Goal: Task Accomplishment & Management: Manage account settings

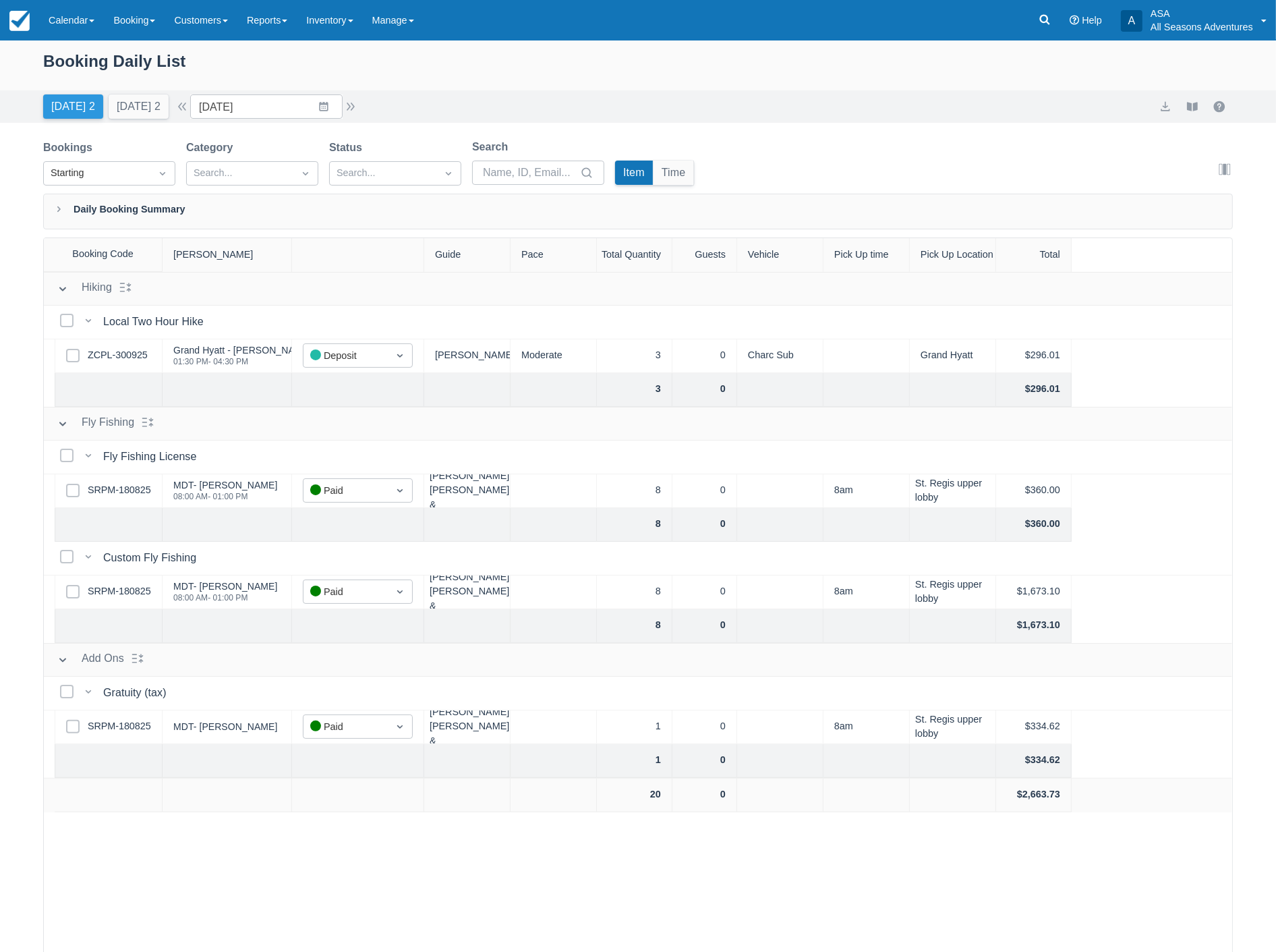
click at [59, 108] on button "[DATE] 2" at bounding box center [72, 106] width 60 height 24
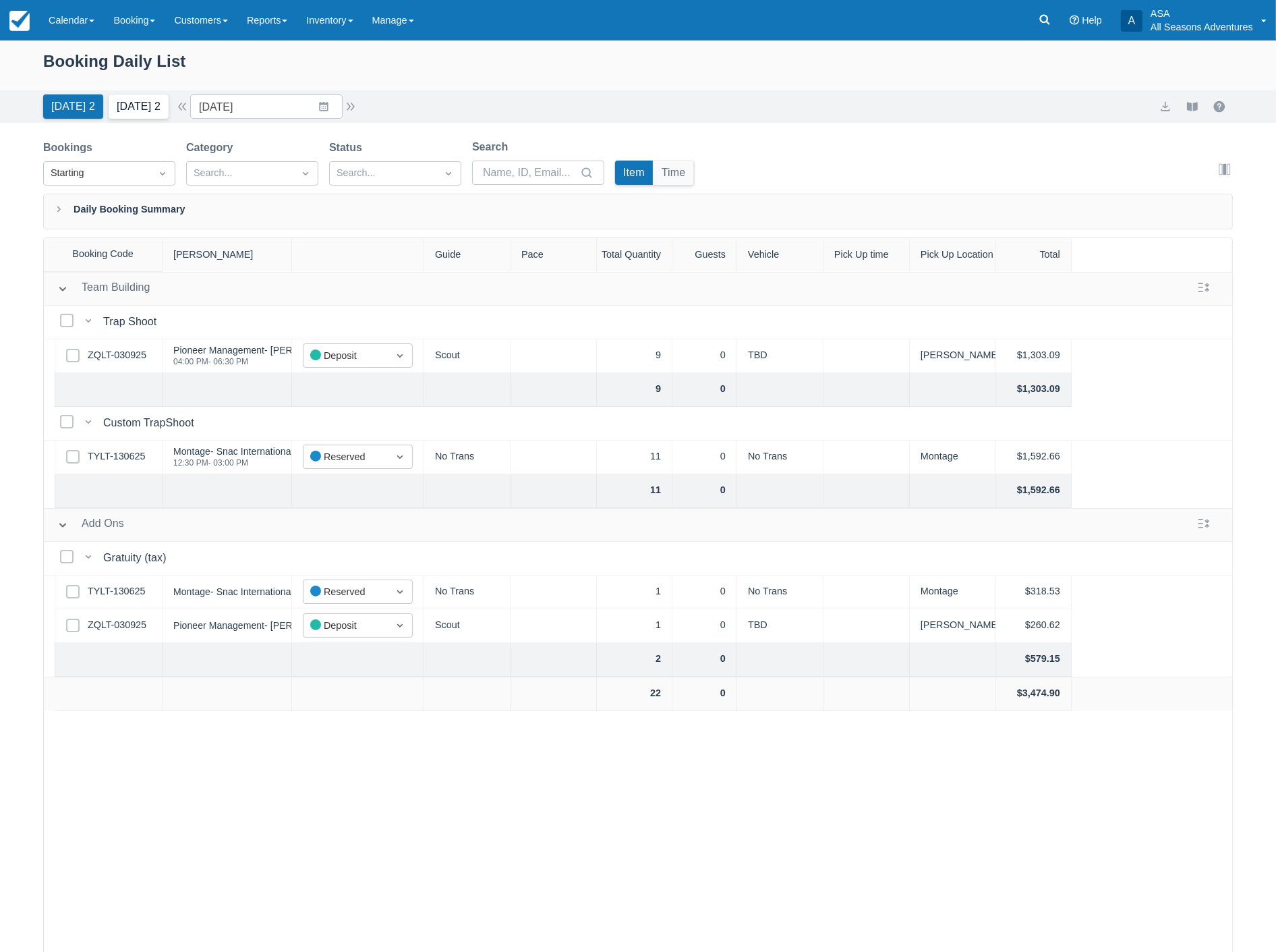
click at [136, 109] on button "Tomorrow 2" at bounding box center [138, 106] width 60 height 24
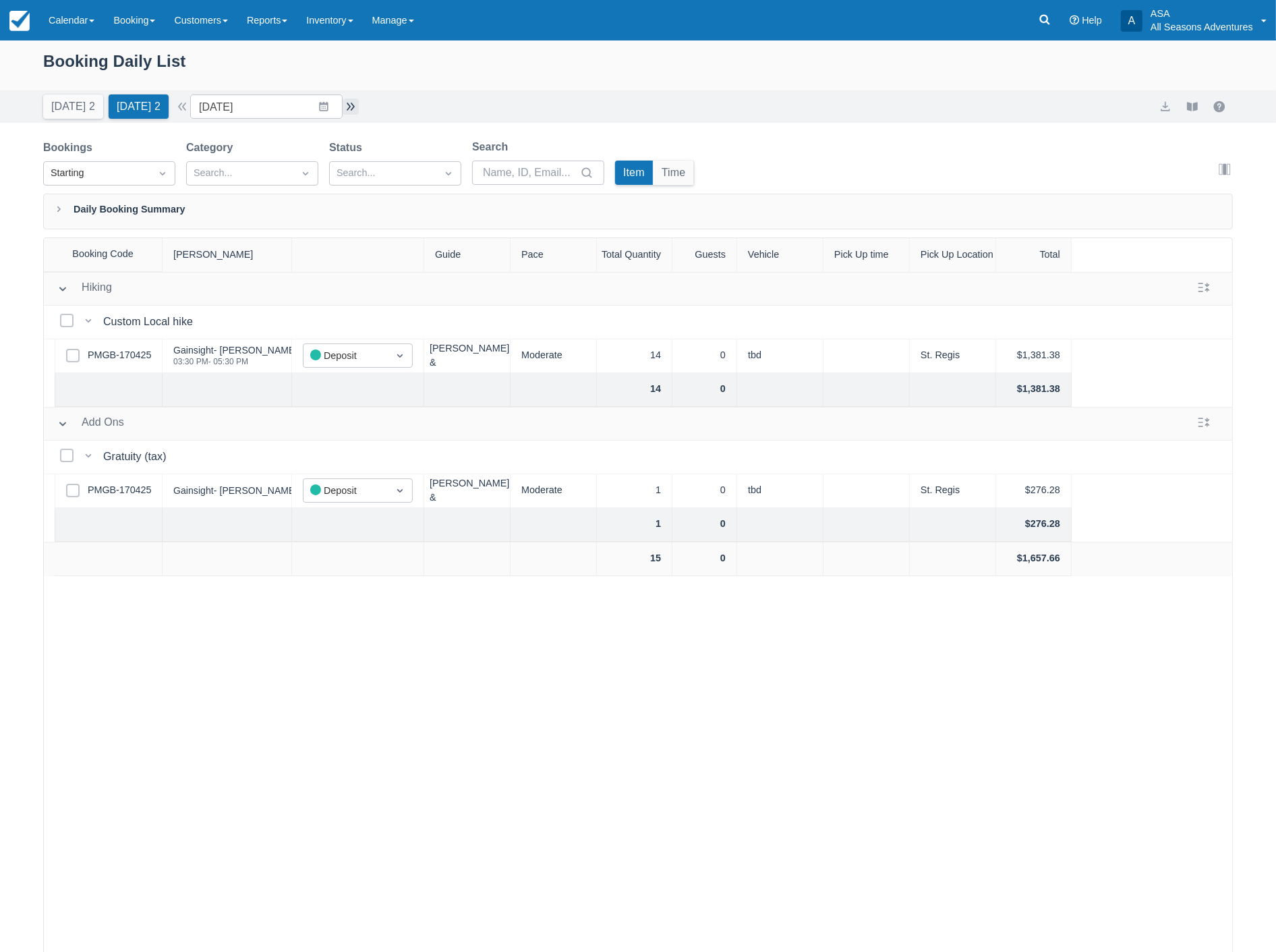
click at [359, 109] on button "button" at bounding box center [350, 106] width 16 height 16
type input "10/08/25"
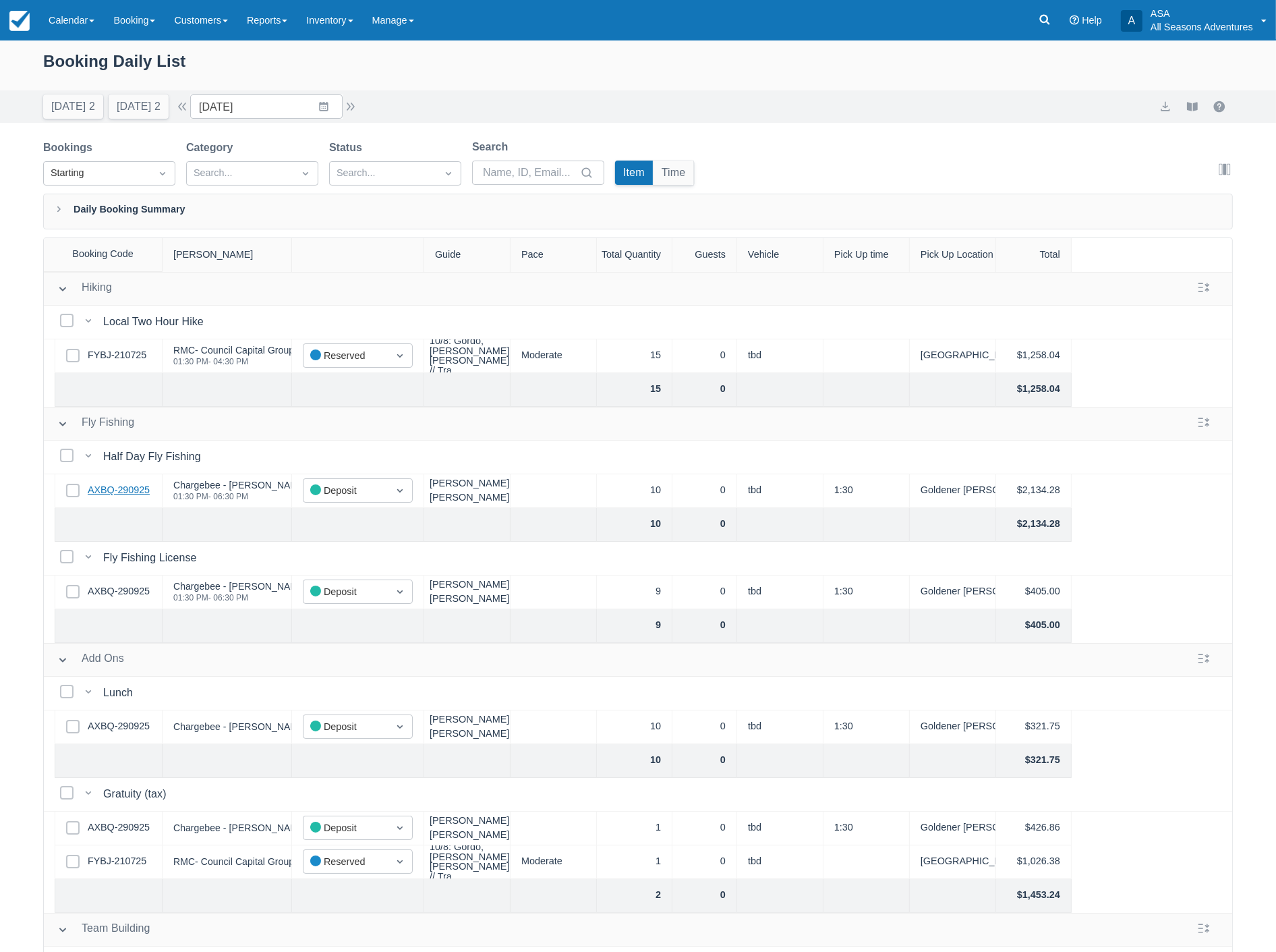
click at [125, 484] on link "AXBQ-290925" at bounding box center [119, 491] width 62 height 15
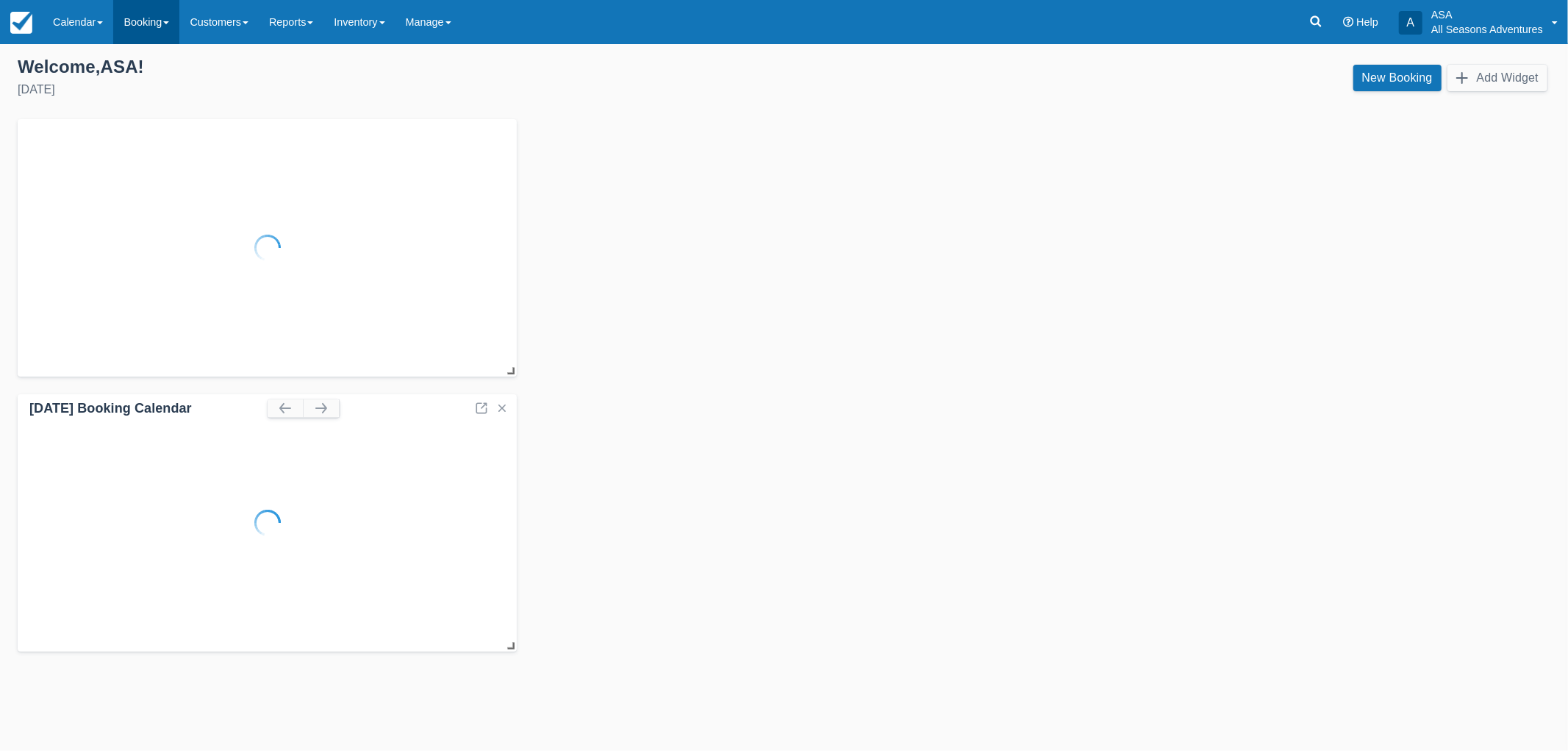
click at [140, 25] on link "Booking" at bounding box center [146, 22] width 66 height 44
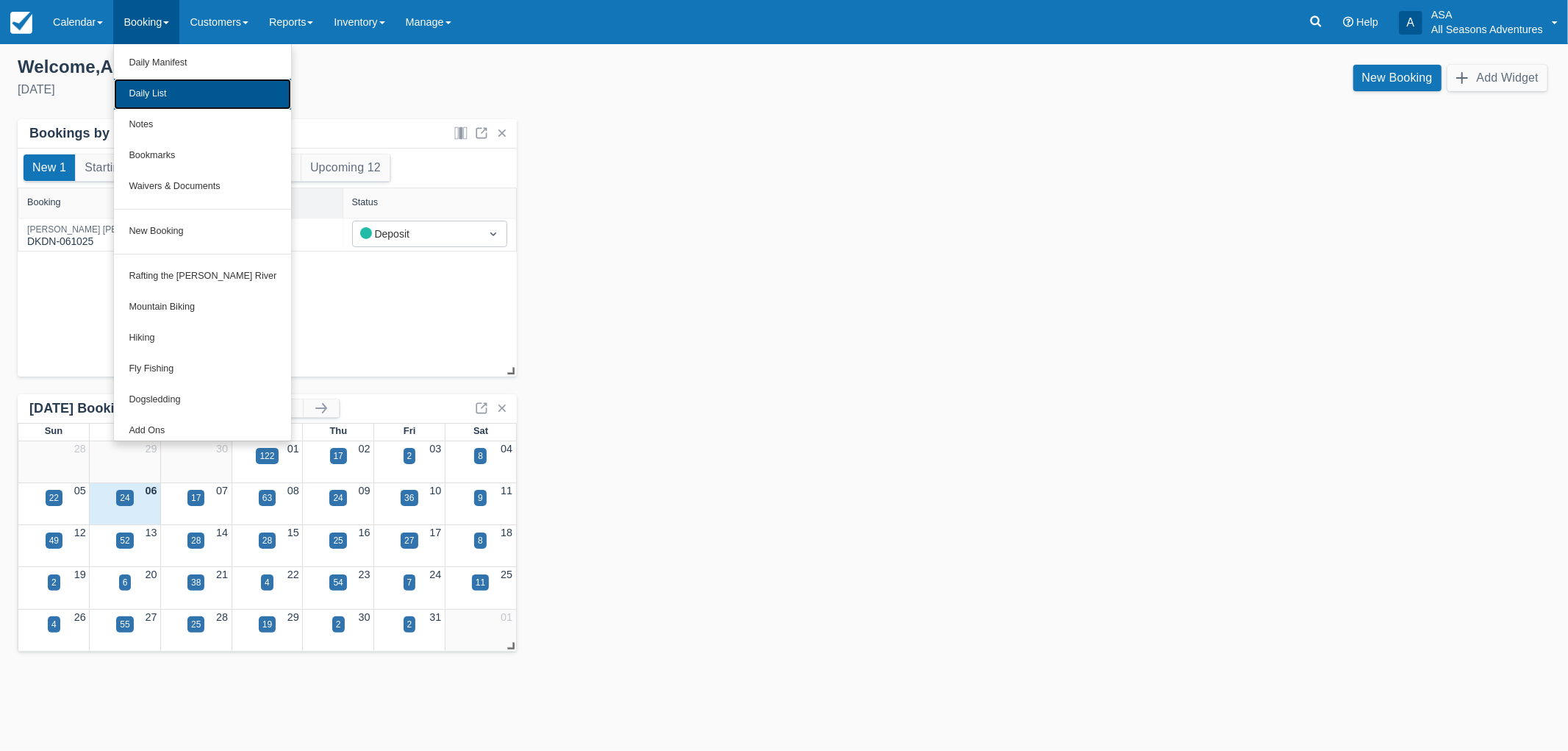
click at [150, 92] on link "Daily List" at bounding box center [202, 95] width 177 height 31
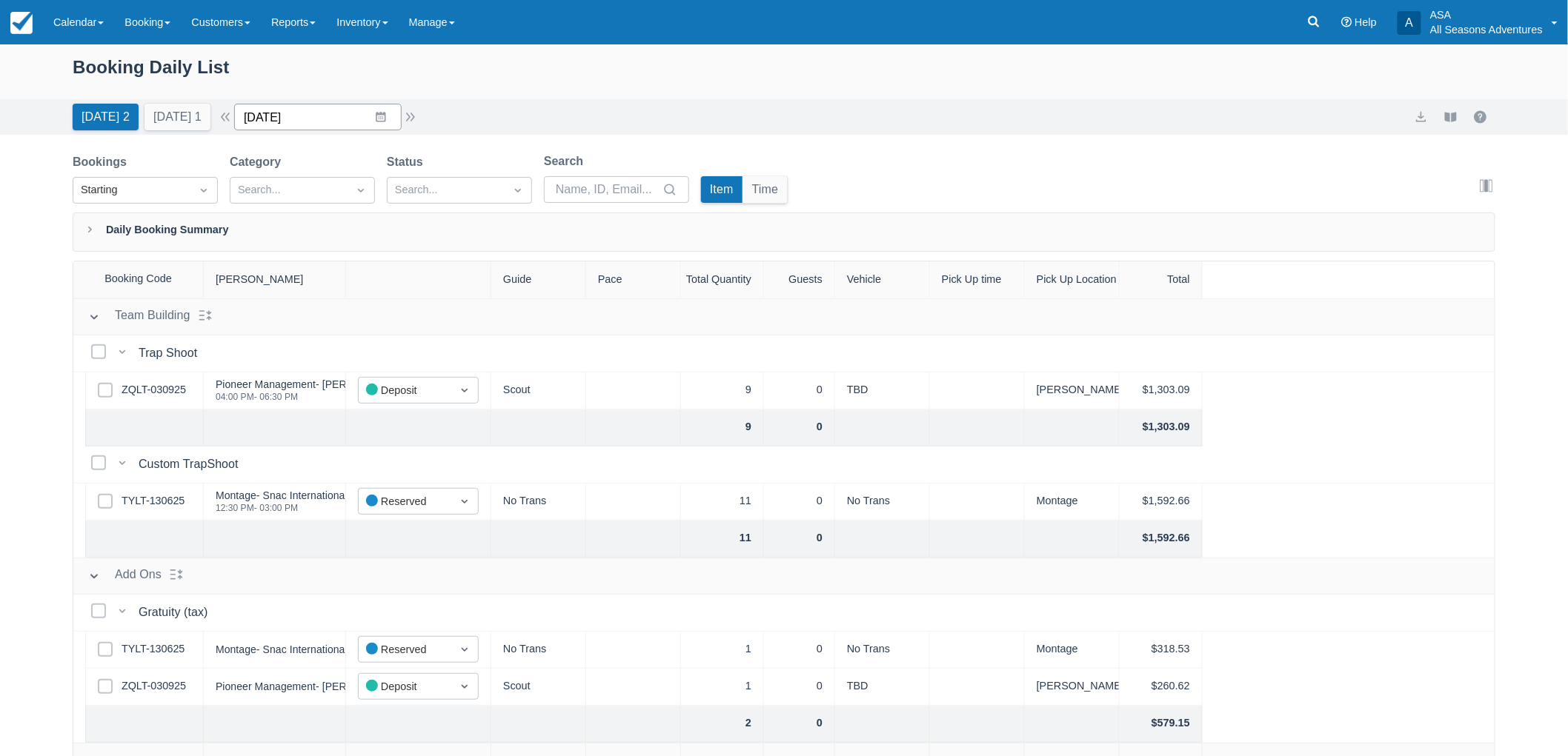
click at [278, 112] on input "10/06/25" at bounding box center [317, 116] width 167 height 27
click at [367, 315] on td "22" at bounding box center [351, 315] width 29 height 28
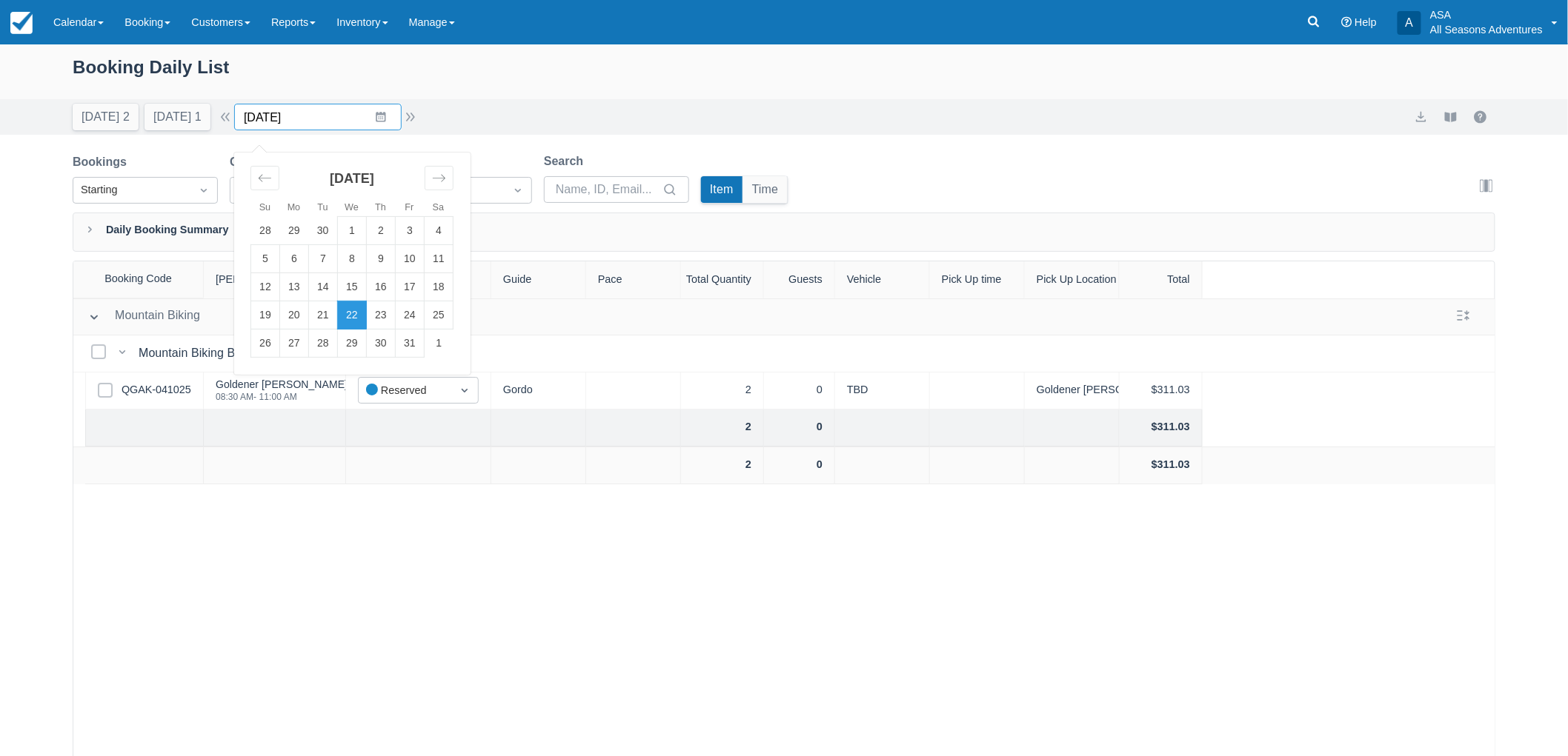
click at [373, 114] on input "10/22/25" at bounding box center [317, 116] width 167 height 27
click at [448, 188] on div "Move forward to switch to the next month." at bounding box center [438, 177] width 29 height 24
click at [306, 312] on td "22" at bounding box center [294, 315] width 29 height 28
click at [166, 388] on link "DKDN-061025" at bounding box center [155, 390] width 69 height 17
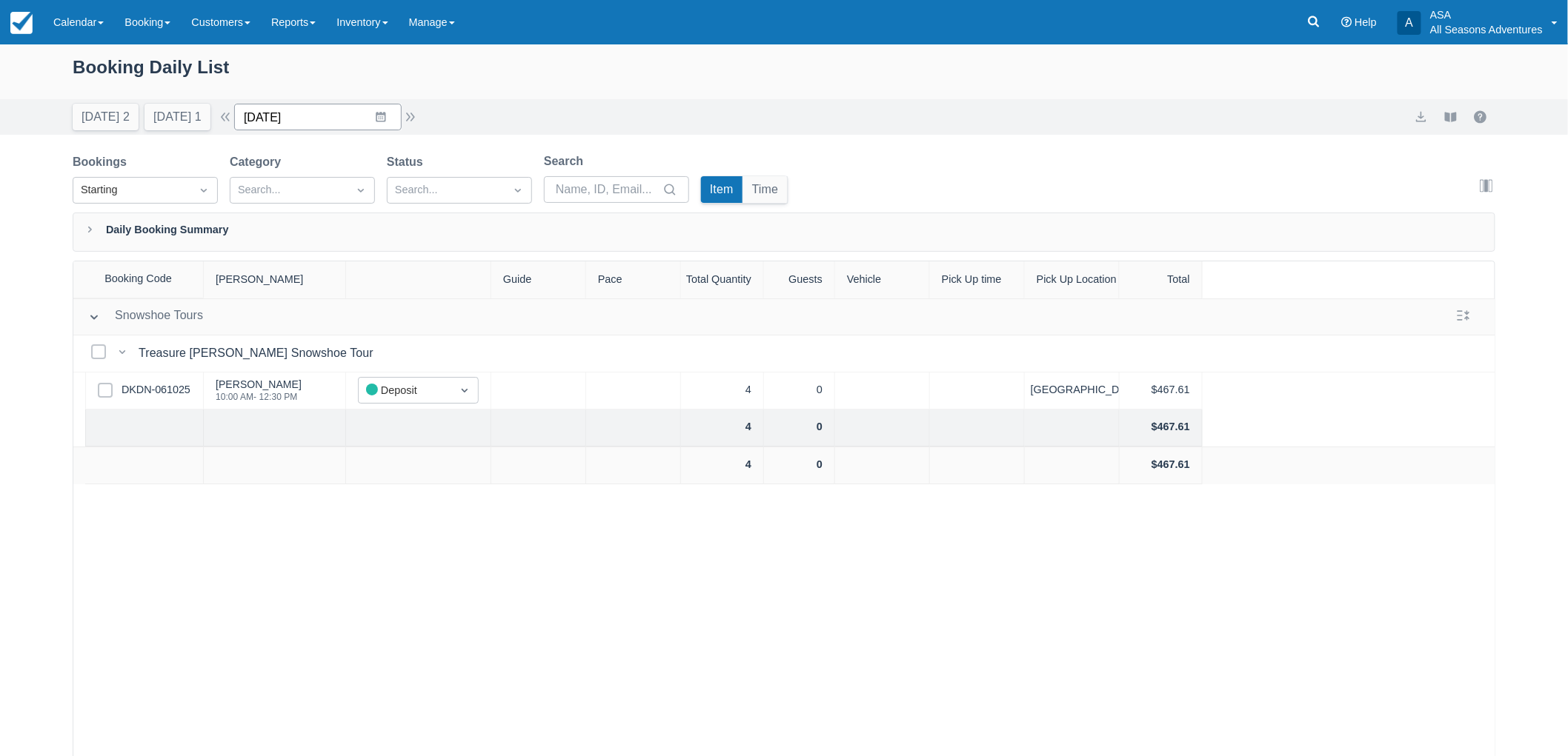
click at [390, 115] on input "12/22/25" at bounding box center [317, 116] width 167 height 27
click at [286, 177] on div "November 2025 26 27 28 29 30 31 1 2 3 4 5 6 7 8 9 10 11 12 13 14 15 16 17 18 19…" at bounding box center [351, 263] width 236 height 222
click at [272, 177] on icon "Move backward to switch to the previous month." at bounding box center [264, 177] width 14 height 14
click at [406, 313] on td "24" at bounding box center [410, 315] width 29 height 28
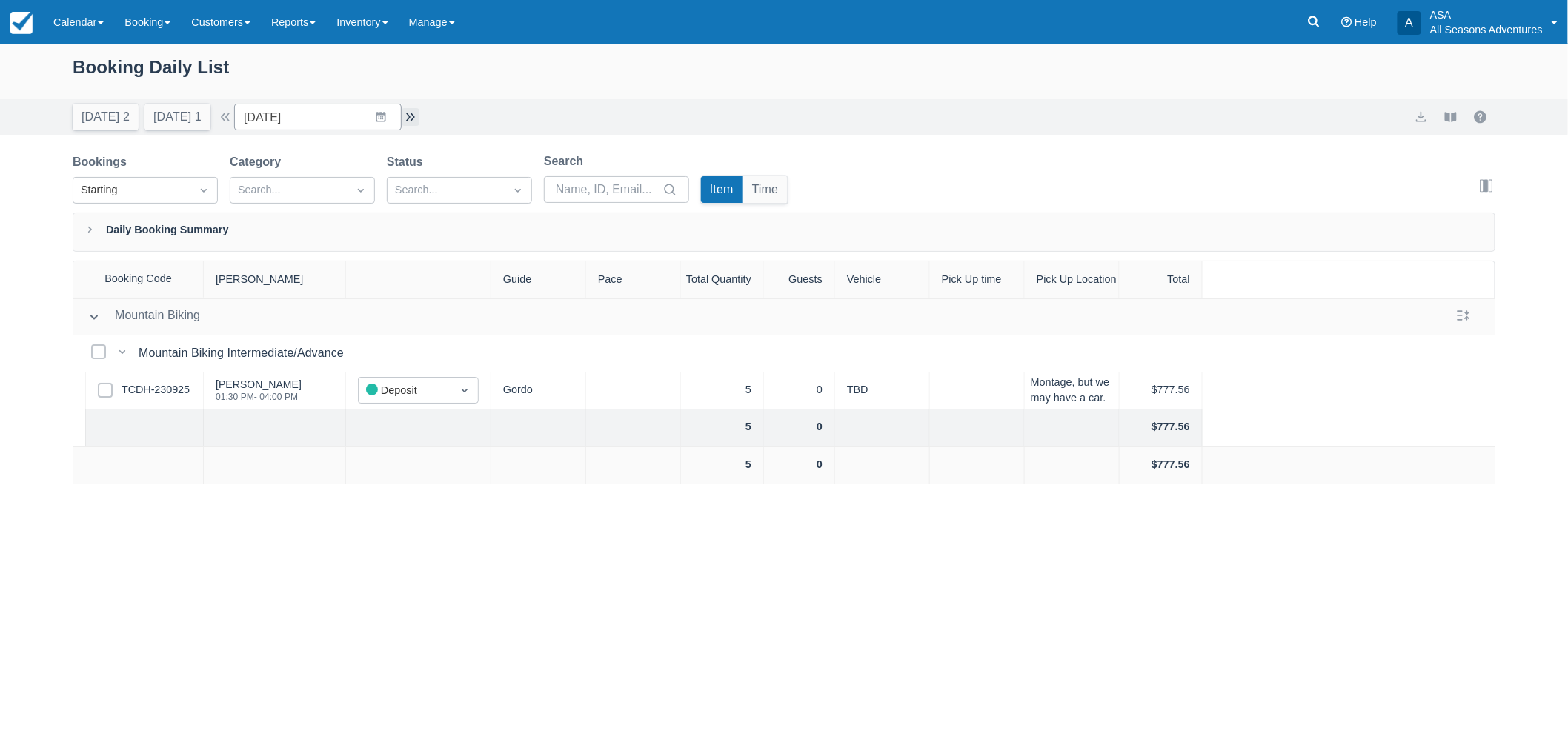
click at [417, 118] on button "button" at bounding box center [410, 116] width 18 height 18
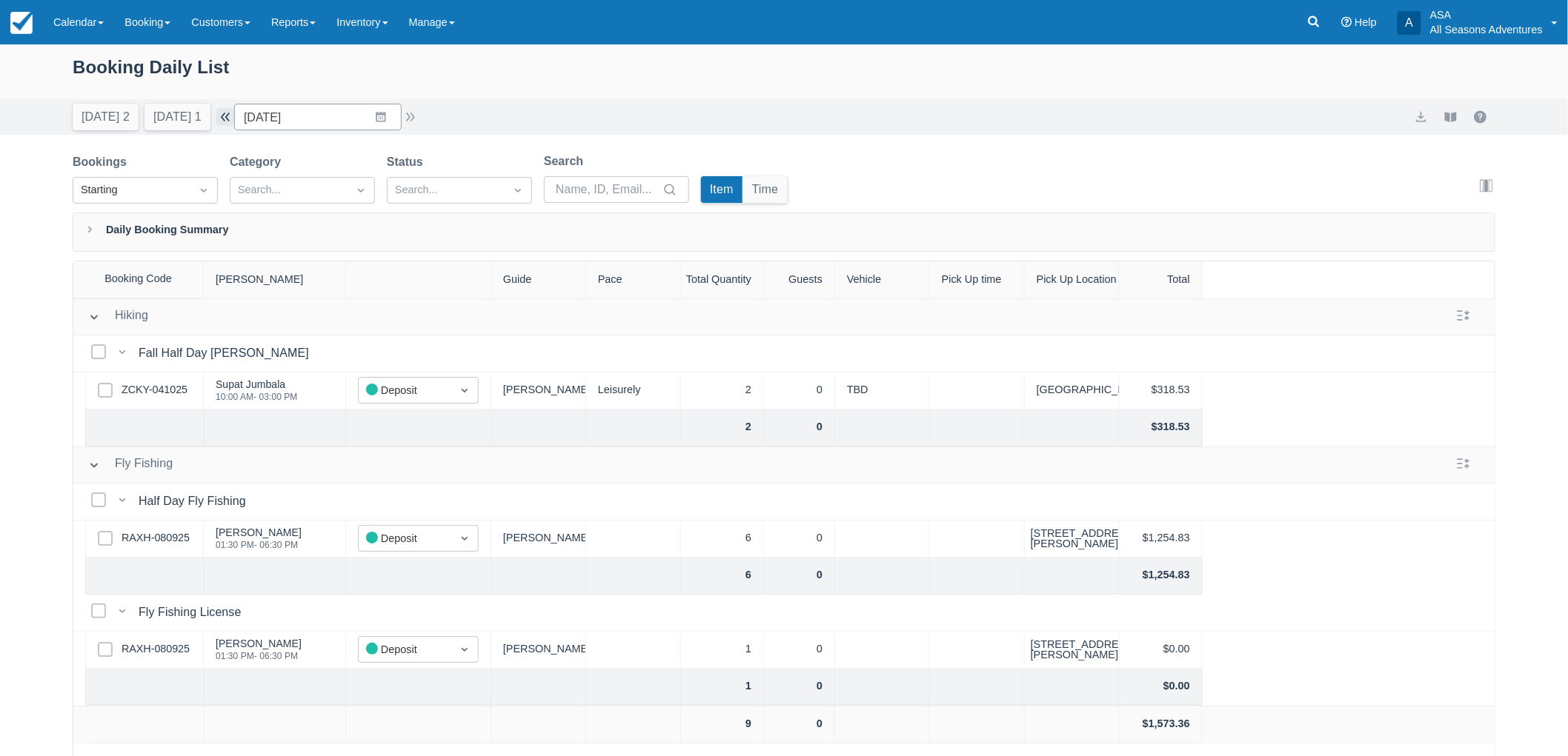
click at [234, 119] on button "button" at bounding box center [225, 116] width 18 height 18
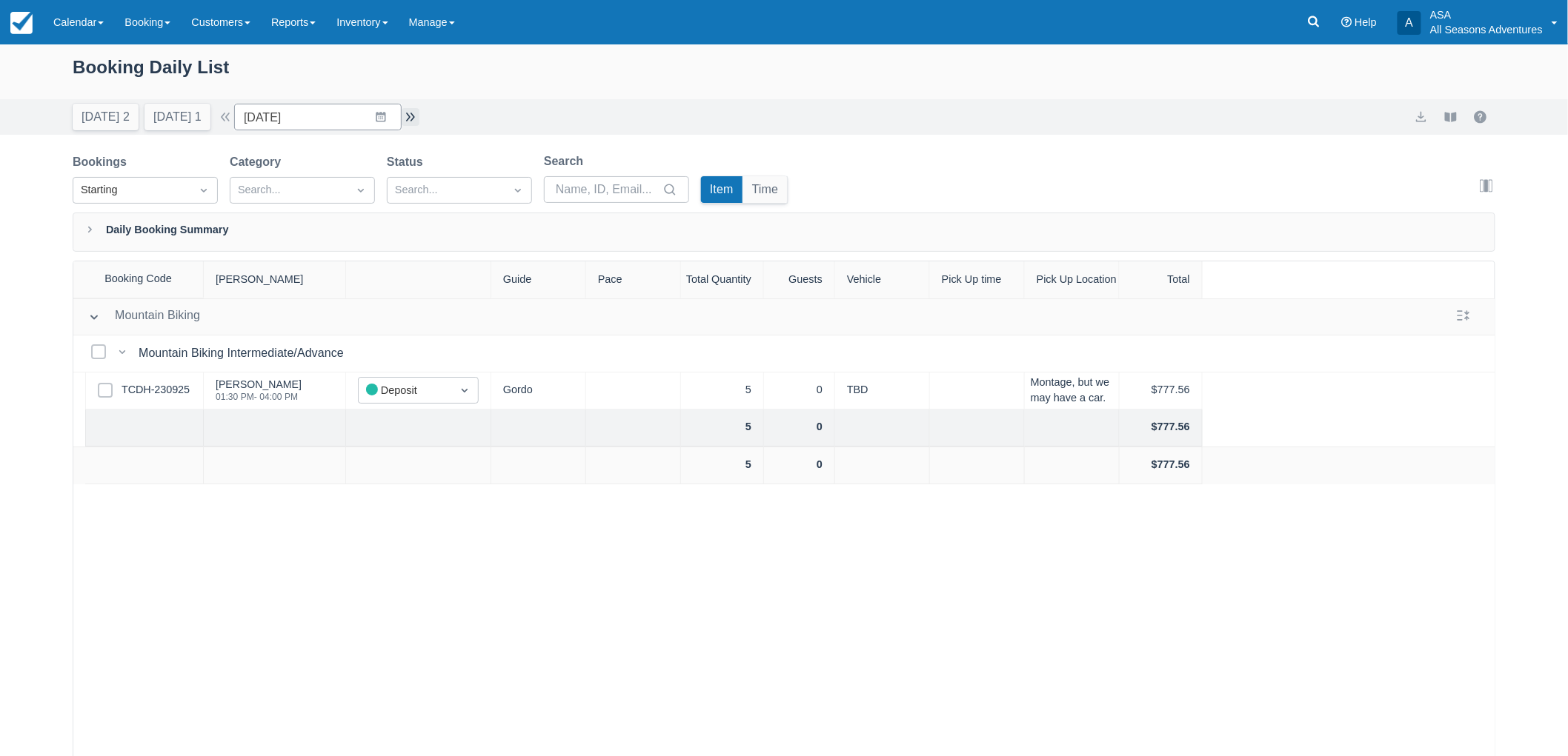
click at [409, 119] on button "button" at bounding box center [410, 116] width 18 height 18
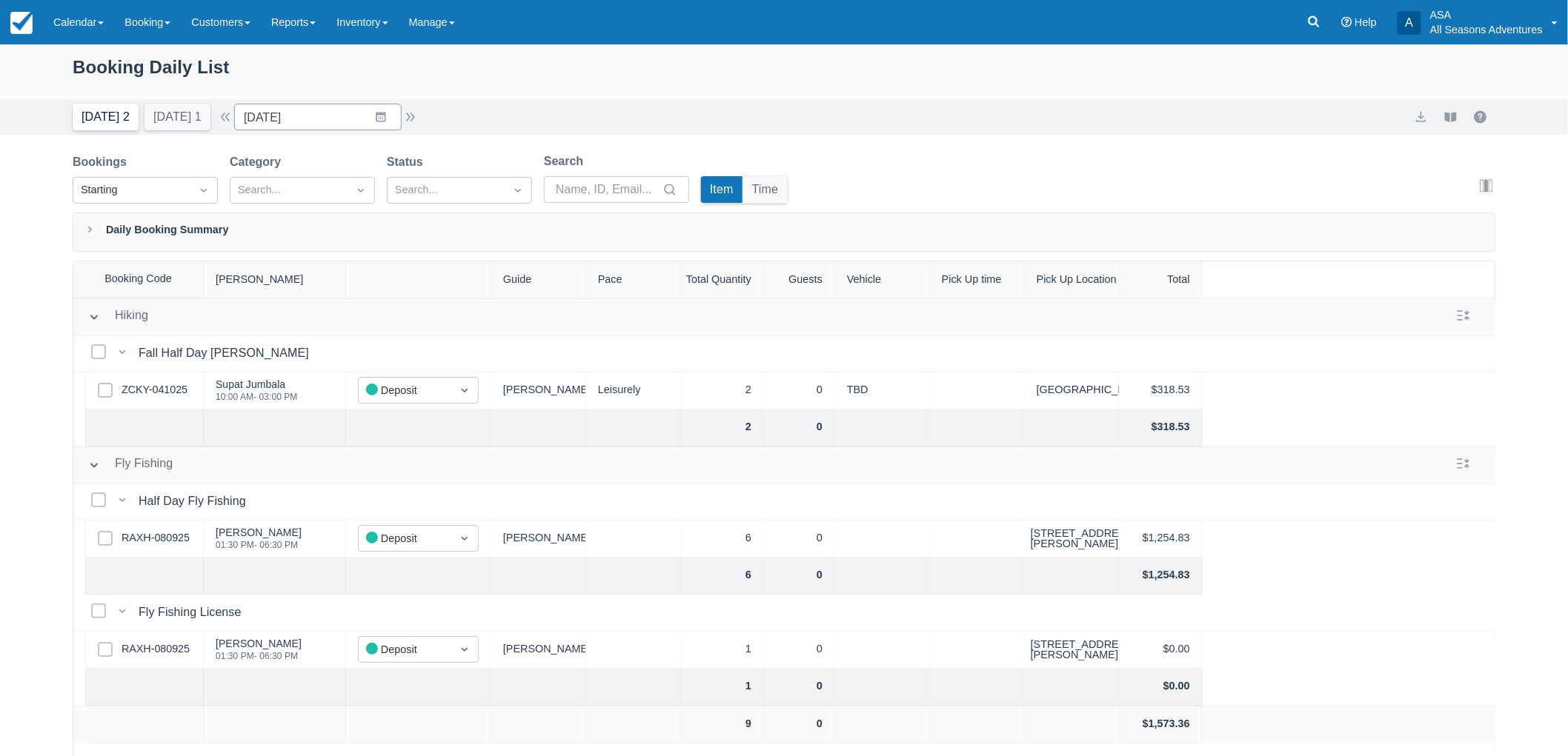
click at [106, 121] on button "[DATE] 2" at bounding box center [105, 116] width 66 height 27
type input "[DATE]"
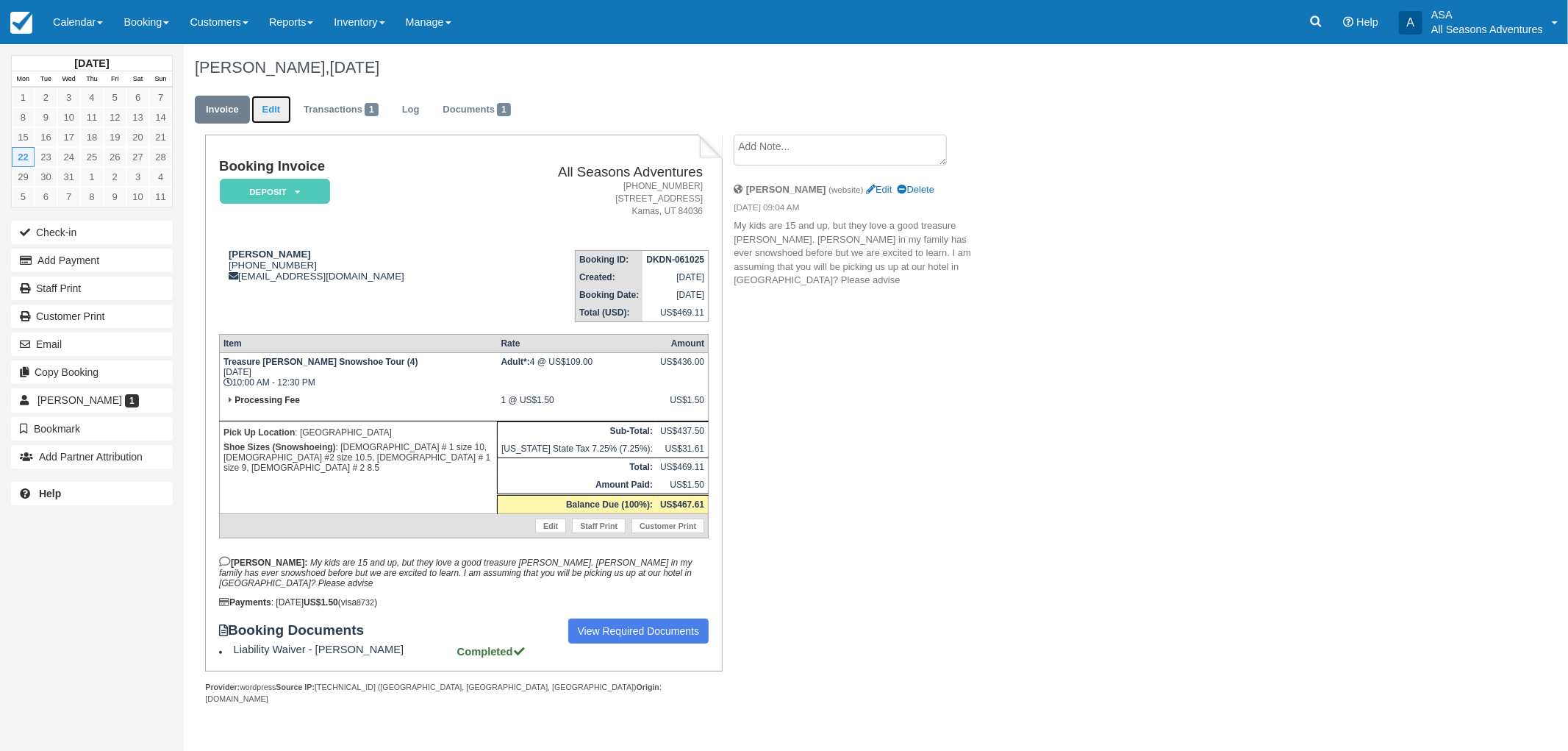
click at [278, 101] on link "Edit" at bounding box center [271, 109] width 39 height 28
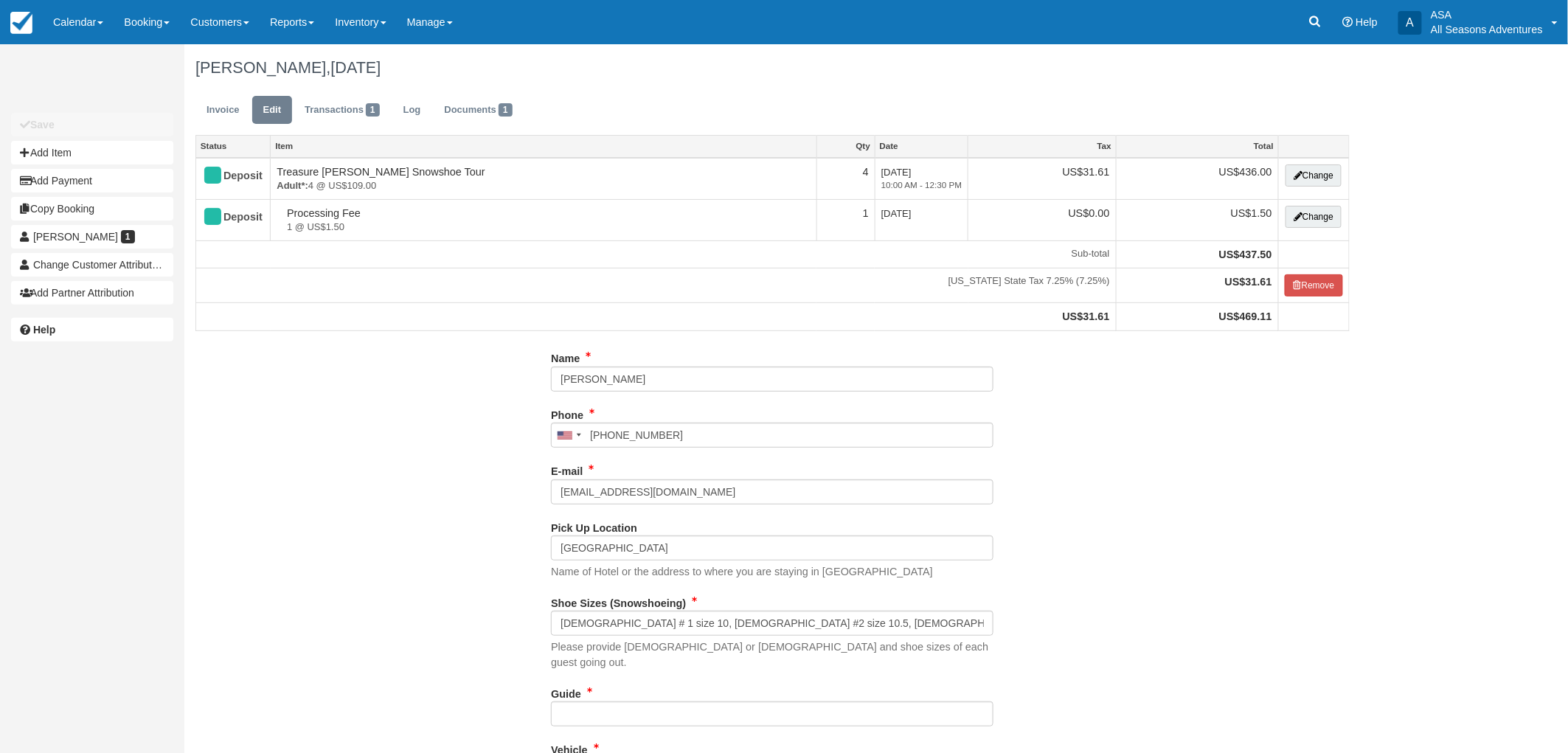
type input "(832) 928-3790"
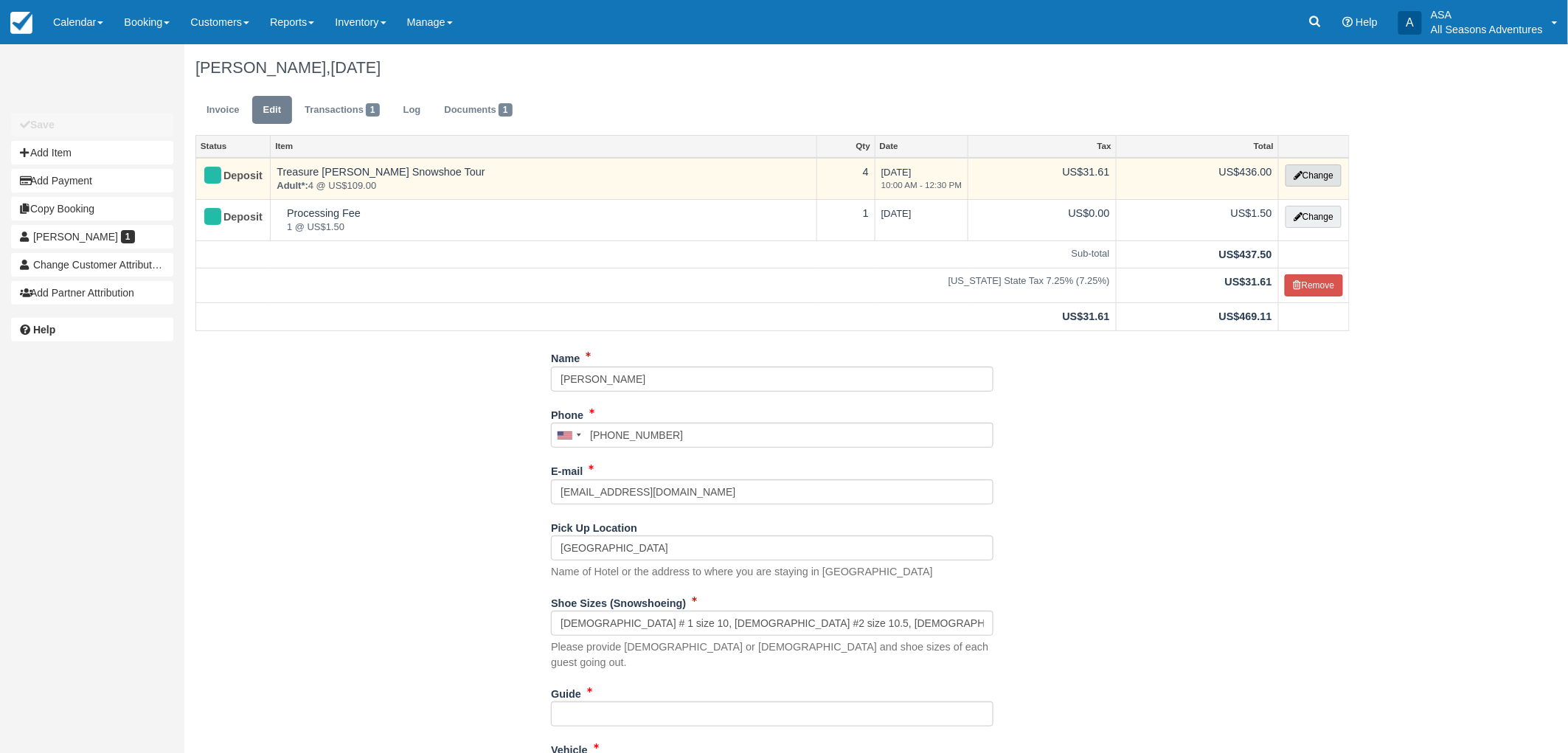
click at [1328, 173] on button "Change" at bounding box center [1313, 176] width 56 height 22
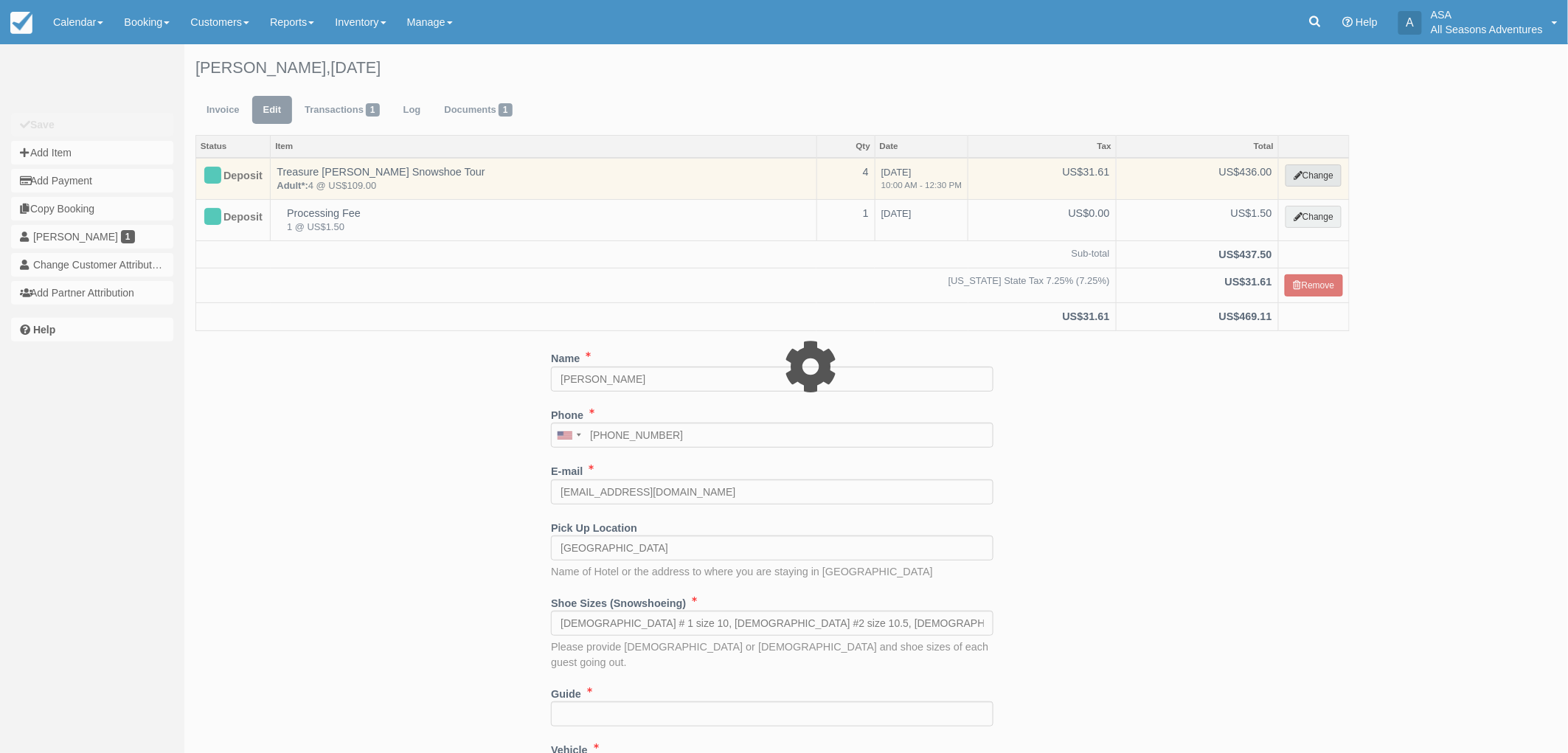
select select "5"
type input "436.00"
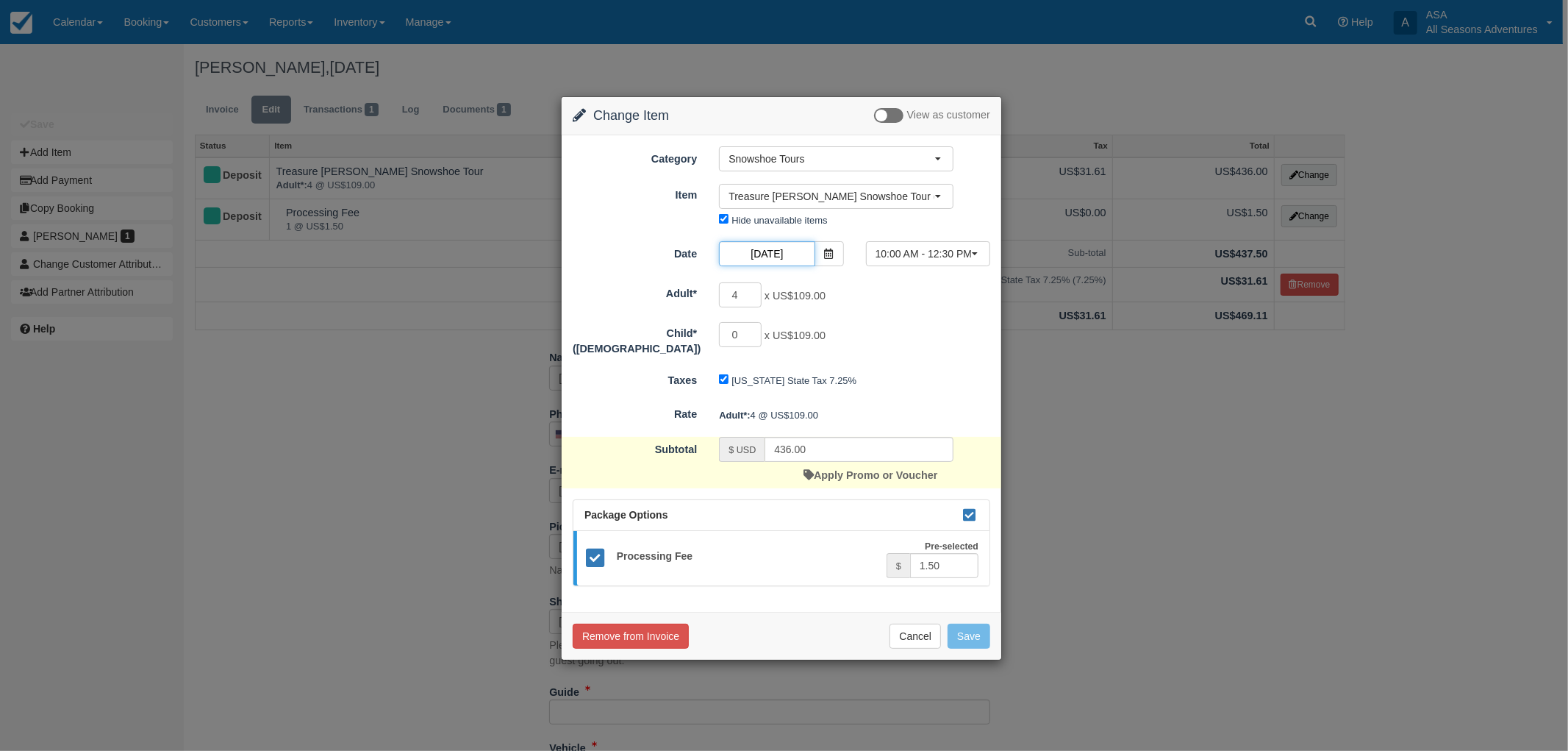
click at [775, 244] on input "12/22/25" at bounding box center [767, 253] width 95 height 25
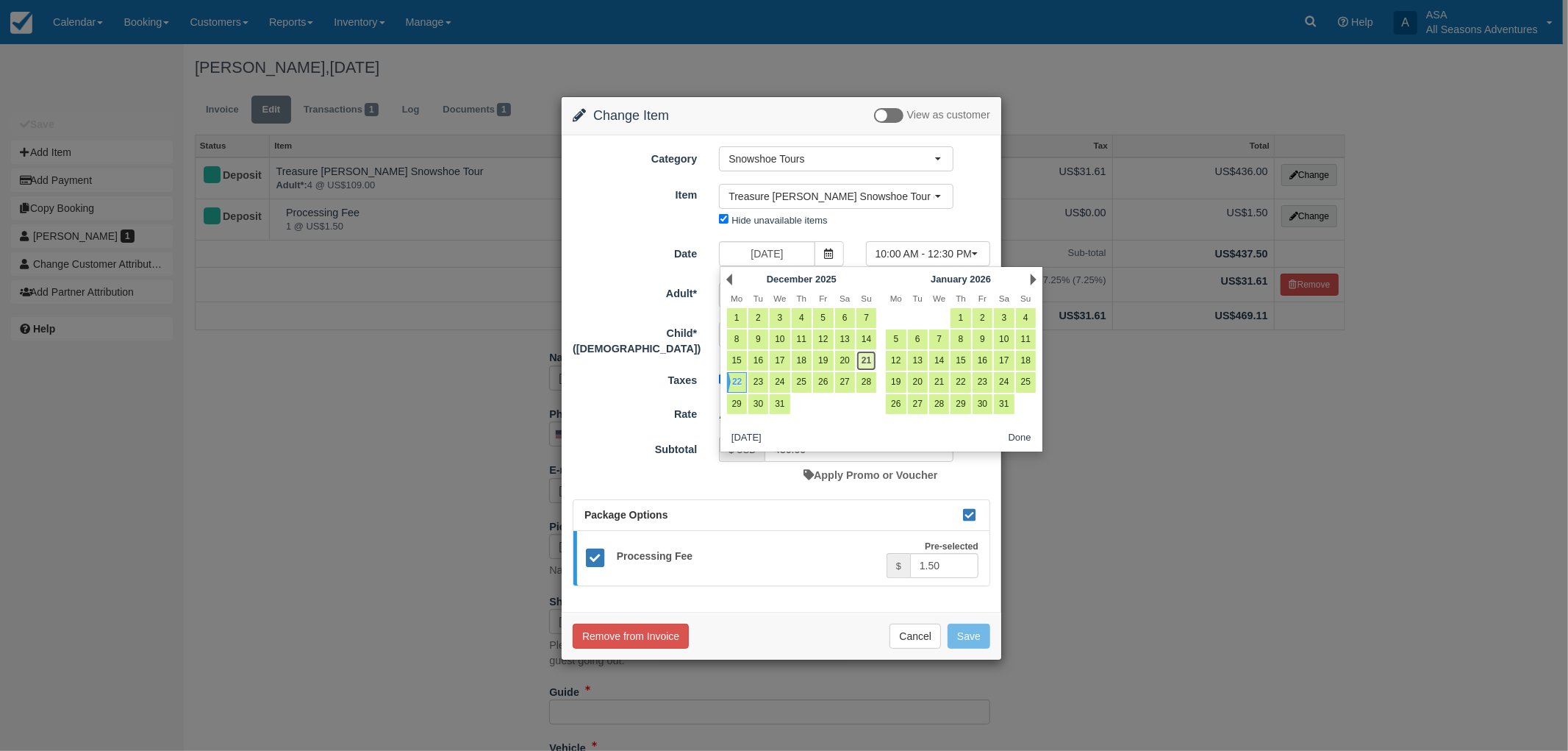
click at [870, 364] on link "21" at bounding box center [867, 361] width 20 height 20
type input "12/21/25"
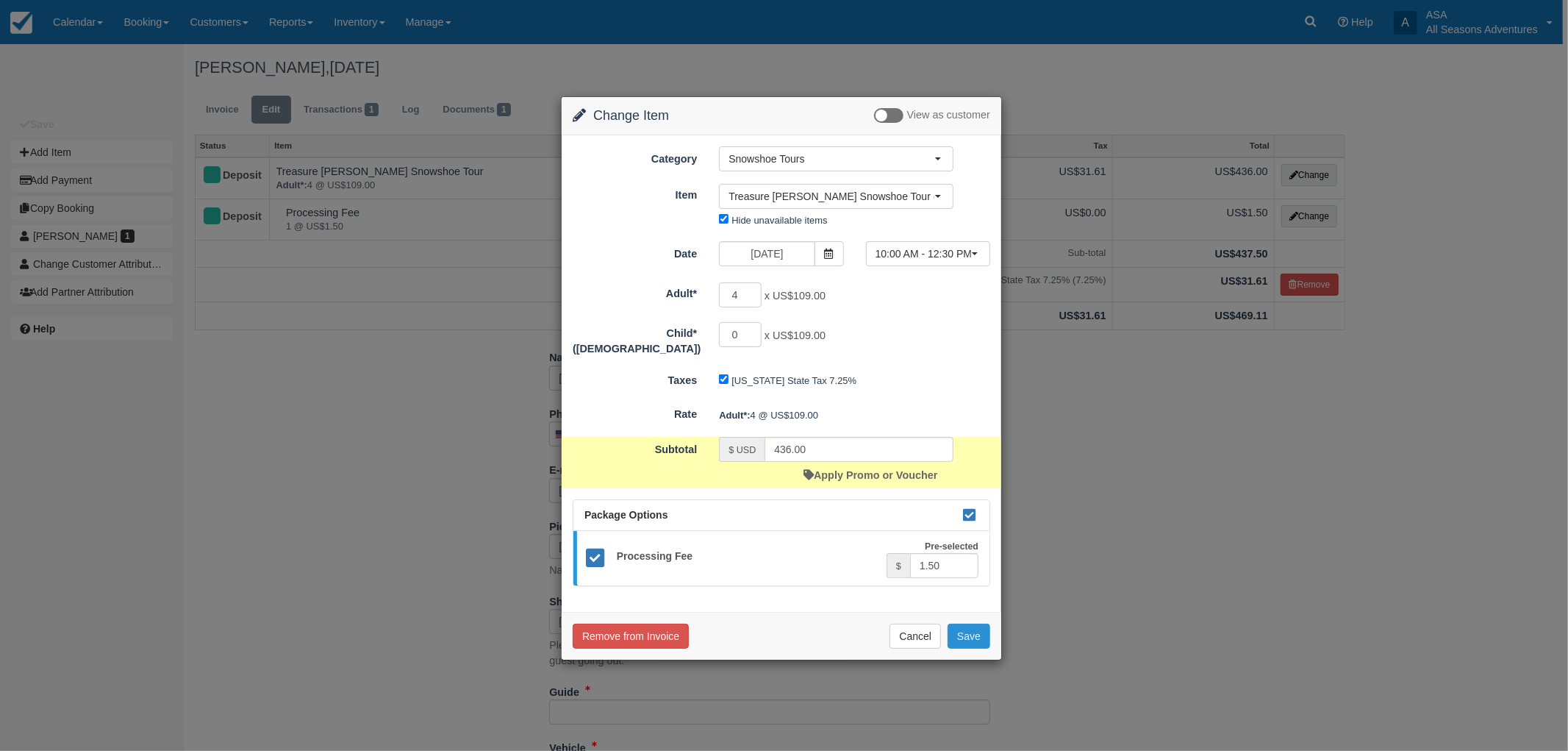
click at [971, 627] on button "Save" at bounding box center [969, 636] width 42 height 25
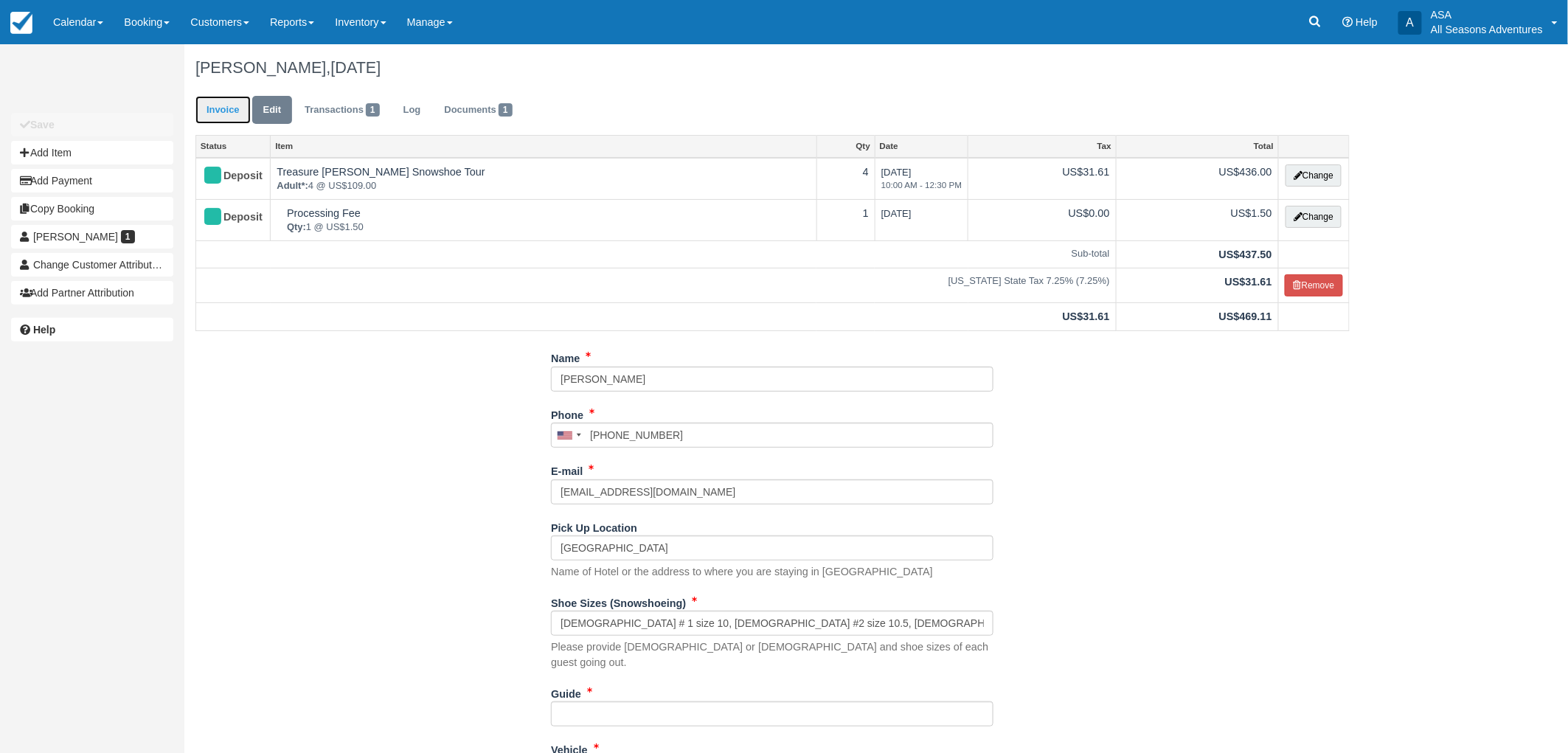
click at [217, 118] on link "Invoice" at bounding box center [223, 110] width 55 height 29
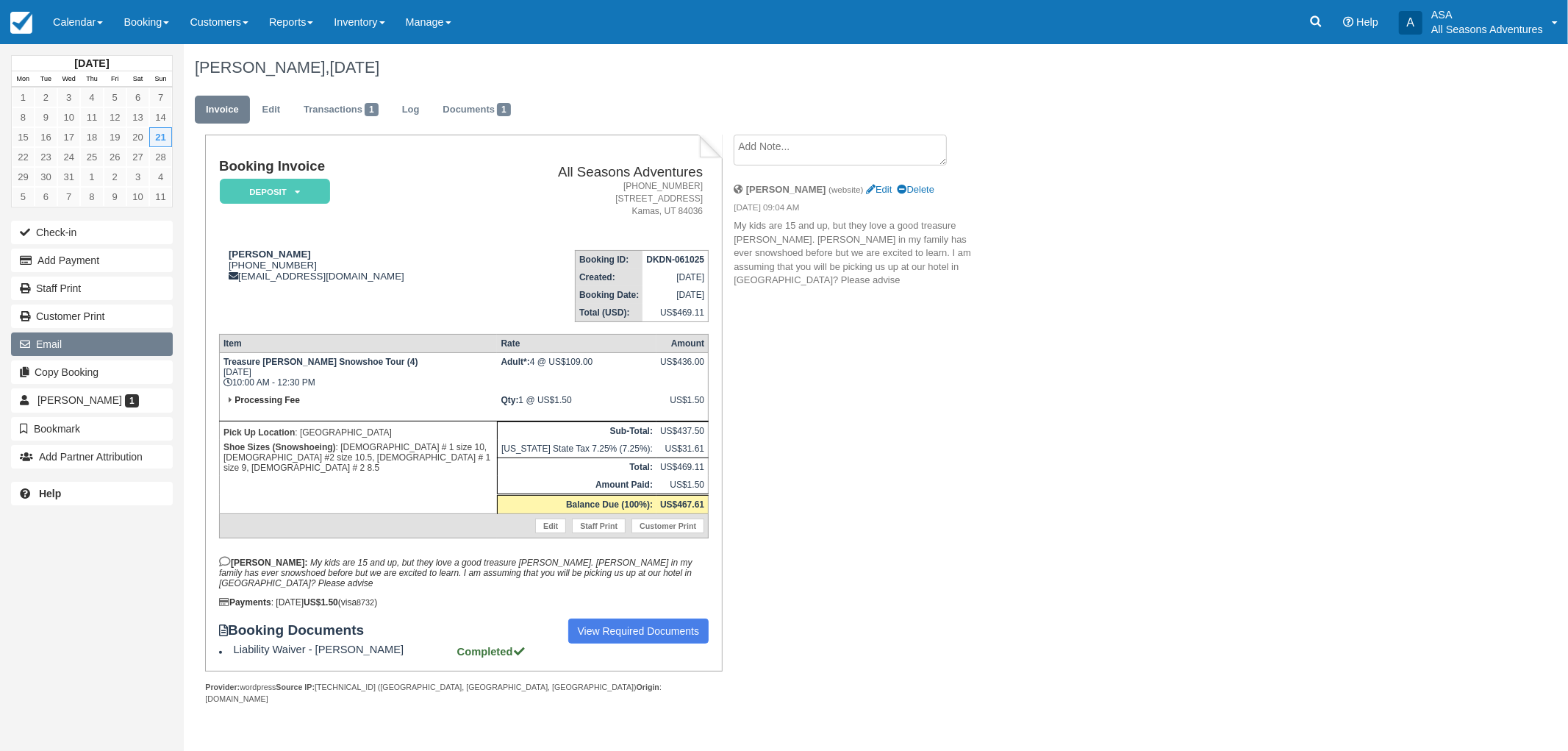
click at [57, 340] on button "Email" at bounding box center [92, 344] width 161 height 24
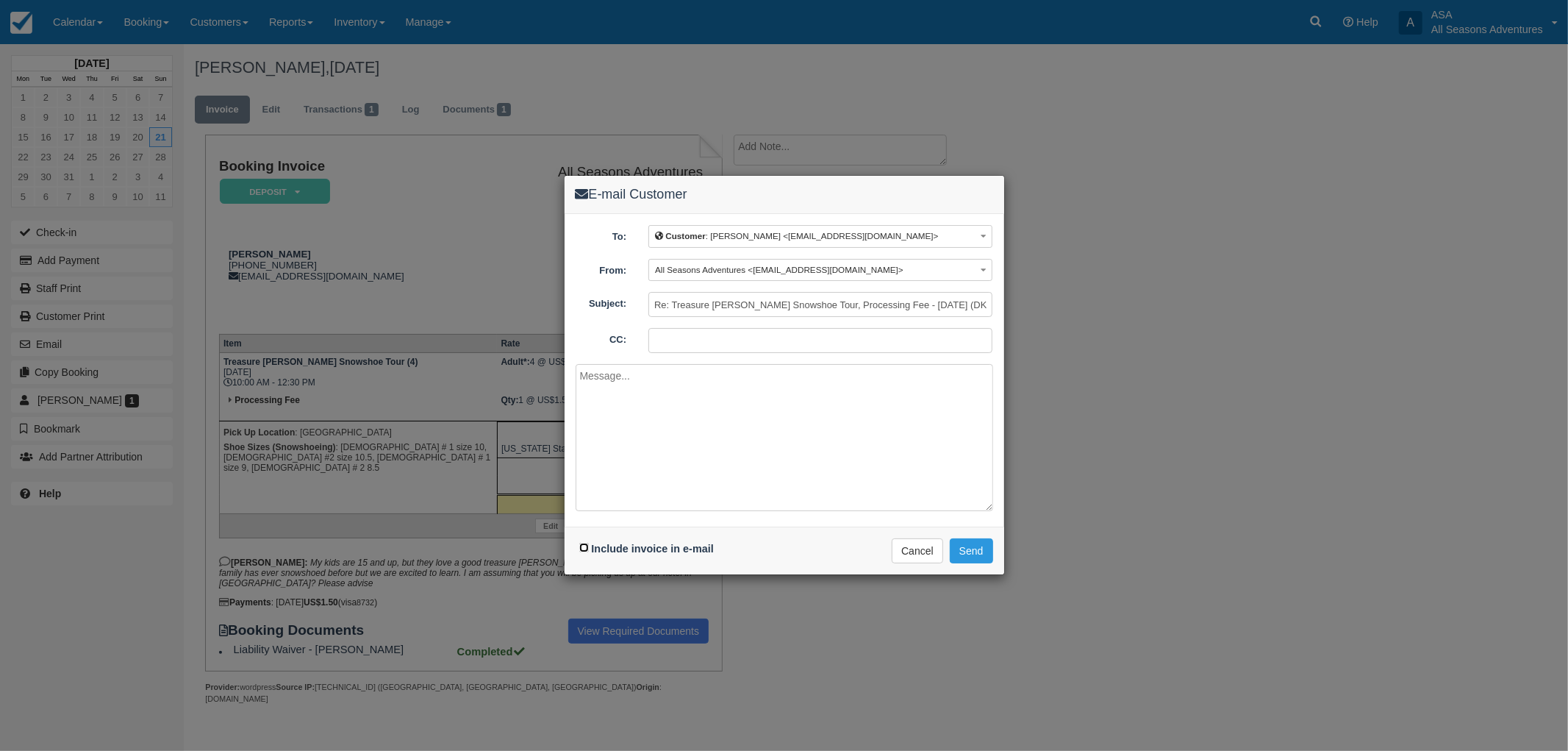
click at [583, 546] on input "Include invoice in e-mail" at bounding box center [584, 547] width 9 height 9
checkbox input "true"
click at [982, 548] on button "Send" at bounding box center [971, 551] width 43 height 25
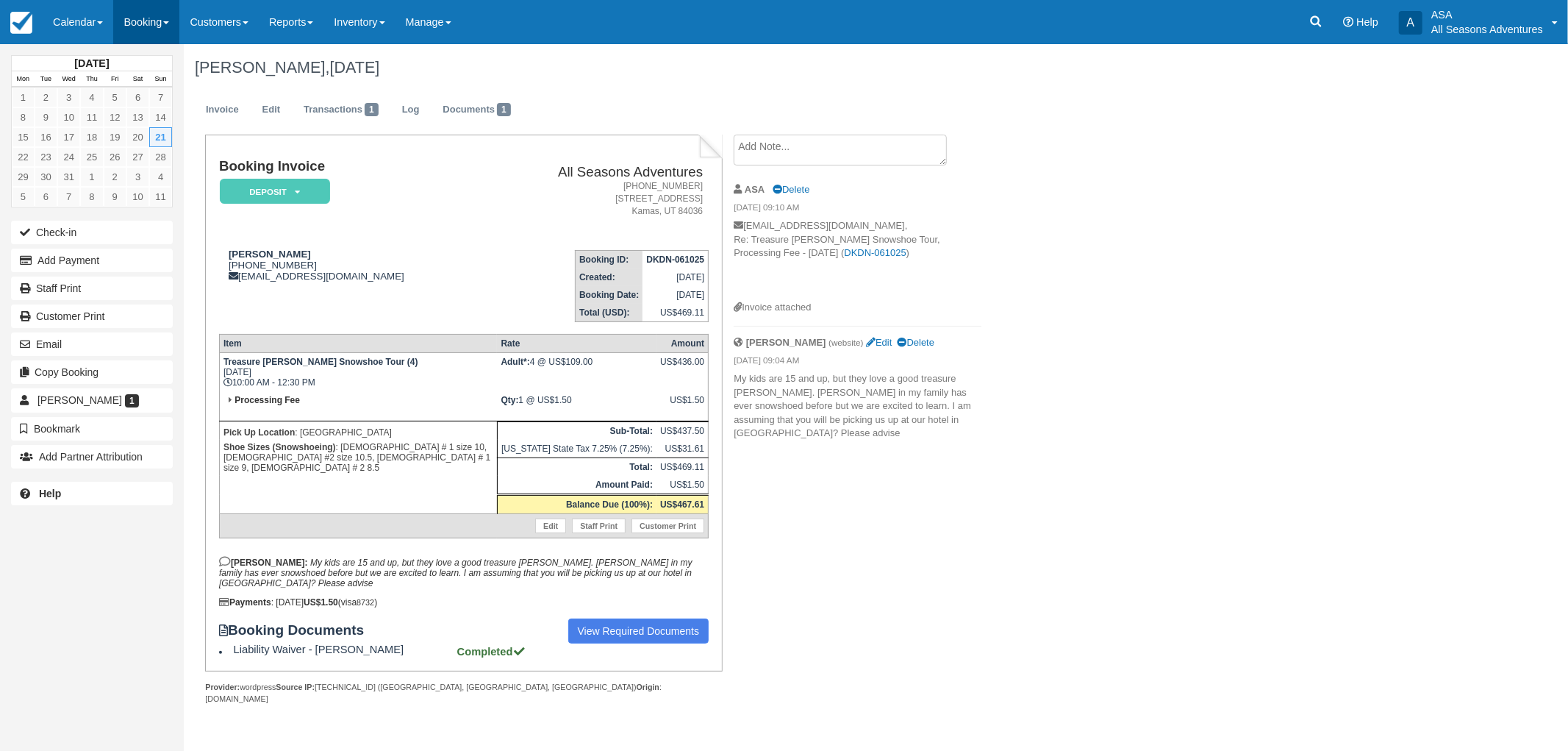
click at [125, 32] on link "Booking" at bounding box center [146, 22] width 66 height 44
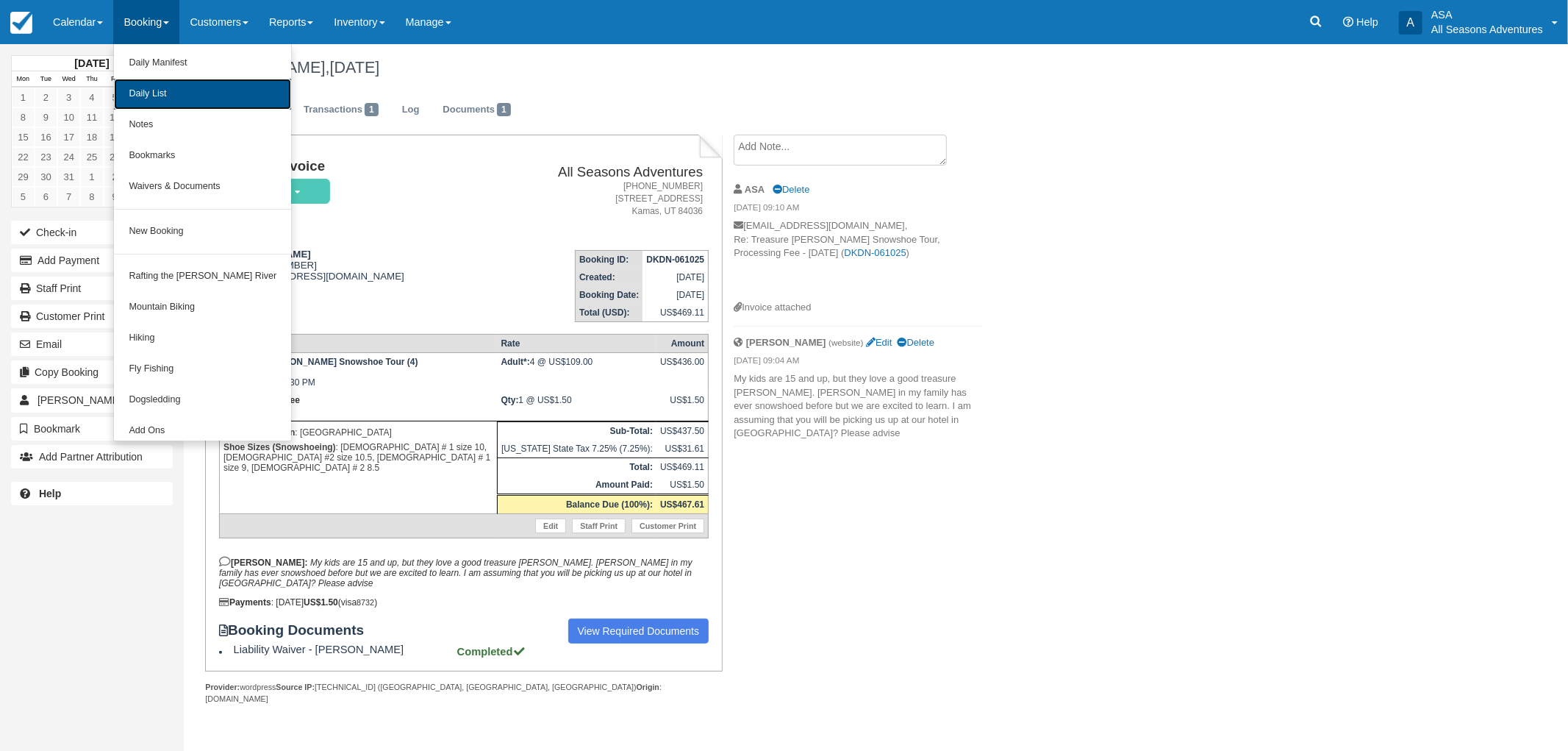
click at [152, 95] on link "Daily List" at bounding box center [202, 95] width 177 height 31
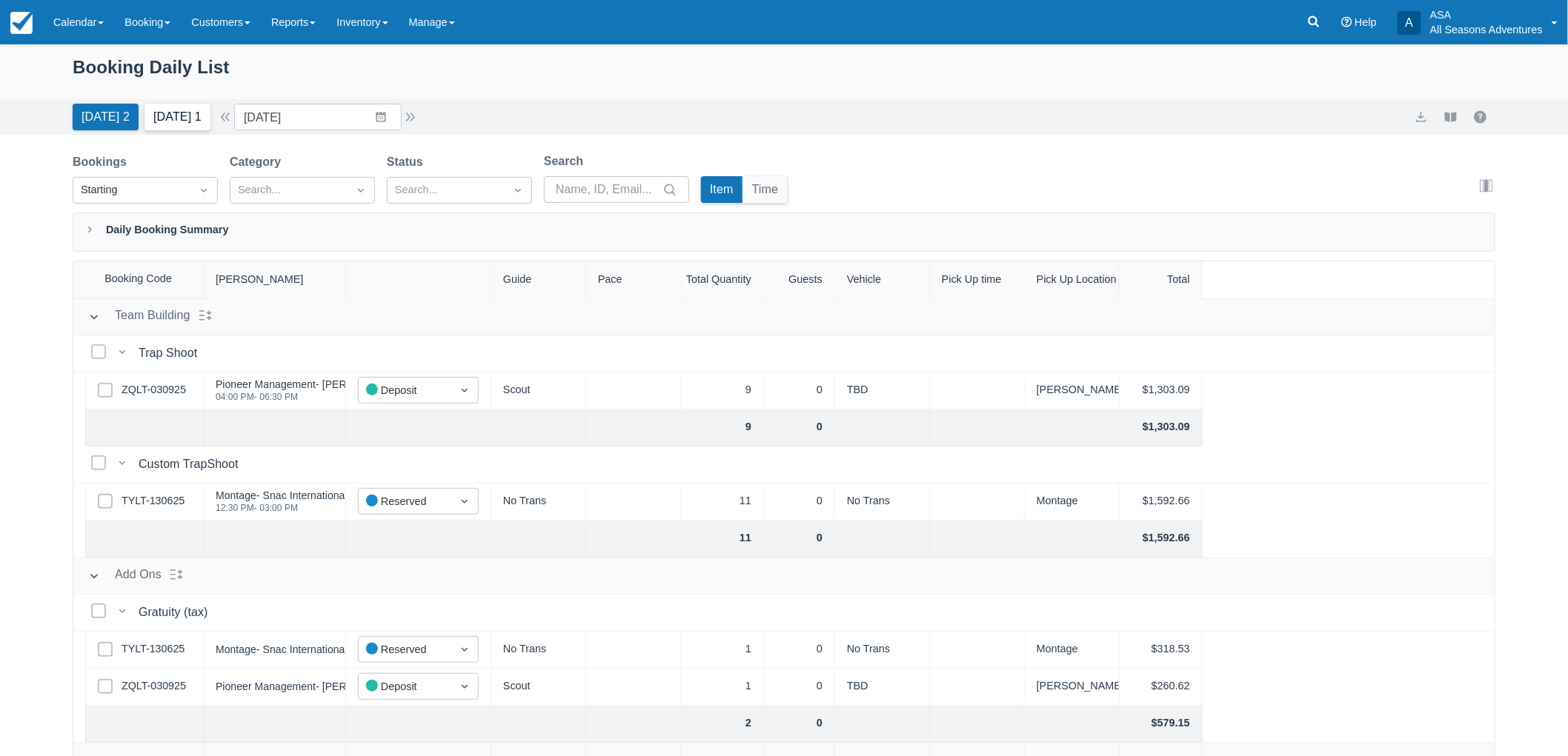
click at [204, 111] on button "[DATE] 1" at bounding box center [177, 116] width 66 height 27
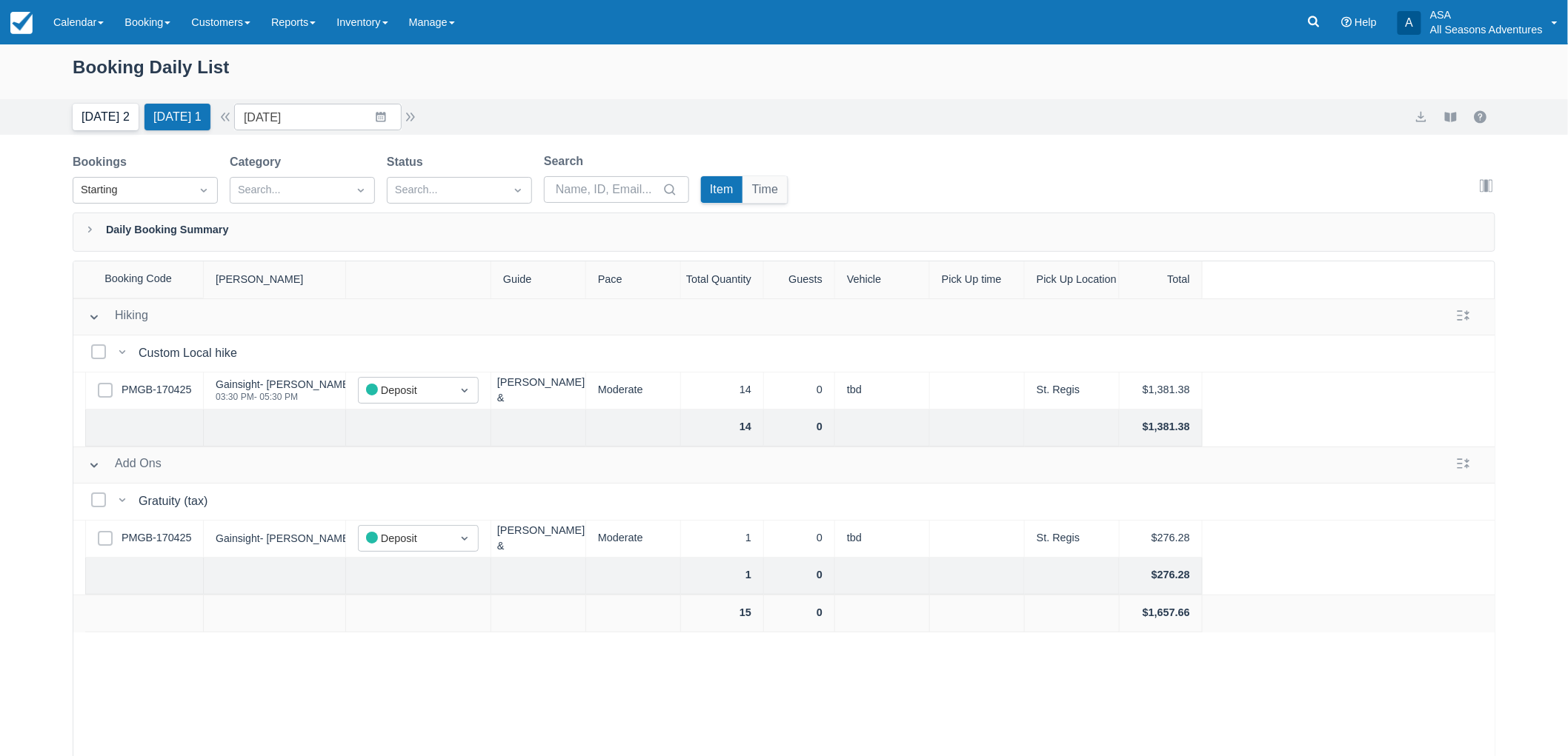
click at [114, 110] on button "[DATE] 2" at bounding box center [105, 116] width 66 height 27
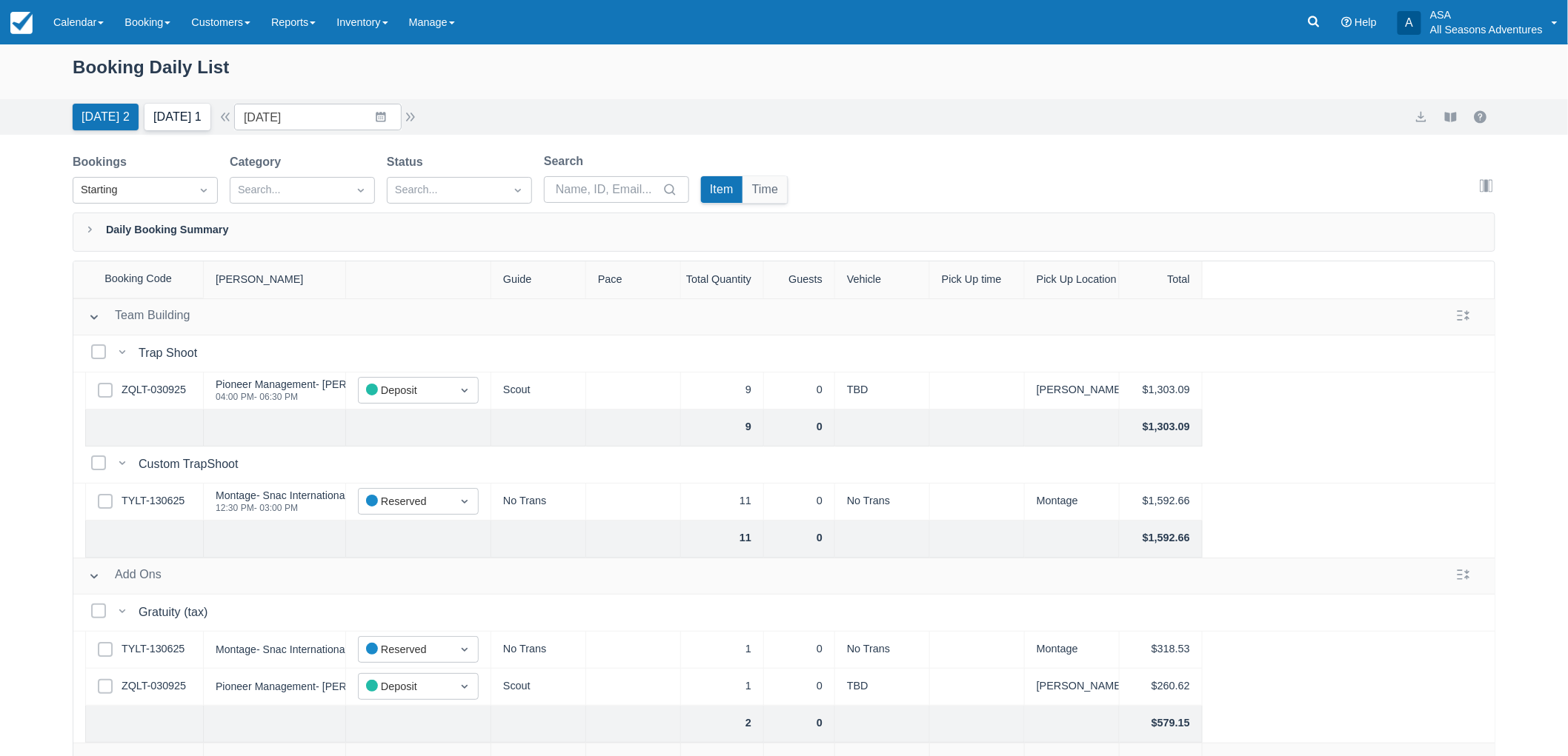
click at [173, 121] on button "[DATE] 1" at bounding box center [177, 116] width 66 height 27
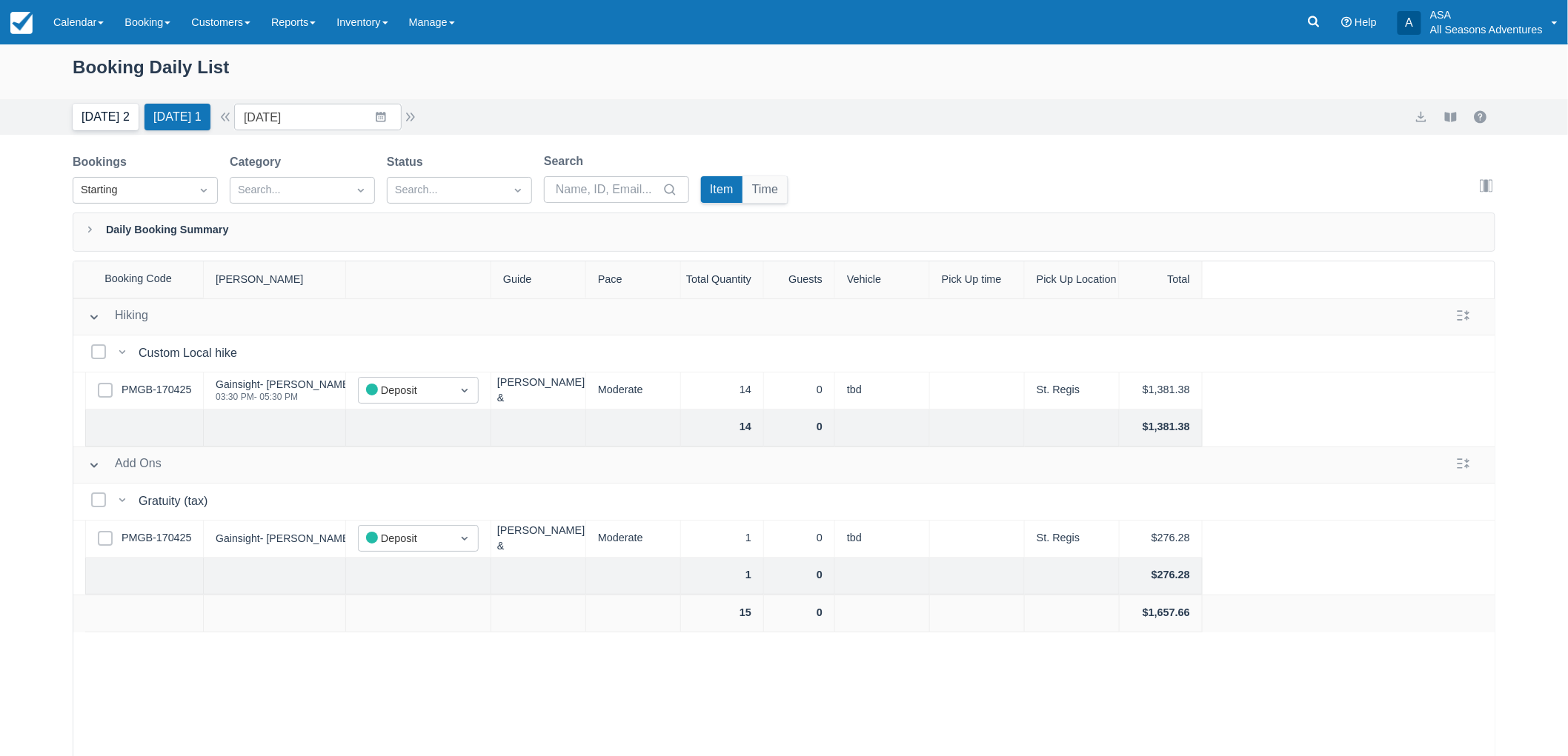
click at [99, 120] on button "[DATE] 2" at bounding box center [105, 116] width 66 height 27
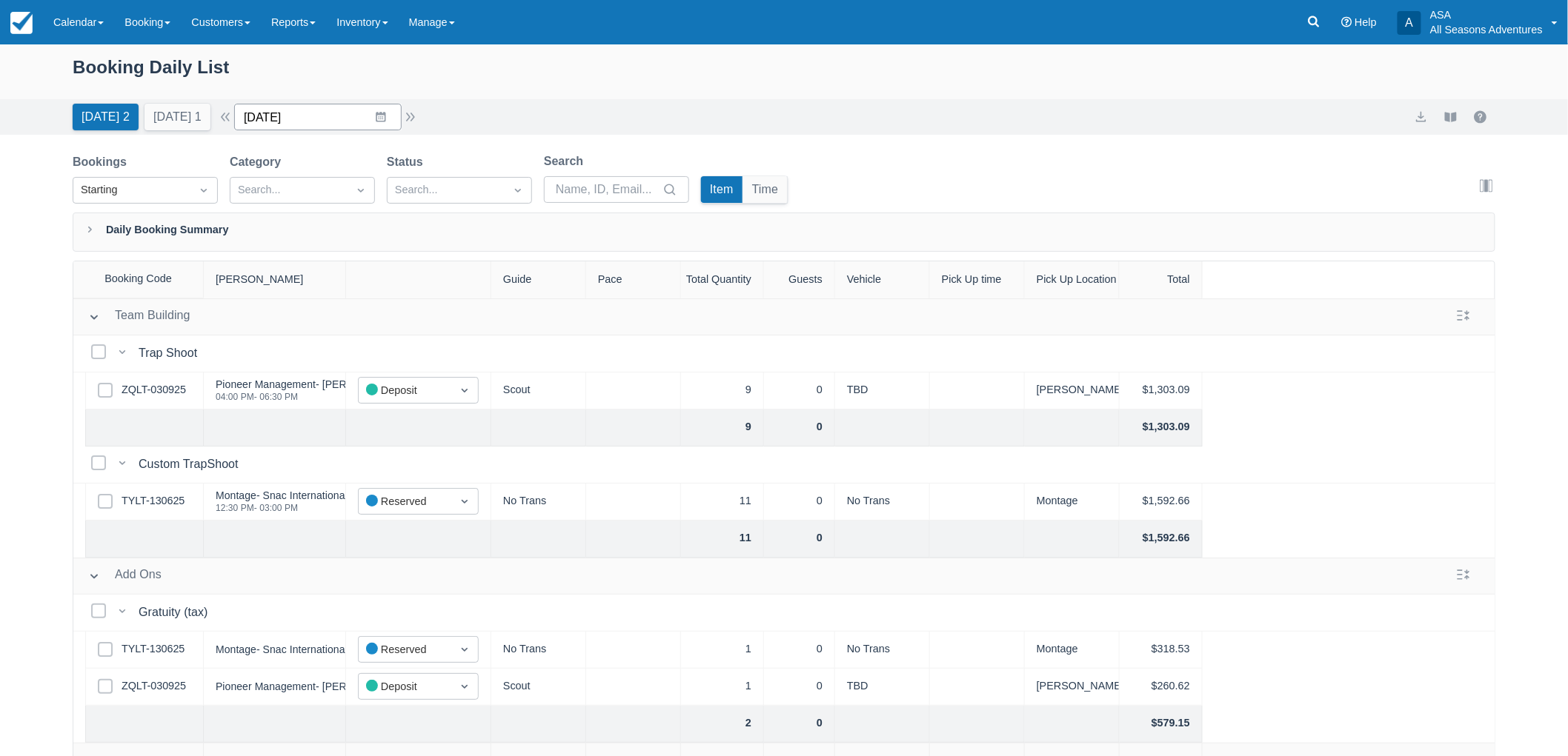
click at [349, 107] on input "[DATE]" at bounding box center [317, 116] width 167 height 27
click at [337, 260] on td "7" at bounding box center [323, 259] width 29 height 28
type input "10/07/25"
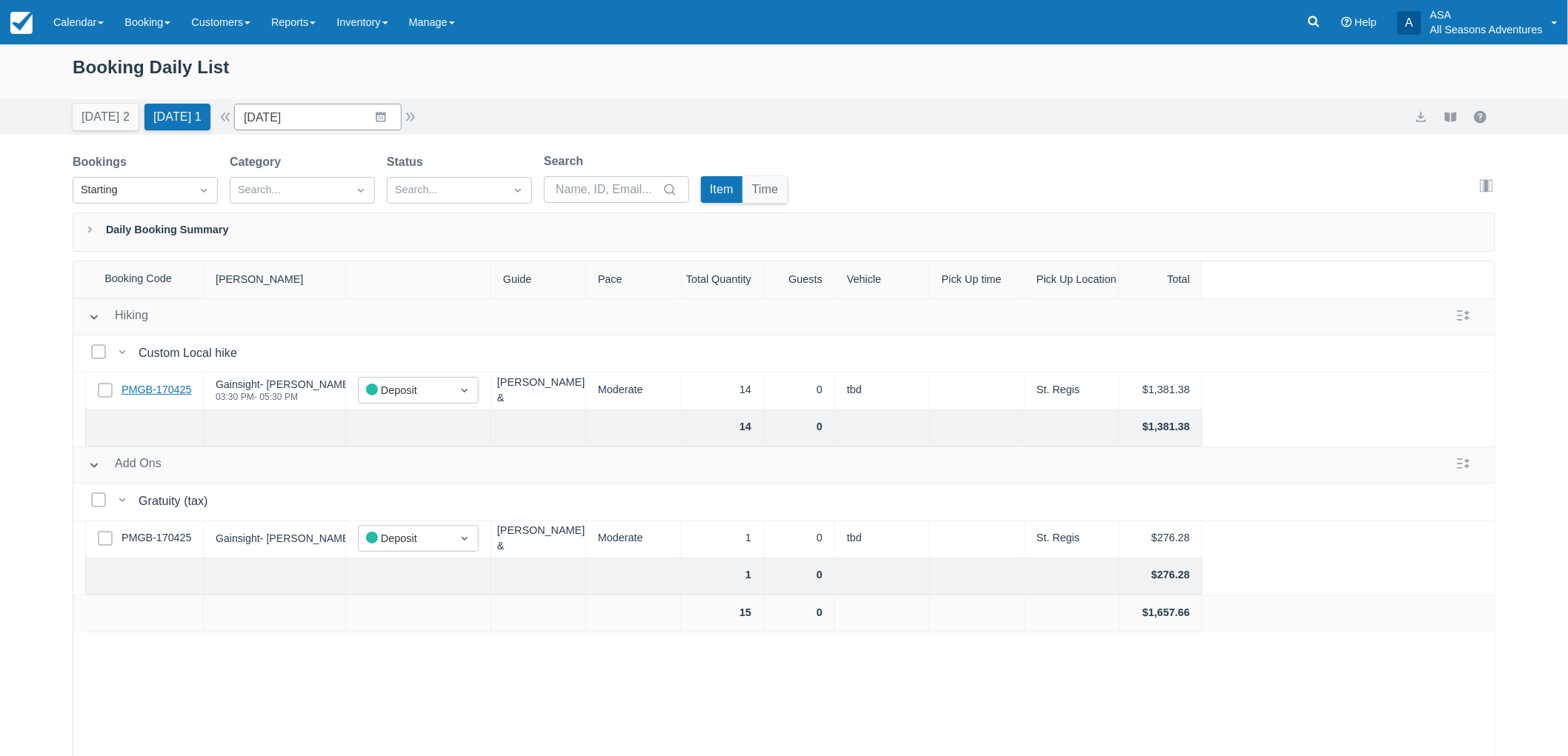
click at [168, 397] on link "PMGB-170425" at bounding box center [155, 390] width 69 height 17
click at [149, 395] on link "PMGB-170425" at bounding box center [155, 390] width 69 height 17
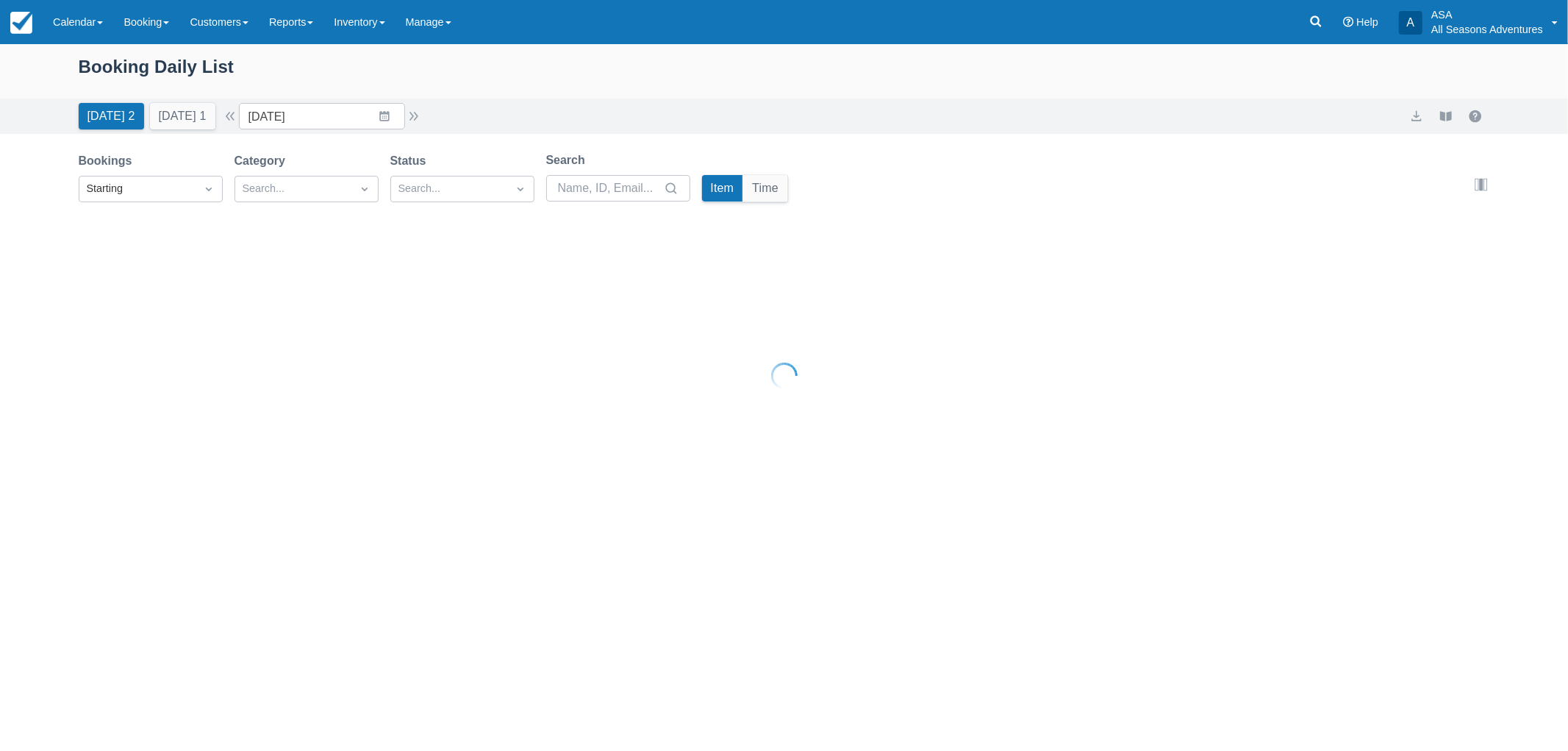
click at [168, 16] on div at bounding box center [784, 376] width 1568 height 751
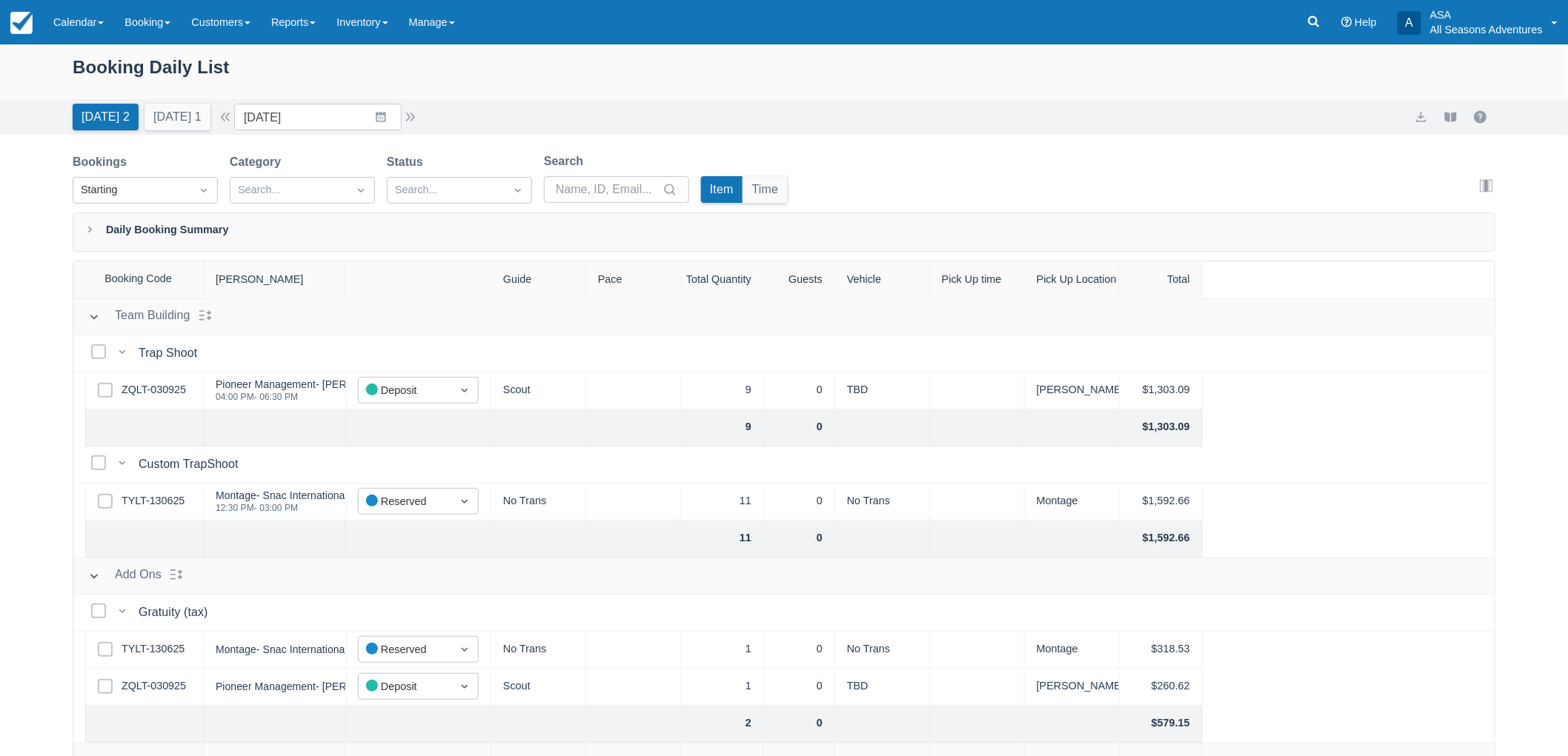
click at [169, 16] on link "Booking" at bounding box center [147, 22] width 67 height 44
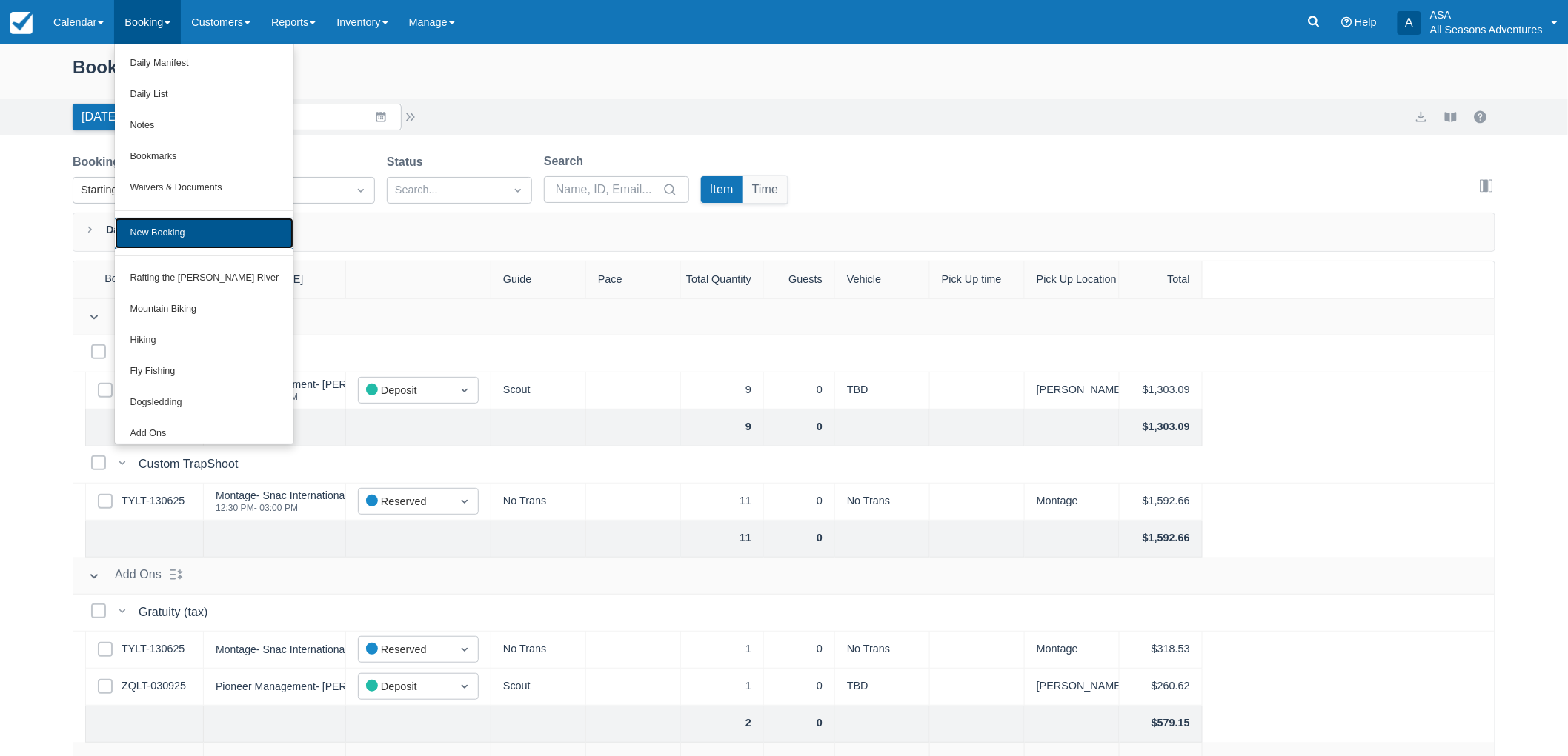
click at [175, 226] on link "New Booking" at bounding box center [203, 234] width 178 height 31
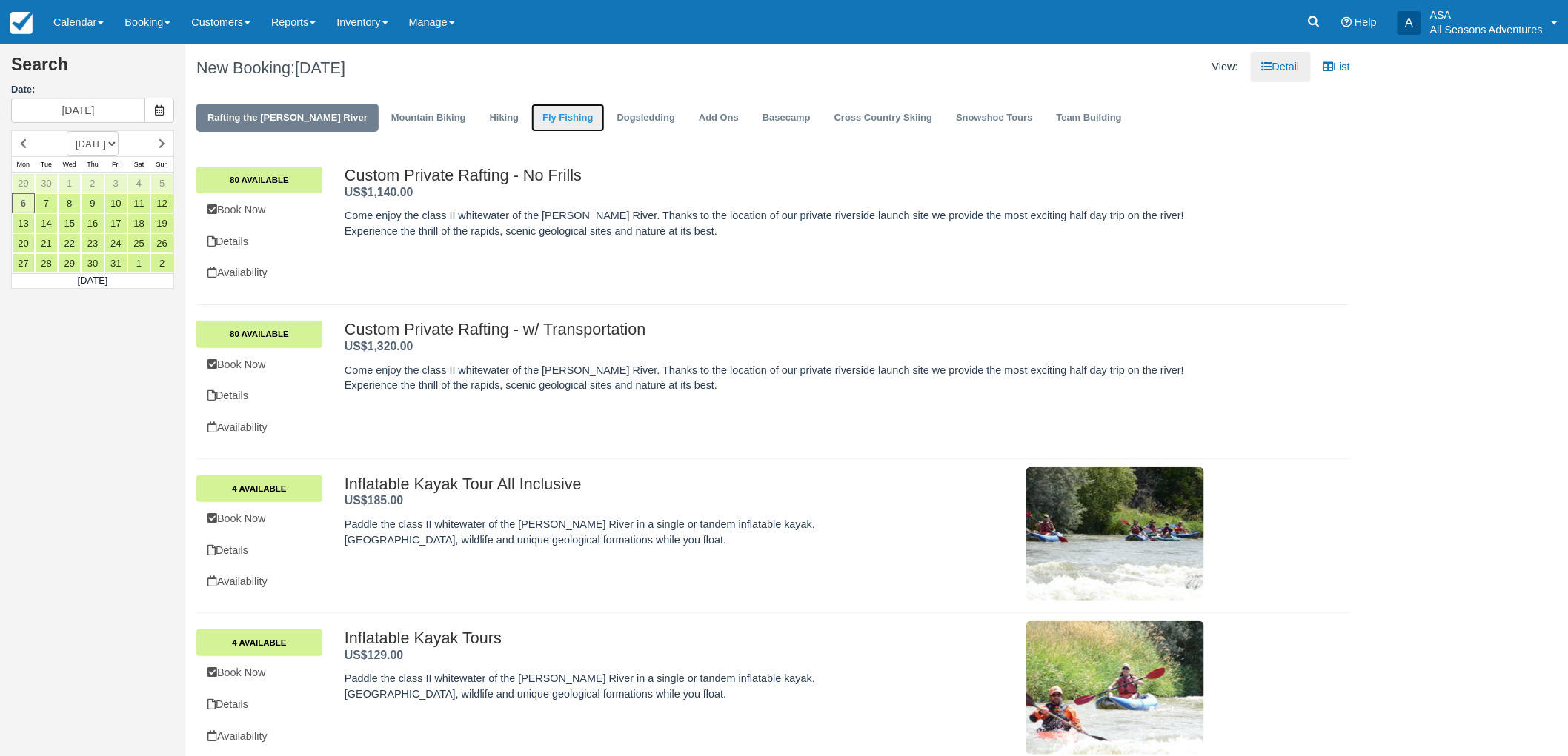
click at [532, 126] on link "Fly Fishing" at bounding box center [568, 117] width 73 height 29
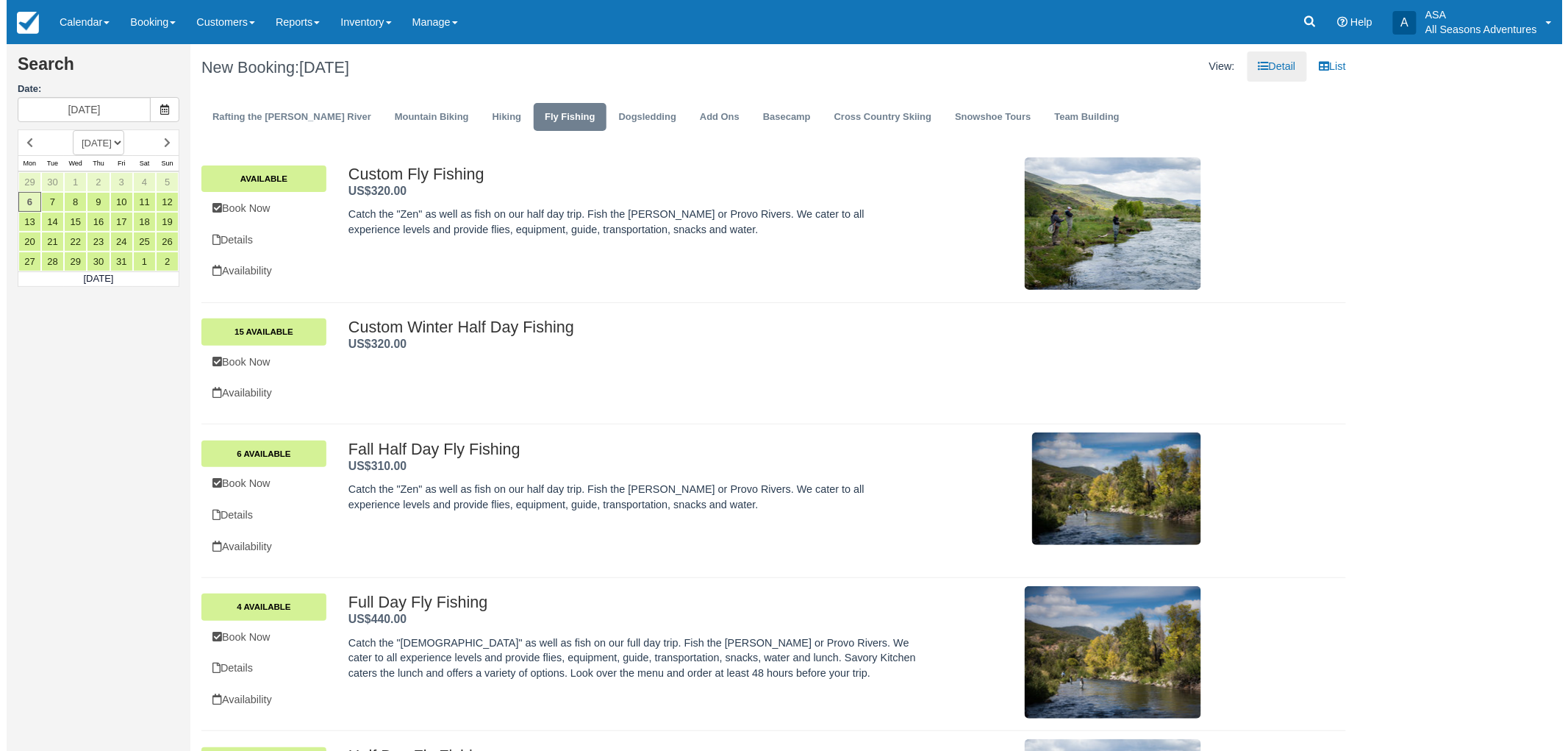
scroll to position [287, 0]
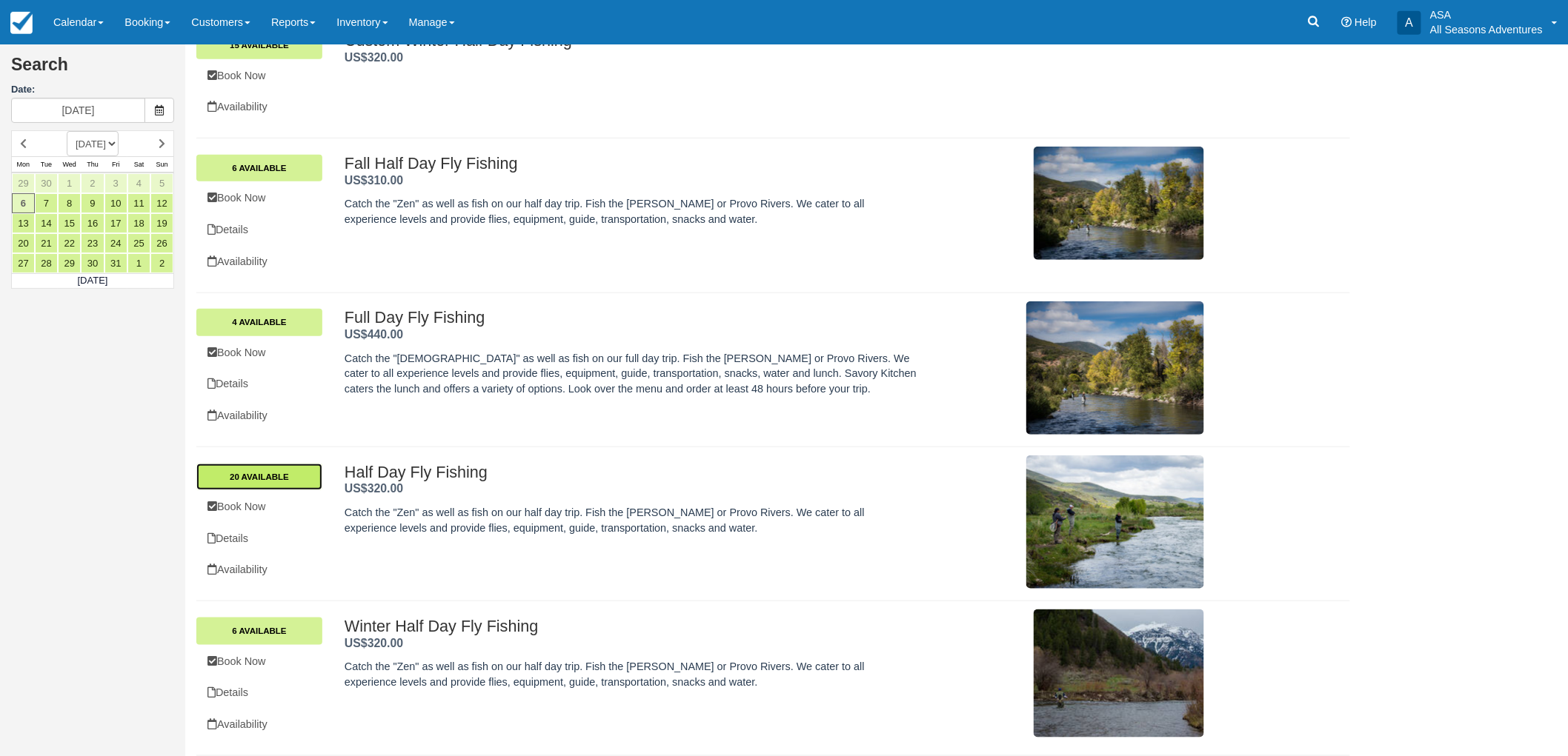
click at [310, 475] on link "20 Available" at bounding box center [259, 477] width 126 height 27
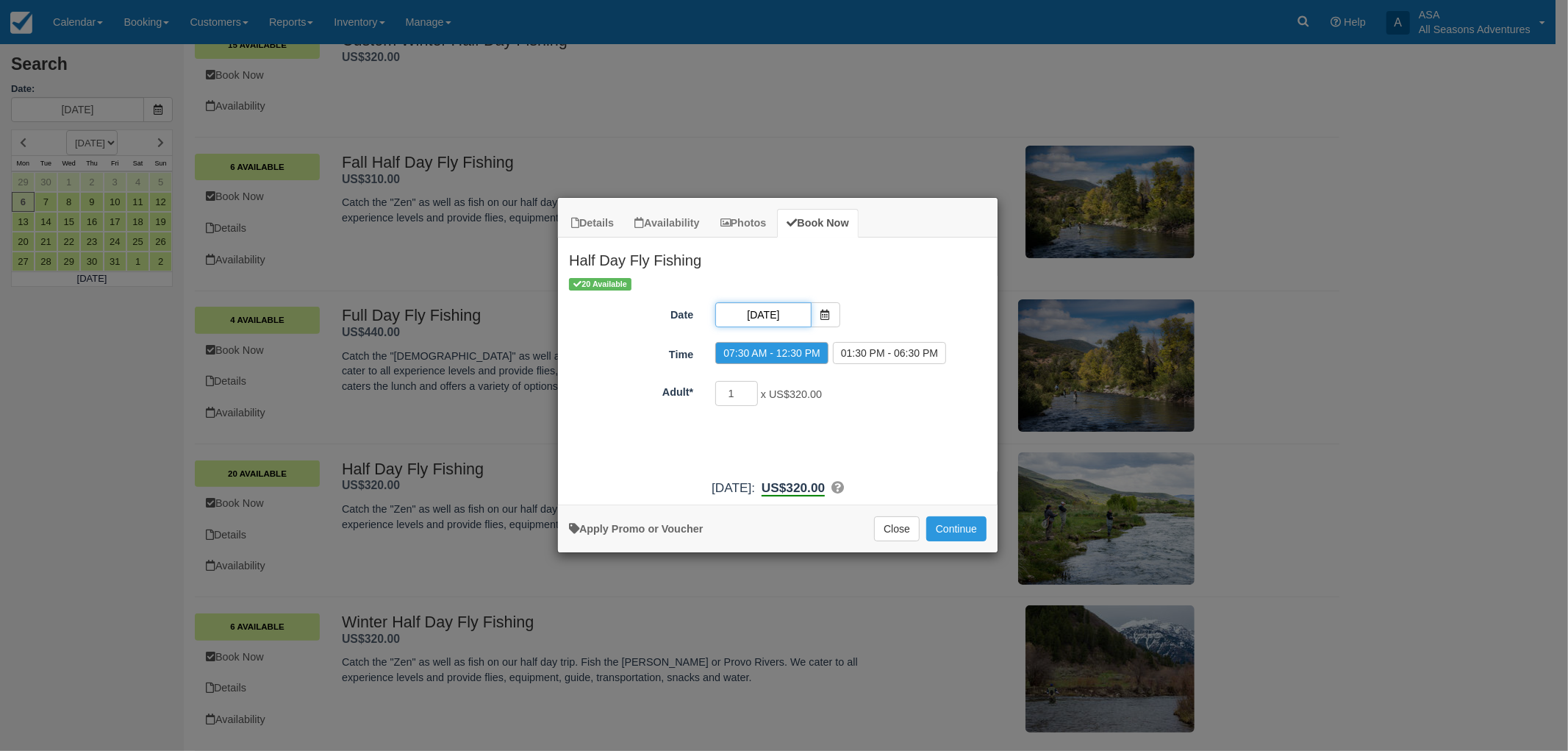
click at [790, 321] on input "[DATE]" at bounding box center [763, 314] width 95 height 25
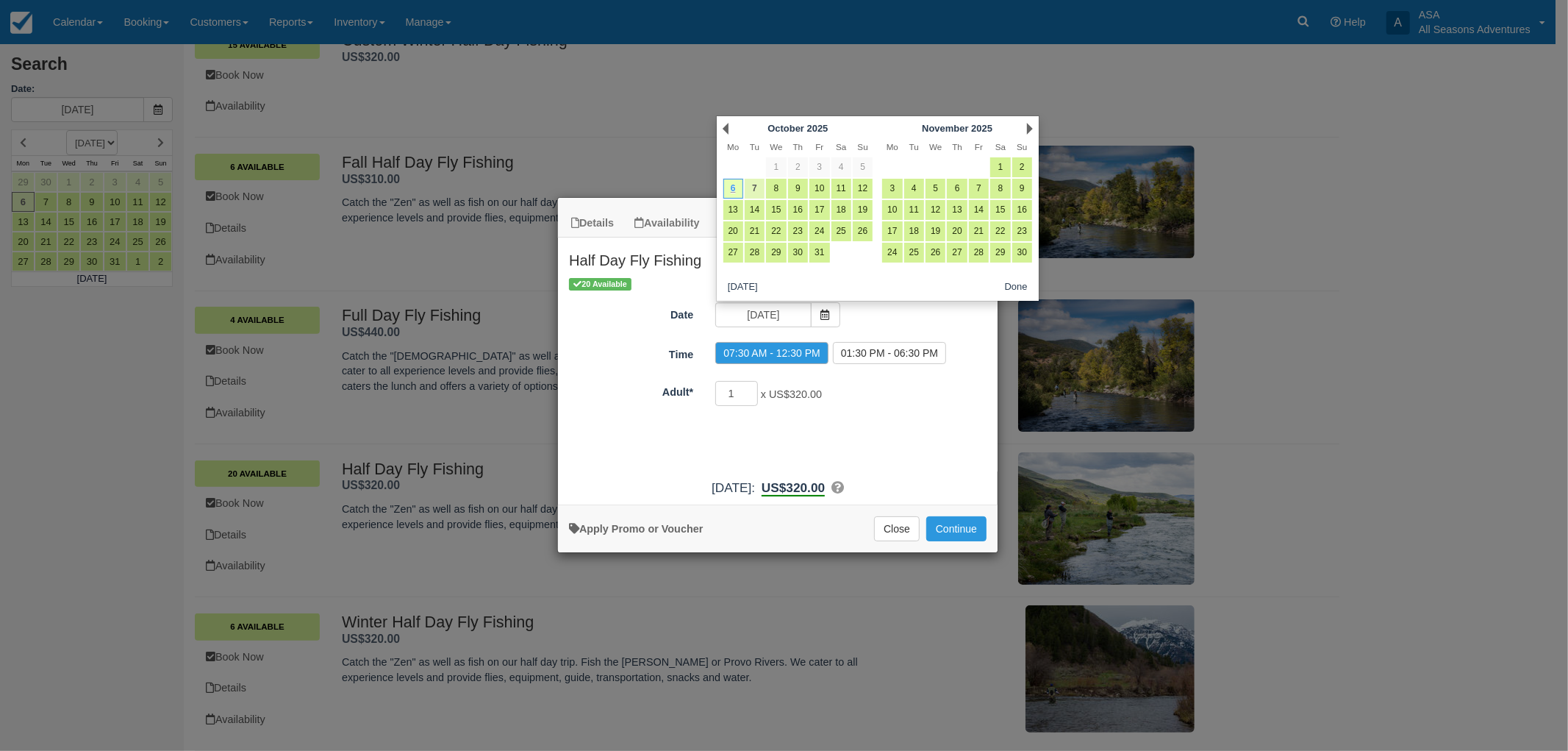
click at [751, 194] on link "7" at bounding box center [755, 189] width 20 height 20
type input "[DATE]"
radio input "false"
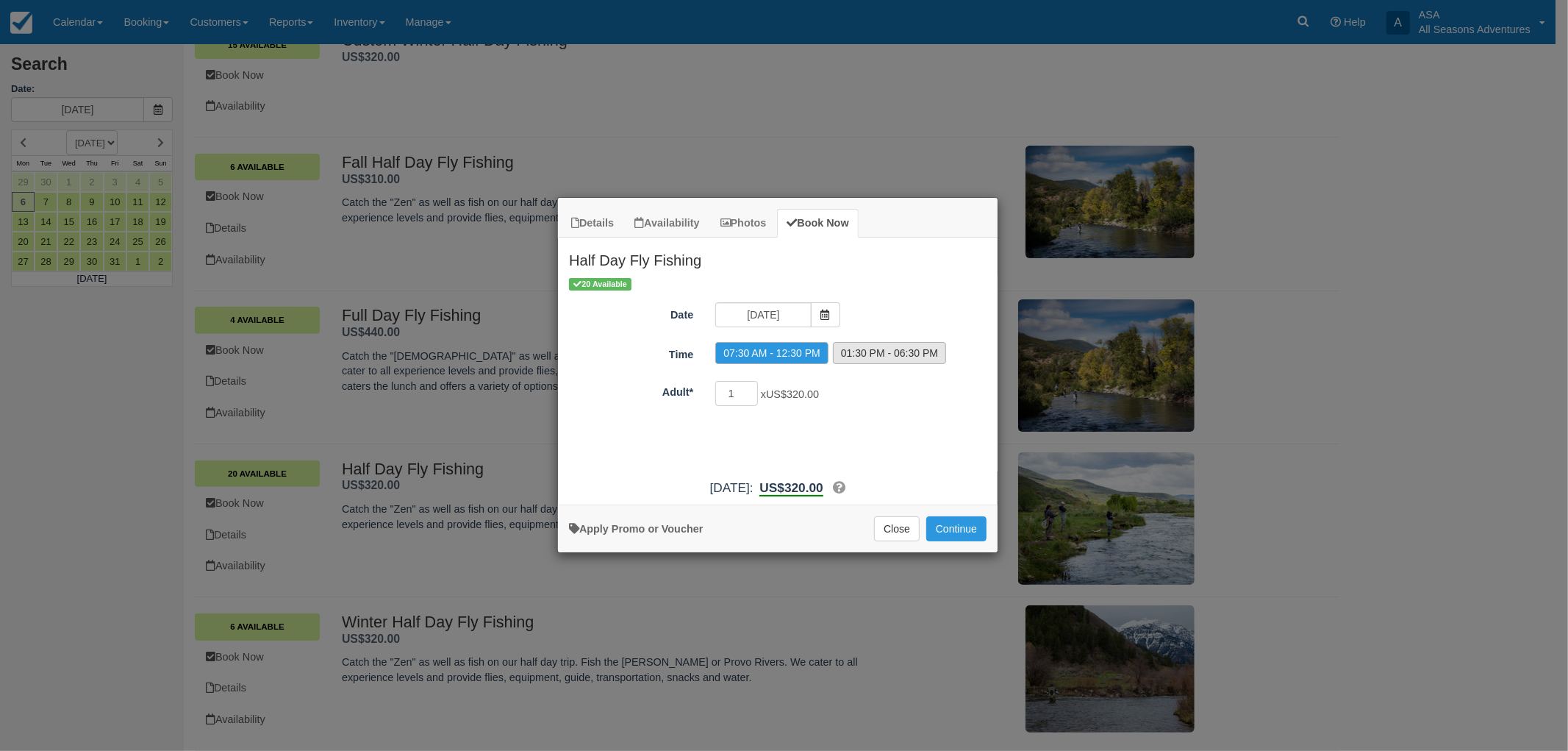
click at [862, 357] on label "01:30 PM - 06:30 PM" at bounding box center [889, 353] width 113 height 22
radio input "true"
click at [753, 391] on input "2" at bounding box center [737, 393] width 42 height 25
type input "3"
click at [753, 391] on input "3" at bounding box center [737, 393] width 42 height 25
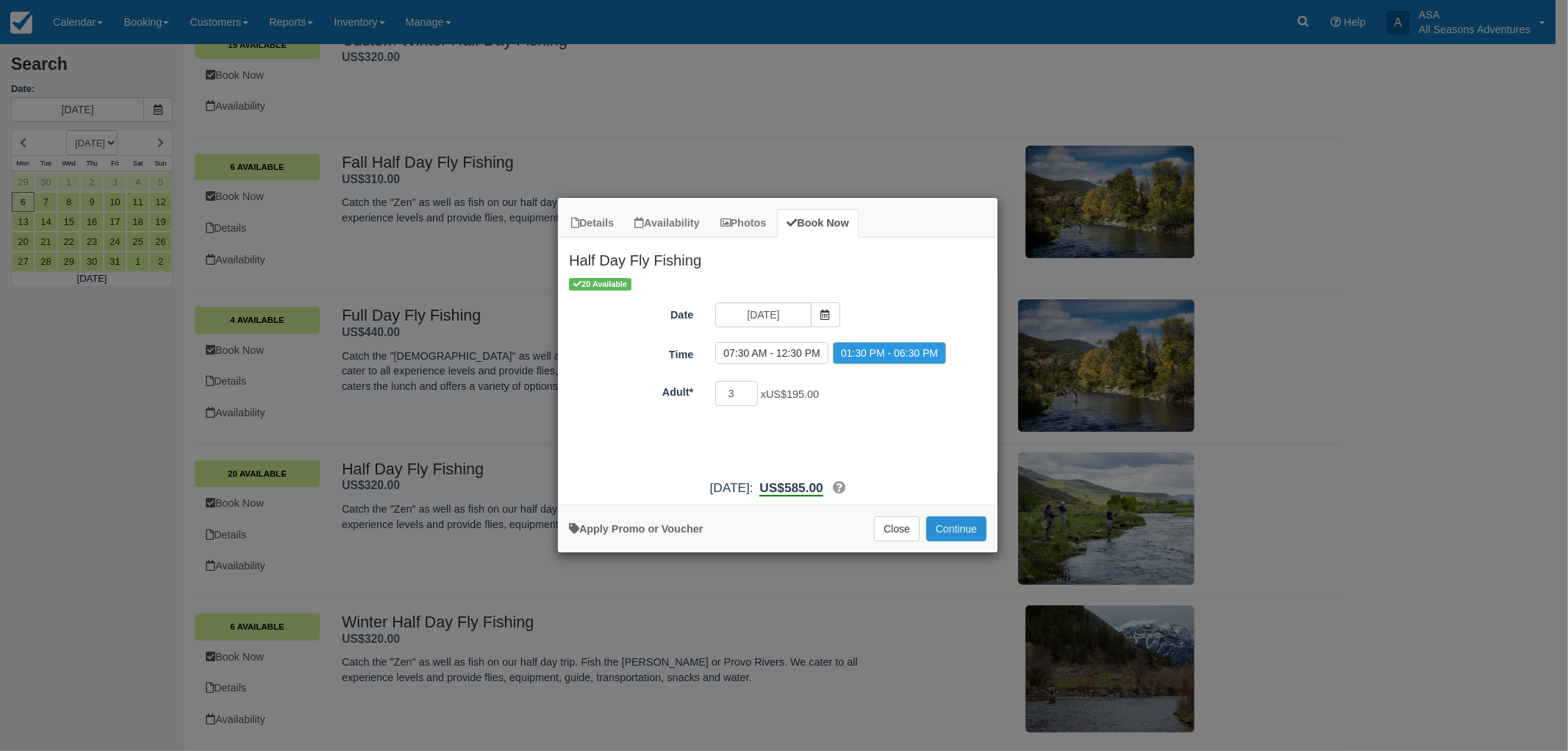
click at [947, 525] on button "Continue" at bounding box center [957, 529] width 61 height 25
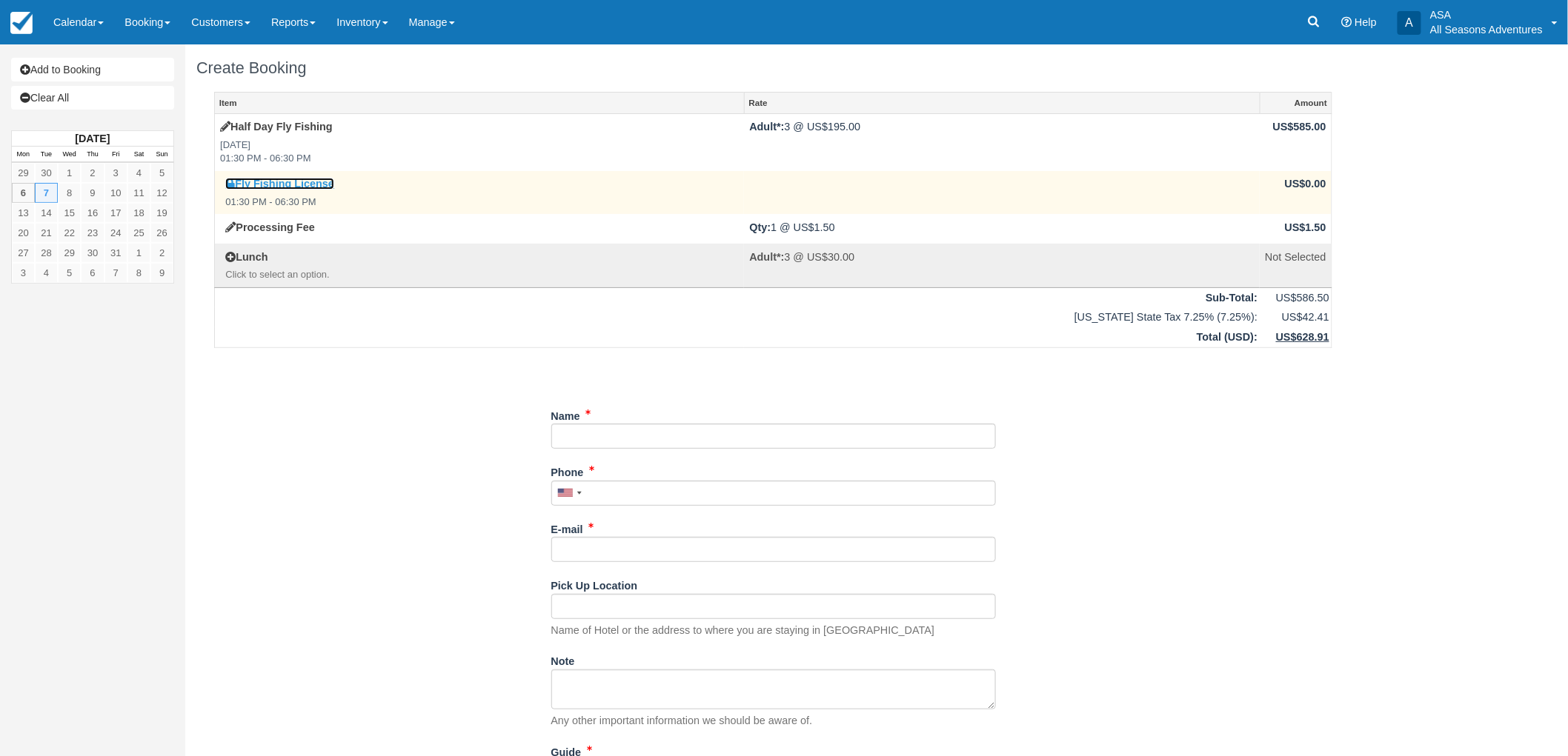
click at [297, 186] on link "Fly Fishing License" at bounding box center [280, 183] width 109 height 12
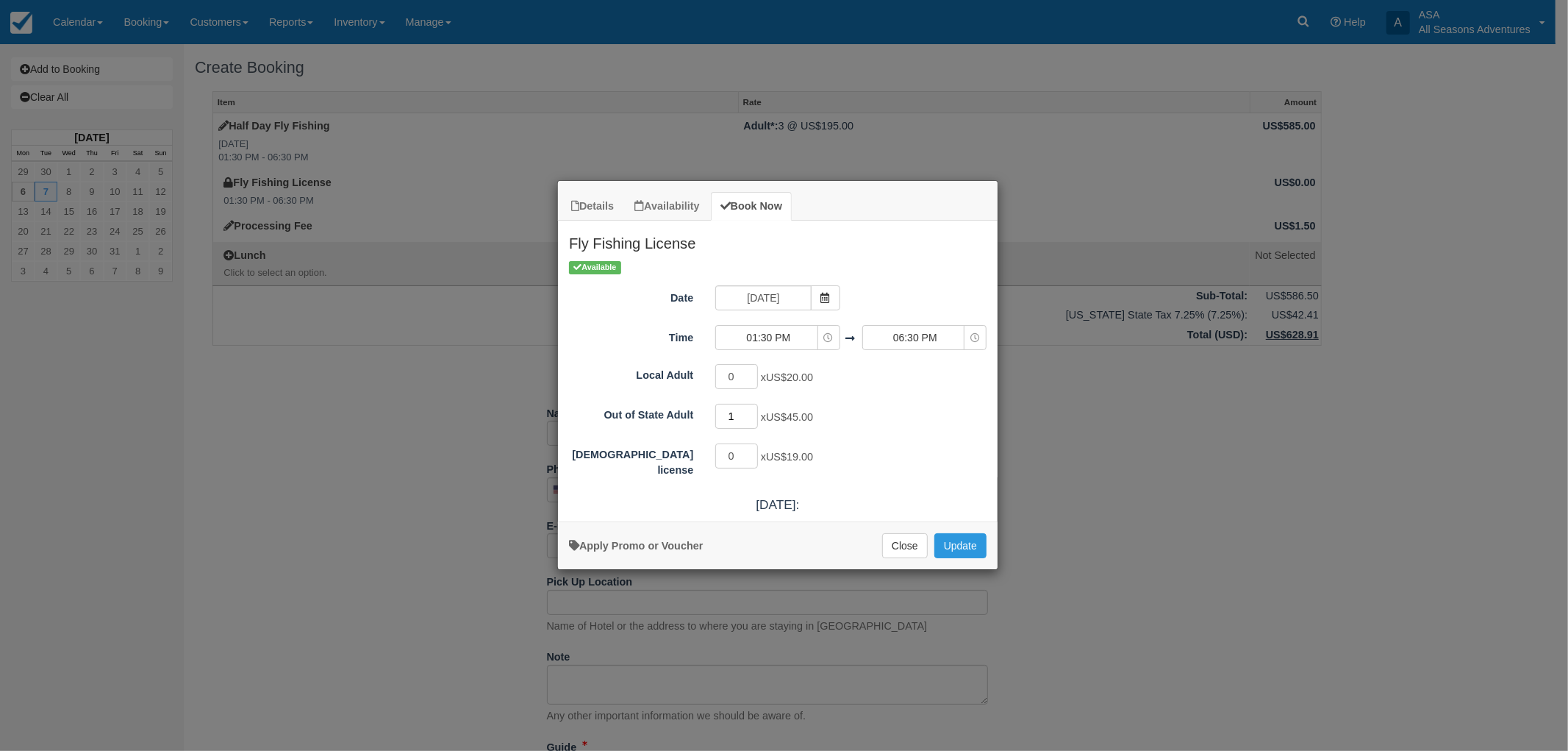
click at [752, 416] on input "1" at bounding box center [737, 416] width 42 height 25
click at [752, 416] on input "2" at bounding box center [737, 416] width 42 height 25
type input "3"
click at [750, 415] on input "3" at bounding box center [737, 416] width 42 height 25
click at [968, 537] on button "Update" at bounding box center [960, 545] width 52 height 25
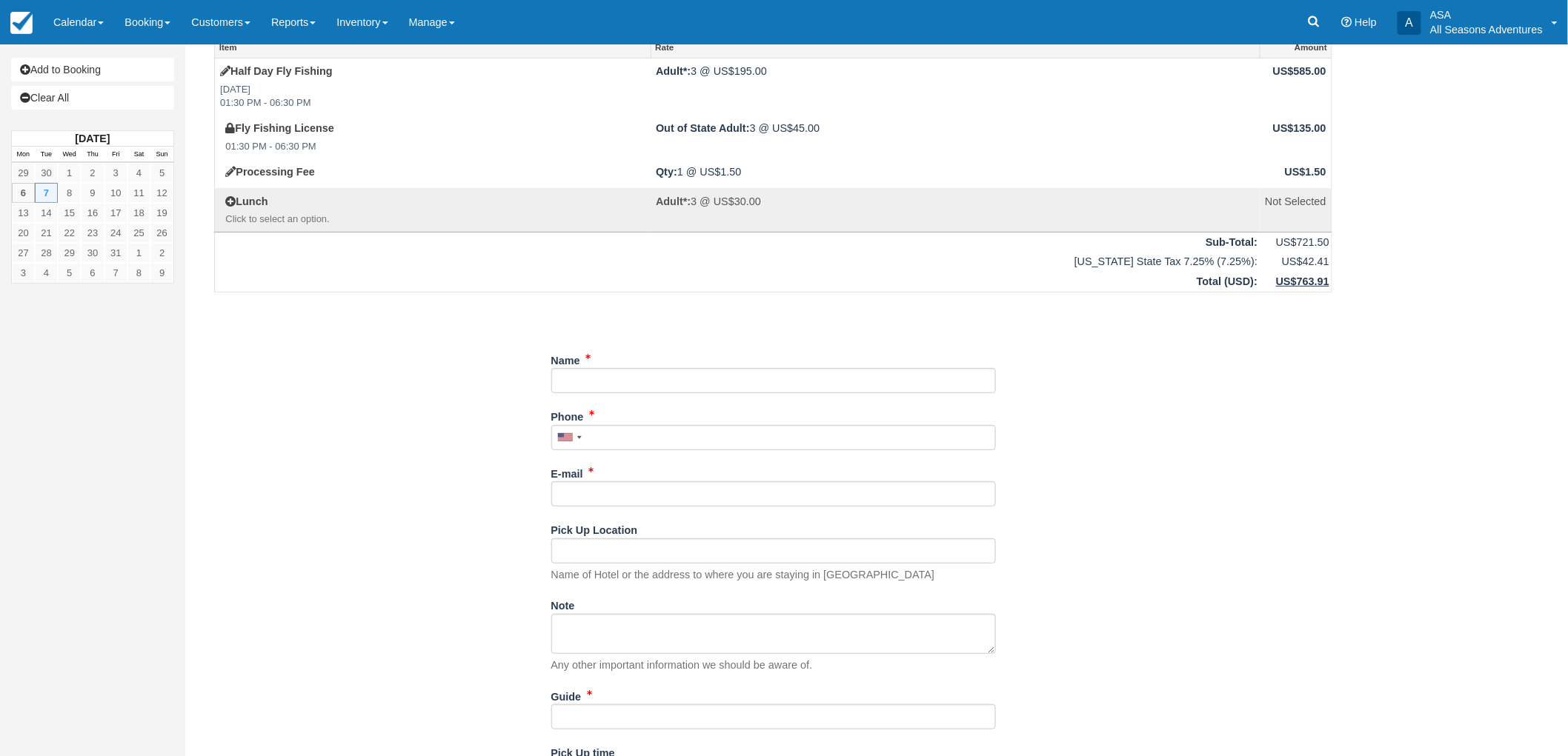
scroll to position [82, 0]
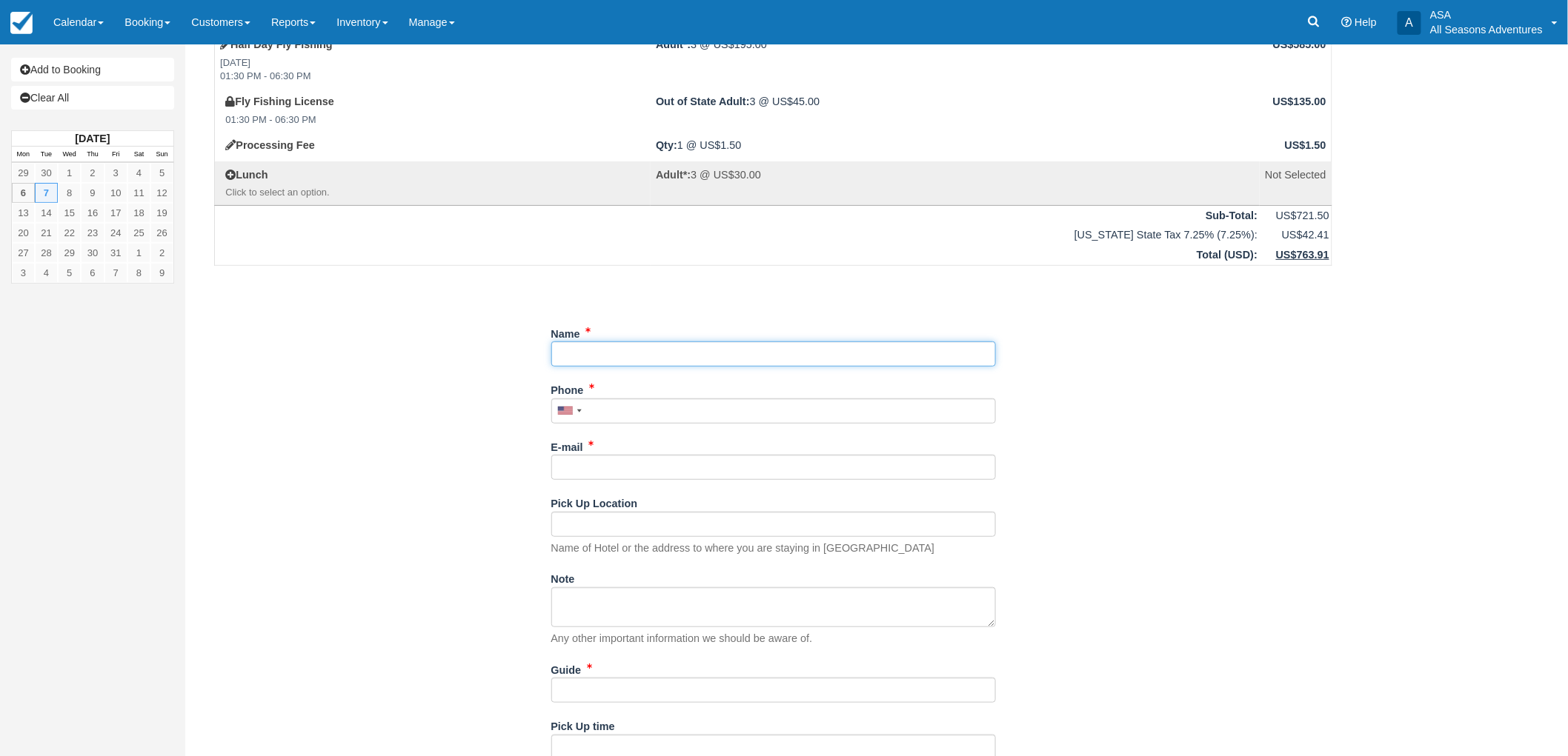
click at [705, 352] on input "Name" at bounding box center [773, 353] width 445 height 25
type input "[PERSON_NAME]"
click at [596, 416] on input "Phone" at bounding box center [773, 410] width 445 height 25
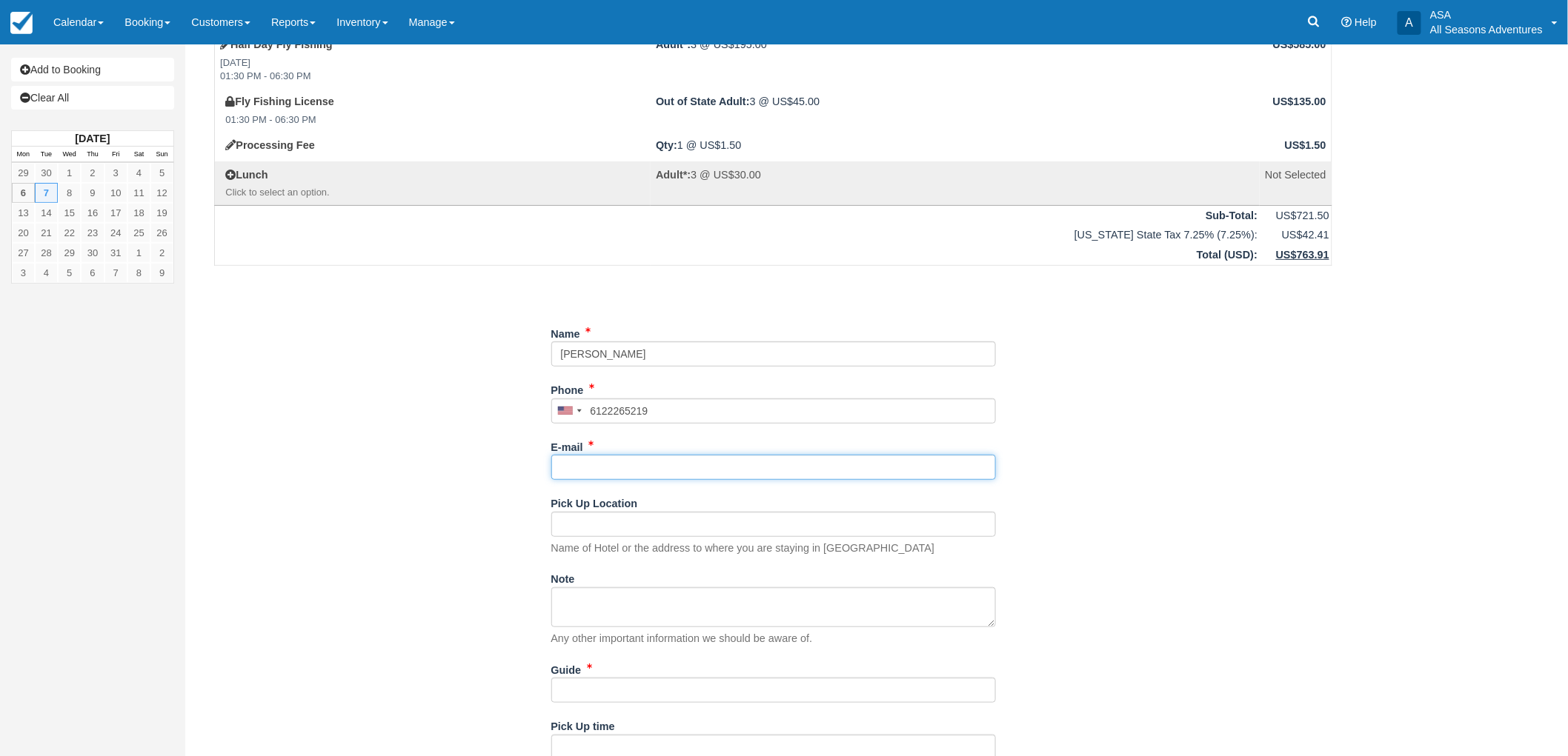
type input "[PHONE_NUMBER]"
click at [594, 475] on input "E-mail" at bounding box center [773, 467] width 445 height 25
click at [578, 530] on input "Pick Up Location" at bounding box center [773, 524] width 445 height 25
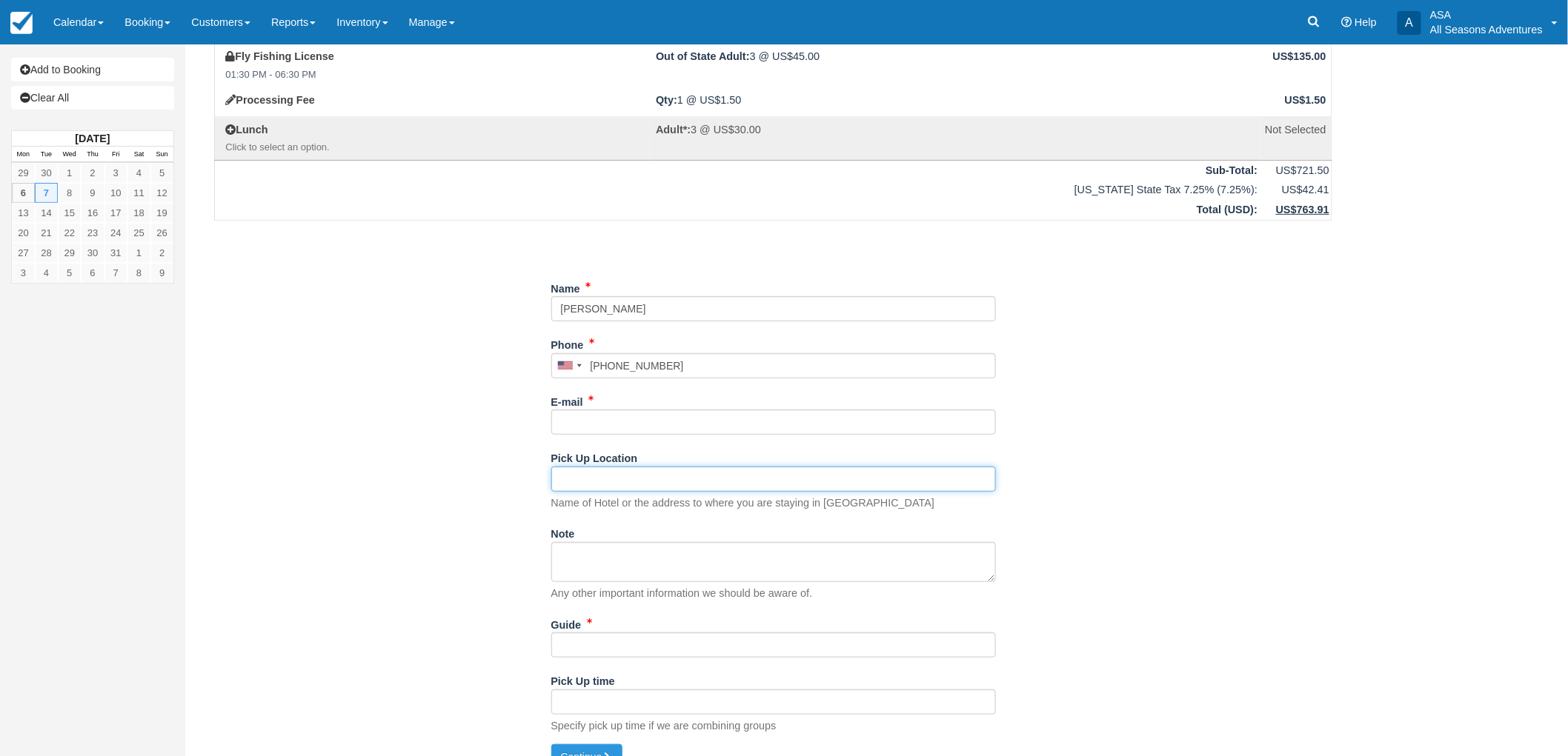
scroll to position [152, 0]
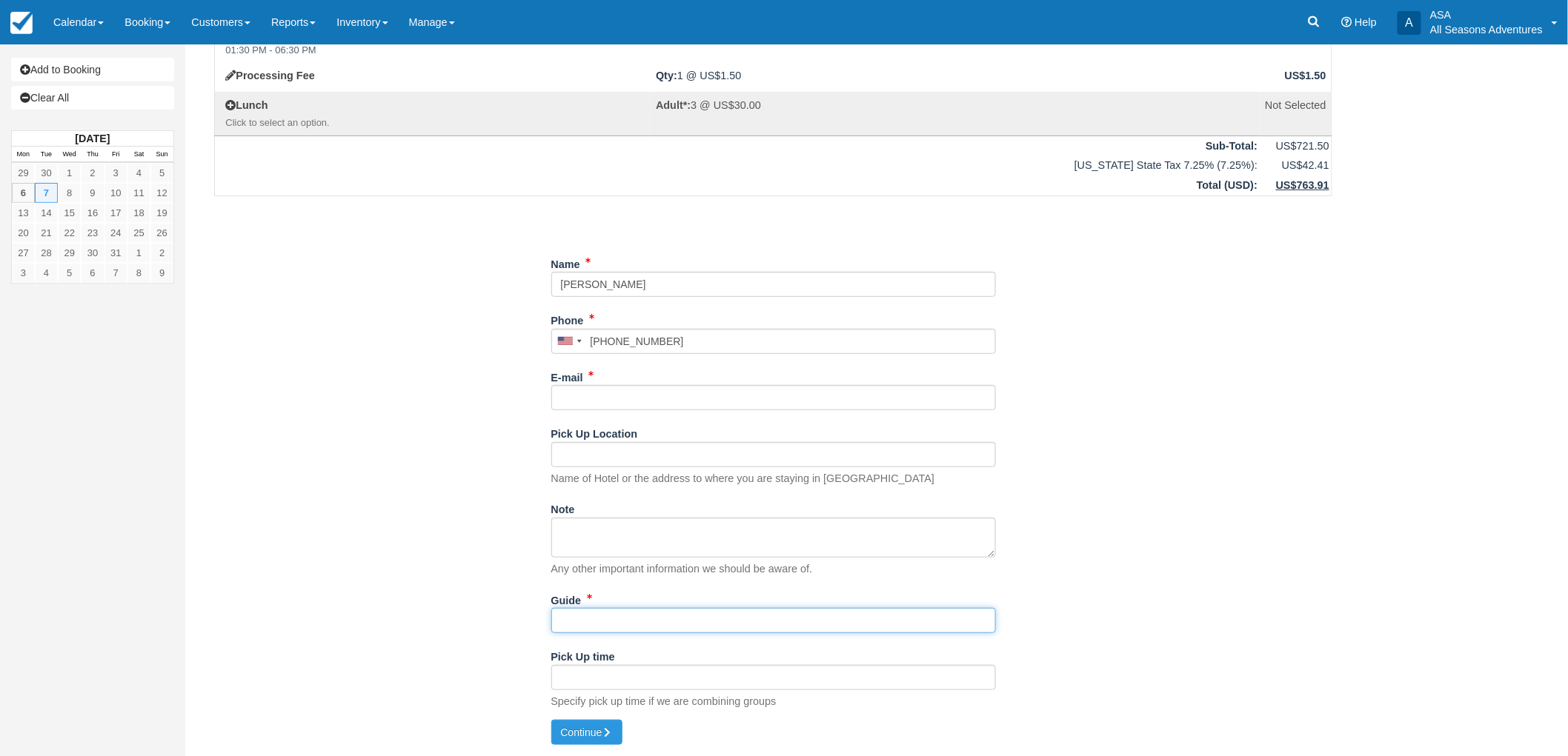
click at [594, 611] on input "Guide" at bounding box center [773, 620] width 445 height 25
type input "[PERSON_NAME]"
click at [594, 464] on input "Pick Up Location" at bounding box center [773, 454] width 445 height 25
click at [609, 396] on input "E-mail" at bounding box center [773, 397] width 445 height 25
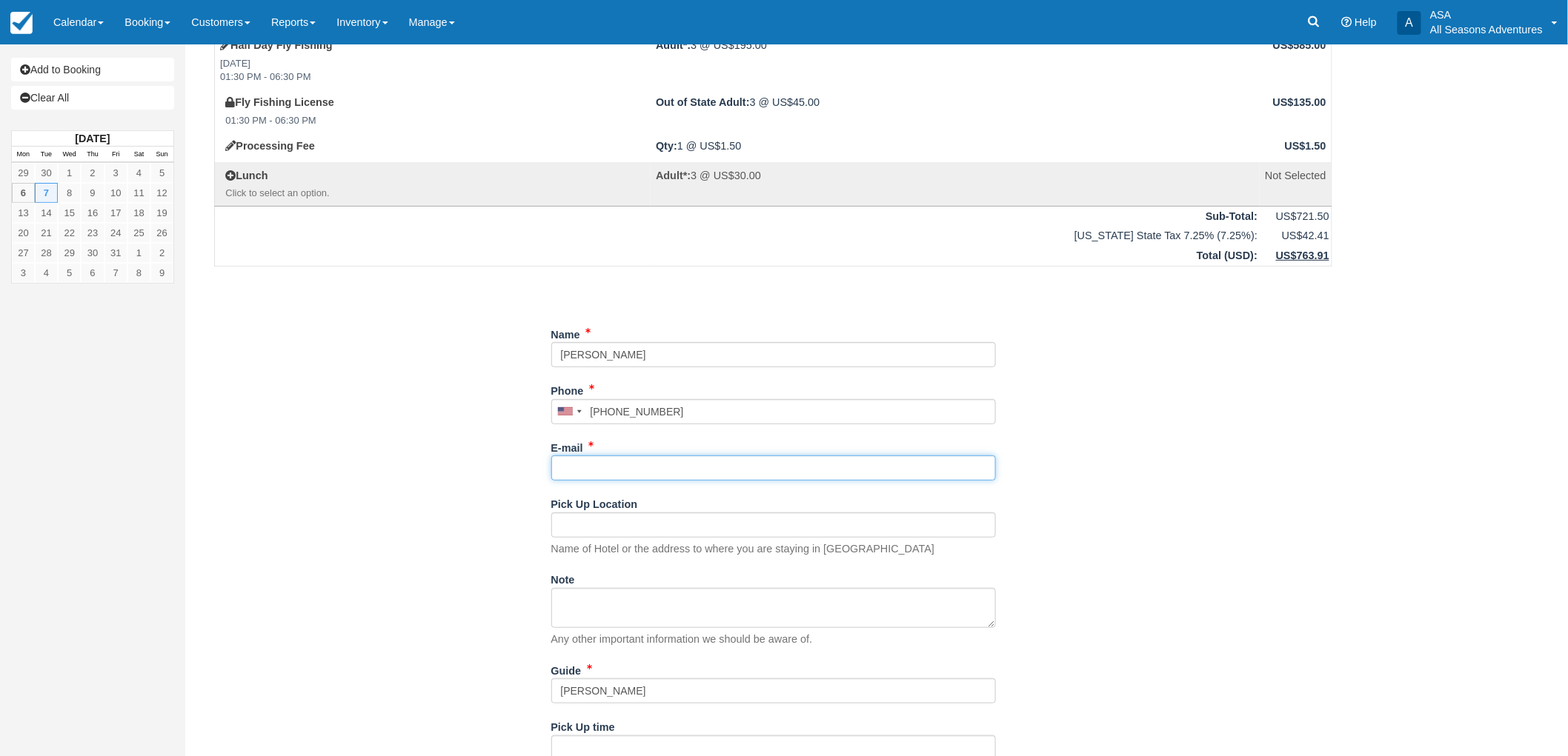
scroll to position [0, 0]
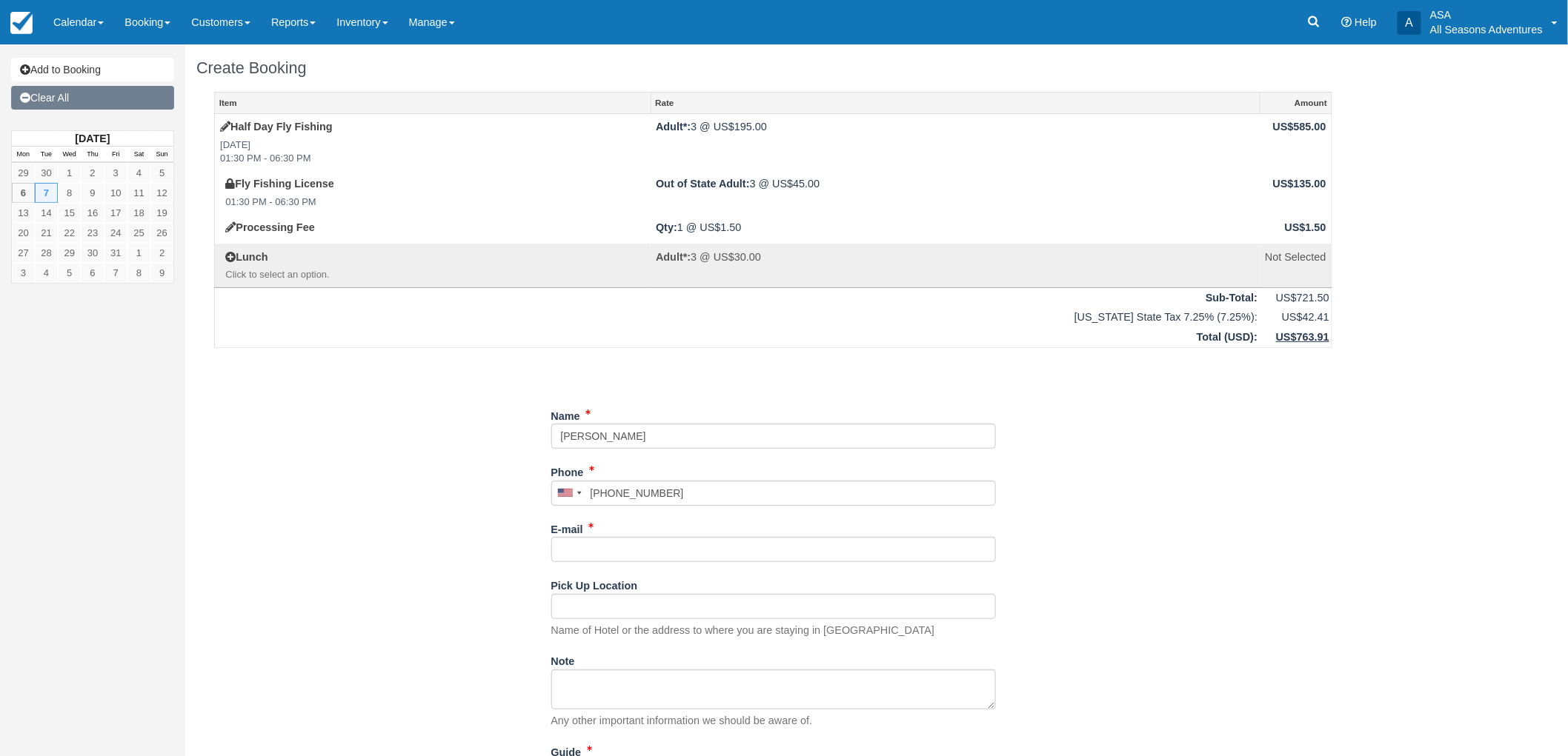
click at [35, 97] on link "Clear All" at bounding box center [92, 98] width 163 height 24
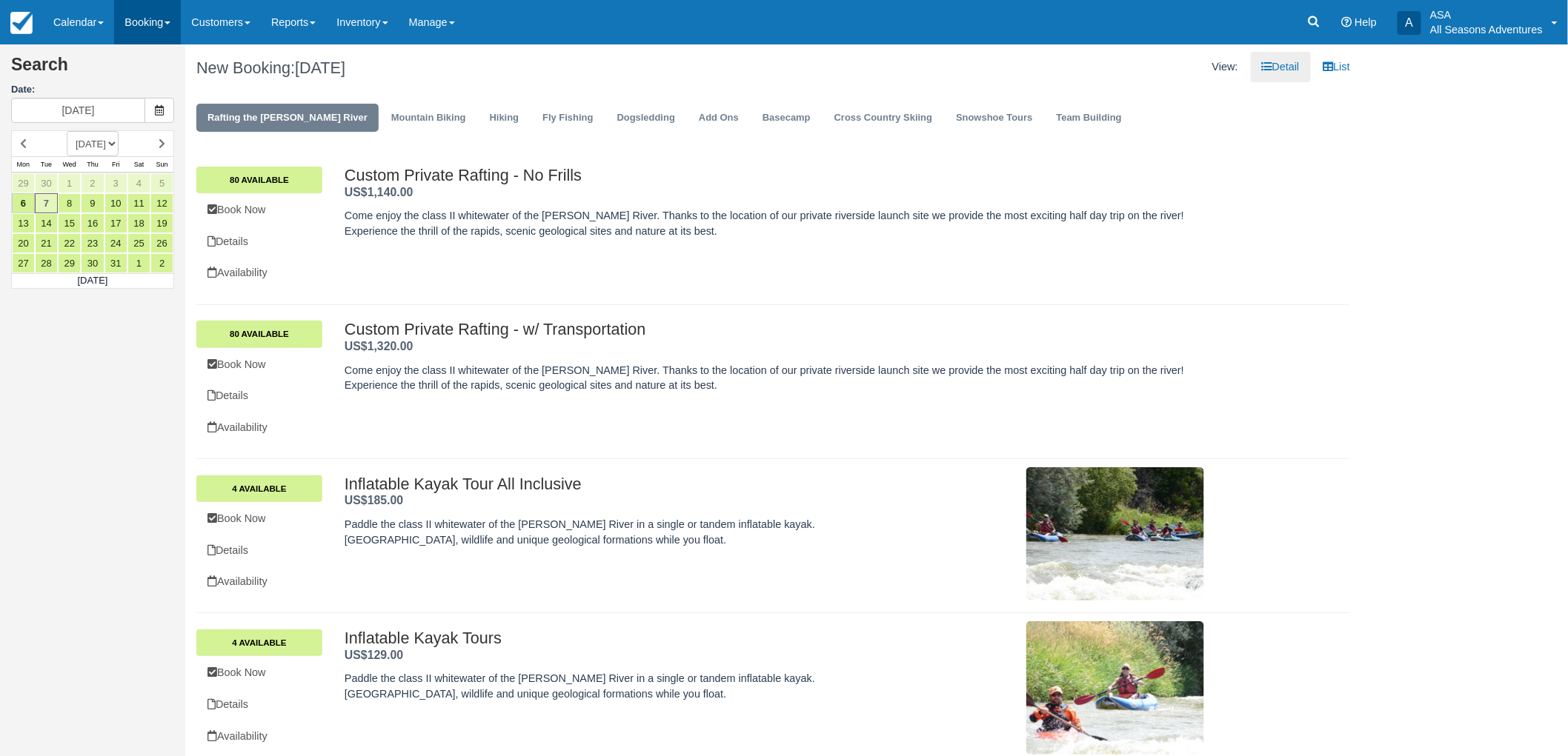
click at [161, 30] on link "Booking" at bounding box center [147, 22] width 67 height 44
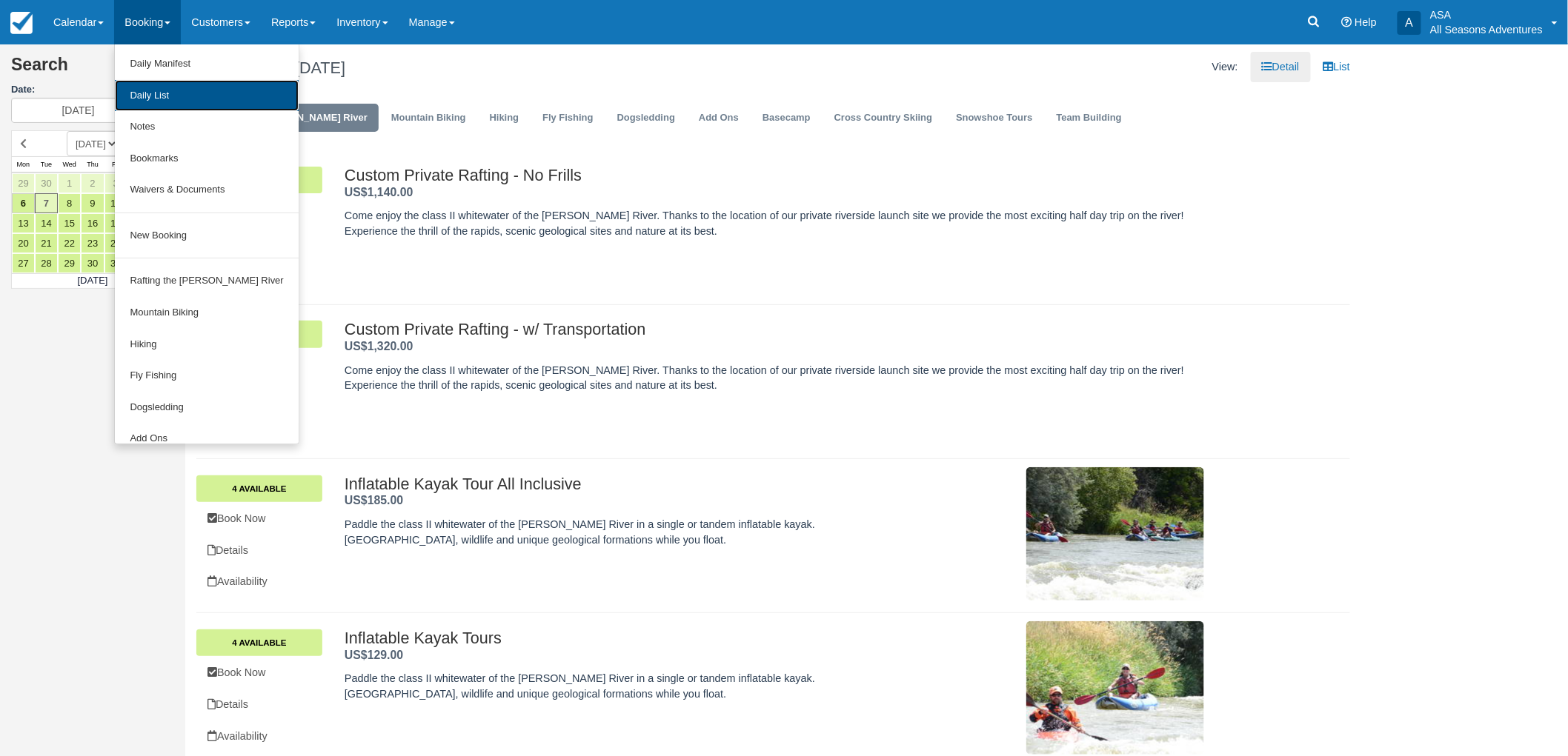
click at [150, 81] on link "Daily List" at bounding box center [206, 96] width 183 height 31
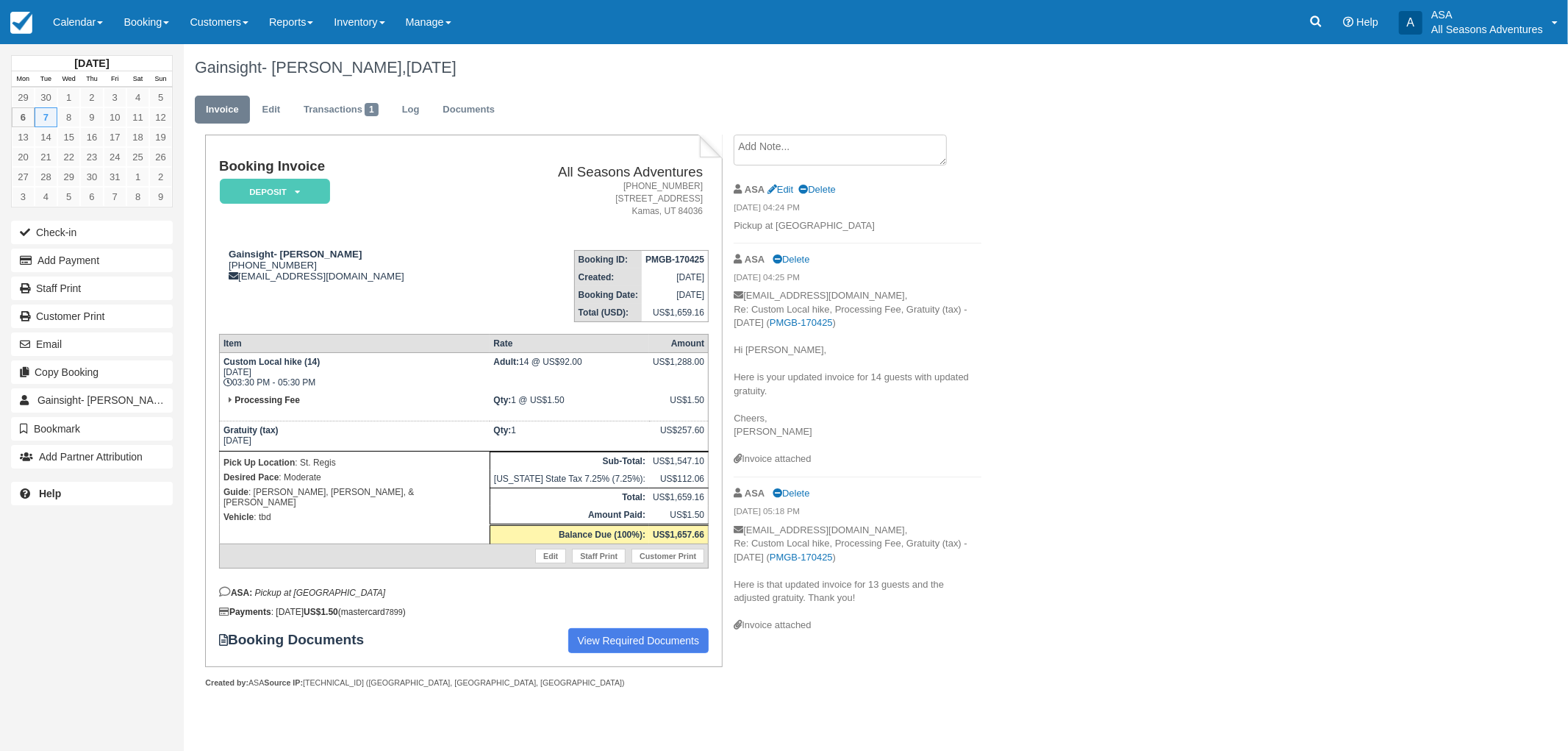
click at [828, 150] on textarea at bounding box center [840, 151] width 213 height 31
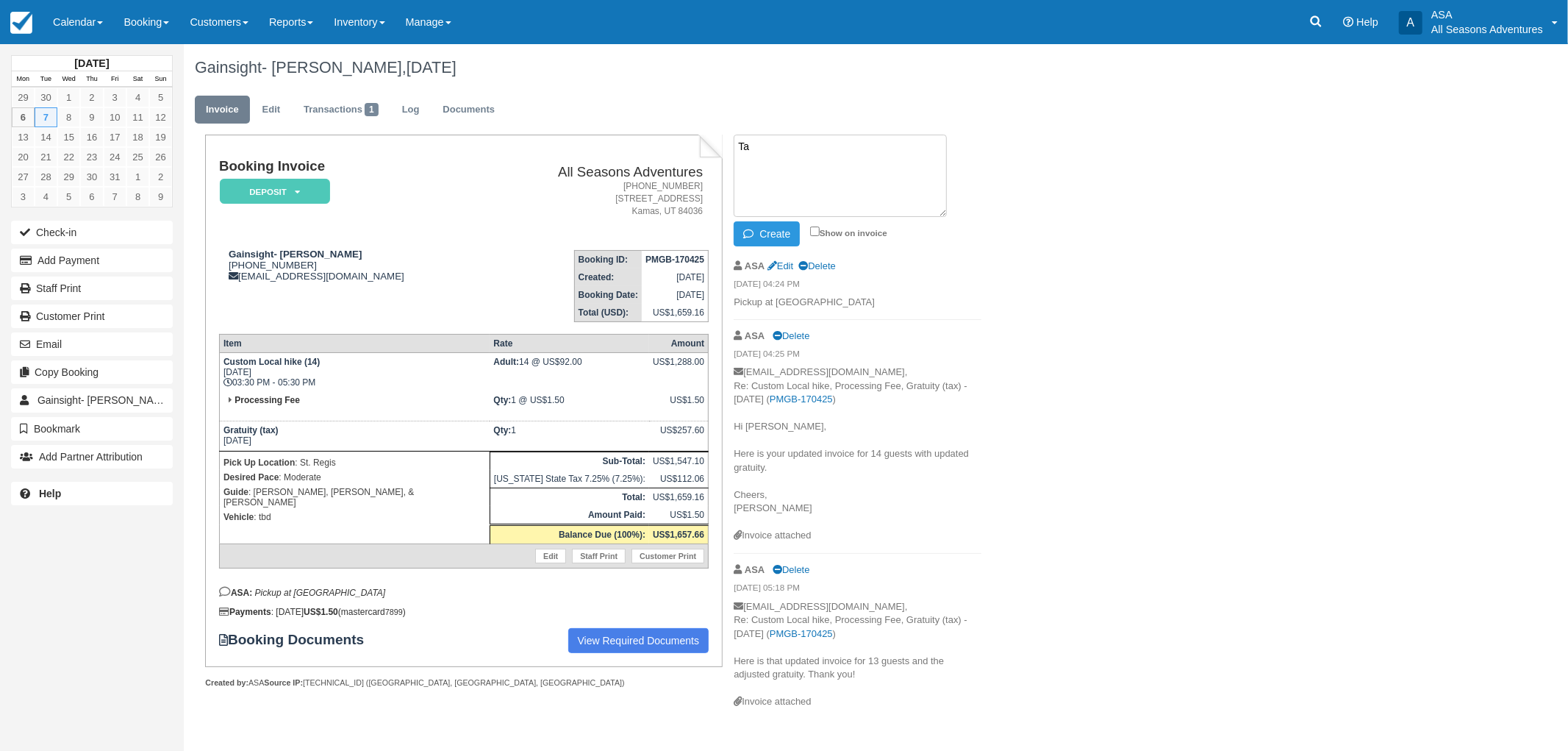
type textarea "T"
type textarea "Sky Ridge Trailhead"
click at [767, 225] on button "Create" at bounding box center [767, 233] width 66 height 25
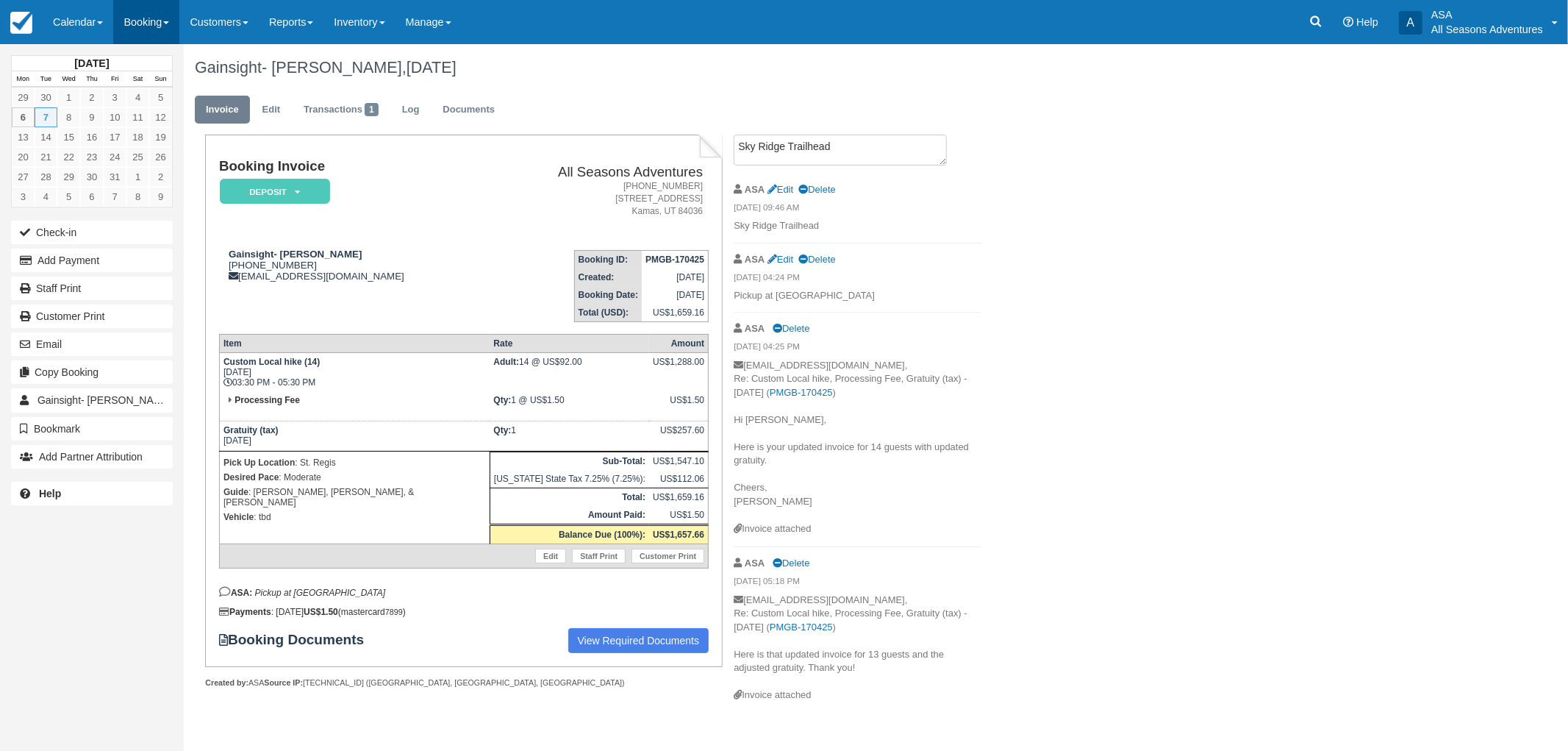
click at [158, 17] on link "Booking" at bounding box center [146, 22] width 66 height 44
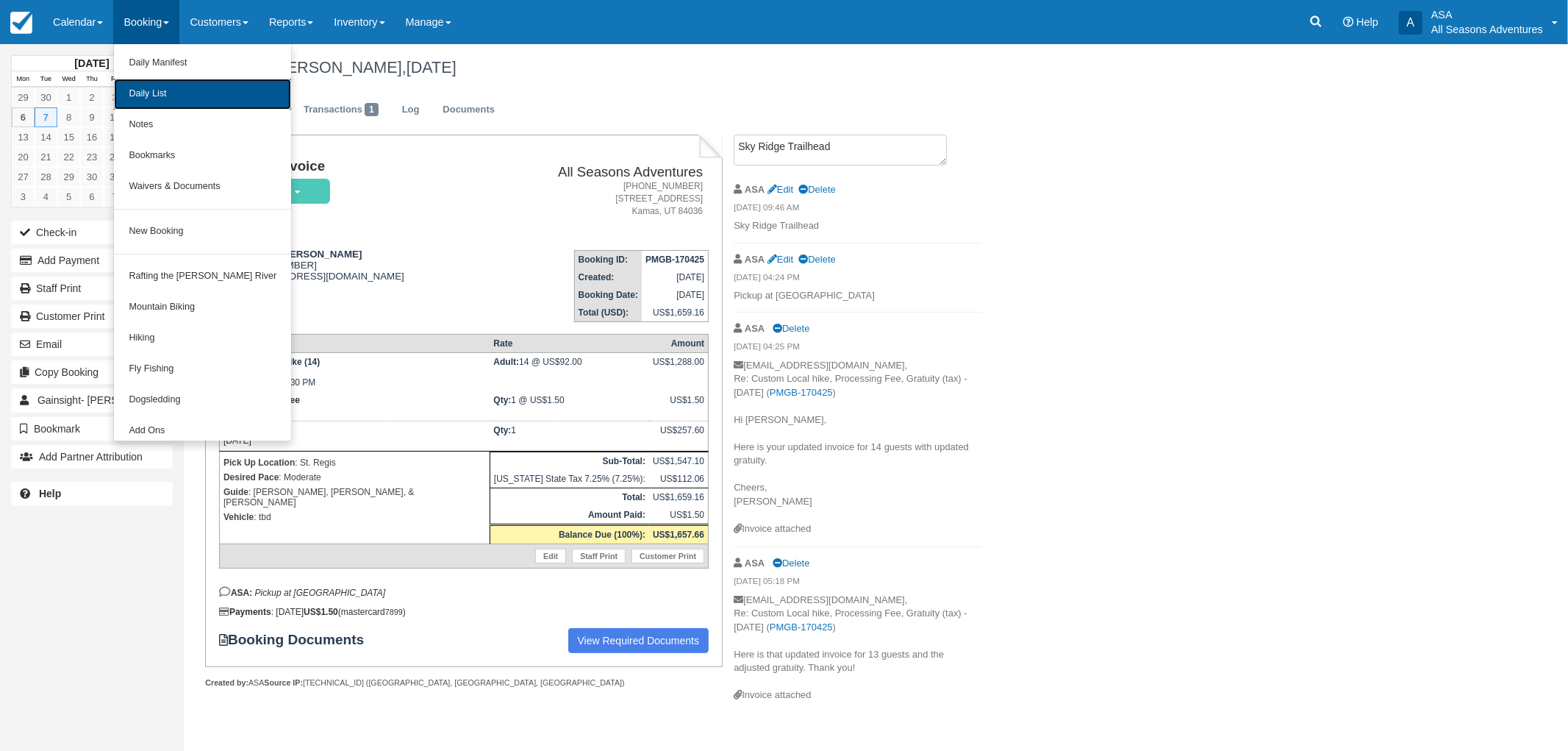
click at [146, 92] on link "Daily List" at bounding box center [202, 95] width 177 height 31
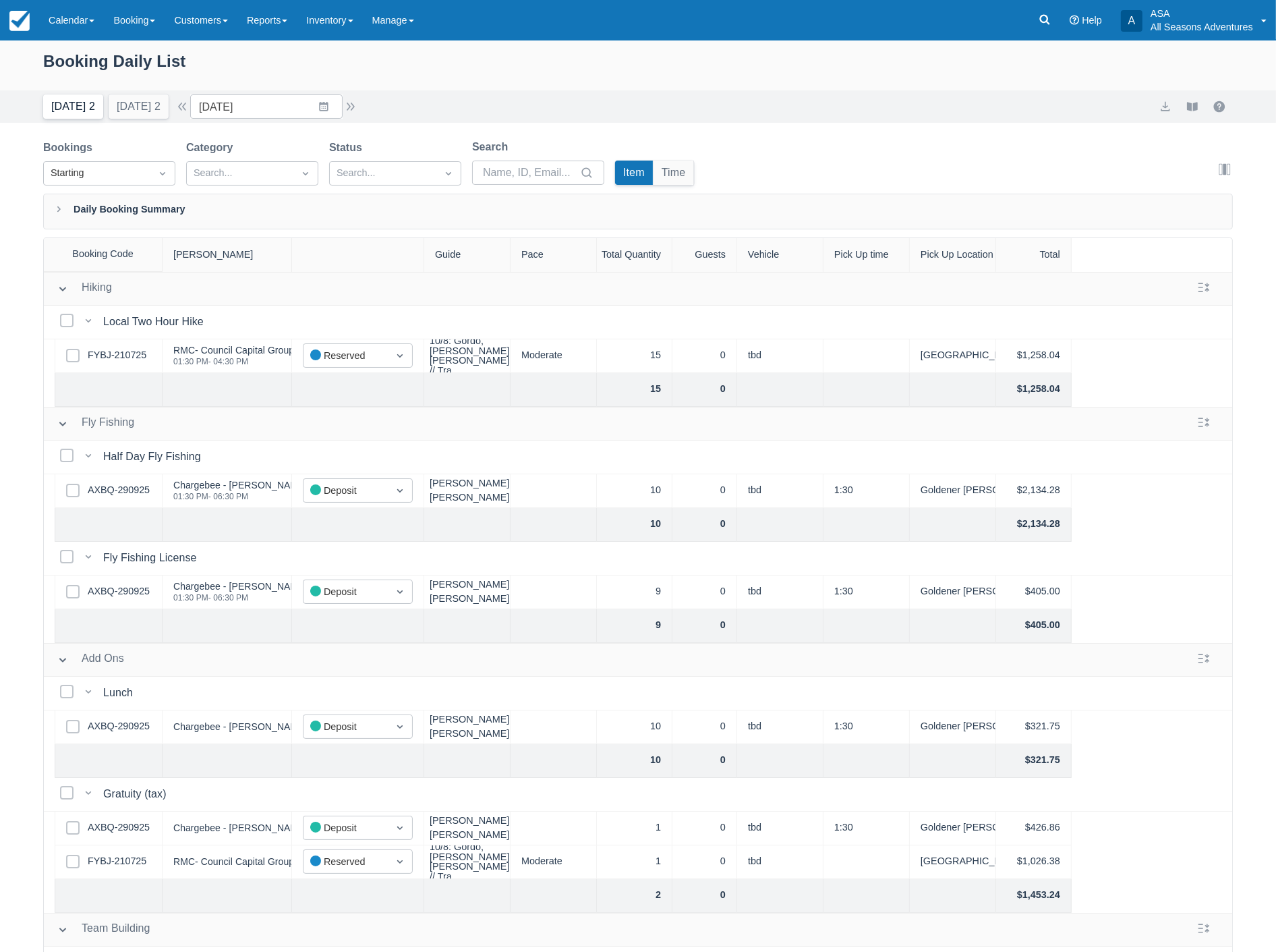
click at [88, 114] on button "[DATE] 2" at bounding box center [72, 106] width 60 height 24
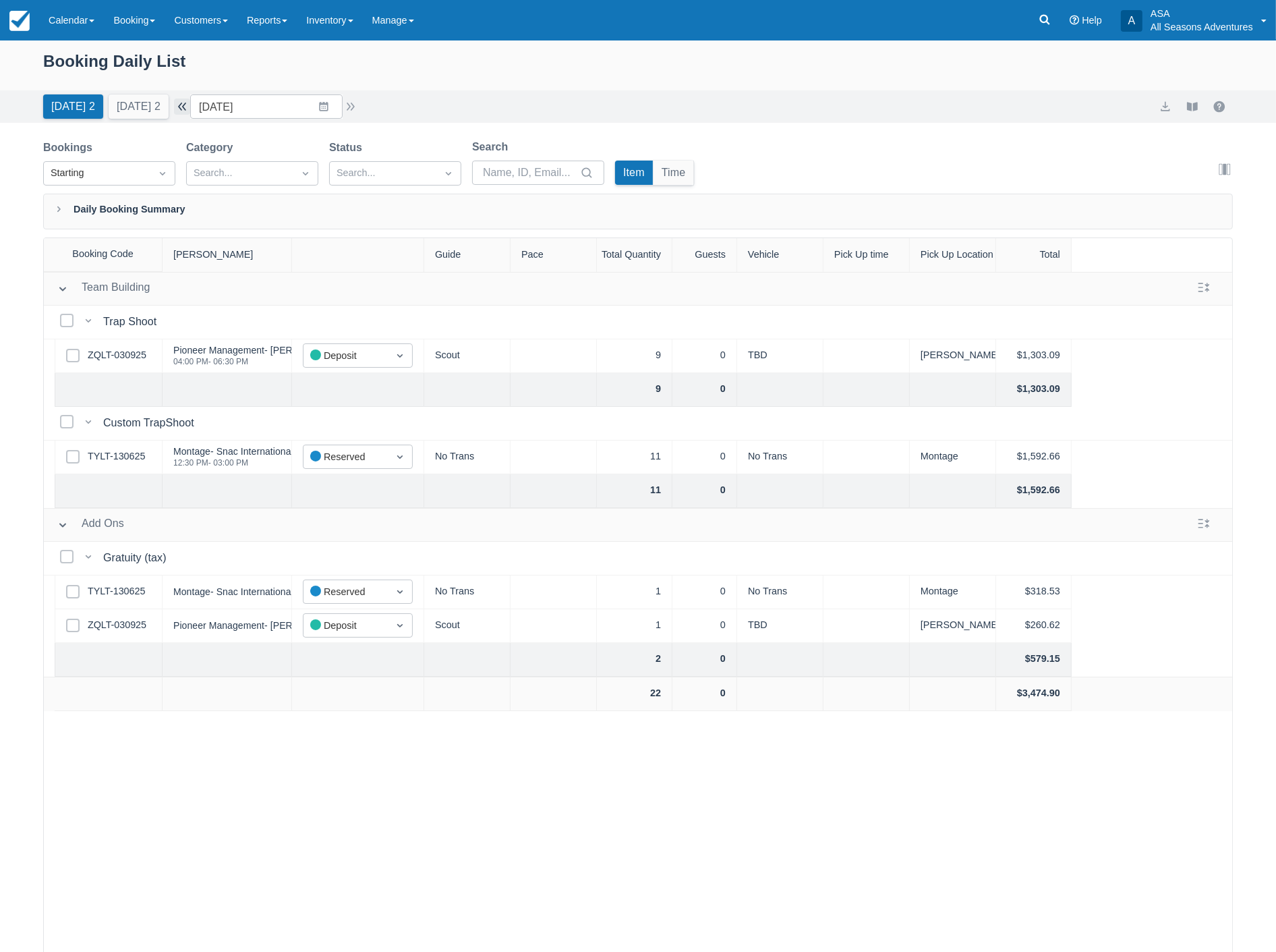
click at [190, 111] on button "button" at bounding box center [182, 106] width 16 height 16
type input "[DATE]"
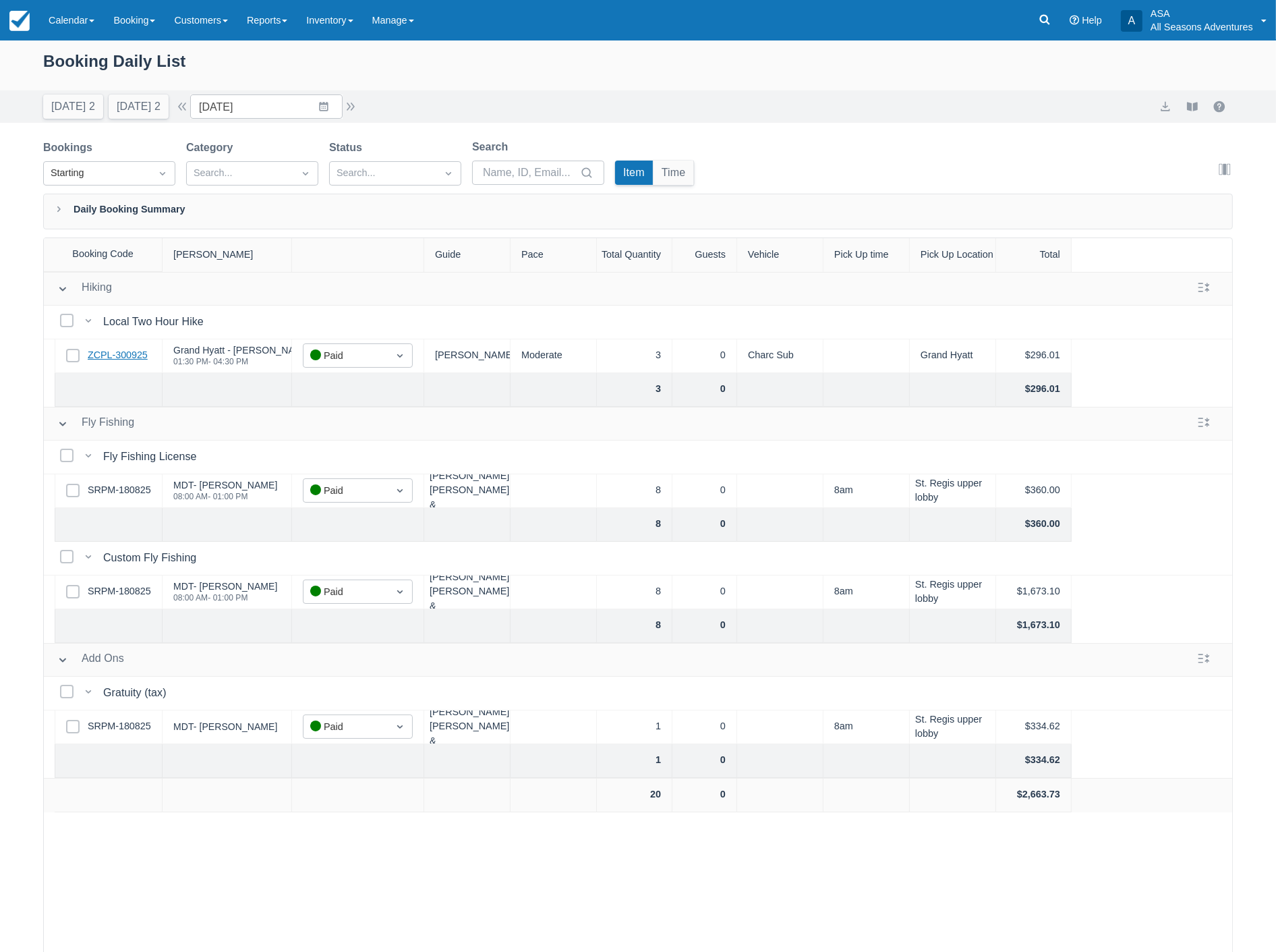
click at [118, 359] on link "ZCPL-300925" at bounding box center [117, 355] width 60 height 15
click at [1044, 23] on icon at bounding box center [1045, 19] width 13 height 13
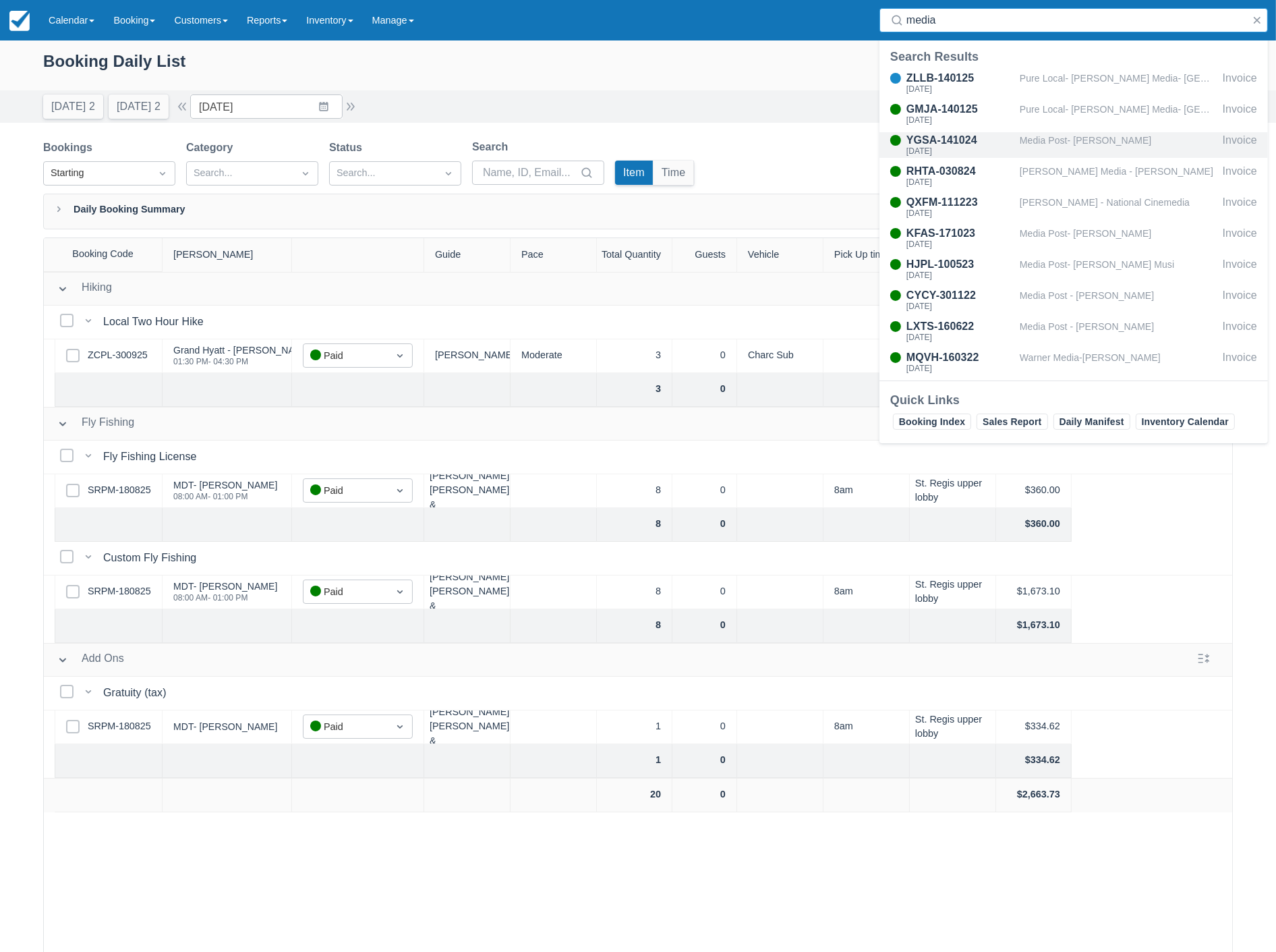
type input "media"
click at [1010, 152] on div "[DATE]" at bounding box center [960, 152] width 108 height 8
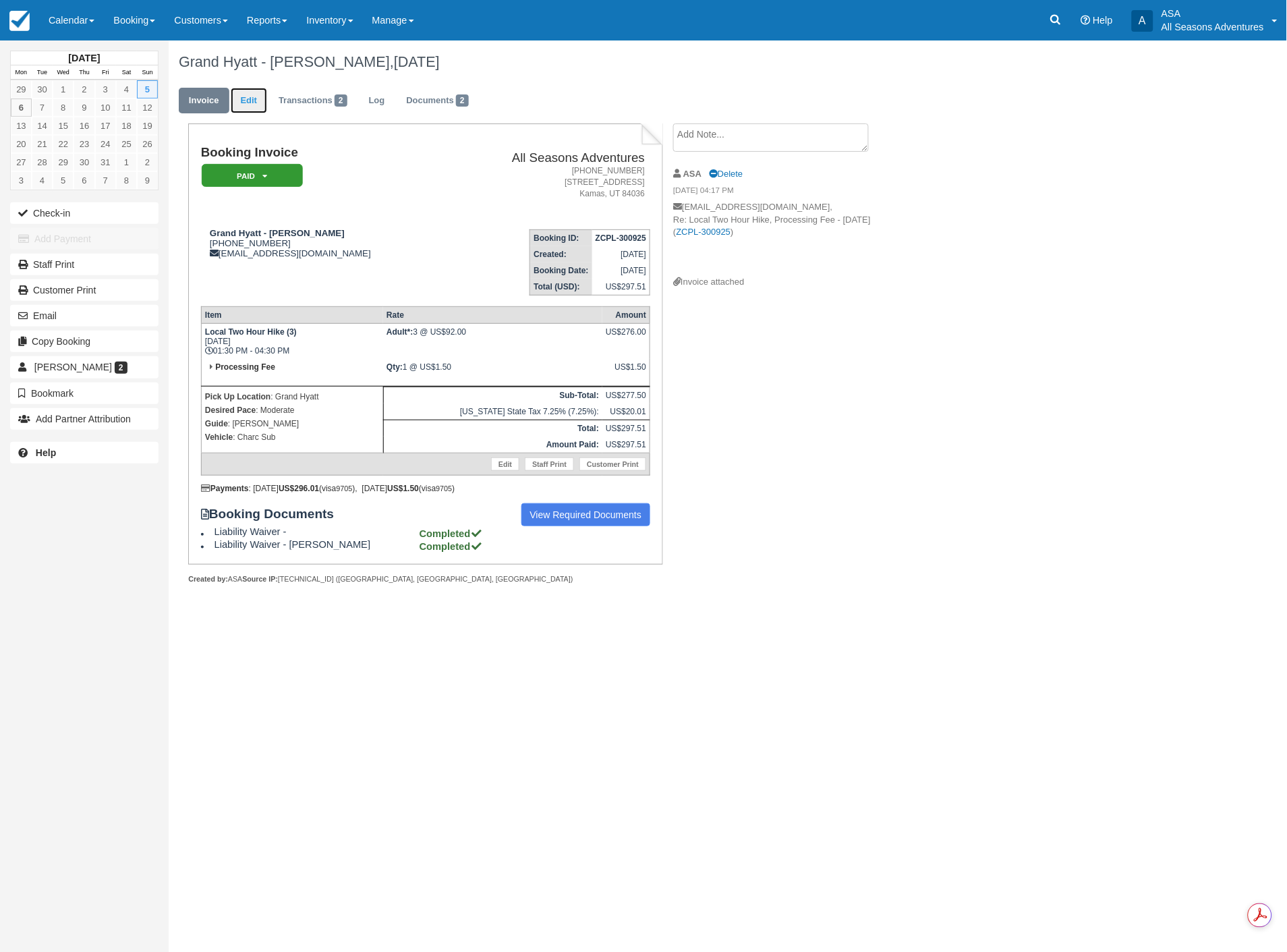
click at [242, 98] on link "Edit" at bounding box center [248, 100] width 36 height 26
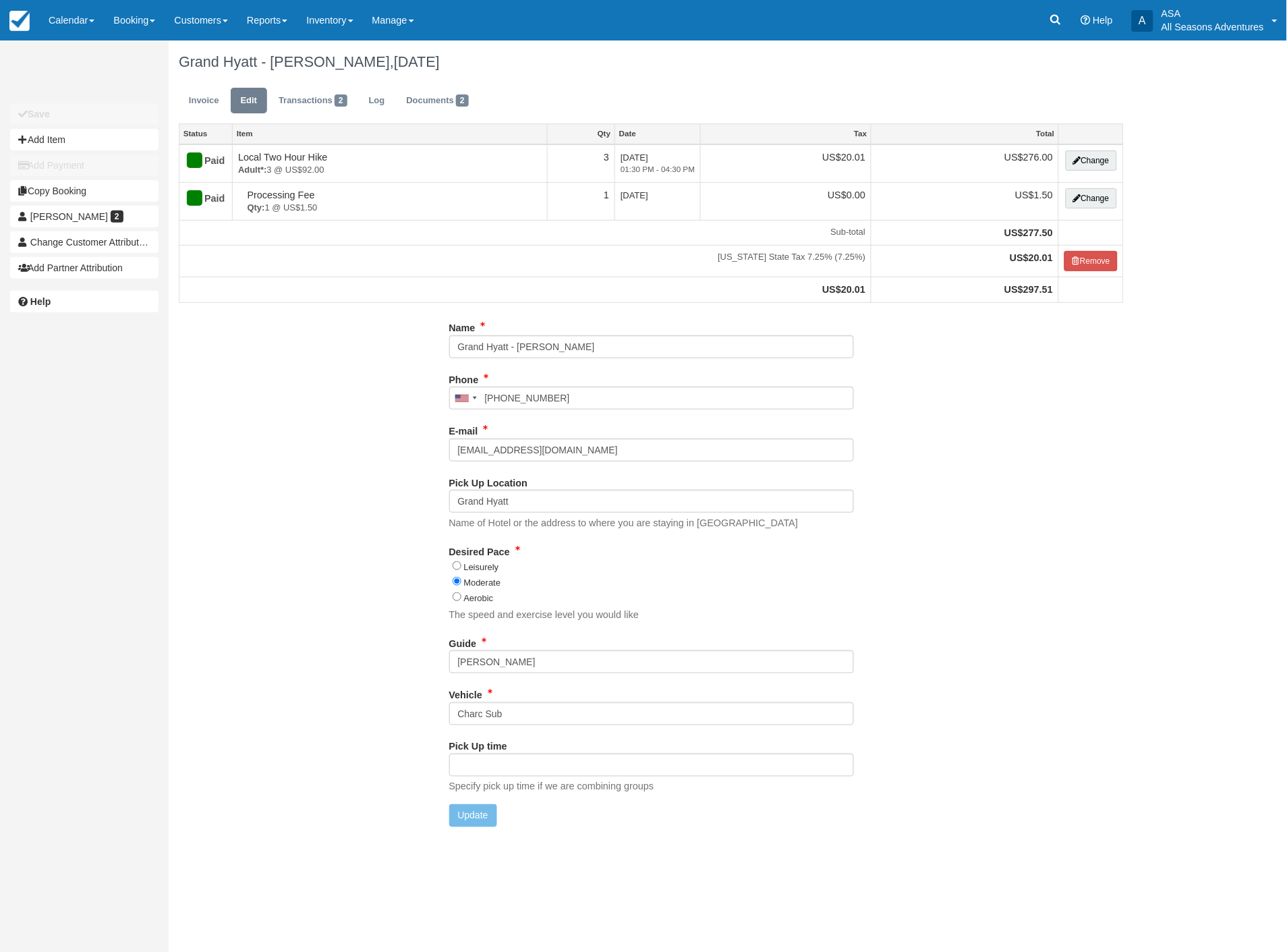
type input "[PHONE_NUMBER]"
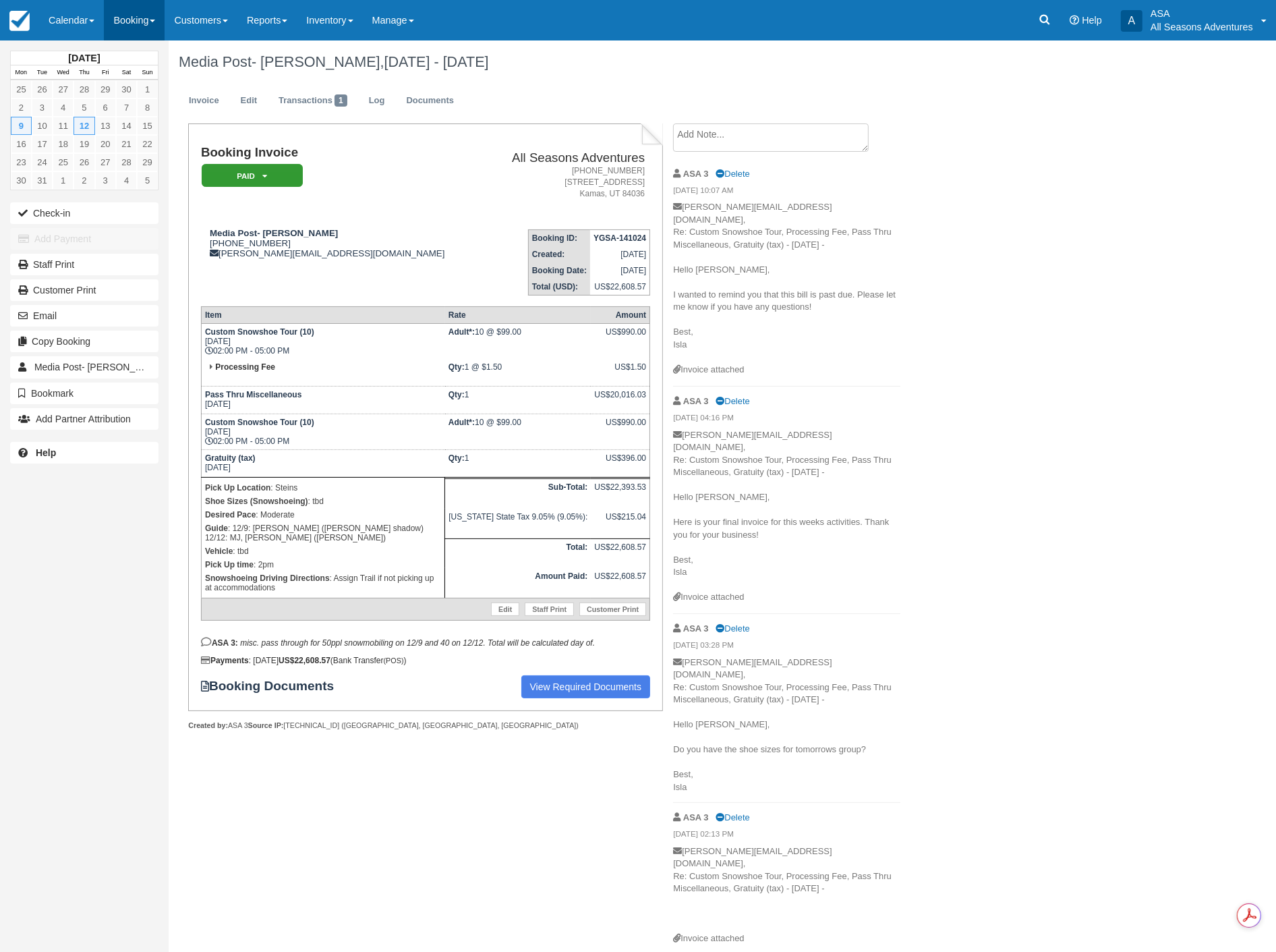
click at [125, 12] on link "Booking" at bounding box center [134, 20] width 61 height 40
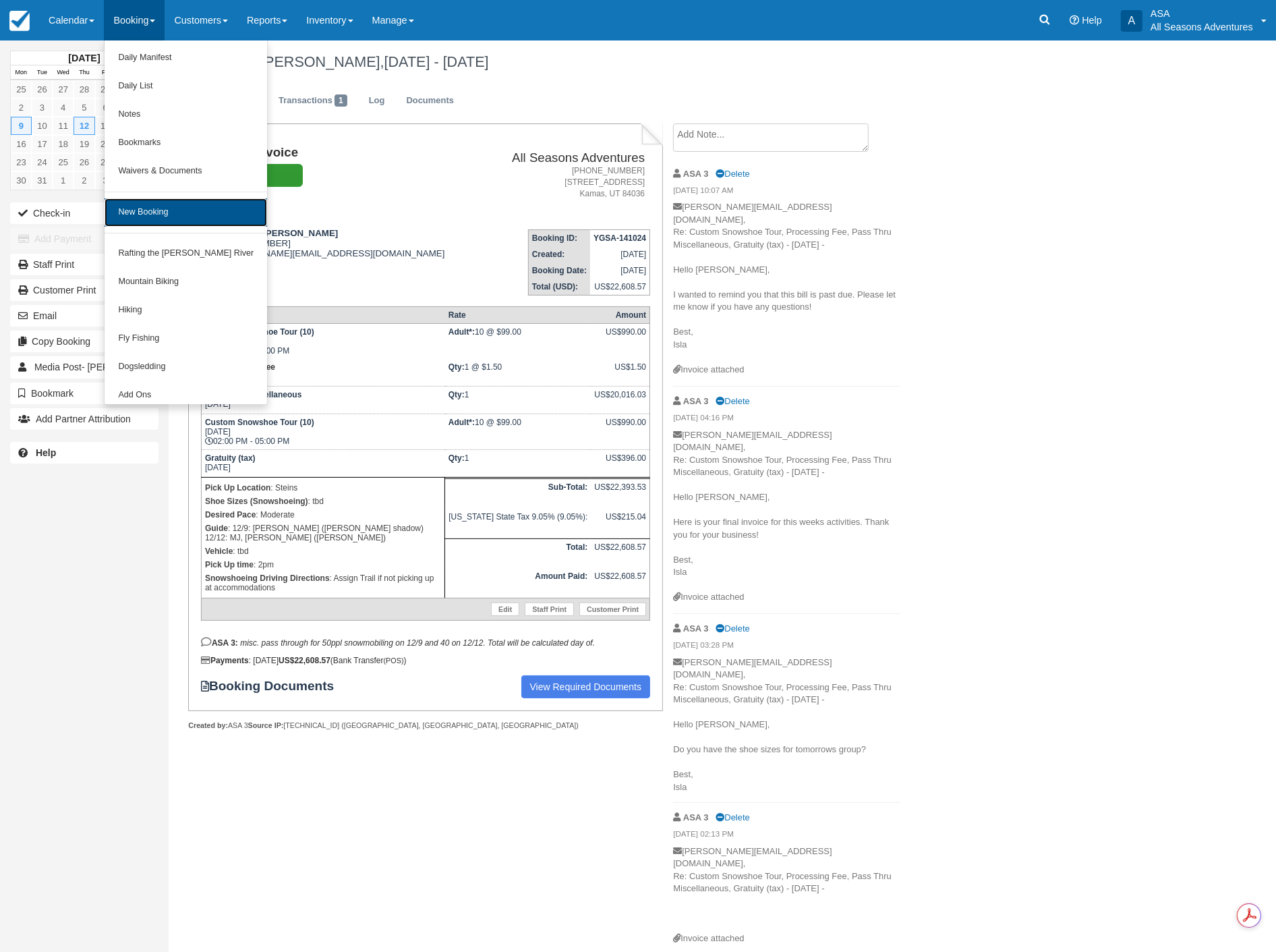
click at [151, 214] on link "New Booking" at bounding box center [185, 213] width 162 height 29
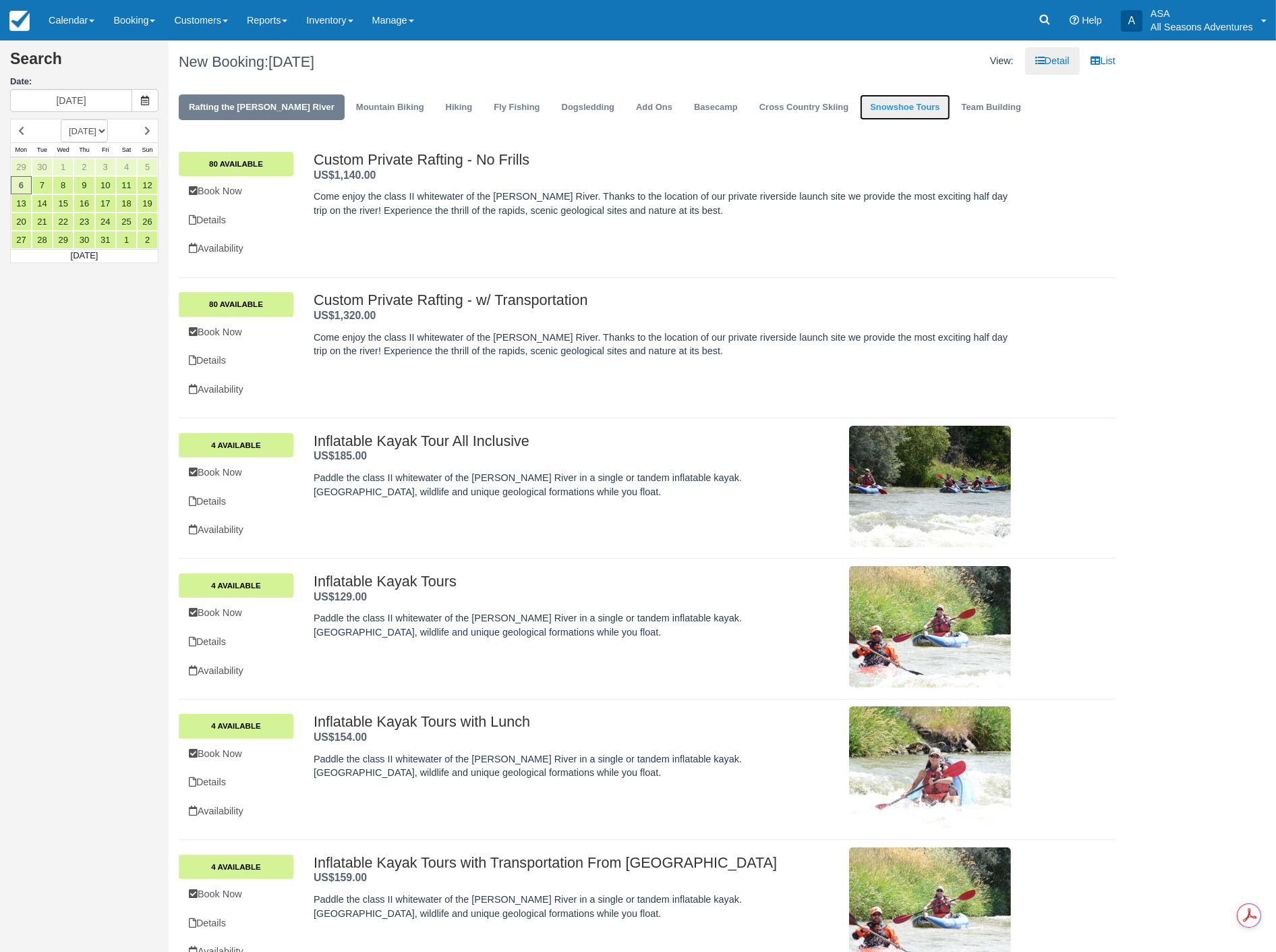
click at [871, 110] on link "Snowshoe Tours" at bounding box center [905, 107] width 90 height 26
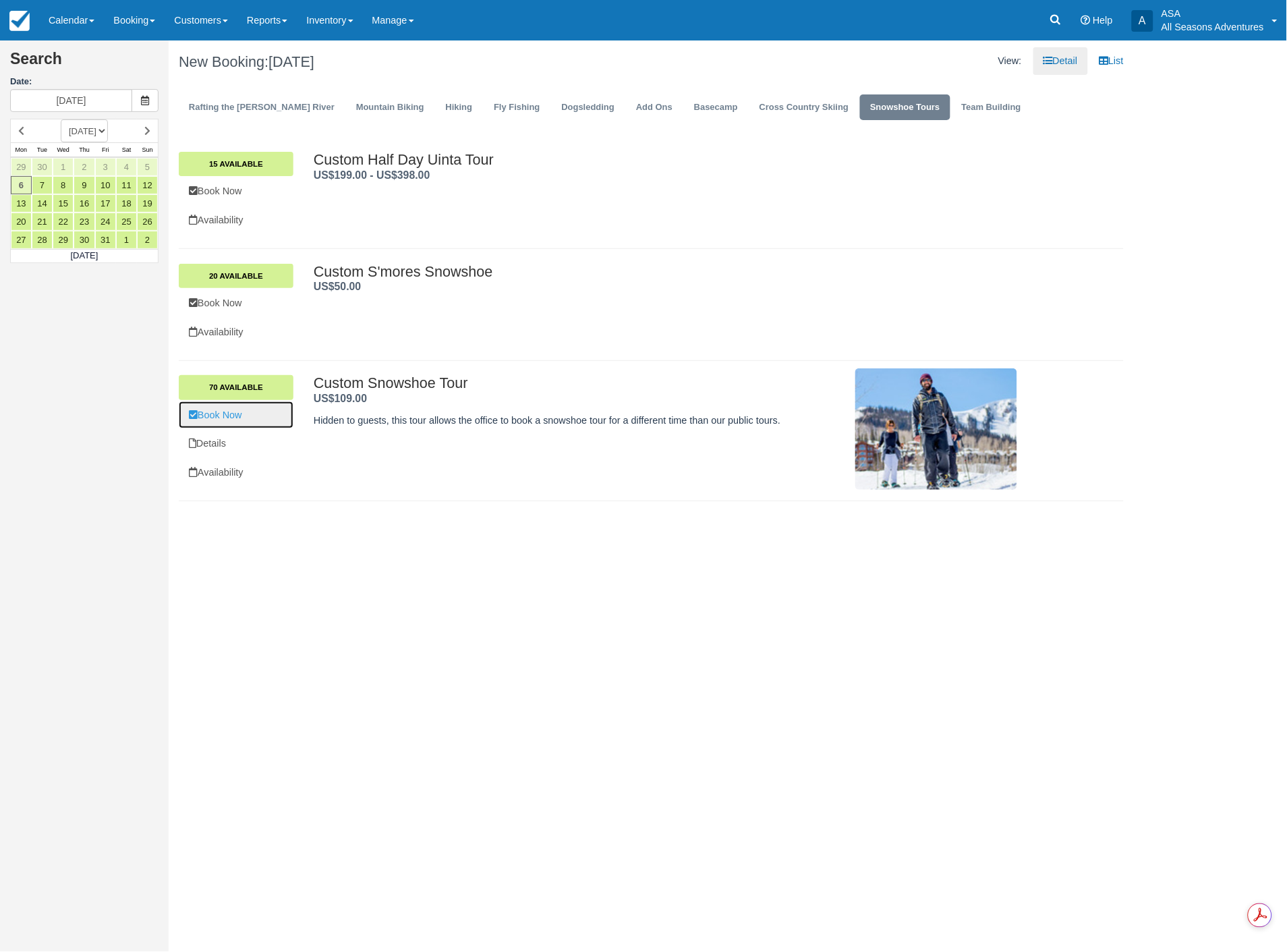
click at [211, 419] on link "Book Now" at bounding box center [236, 415] width 114 height 28
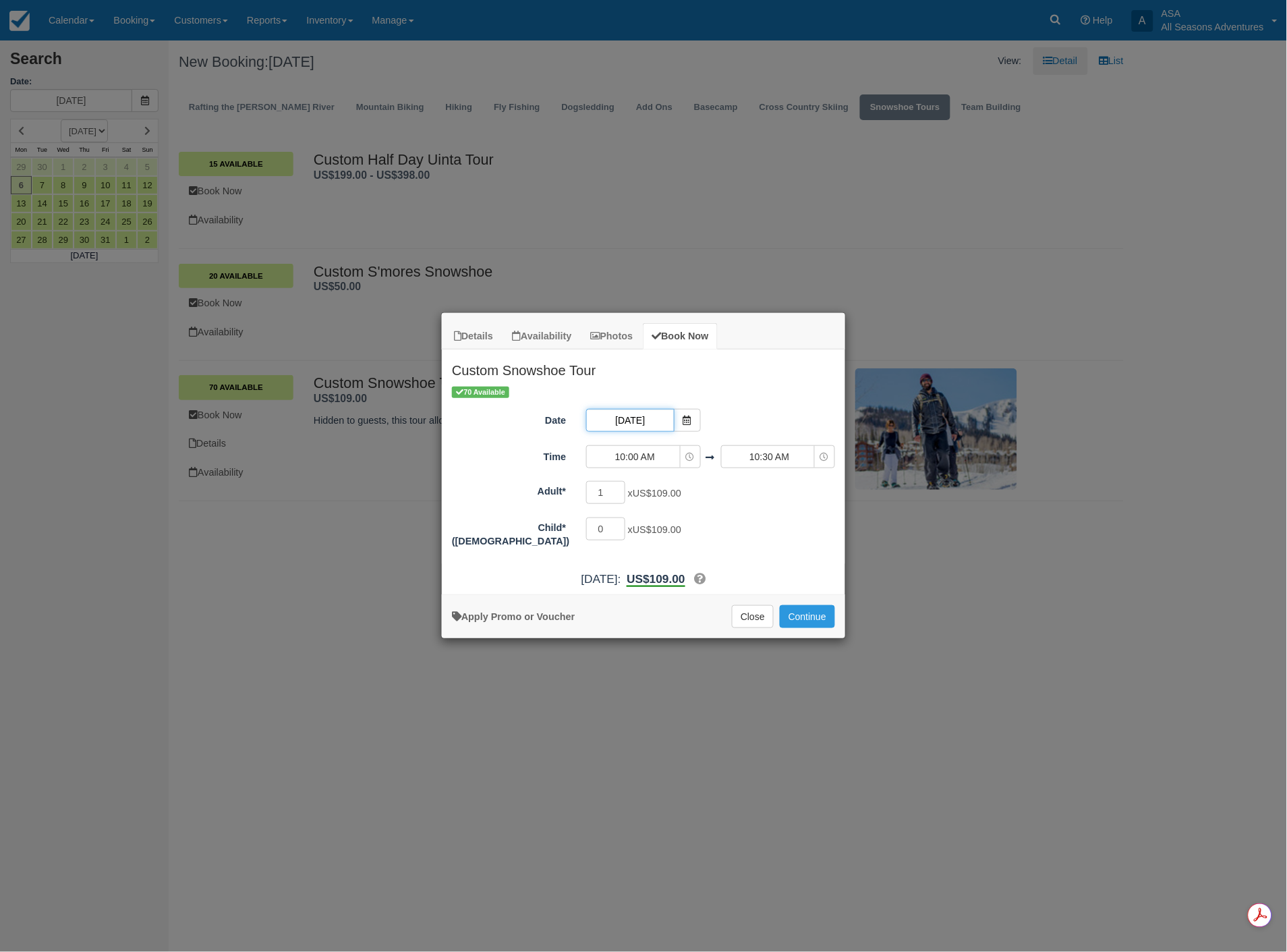
click at [637, 419] on input "10/06/25" at bounding box center [630, 420] width 88 height 23
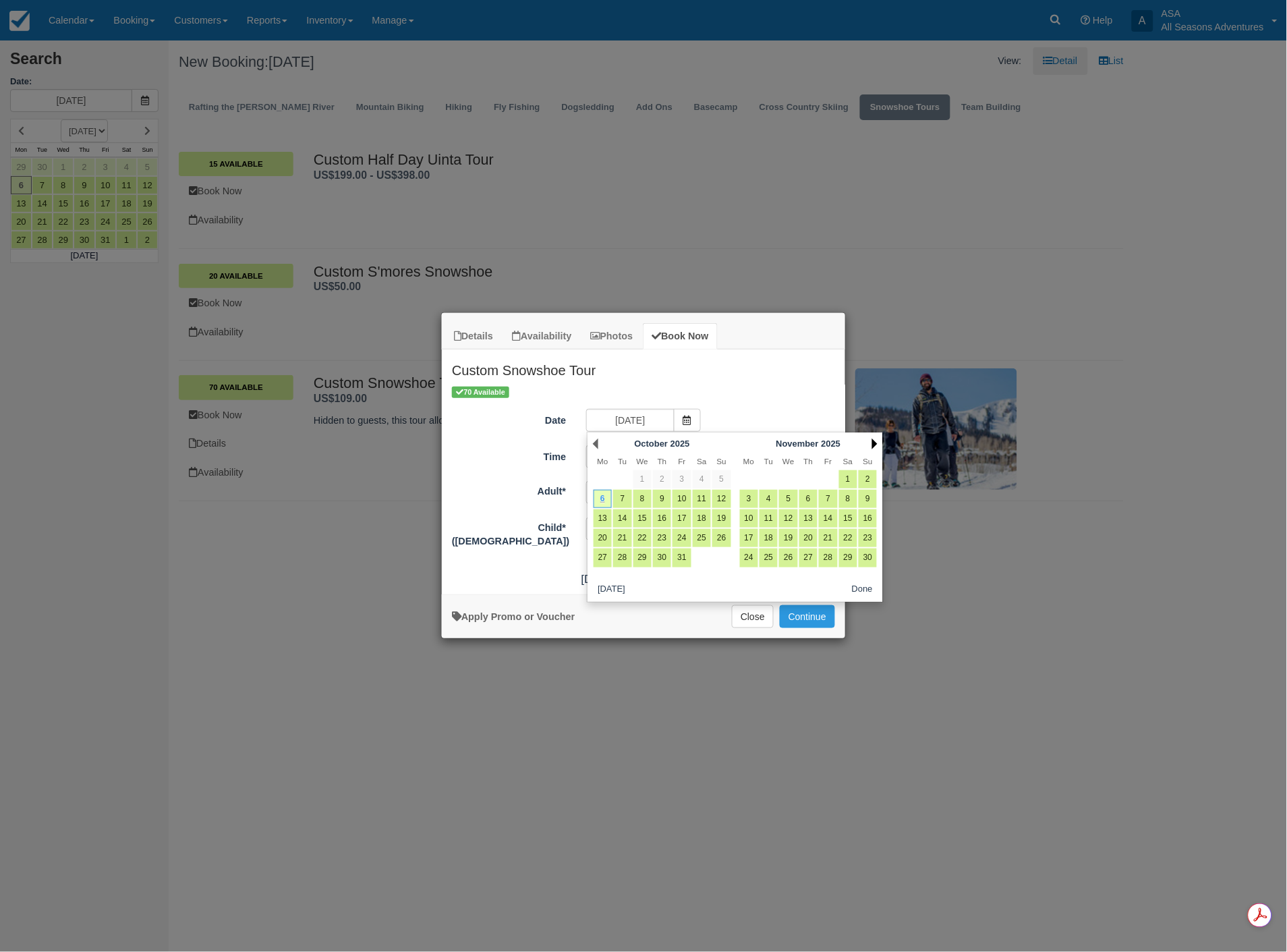
click at [875, 440] on link "Next" at bounding box center [875, 444] width 5 height 11
click at [743, 503] on link "8" at bounding box center [749, 499] width 19 height 19
type input "[DATE]"
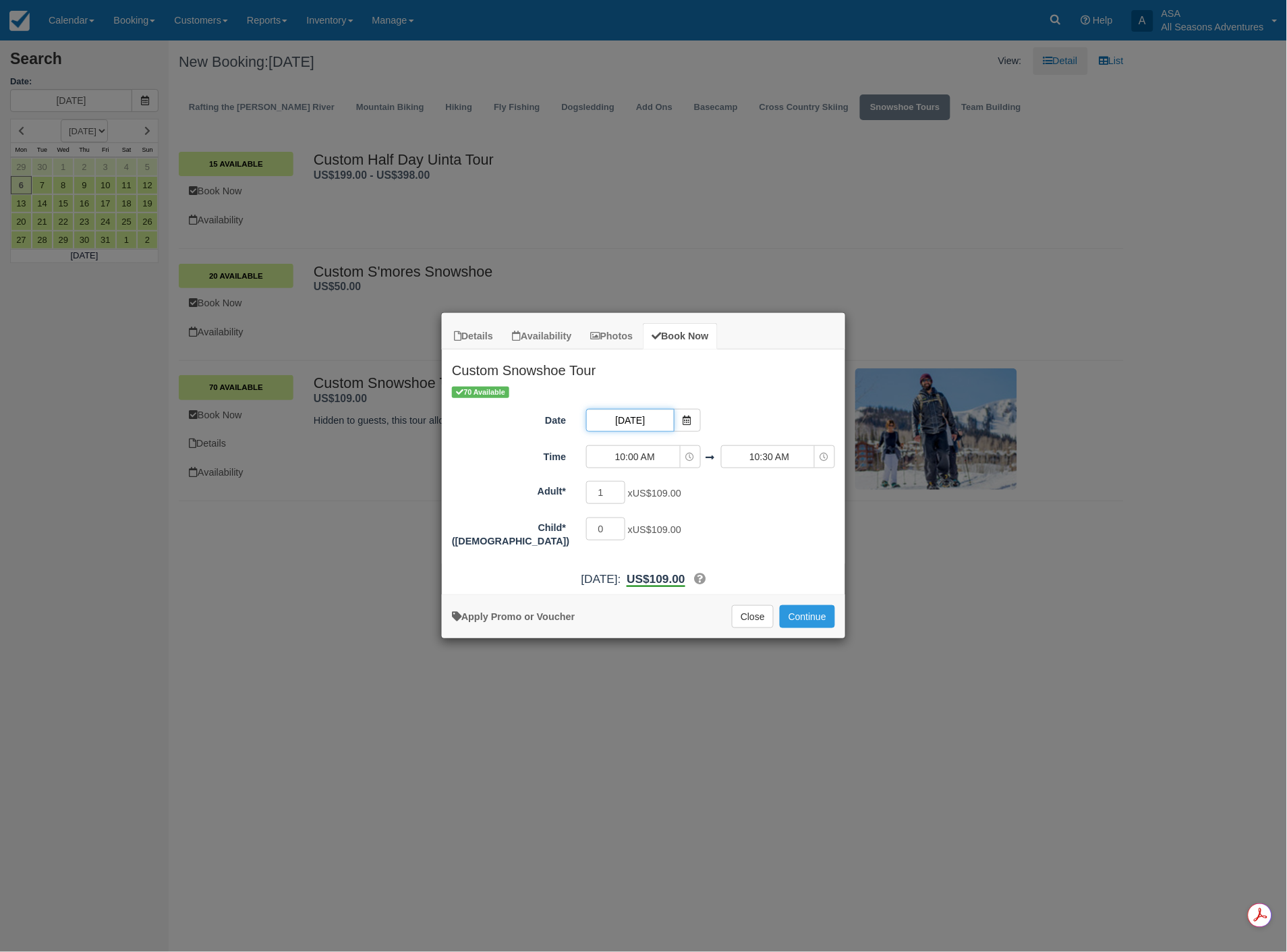
click at [635, 420] on input "12/08/25" at bounding box center [630, 420] width 88 height 23
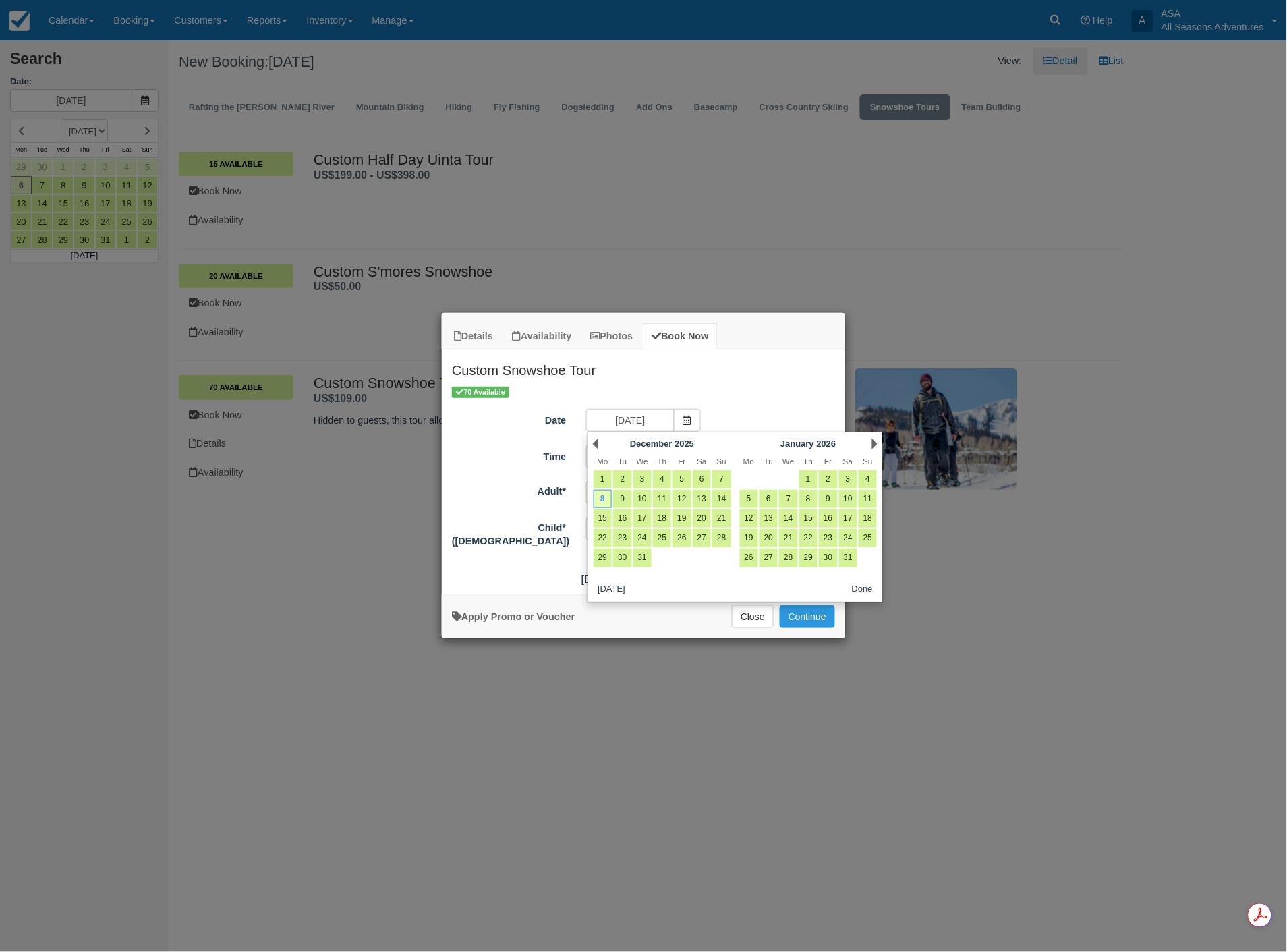
click at [772, 396] on div "70 Available" at bounding box center [643, 391] width 383 height 14
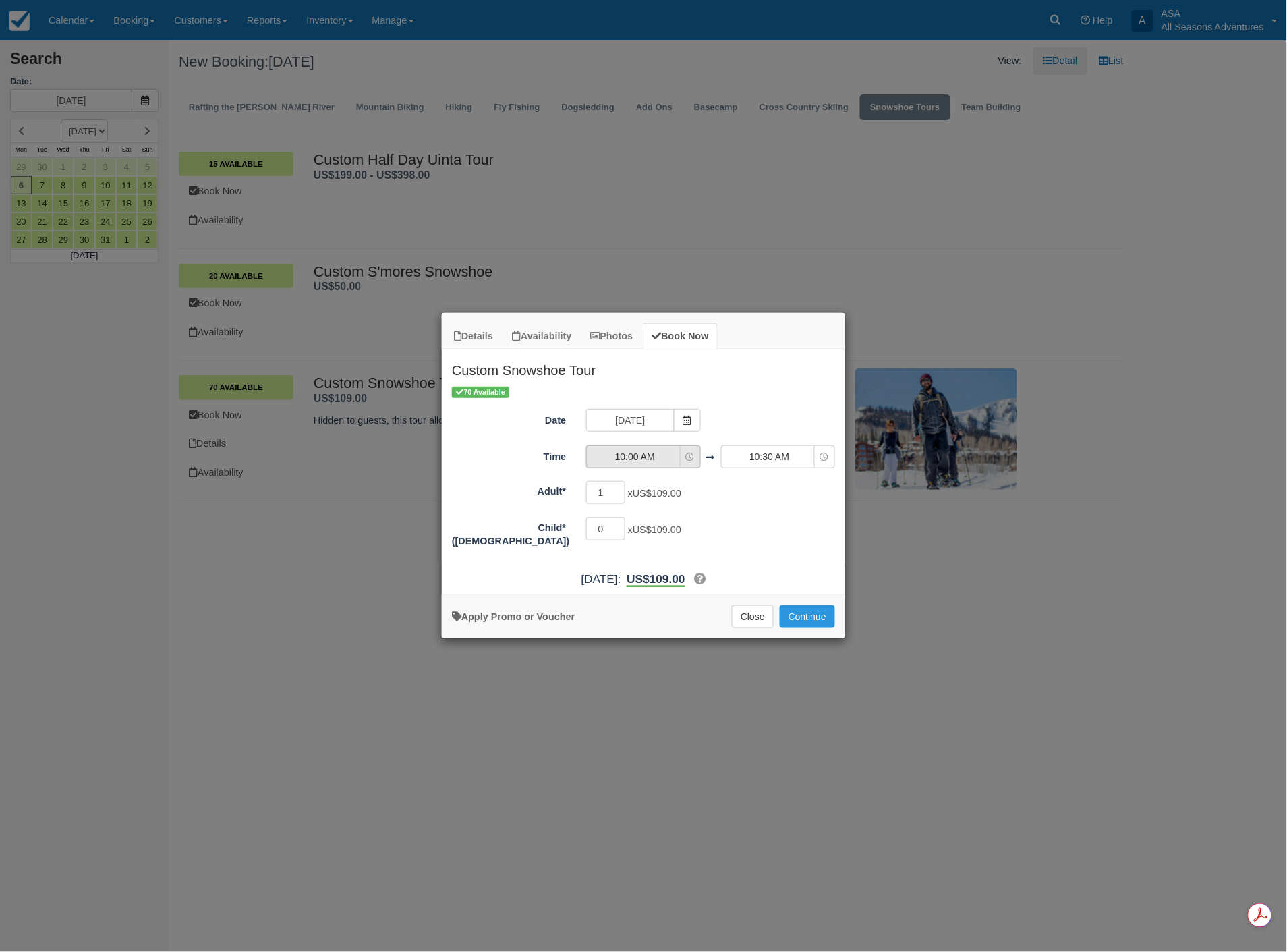
click at [650, 453] on span "10:00 AM" at bounding box center [635, 456] width 96 height 13
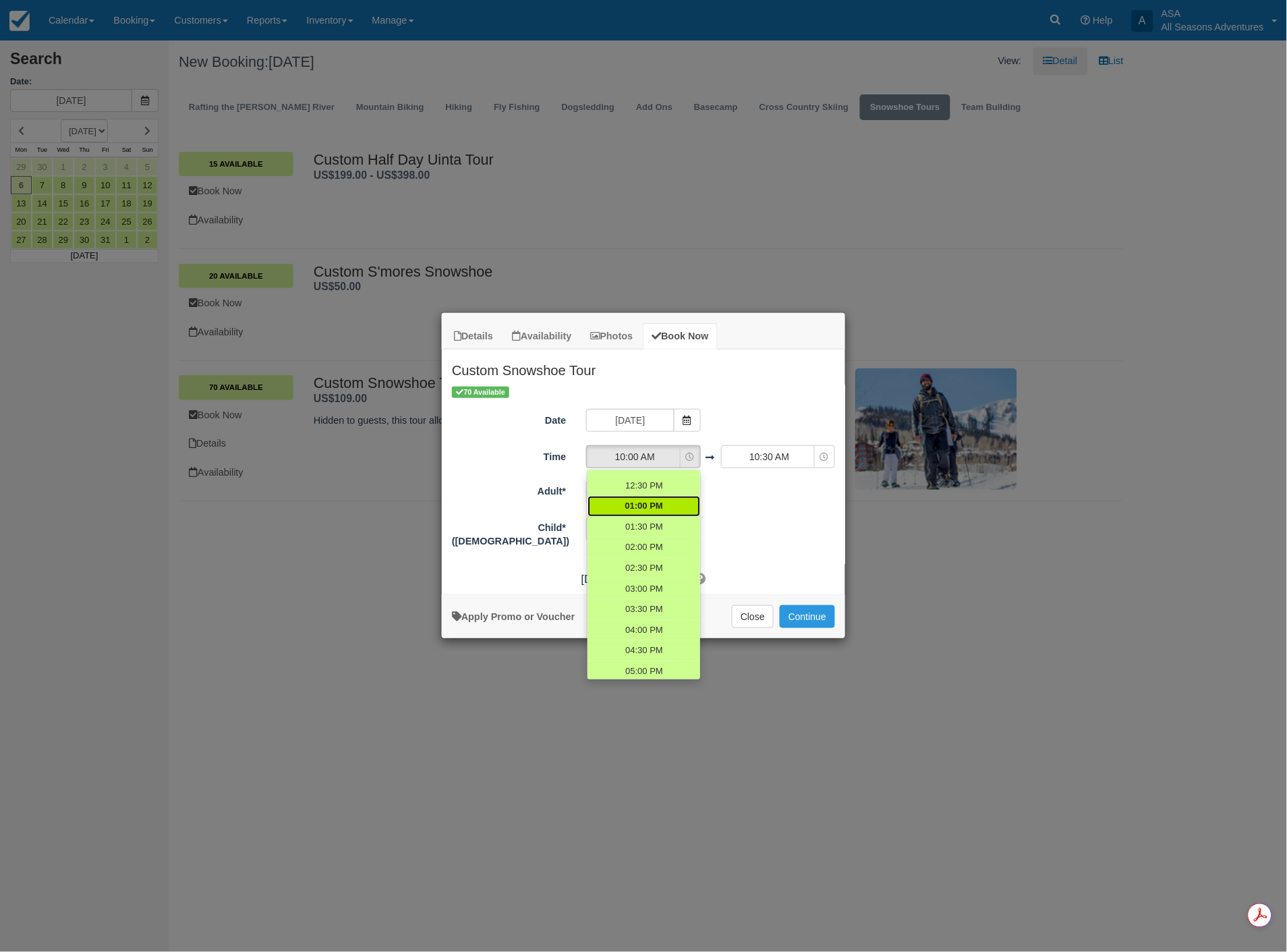
scroll to position [300, 0]
click at [644, 510] on span "02:00 PM" at bounding box center [643, 512] width 38 height 13
select select "14:00"
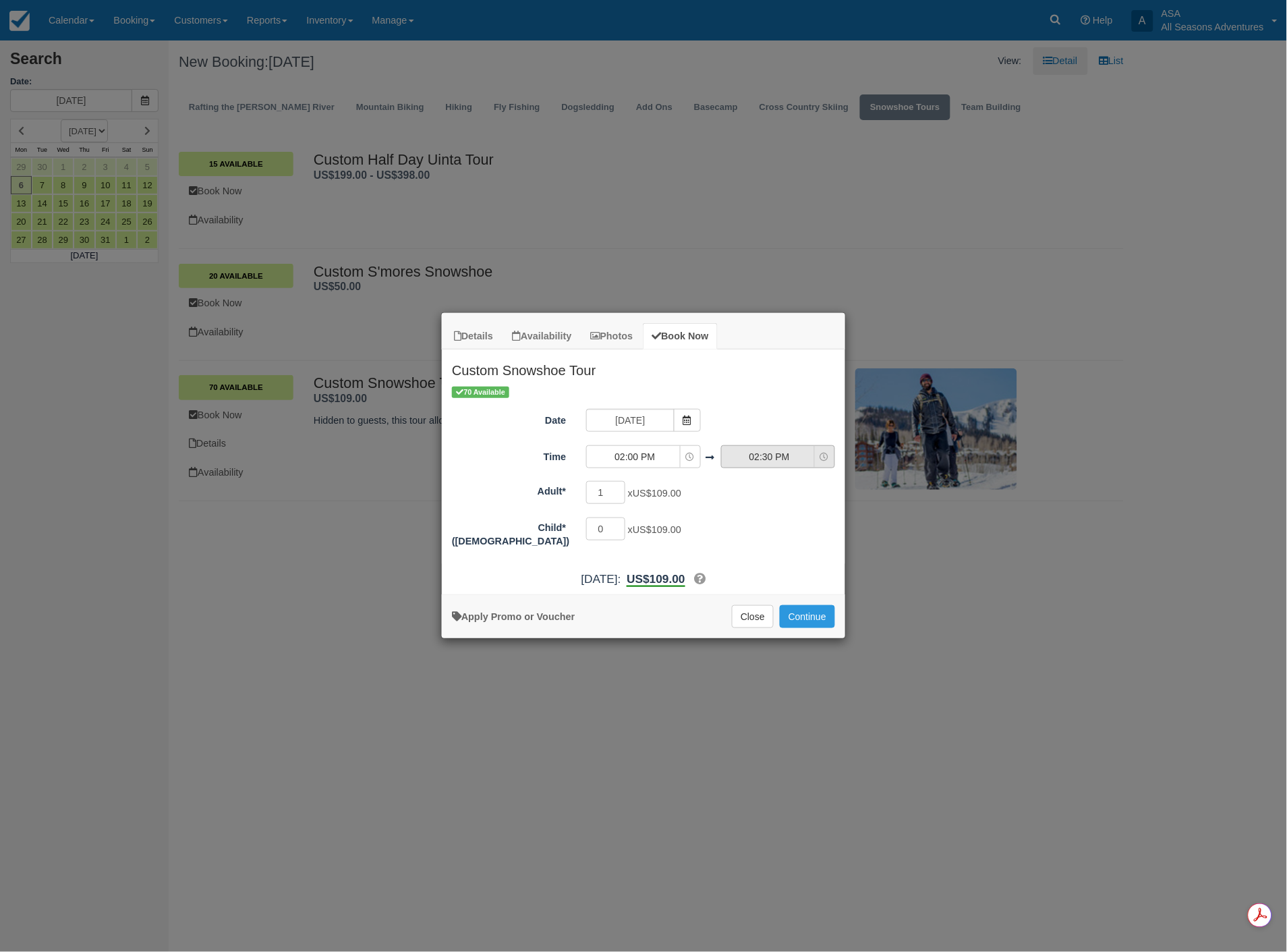
click at [763, 457] on span "02:30 PM" at bounding box center [769, 456] width 96 height 13
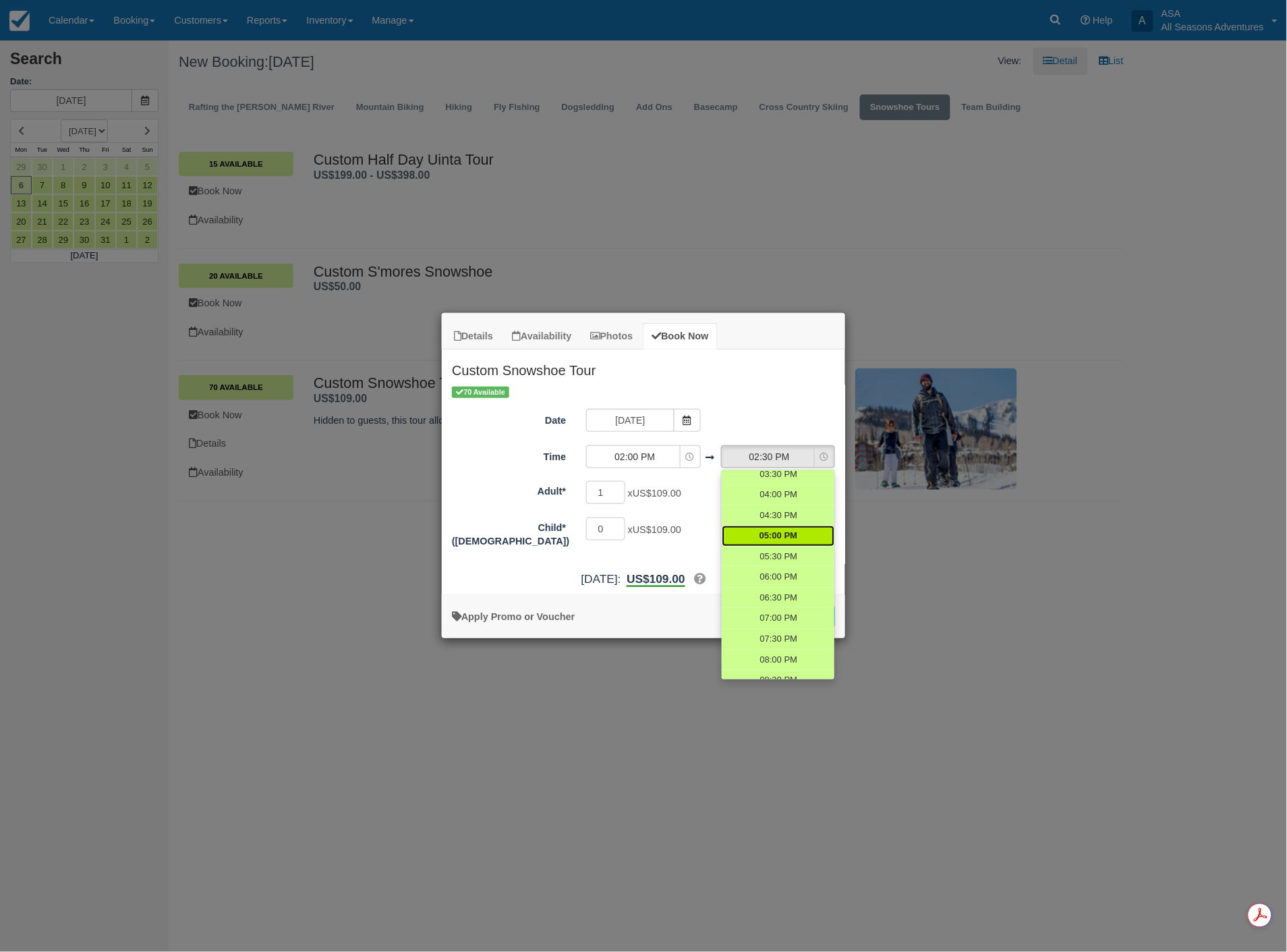
scroll to position [386, 0]
click at [781, 528] on span "05:00 PM" at bounding box center [778, 529] width 38 height 13
select select "17:00"
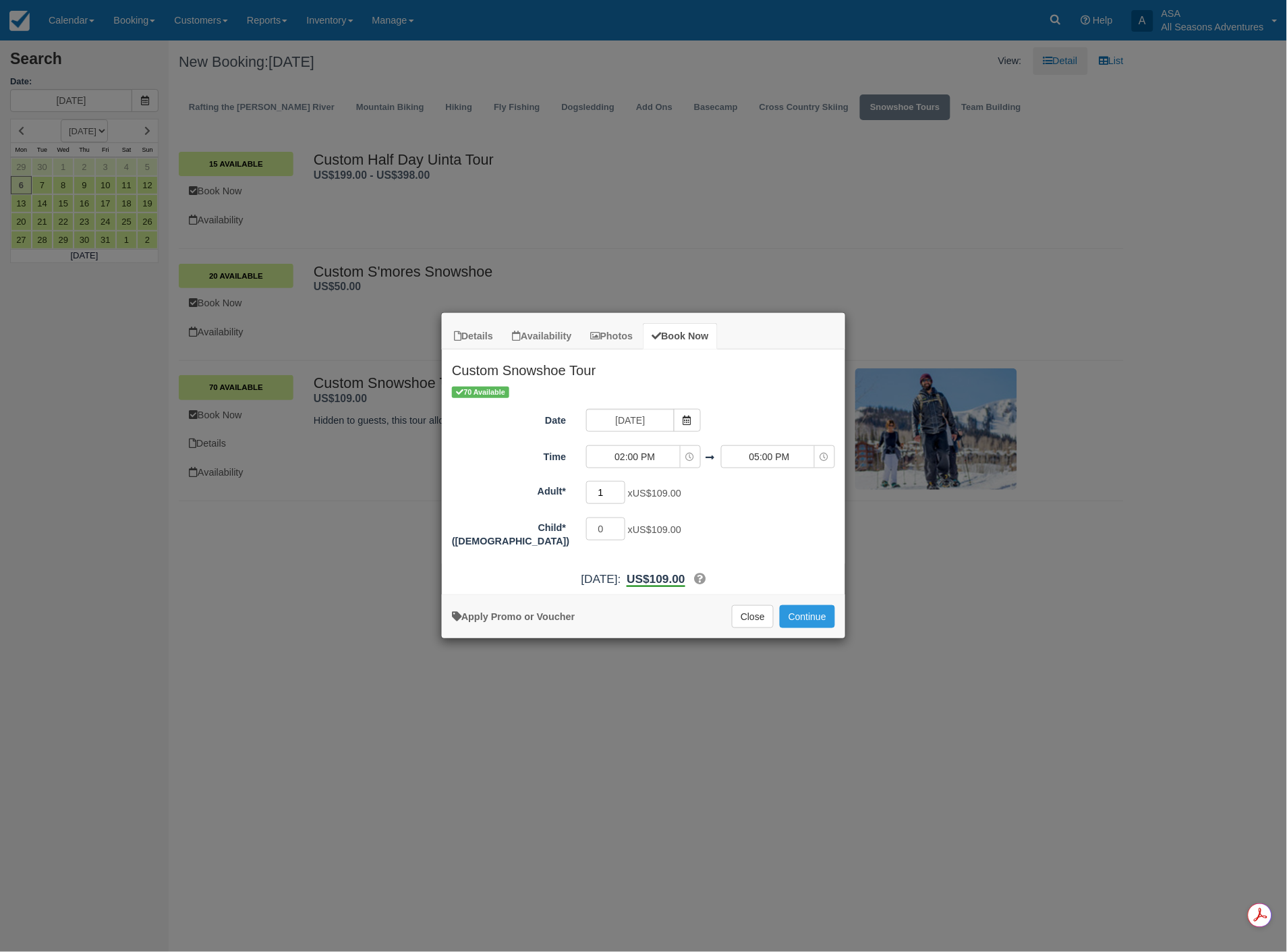
drag, startPoint x: 609, startPoint y: 492, endPoint x: 582, endPoint y: 487, distance: 27.5
click at [582, 487] on div "1 x US$109.00 Required.Maximum of 70" at bounding box center [694, 493] width 236 height 26
type input "10"
click at [806, 612] on button "Continue" at bounding box center [807, 616] width 56 height 23
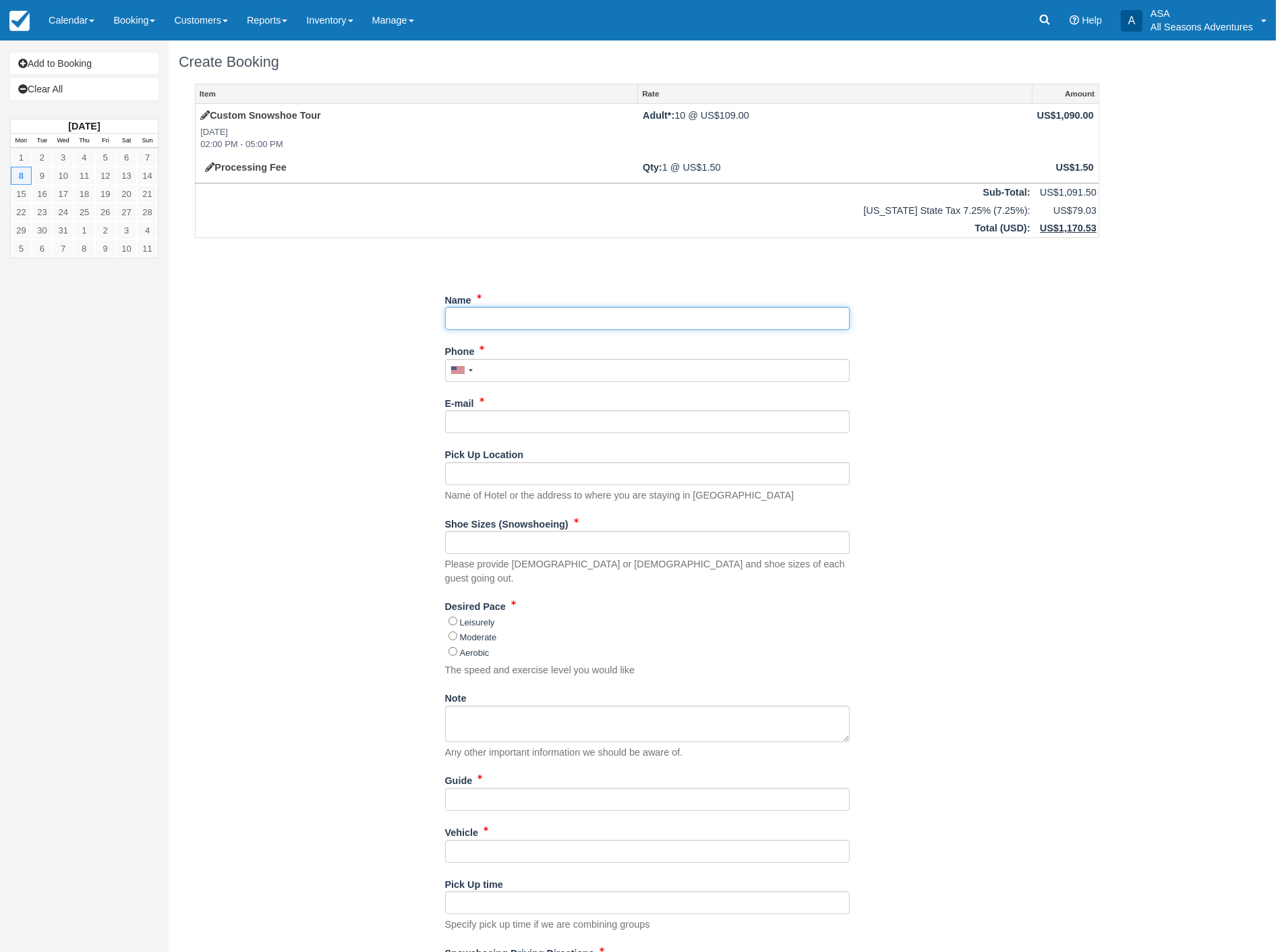
click at [586, 322] on input "Name" at bounding box center [647, 318] width 405 height 23
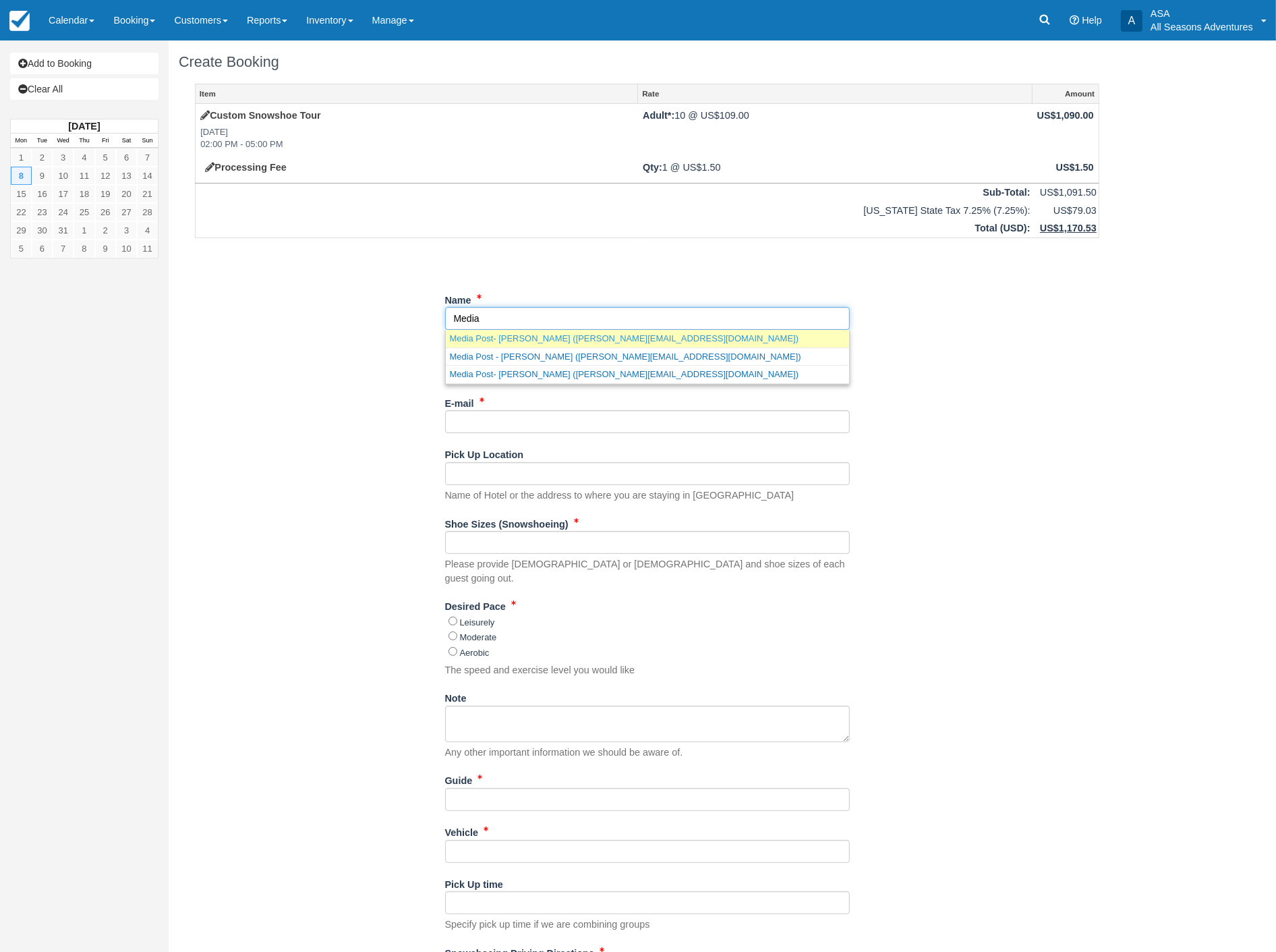
click at [536, 338] on link "Media Post- Jamie Musi (jamie@mediapost.com)" at bounding box center [647, 338] width 403 height 17
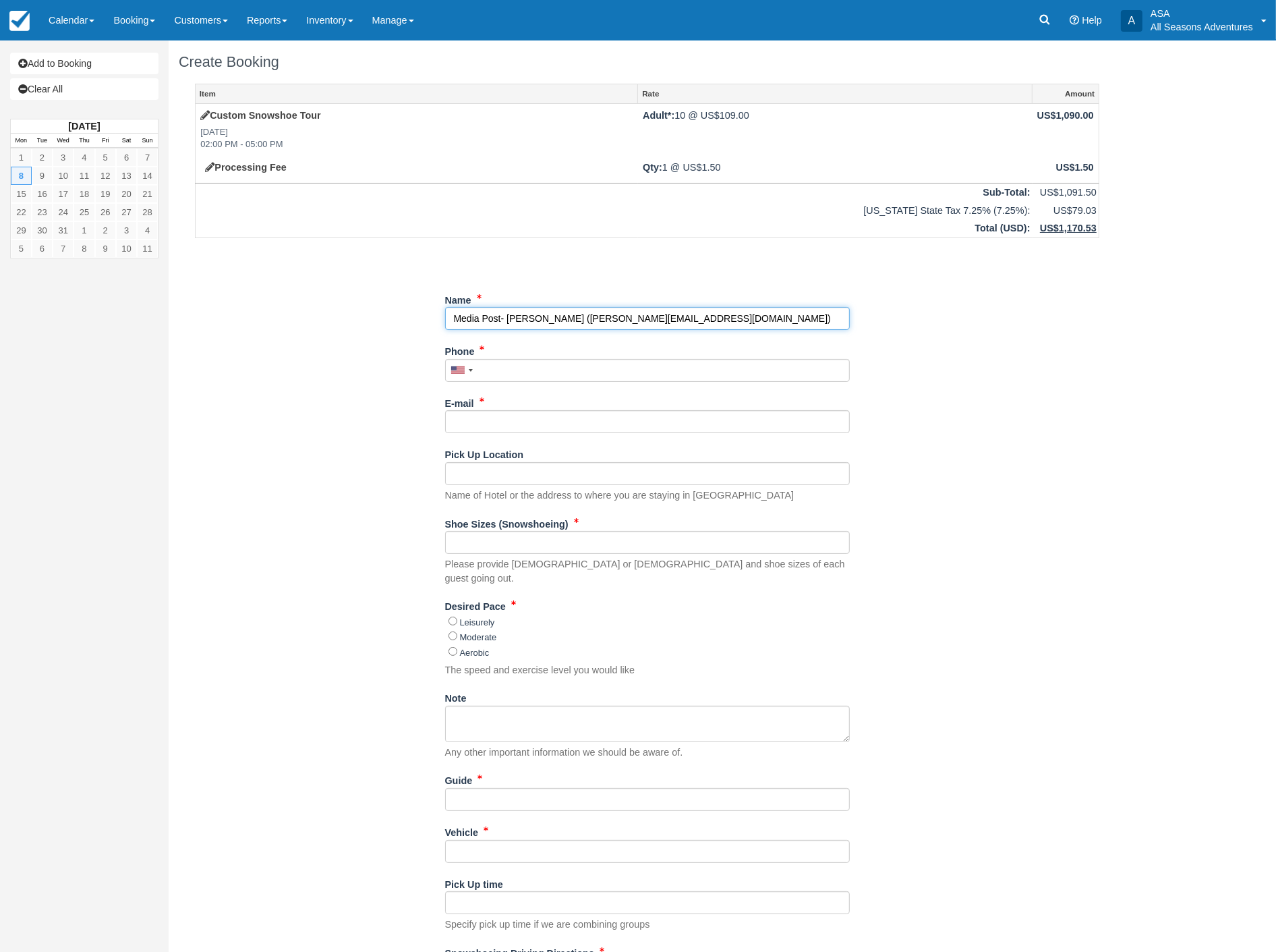
type input "Media Post- [PERSON_NAME]"
type input "TBD"
type input "jamie@mediapost.com"
type input "Media Post- Jamie Musi"
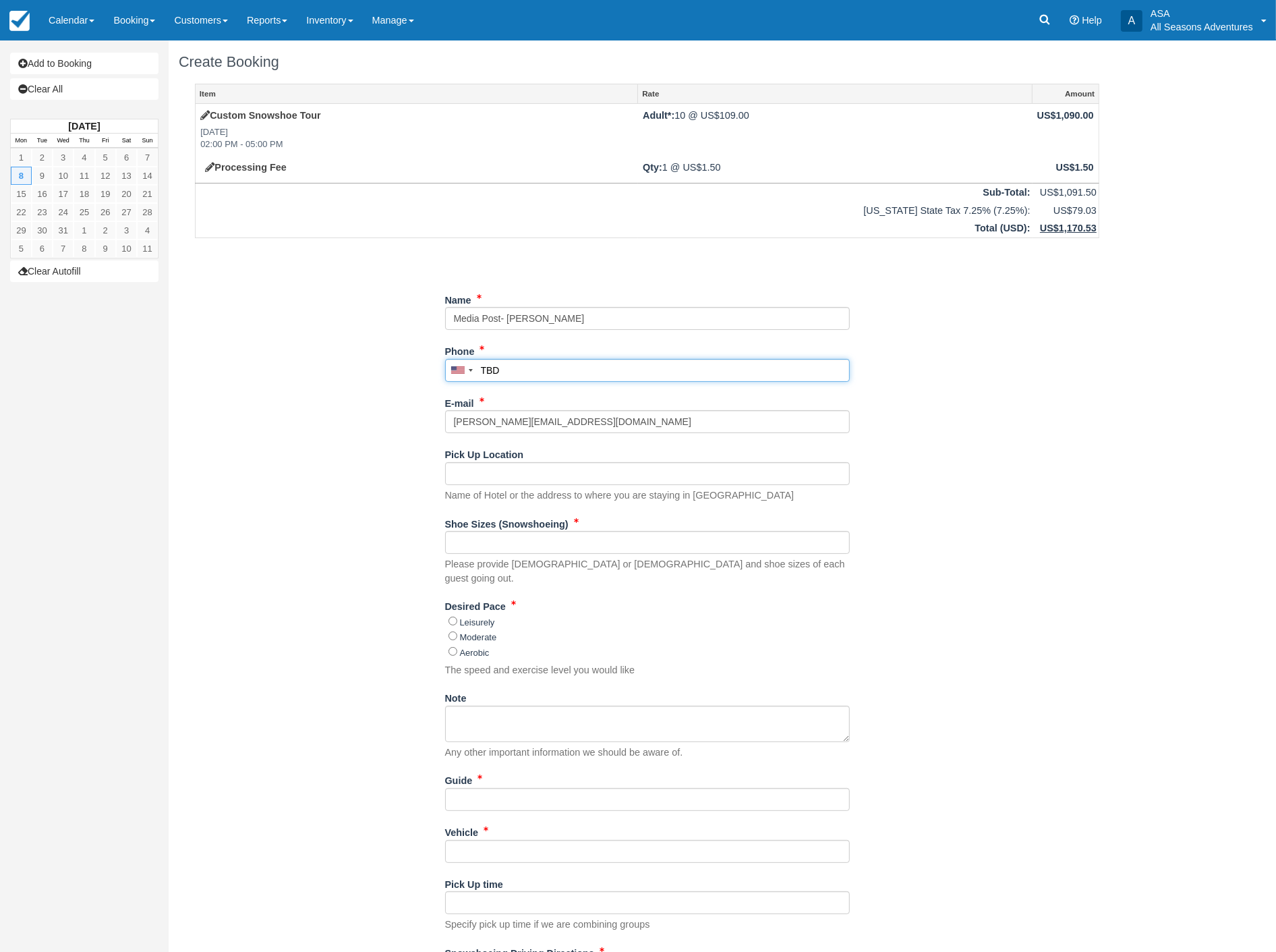
drag, startPoint x: 536, startPoint y: 373, endPoint x: 417, endPoint y: 376, distance: 119.0
click at [417, 376] on div "Item Rate Amount Custom Snowshoe Tour Mon Dec 8, 2025 02:00 PM - 05:00 PM Adult…" at bounding box center [646, 546] width 937 height 927
drag, startPoint x: 475, startPoint y: 372, endPoint x: 468, endPoint y: 373, distance: 7.1
click at [468, 373] on div "United States +1 Canada +1 United Kingdom +44 Afghanistan (‫افغانستان‬‎) +93 Al…" at bounding box center [647, 370] width 405 height 23
paste input "1 (516) 996-7577"
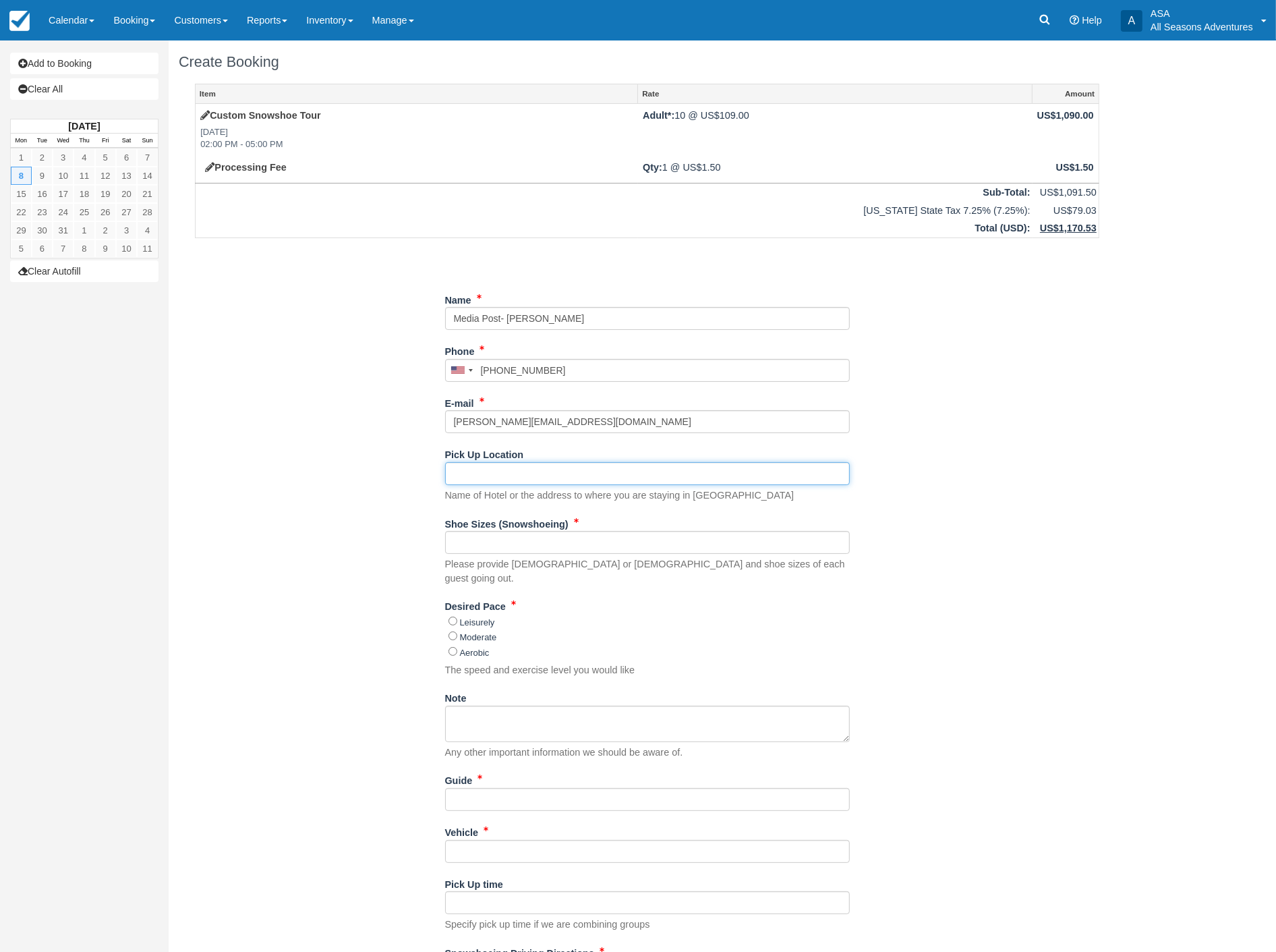
type input "(516) 996-7577"
click at [513, 474] on input "Pick Up Location" at bounding box center [647, 473] width 405 height 23
type input "Stein Lodge"
click at [556, 542] on input "Shoe Sizes (Snowshoeing)" at bounding box center [647, 542] width 405 height 23
type input "tbd"
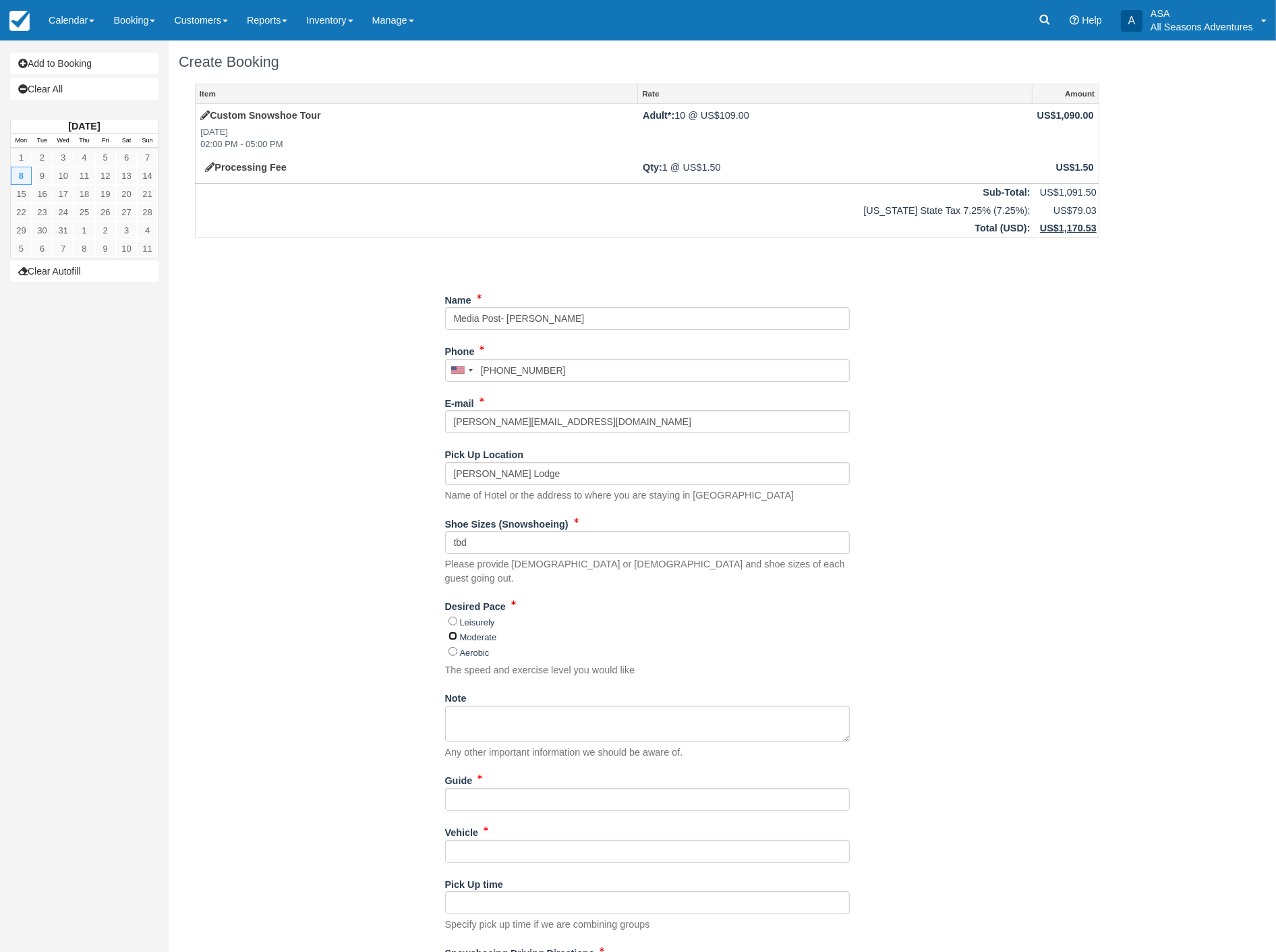
click at [449, 631] on input "Moderate" at bounding box center [453, 636] width 8 height 8
radio input "true"
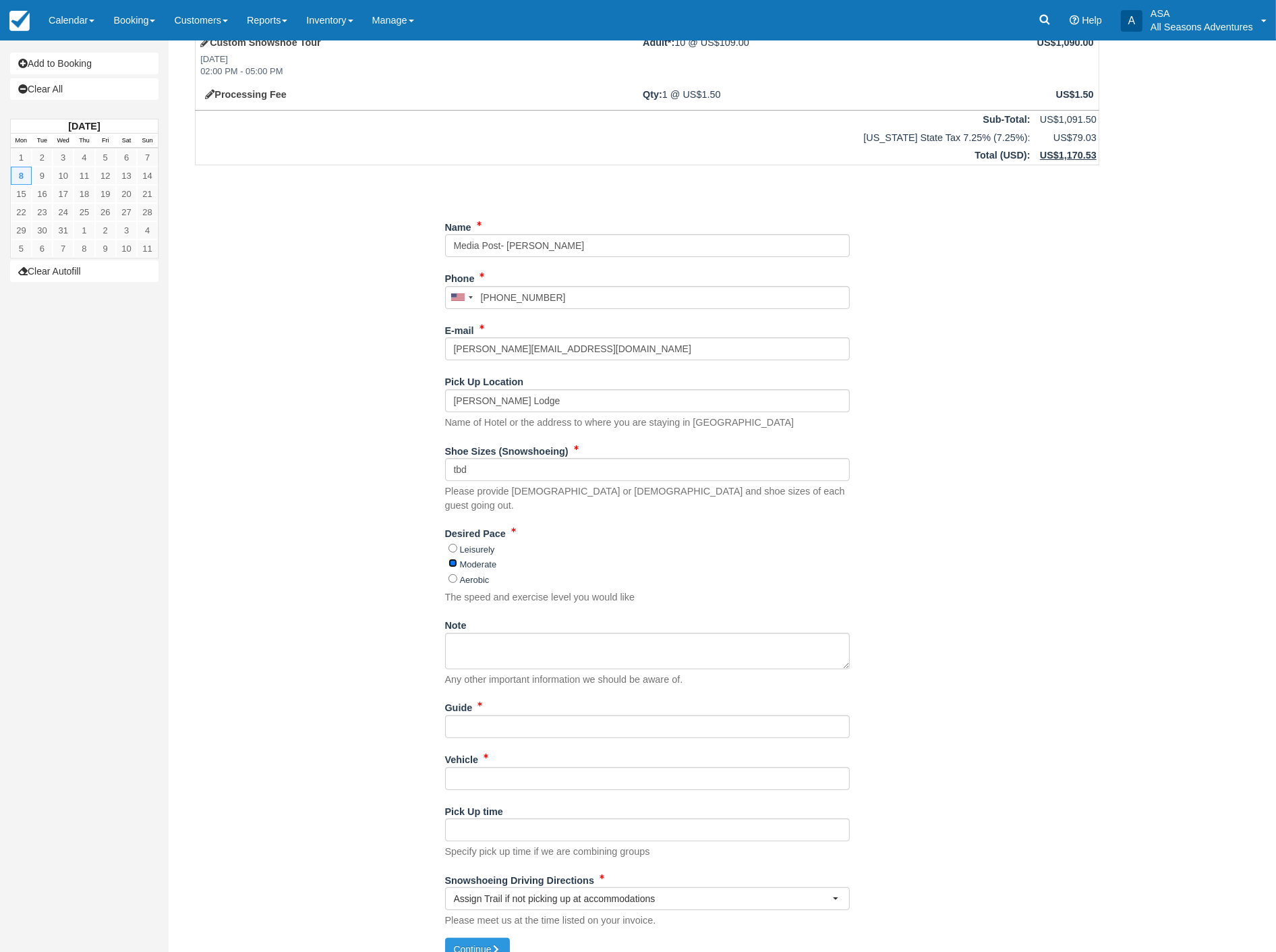
scroll to position [78, 0]
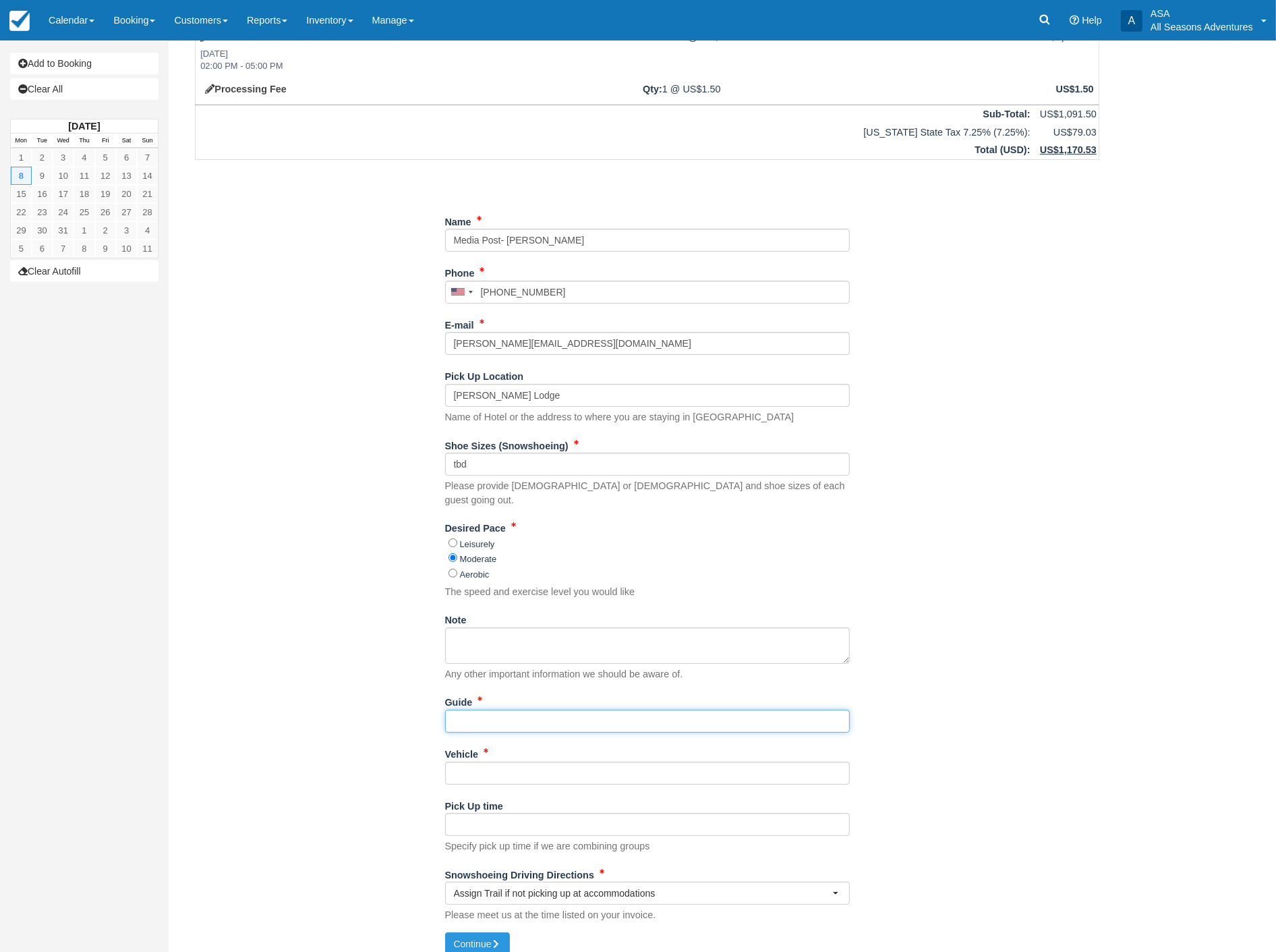
click at [494, 710] on input "Guide" at bounding box center [647, 721] width 405 height 23
type input "??"
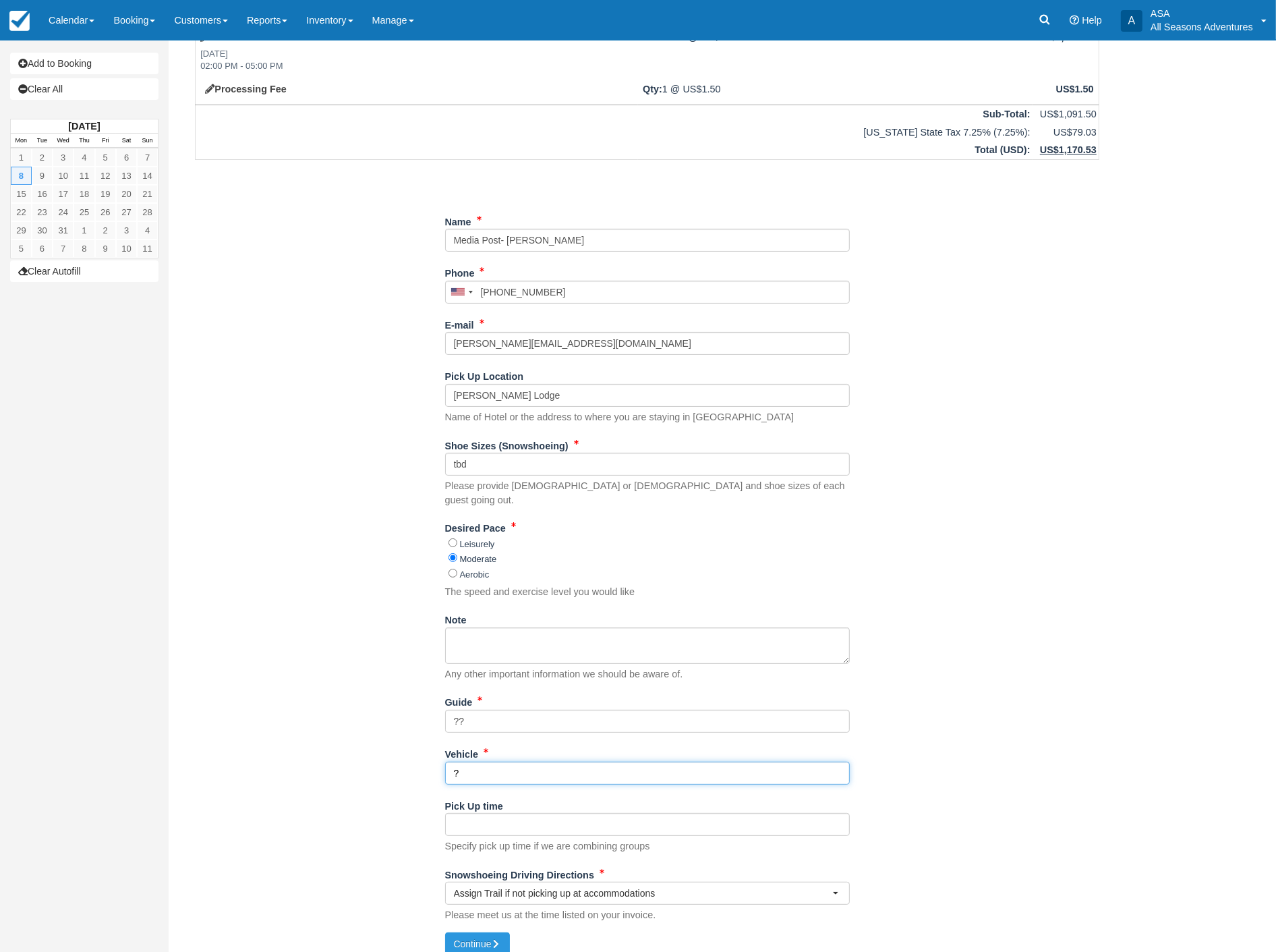
type input "?"
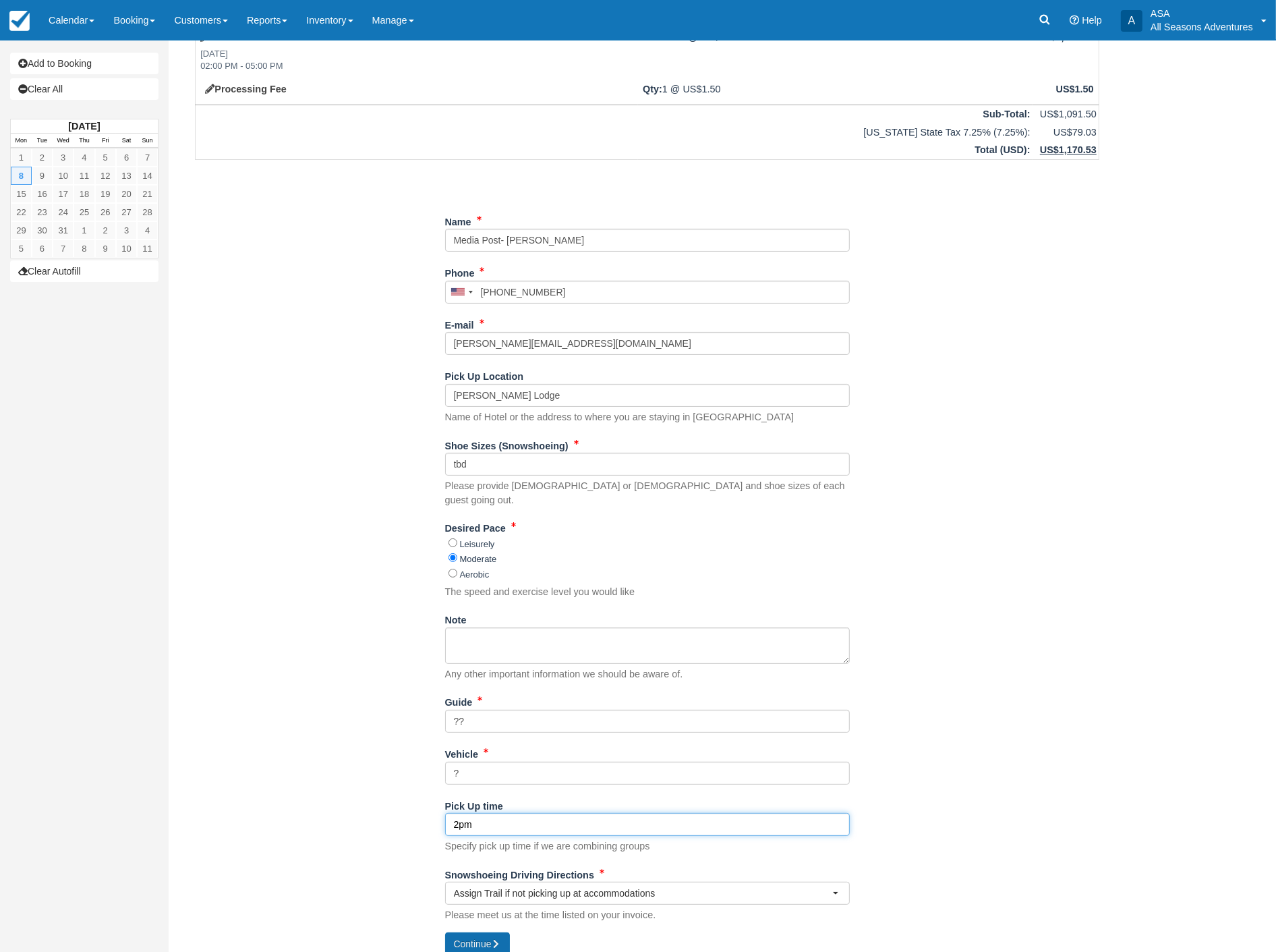
type input "2pm"
click at [477, 932] on button "Continue" at bounding box center [477, 943] width 65 height 23
type input "+15169967577"
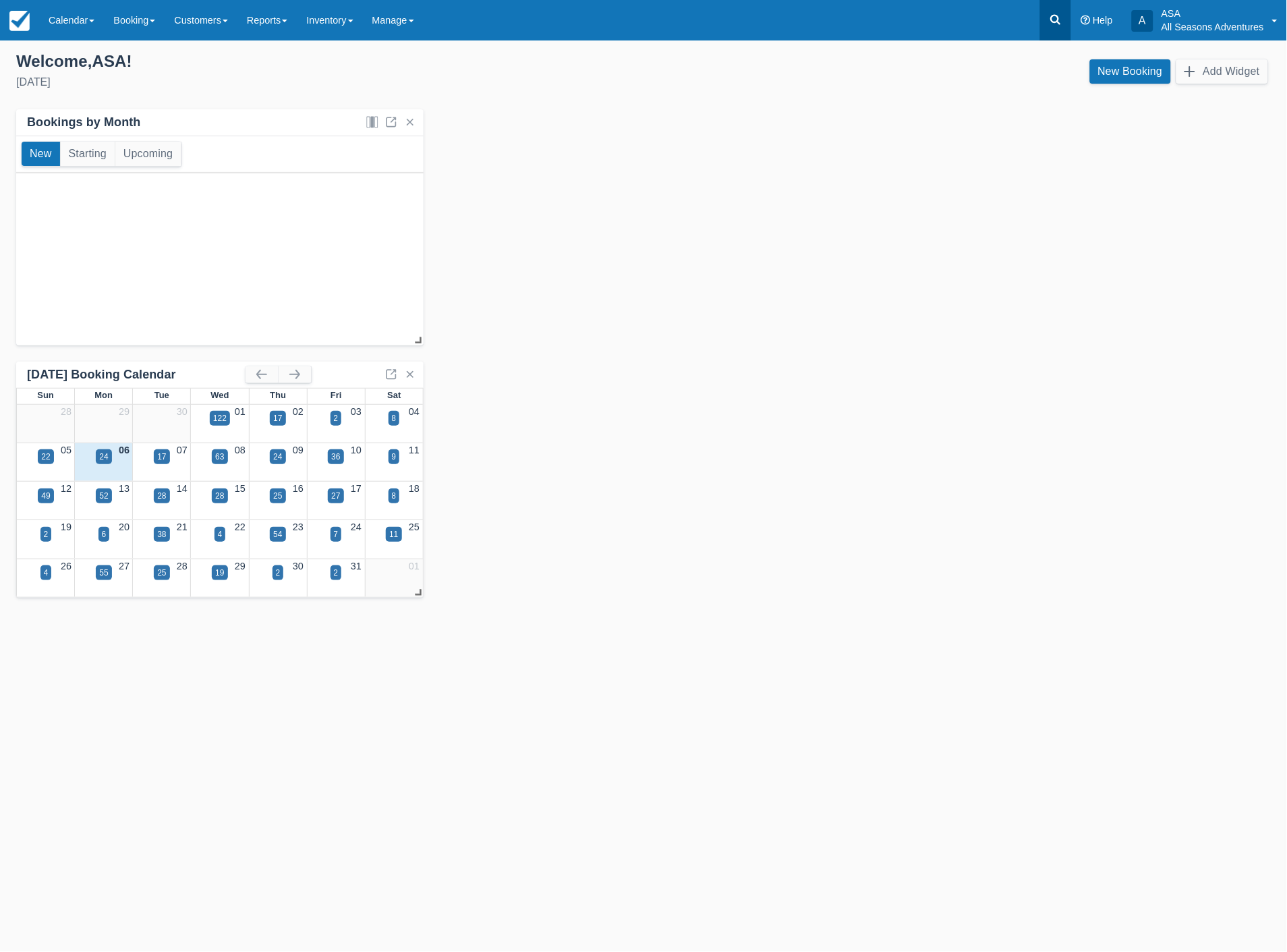
click at [1060, 24] on icon at bounding box center [1056, 19] width 13 height 13
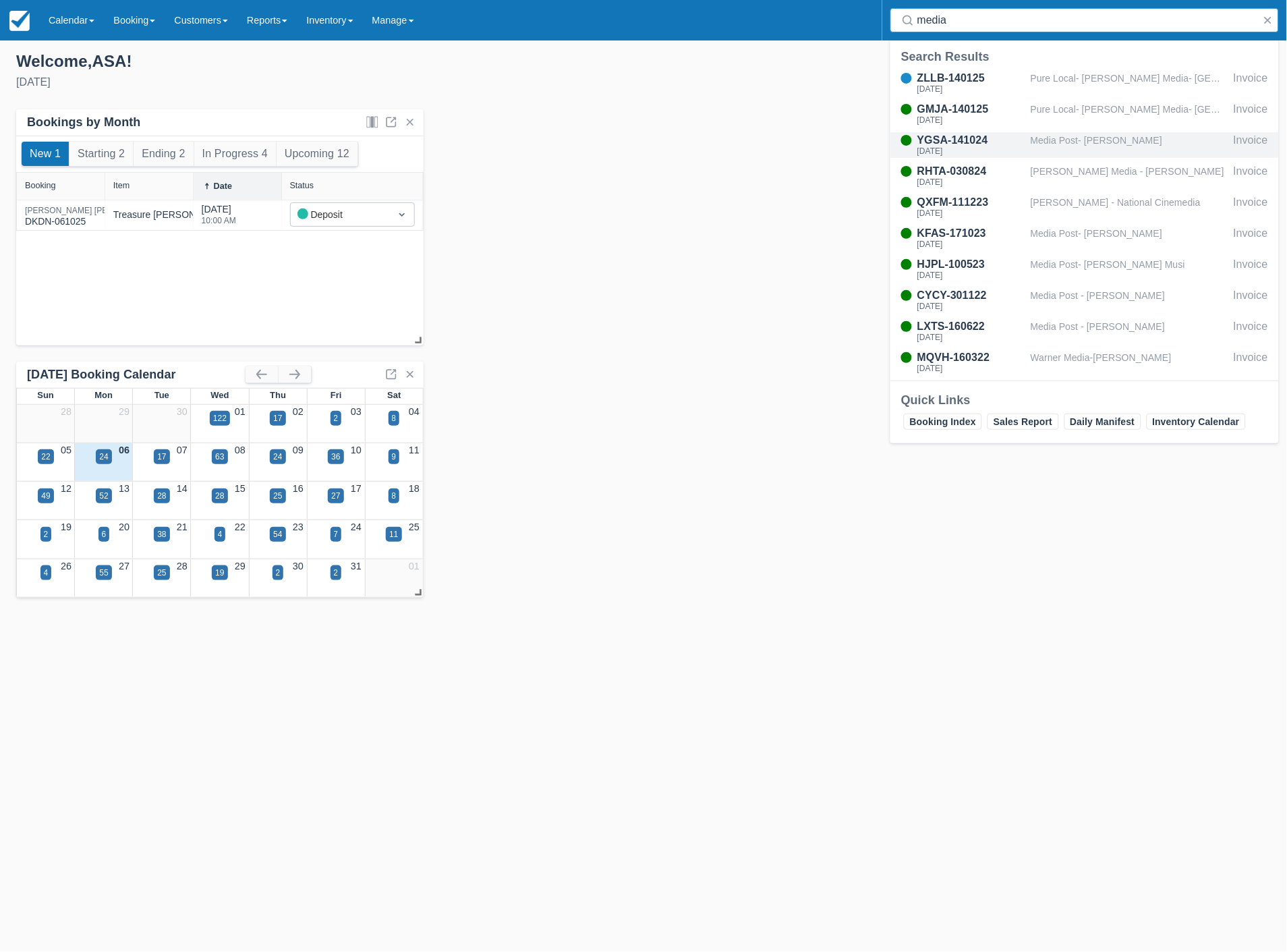
type input "media"
click at [1000, 140] on div "YGSA-141024" at bounding box center [971, 140] width 108 height 16
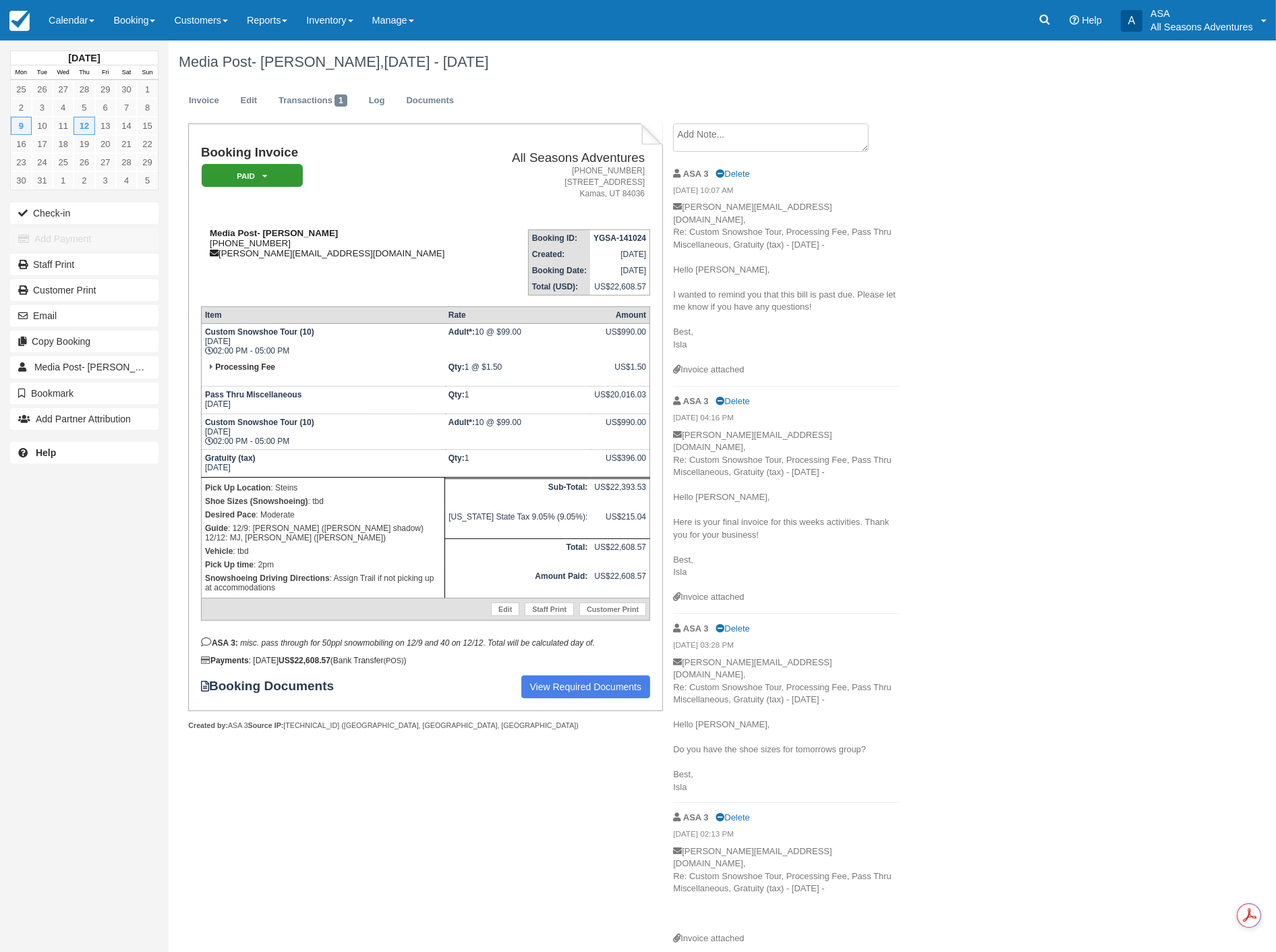
drag, startPoint x: 279, startPoint y: 243, endPoint x: 211, endPoint y: 245, distance: 68.0
click at [211, 245] on div "Media Post- Jamie Musi 1 (516) 996-7577 jamie@mediapost.com" at bounding box center [343, 243] width 283 height 30
copy div "[PHONE_NUMBER]"
click at [291, 89] on link "Transactions 1" at bounding box center [313, 100] width 89 height 26
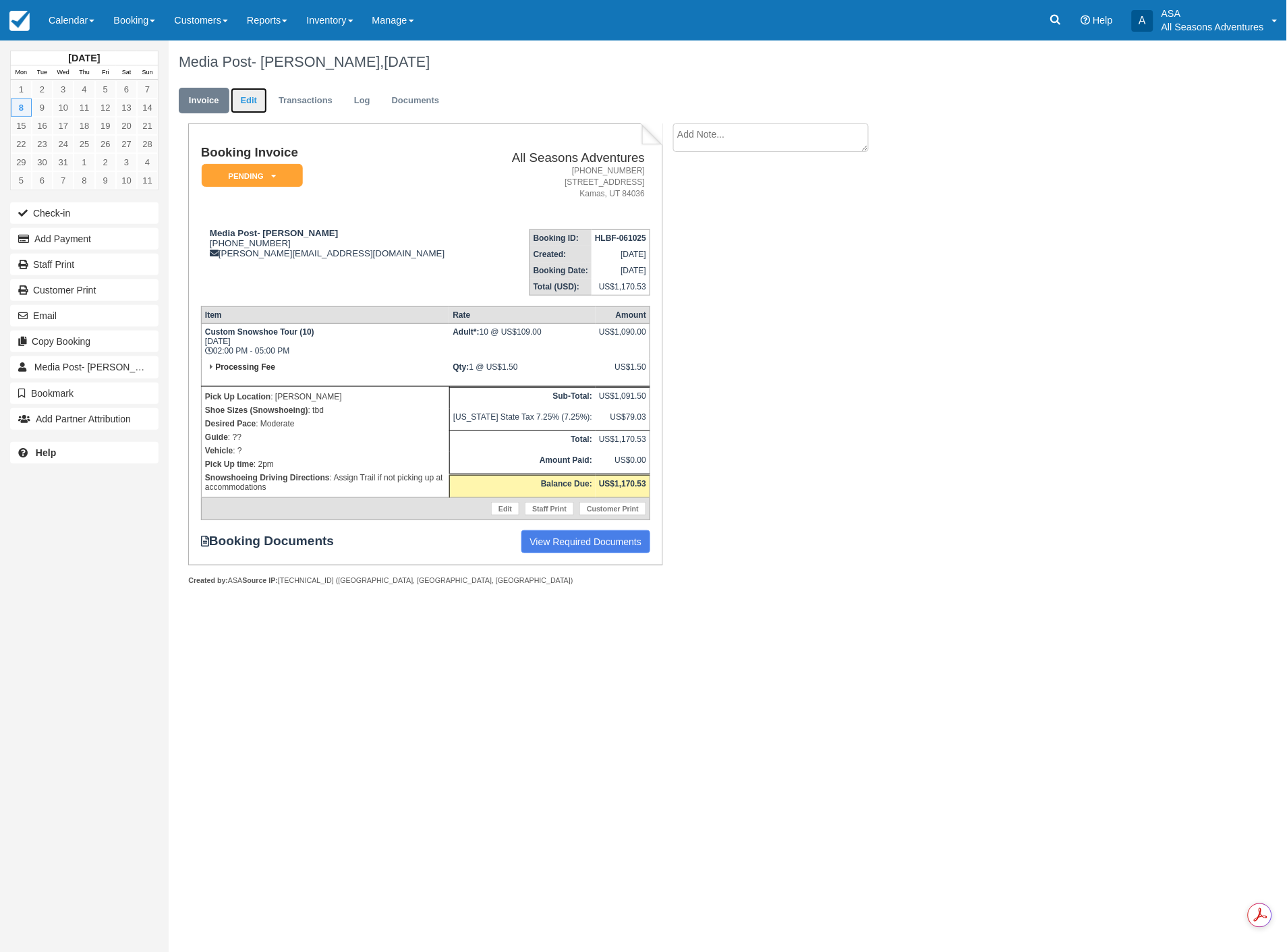
click at [247, 103] on link "Edit" at bounding box center [248, 100] width 36 height 26
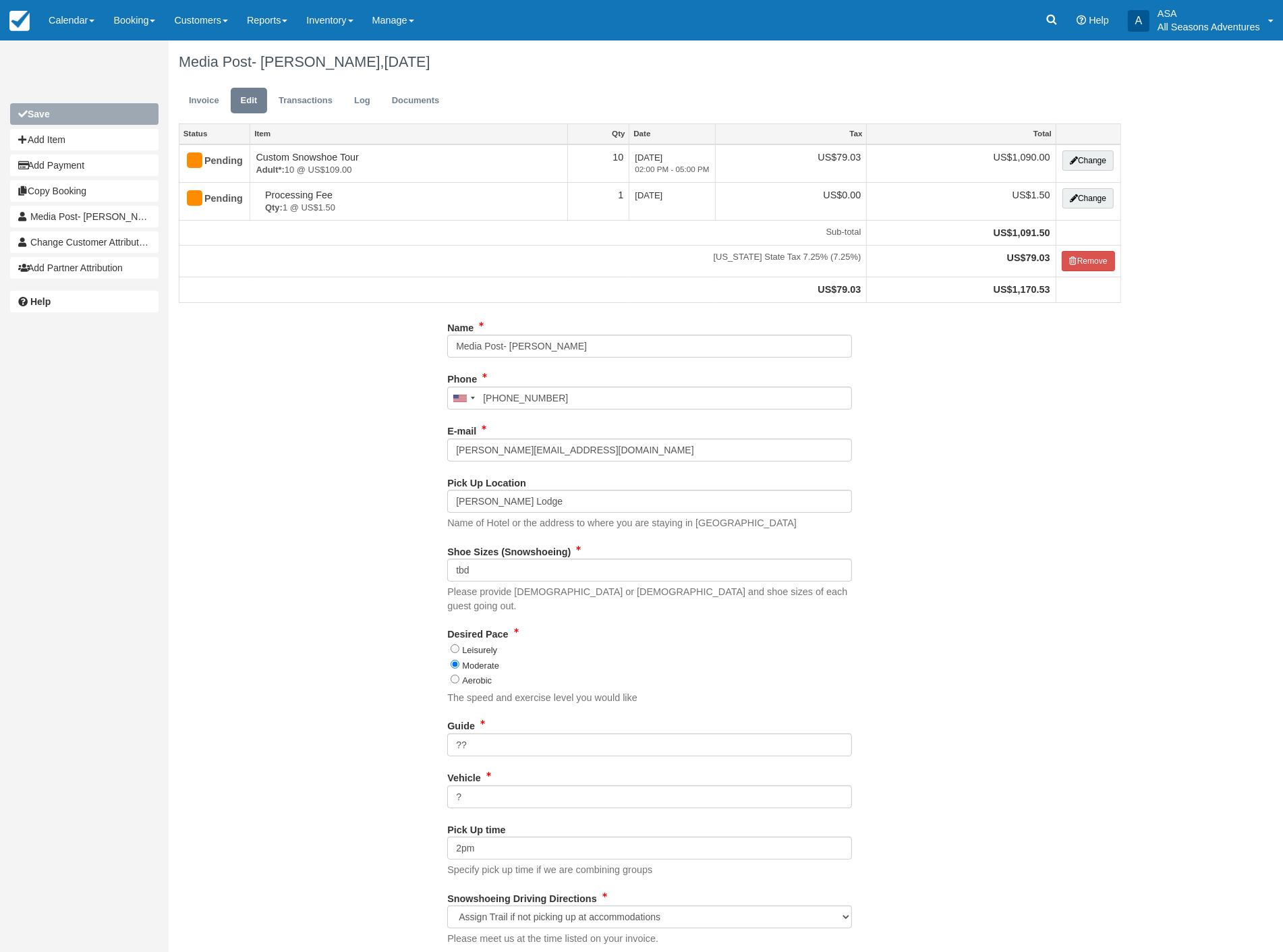
type input "[PHONE_NUMBER]"
click at [66, 146] on button "Add Item" at bounding box center [84, 140] width 148 height 22
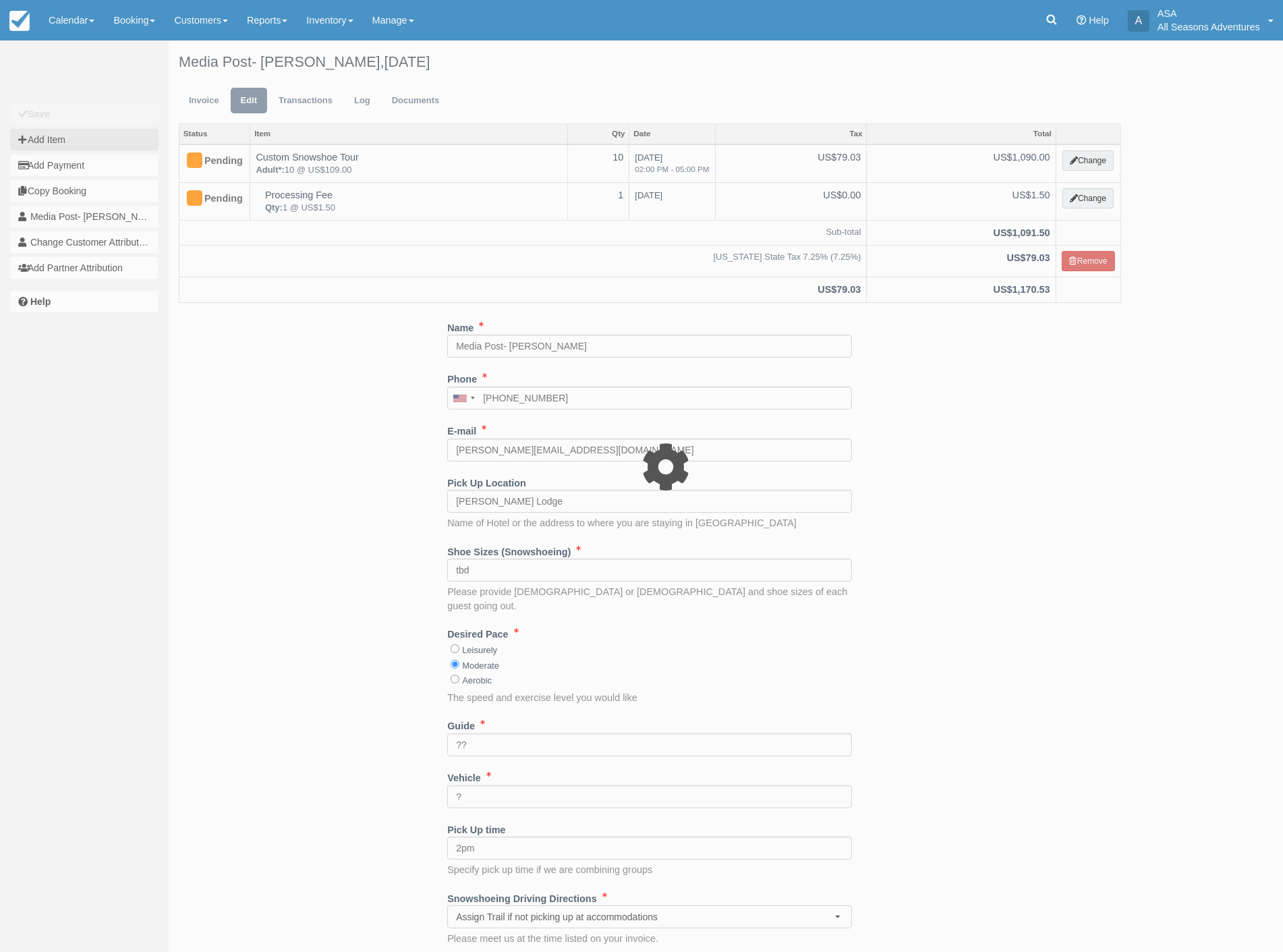
type input "0.00"
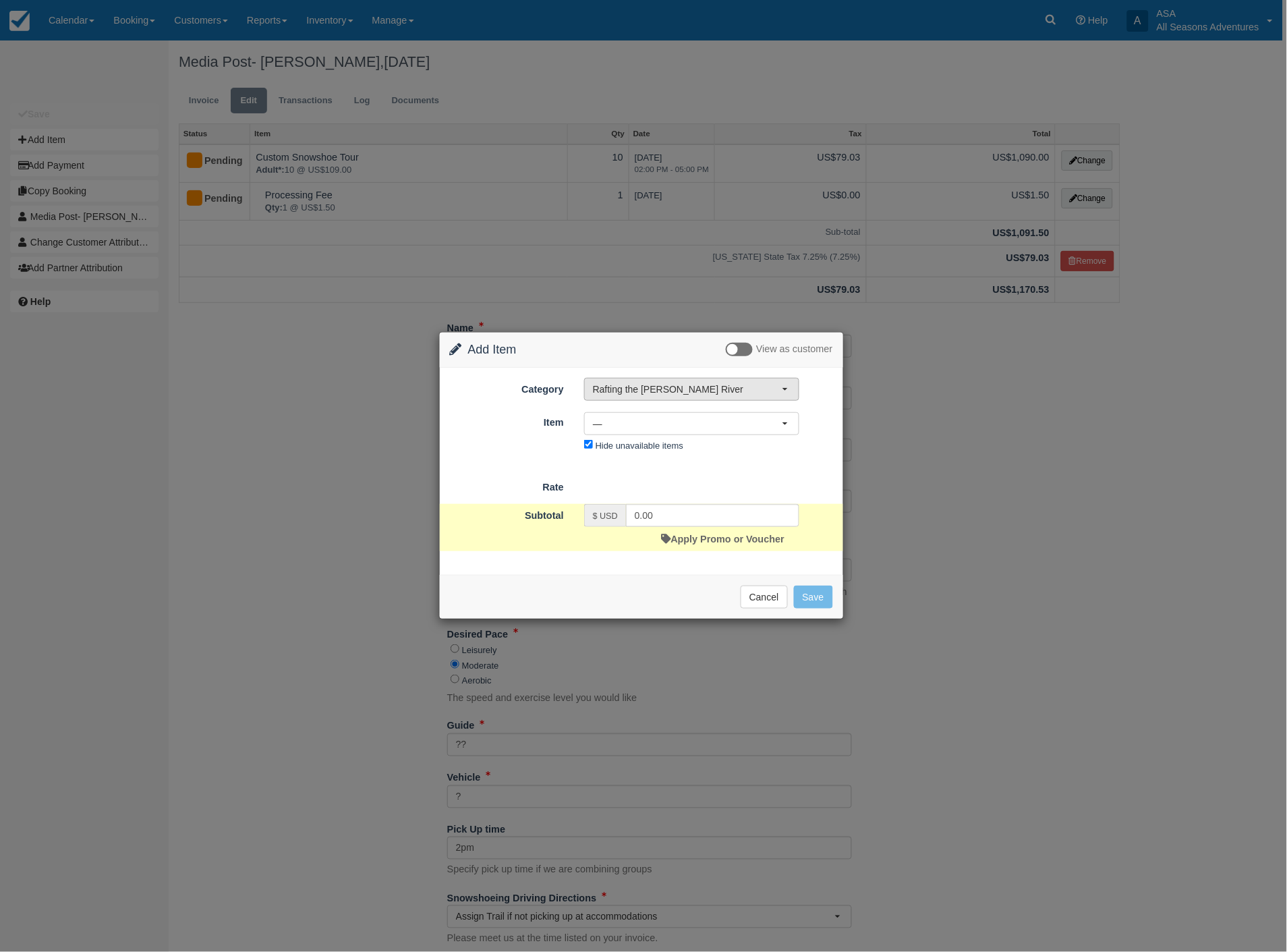
click at [712, 399] on button "Rafting the [PERSON_NAME] River" at bounding box center [692, 389] width 215 height 23
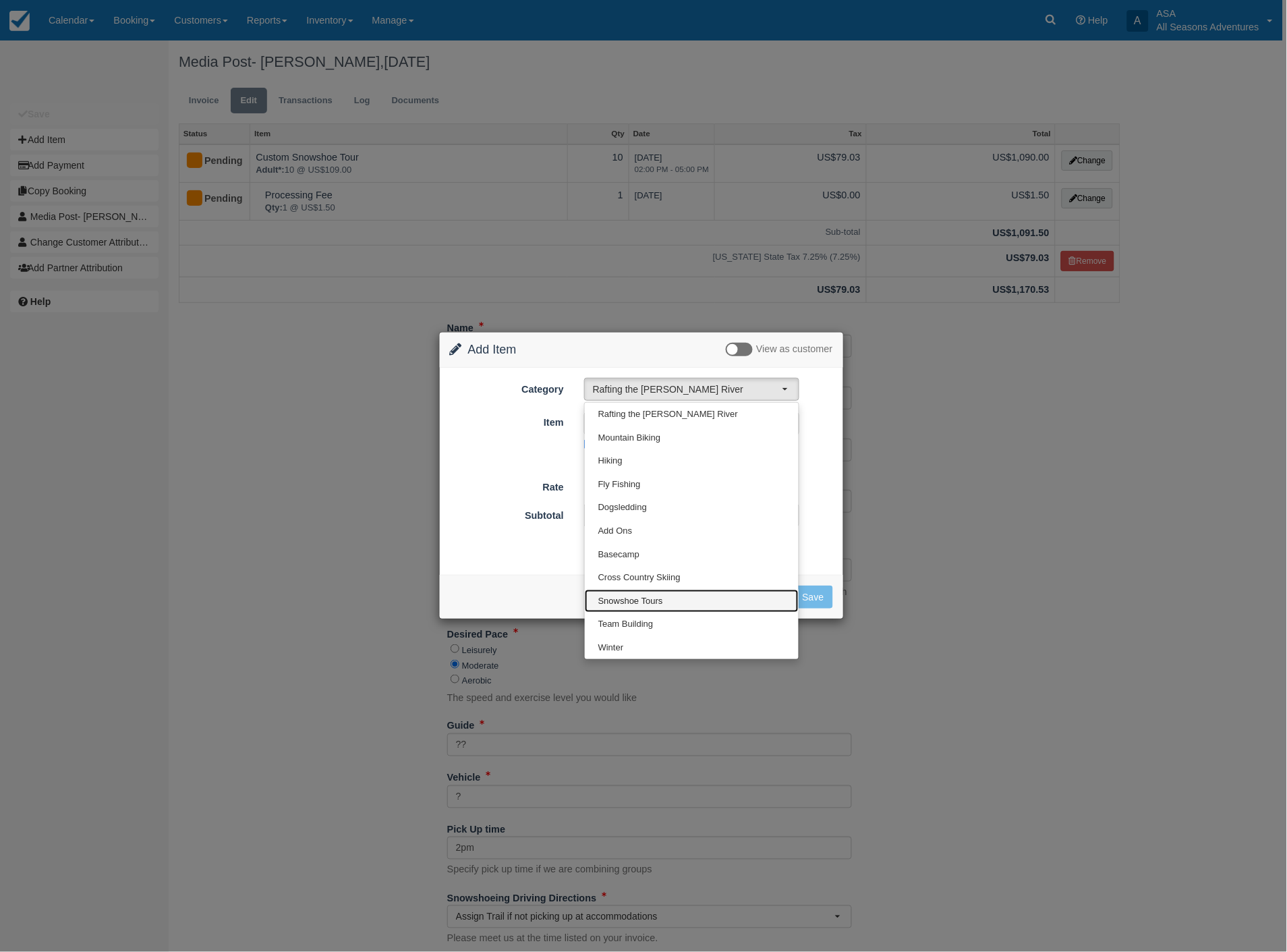
click at [643, 597] on span "Snowshoe Tours" at bounding box center [630, 601] width 65 height 13
select select "5"
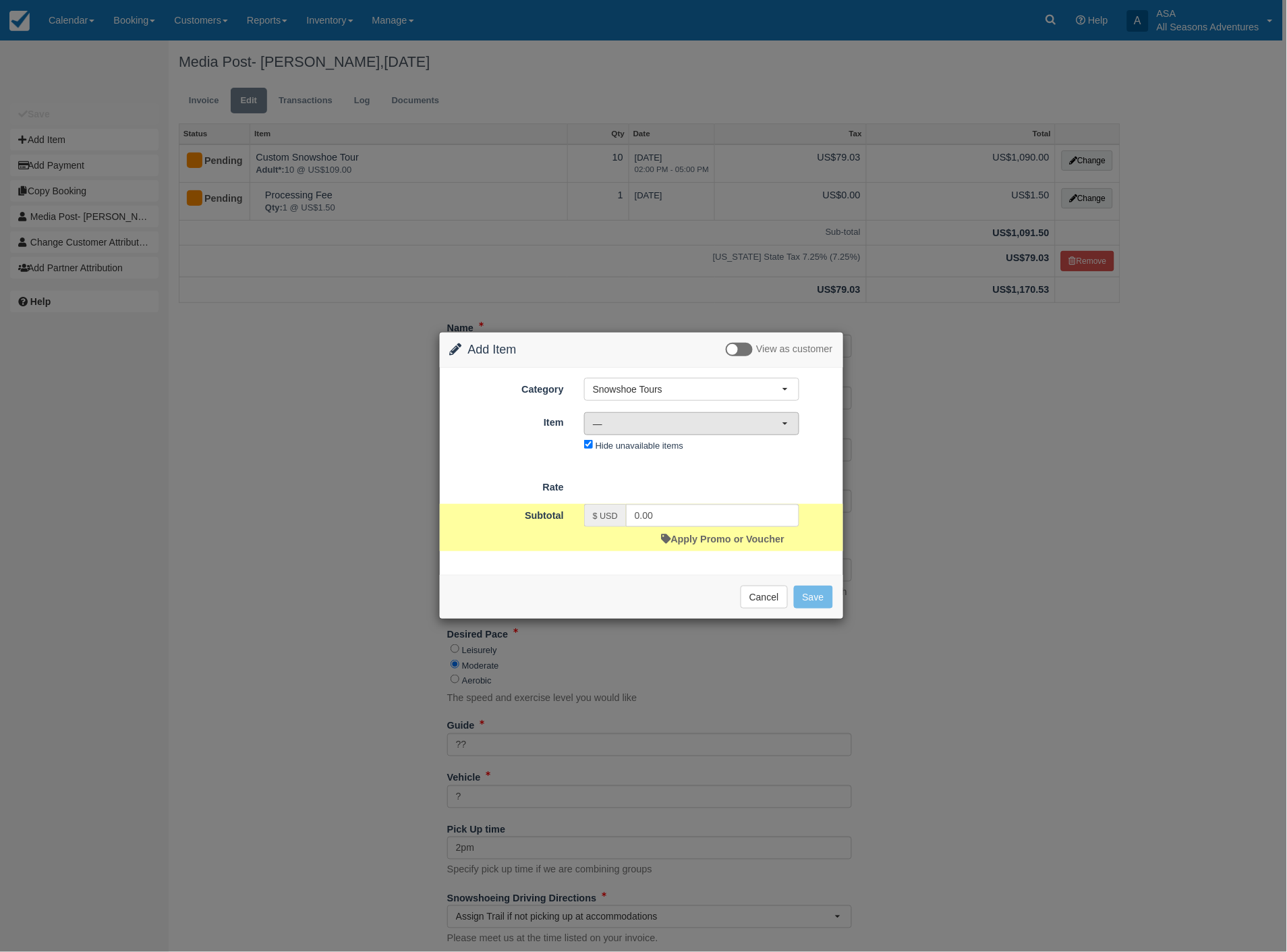
click at [662, 423] on span "—" at bounding box center [687, 423] width 189 height 13
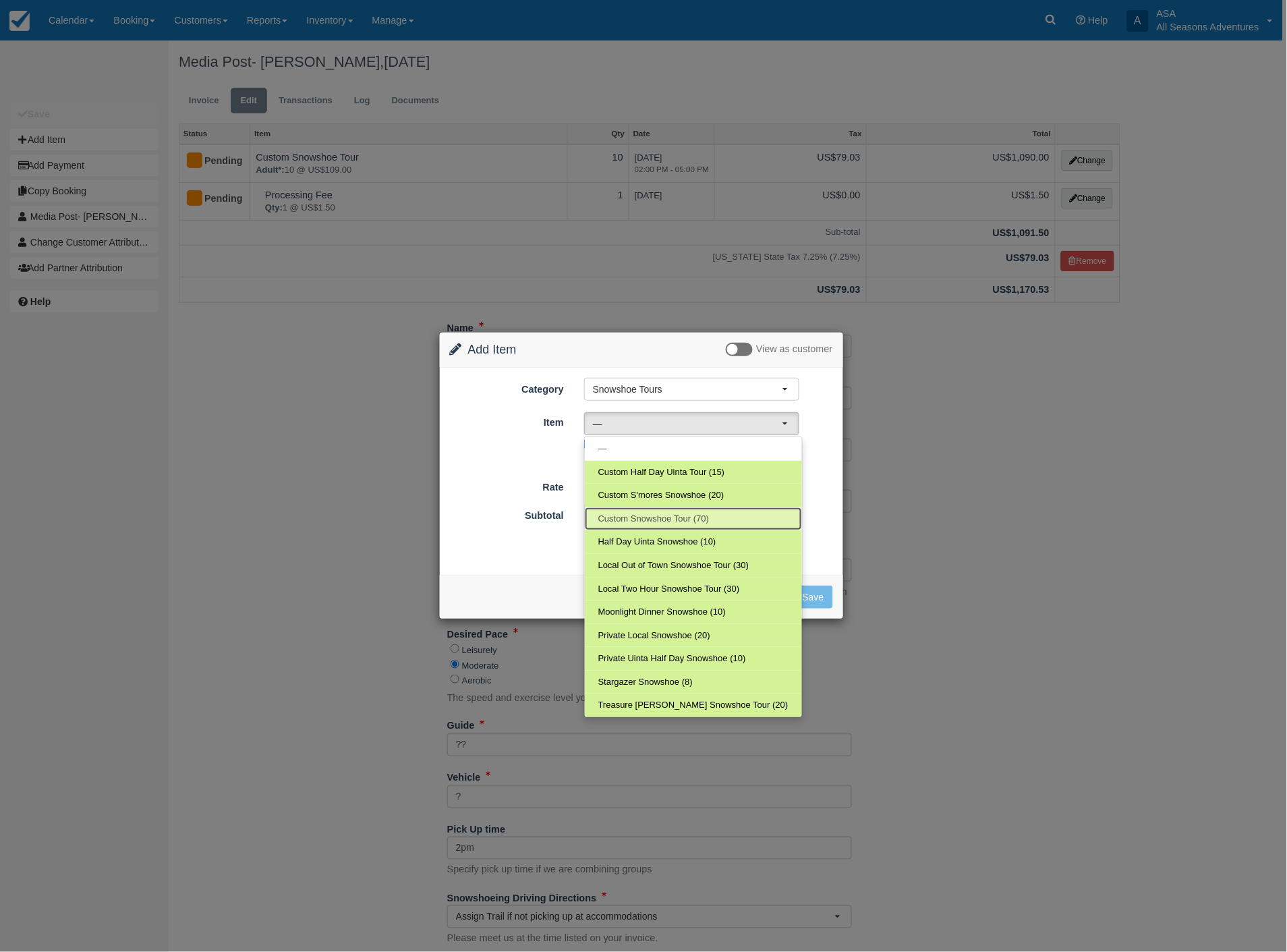
click at [636, 515] on span "Custom Snowshoe Tour (70)" at bounding box center [654, 519] width 111 height 13
select select "73"
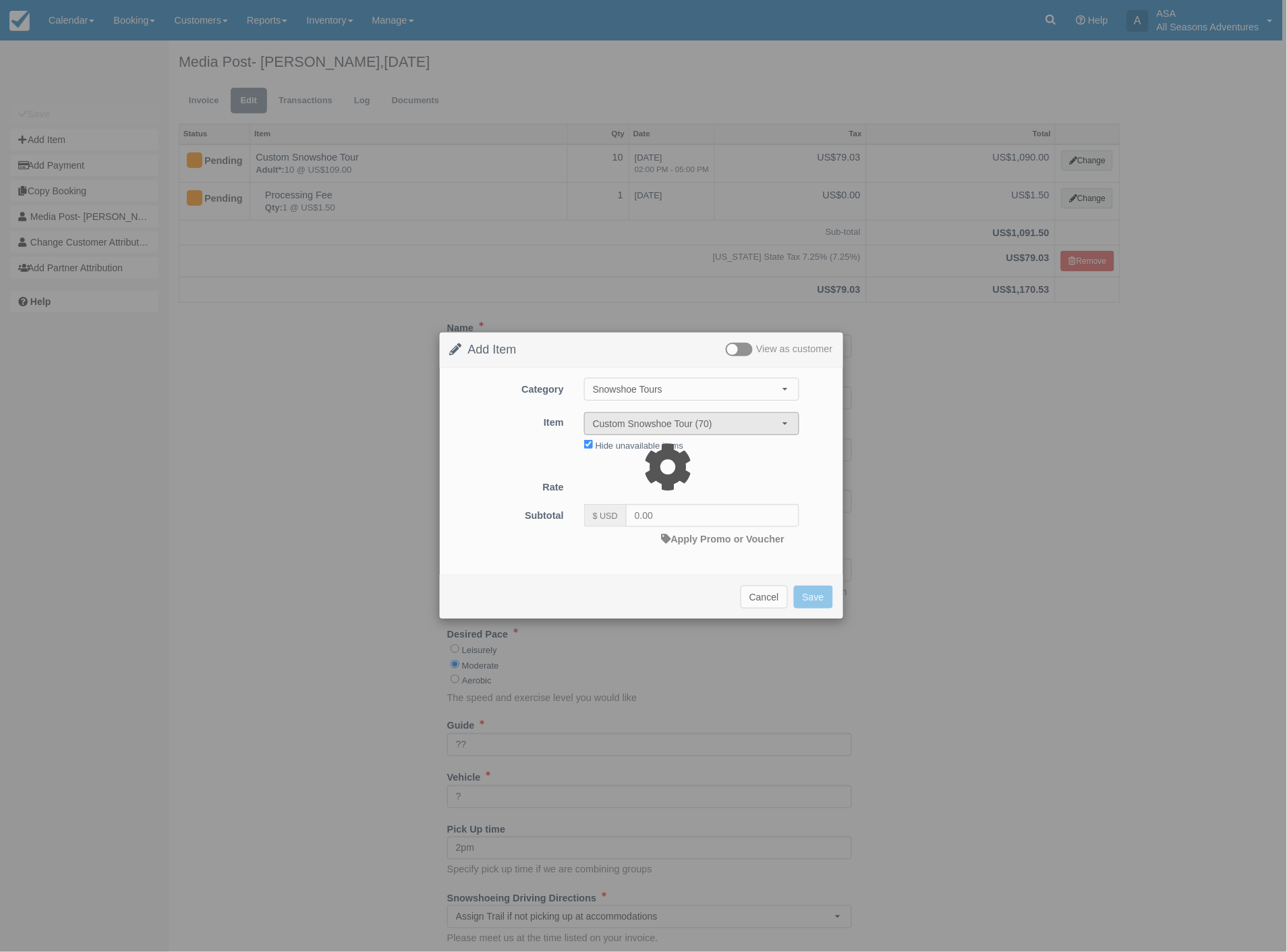
type input "109.00"
select select "06:00"
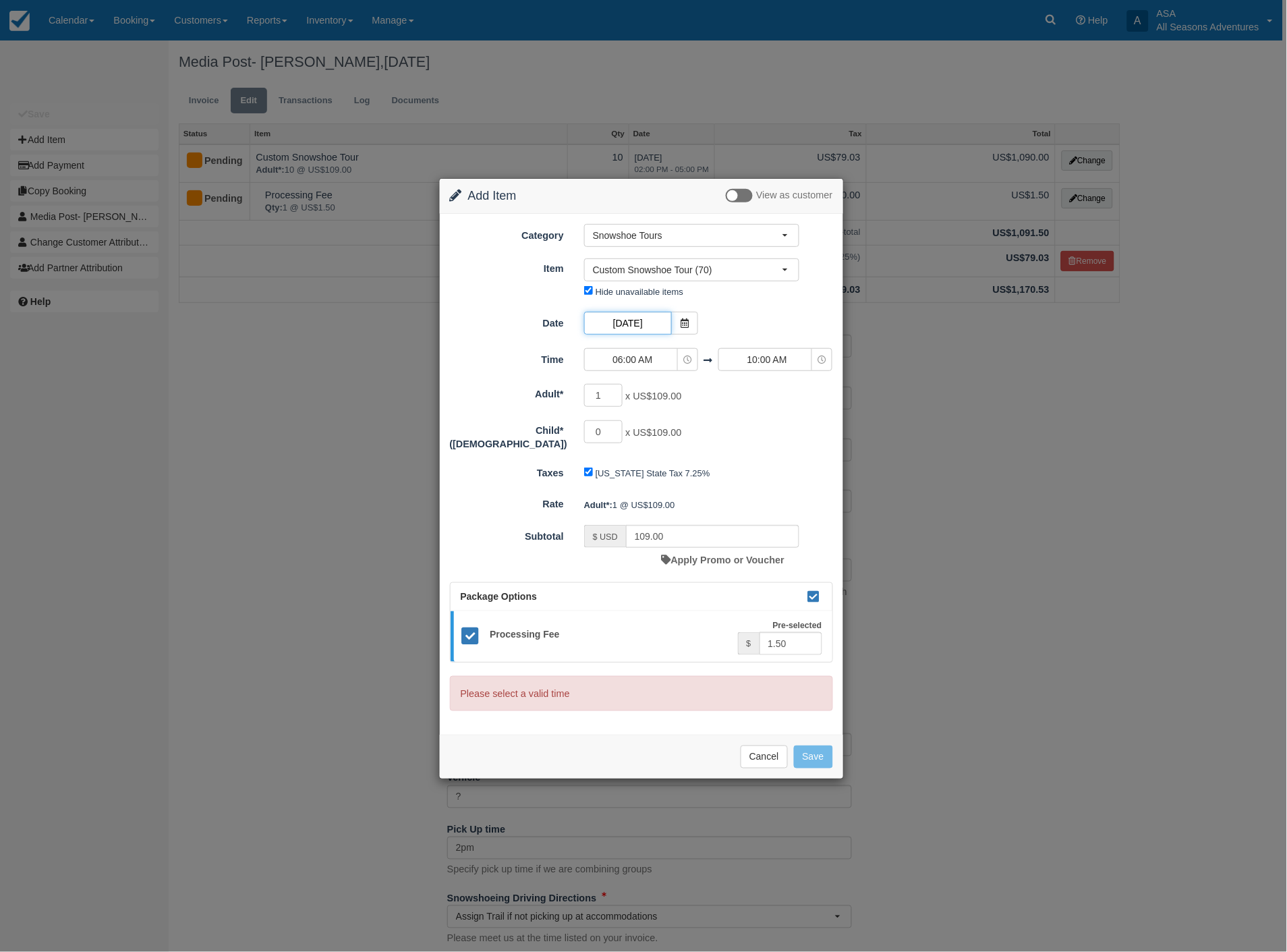
click at [643, 324] on input "12/08/25" at bounding box center [628, 322] width 88 height 23
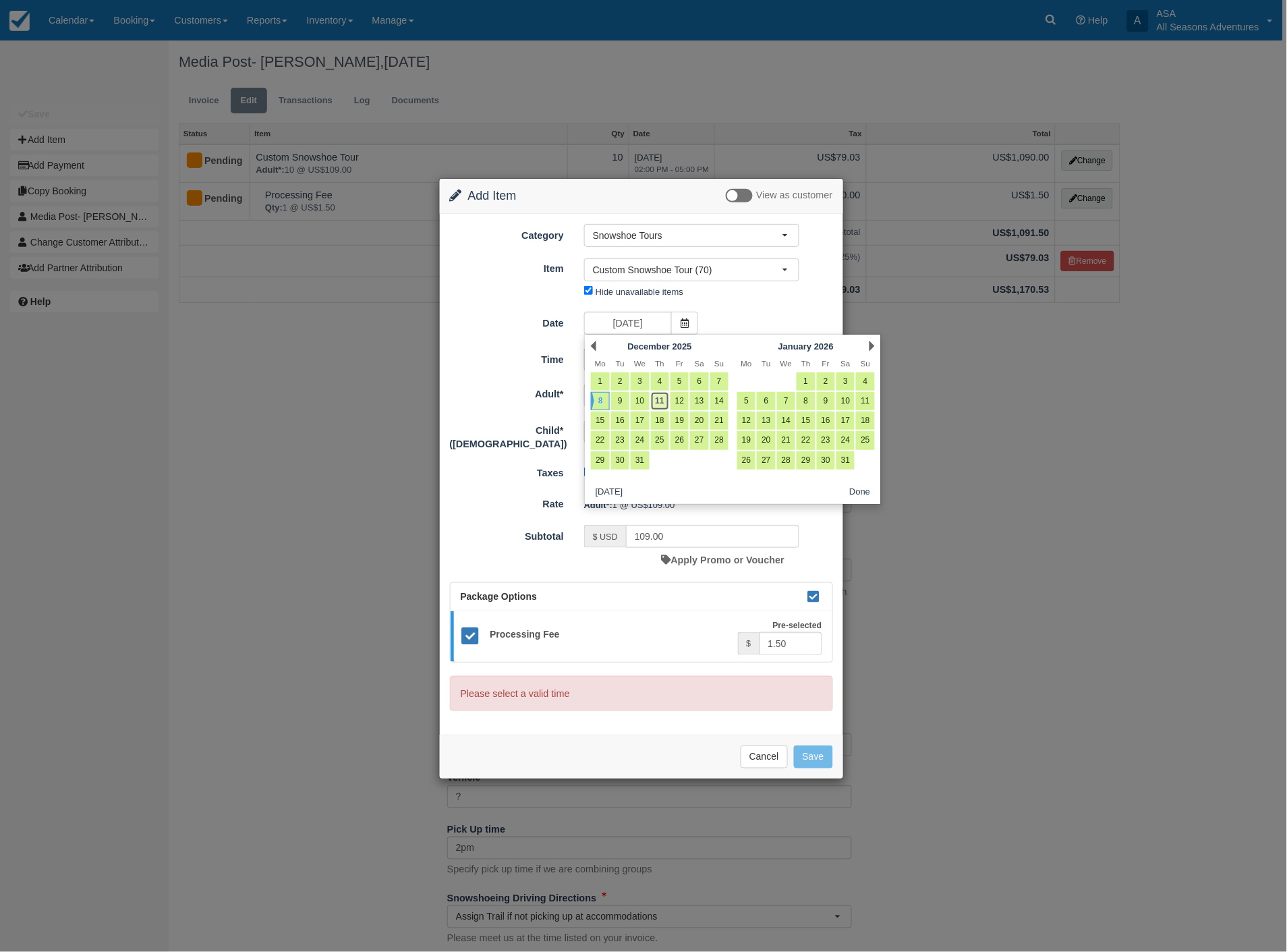
click at [659, 402] on link "11" at bounding box center [660, 402] width 19 height 19
type input "12/11/25"
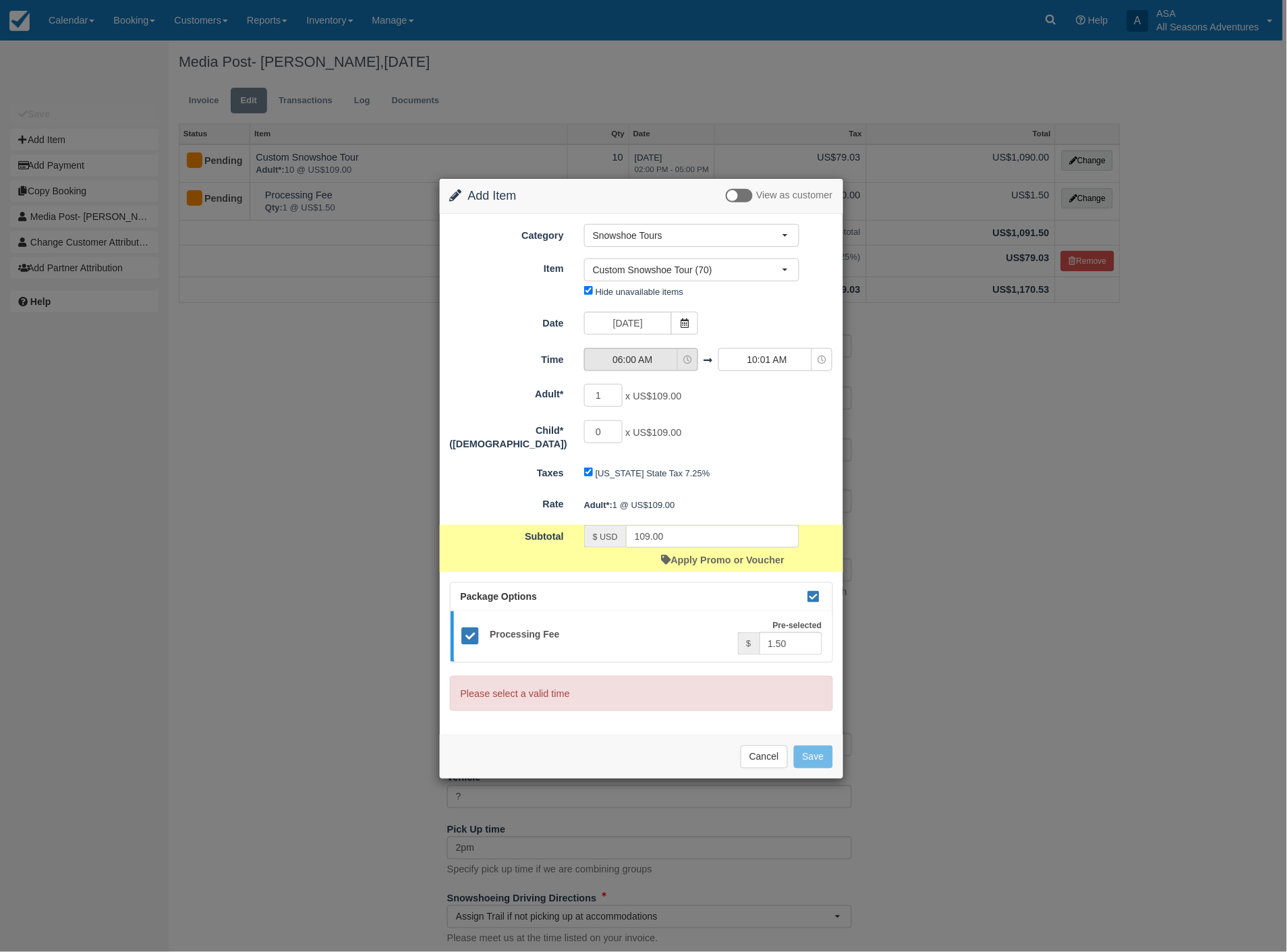
click at [625, 364] on span "06:00 AM" at bounding box center [633, 359] width 96 height 13
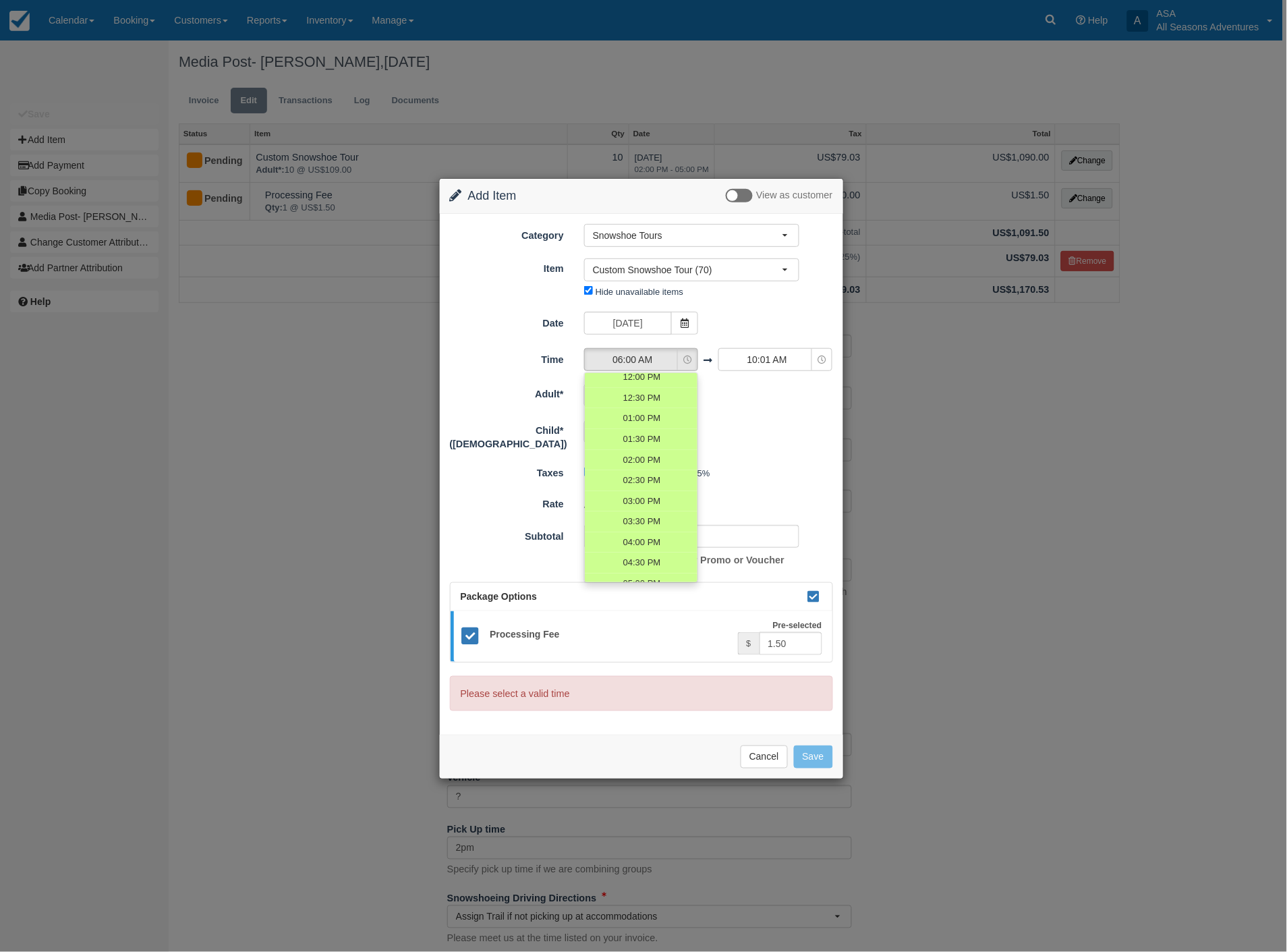
scroll to position [225, 0]
click at [643, 484] on span "02:00 PM" at bounding box center [641, 490] width 38 height 13
select select "14:00"
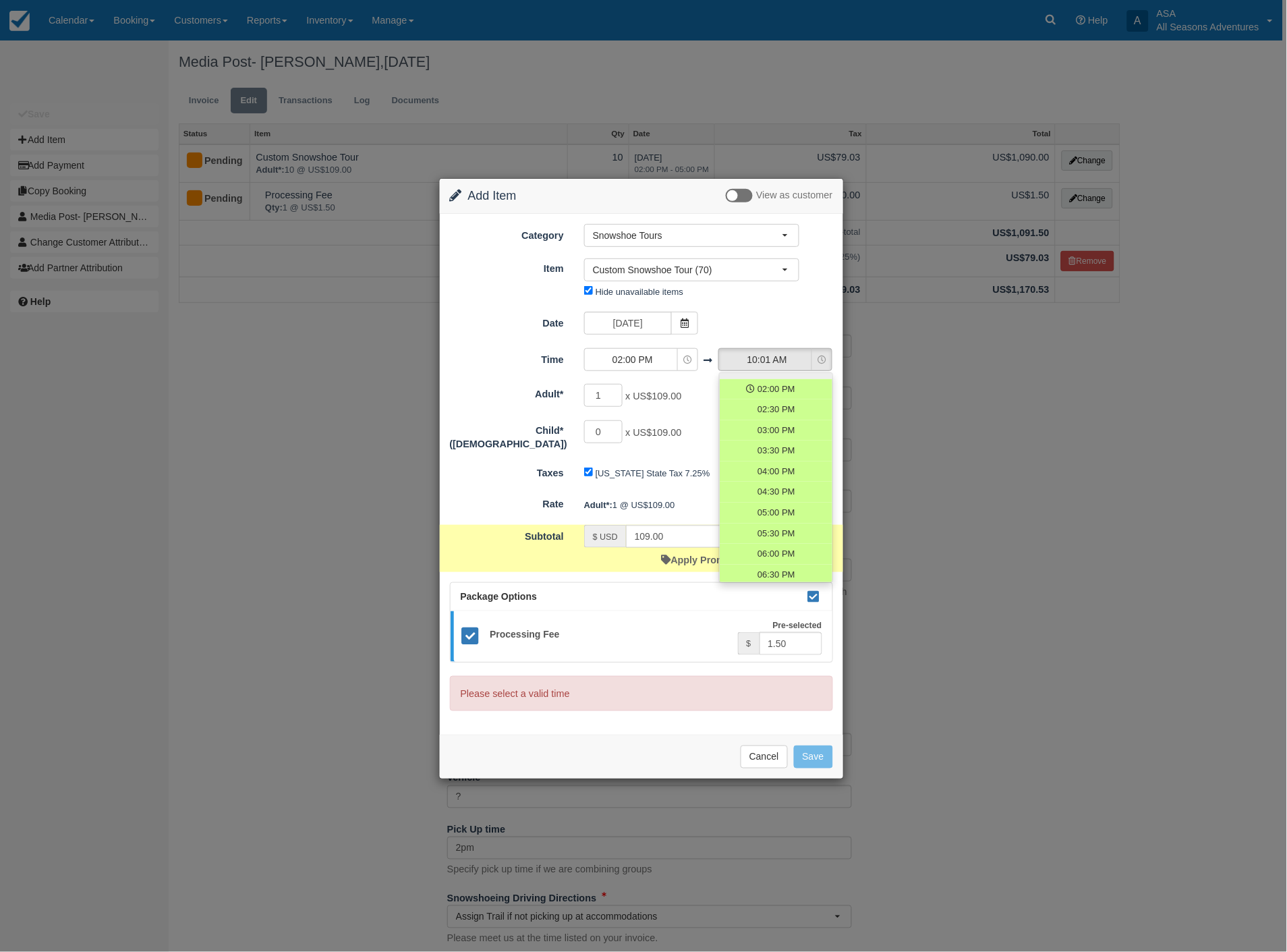
scroll to position [375, 0]
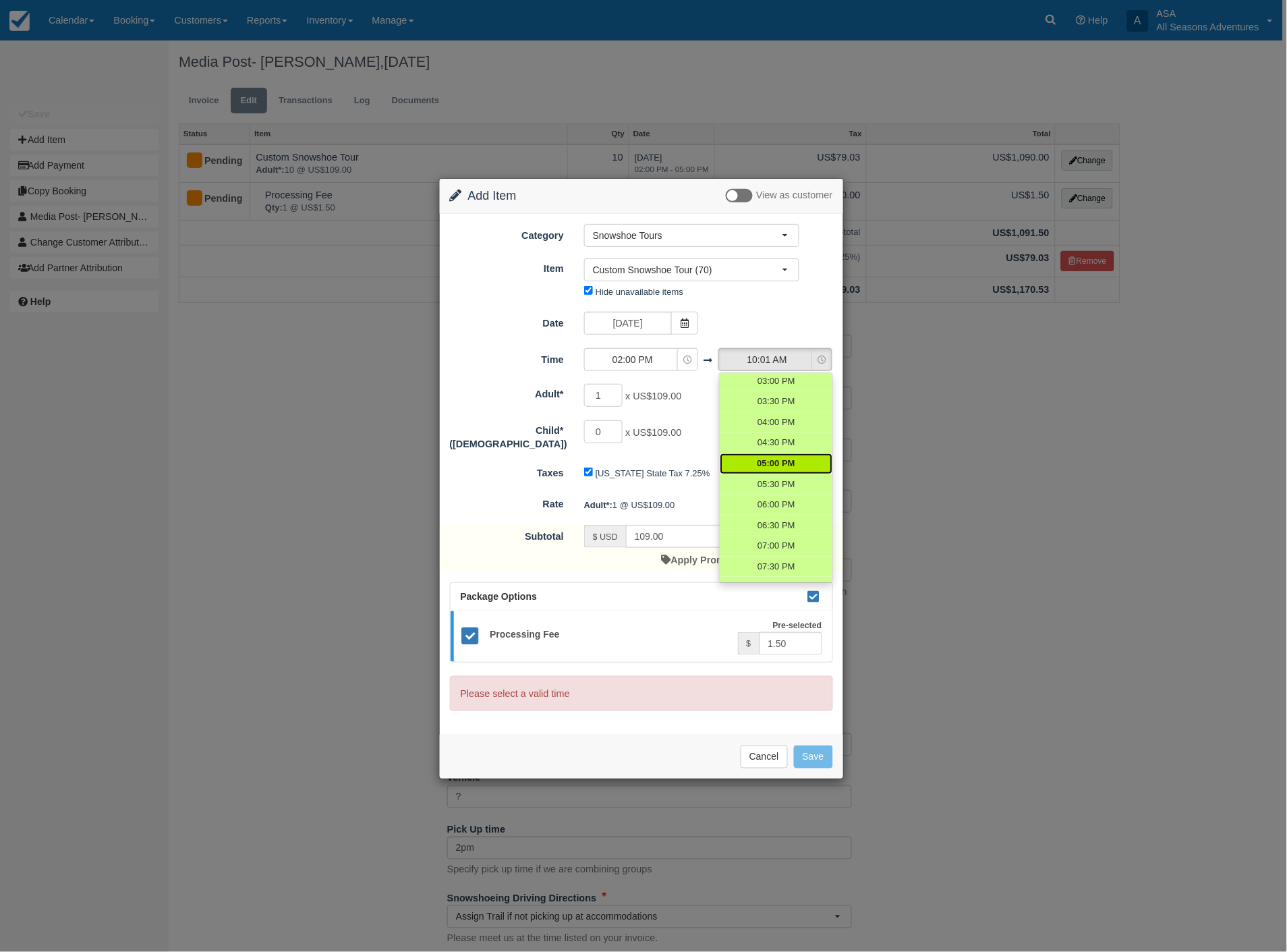
click at [766, 457] on span "05:00 PM" at bounding box center [775, 463] width 38 height 13
select select "17:00"
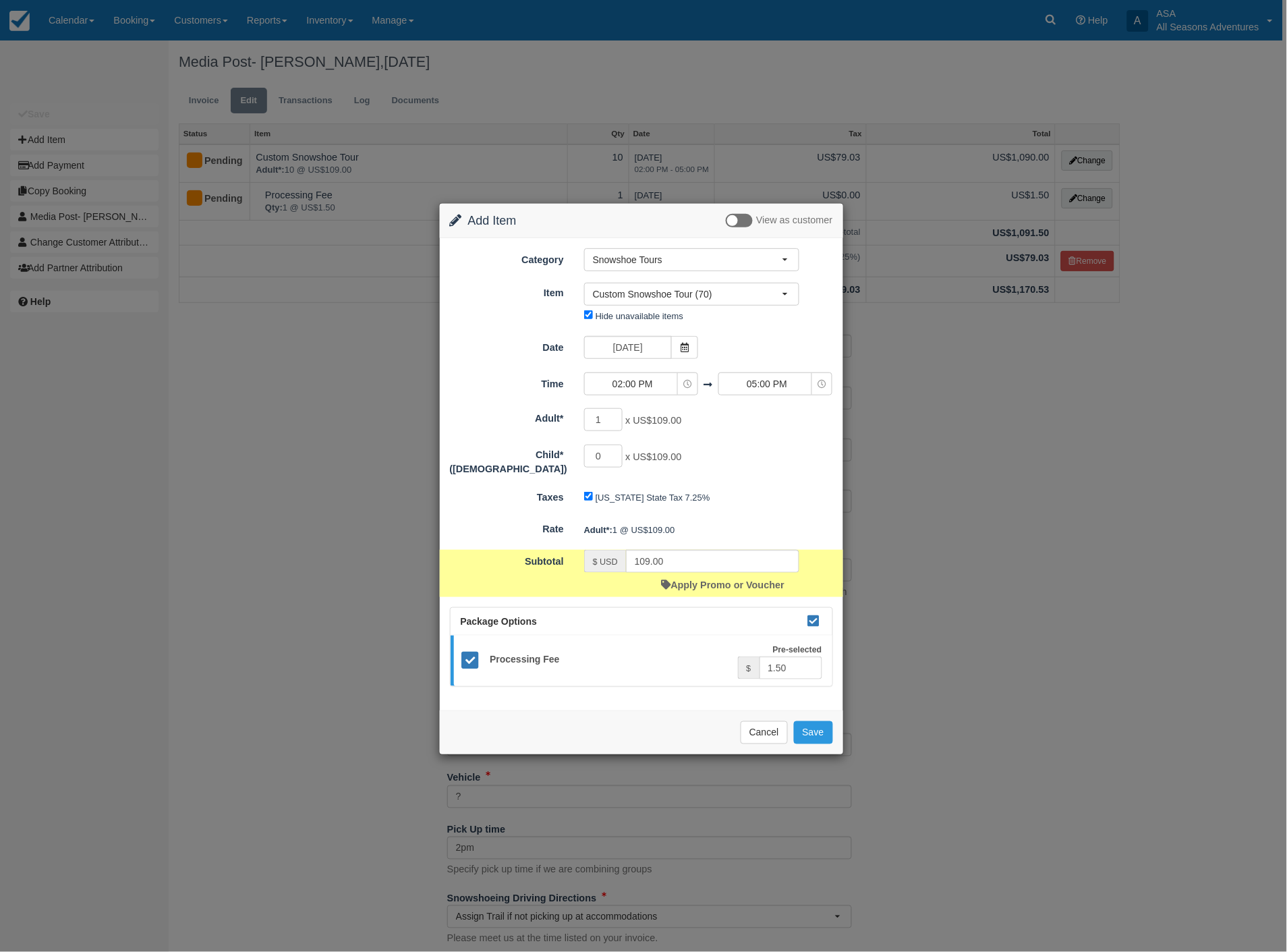
click at [604, 399] on form "Category Snowshoe Tours Rafting the Weber River Mountain Biking Hiking Fly Fish…" at bounding box center [641, 467] width 383 height 439
click at [600, 418] on input "1" at bounding box center [604, 419] width 39 height 23
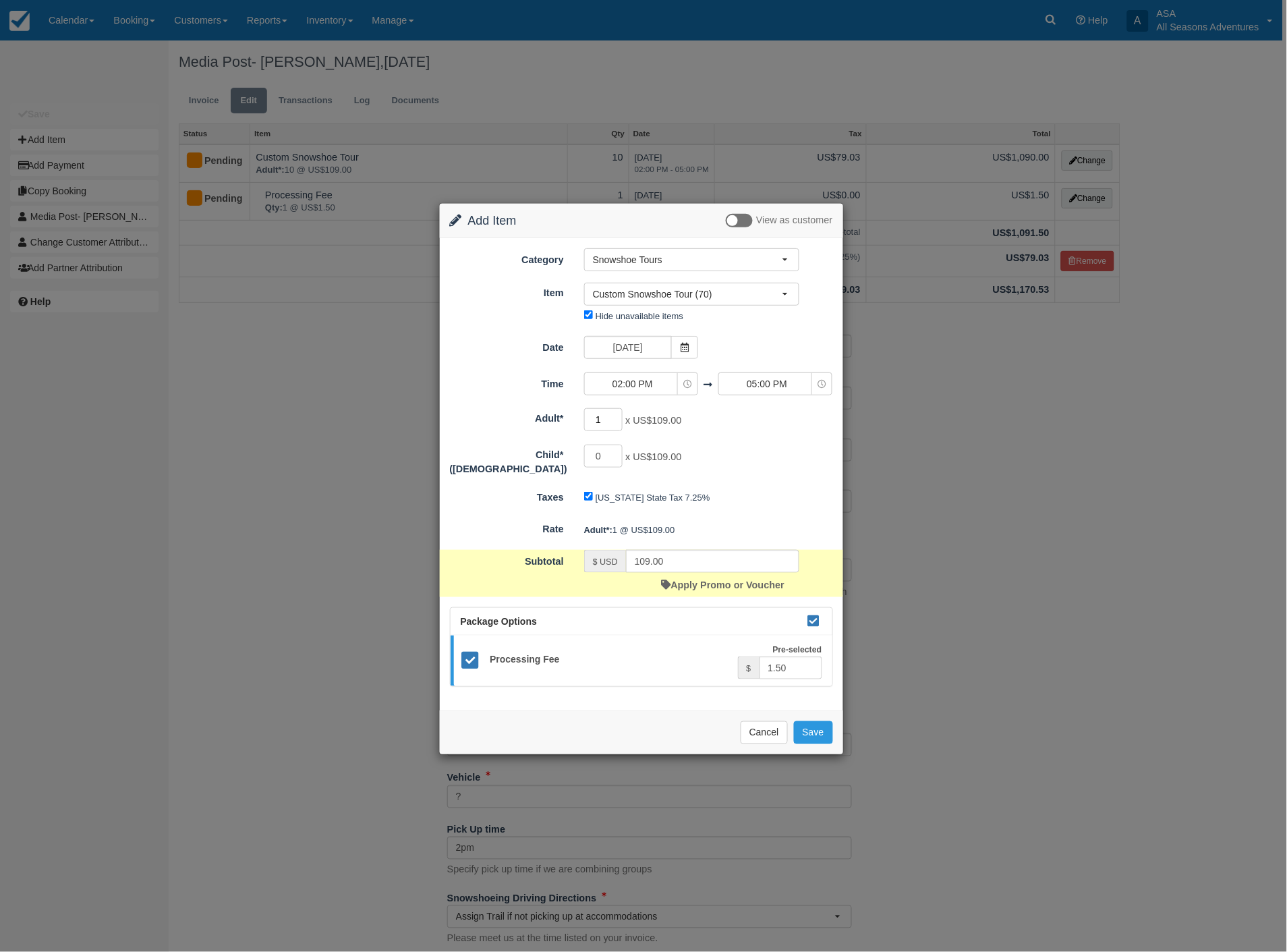
type input "10"
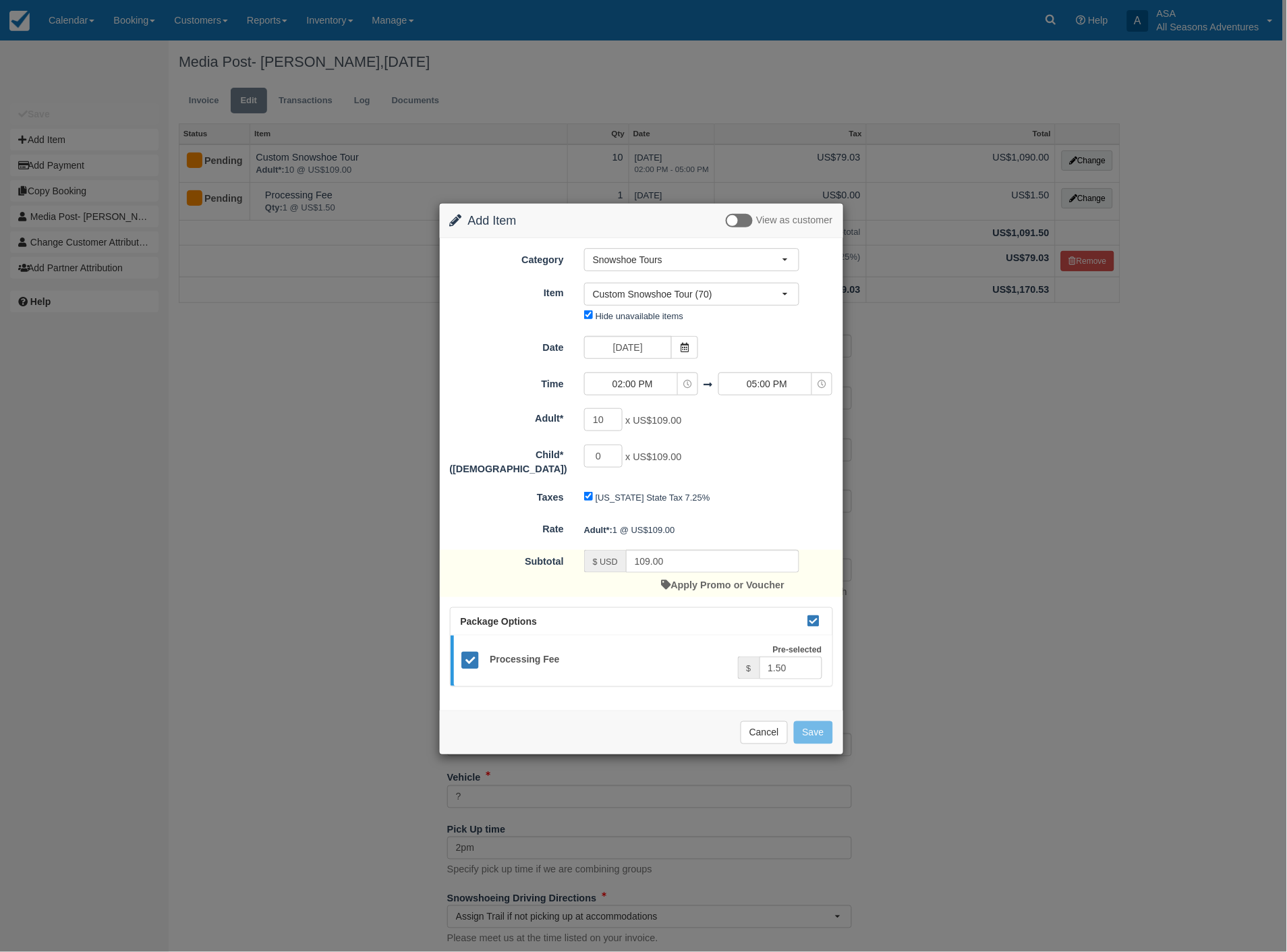
type input "1090.00"
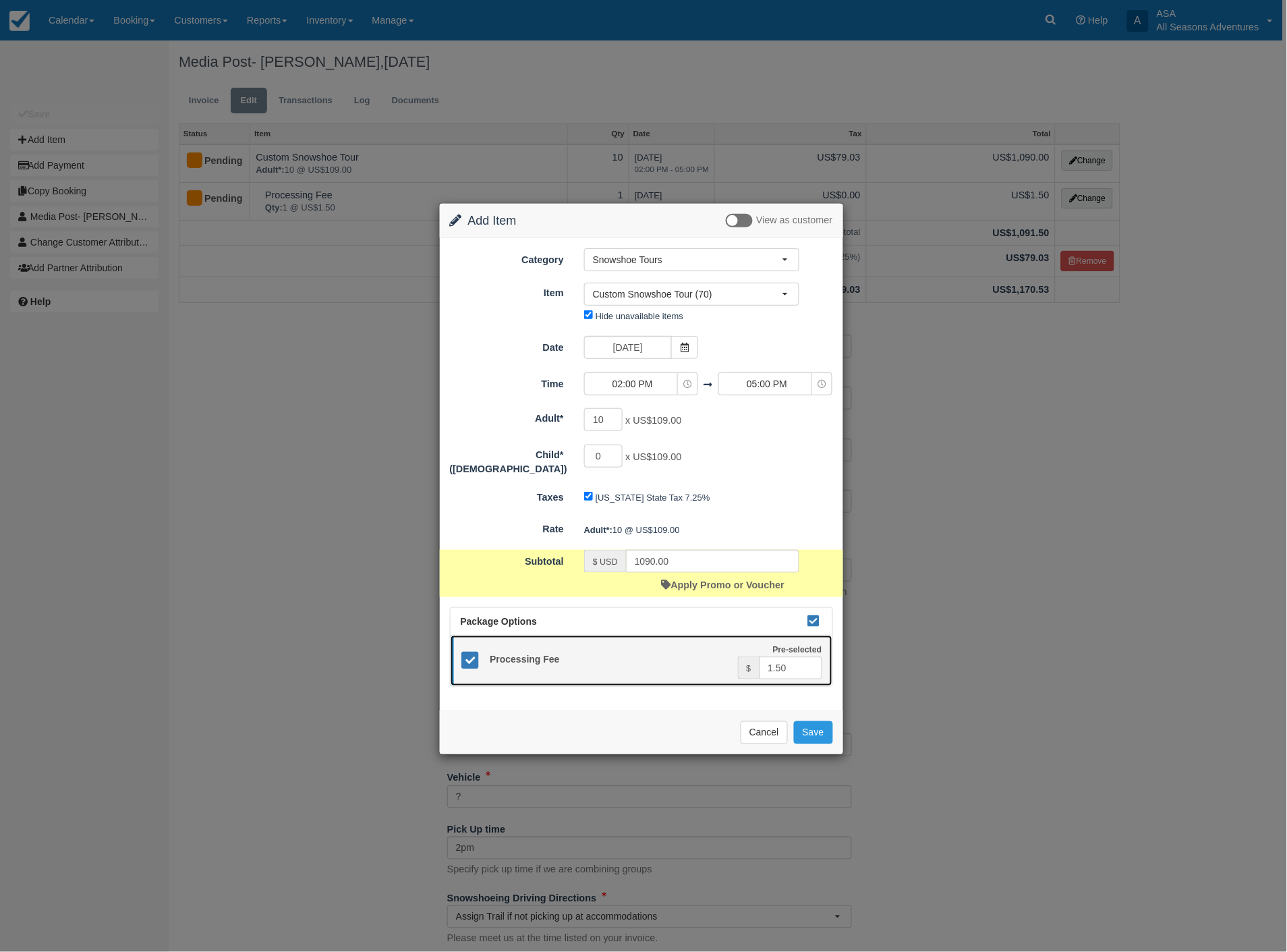
click at [463, 652] on icon at bounding box center [470, 660] width 19 height 19
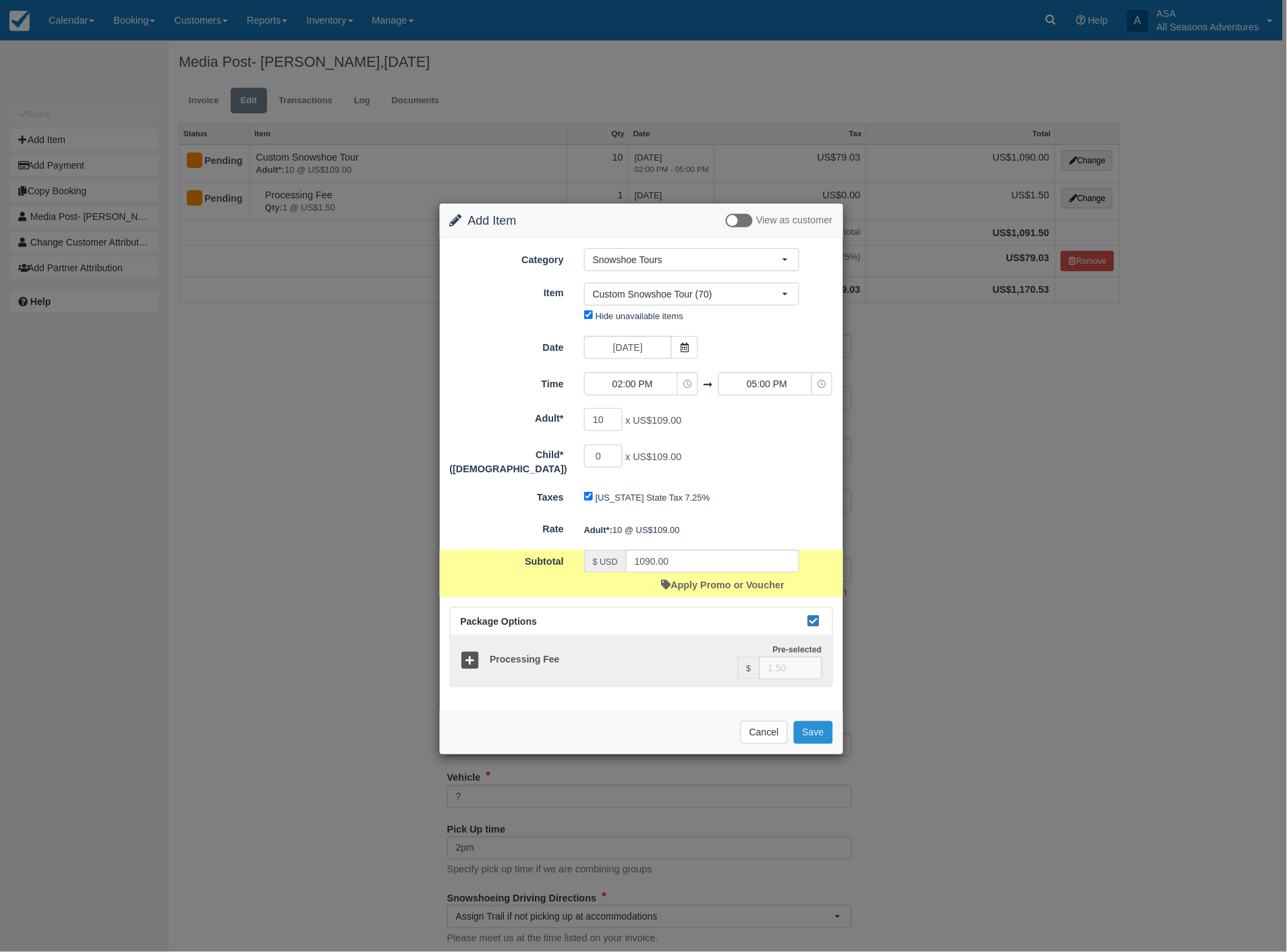
click at [800, 721] on button "Save" at bounding box center [813, 732] width 39 height 23
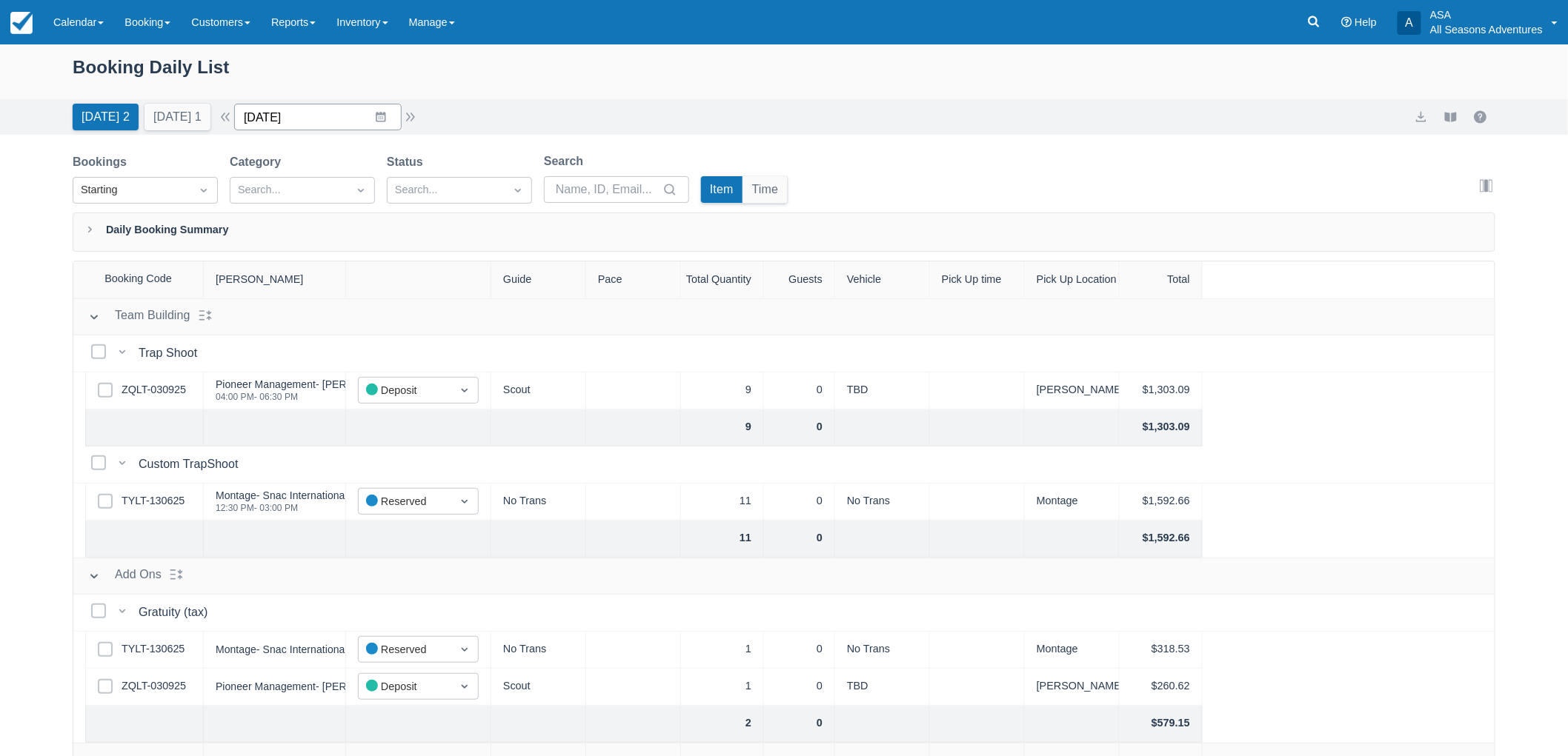
click at [286, 120] on input "[DATE]" at bounding box center [317, 116] width 167 height 27
click at [289, 291] on td "13" at bounding box center [294, 287] width 29 height 28
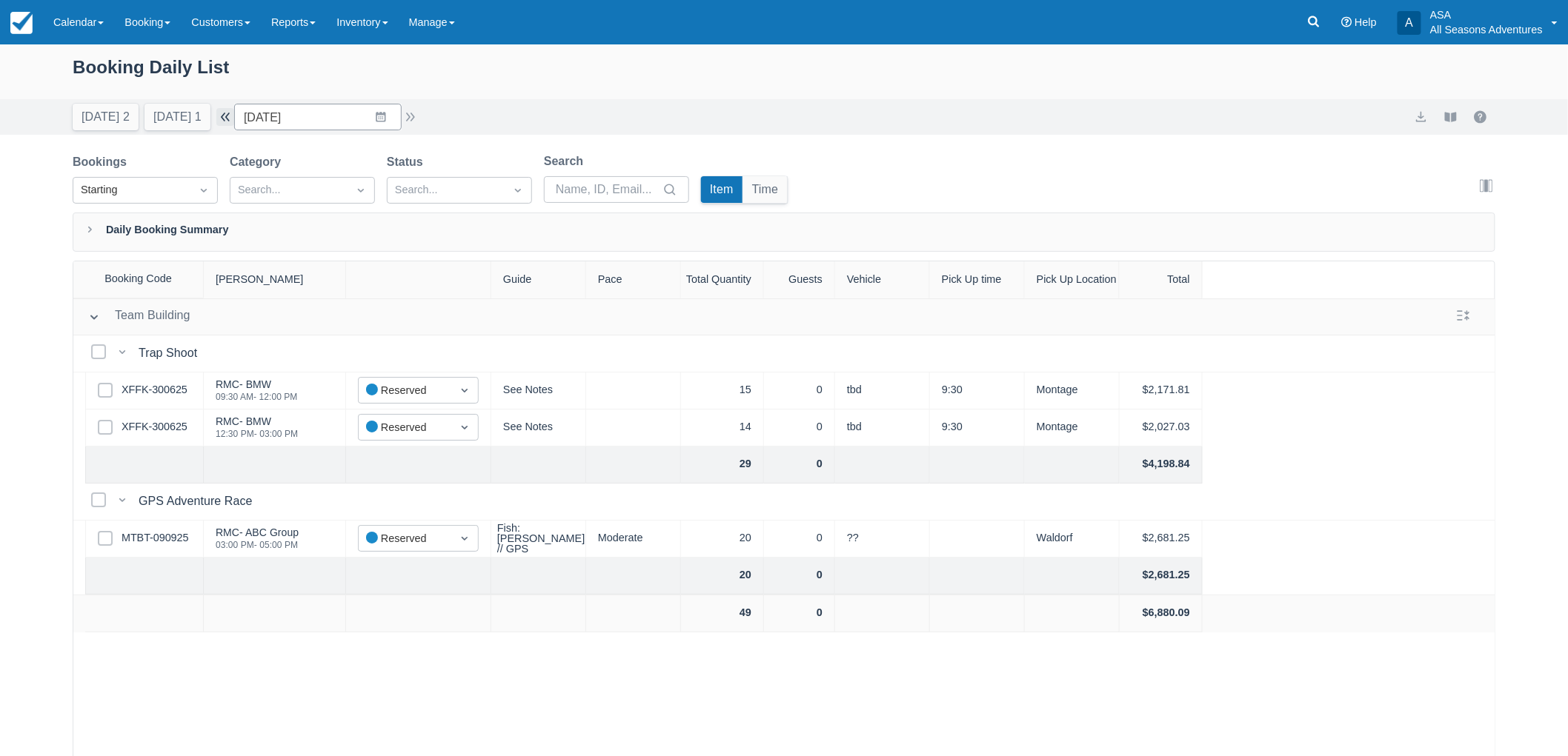
click at [234, 123] on button "button" at bounding box center [225, 116] width 18 height 18
type input "[DATE]"
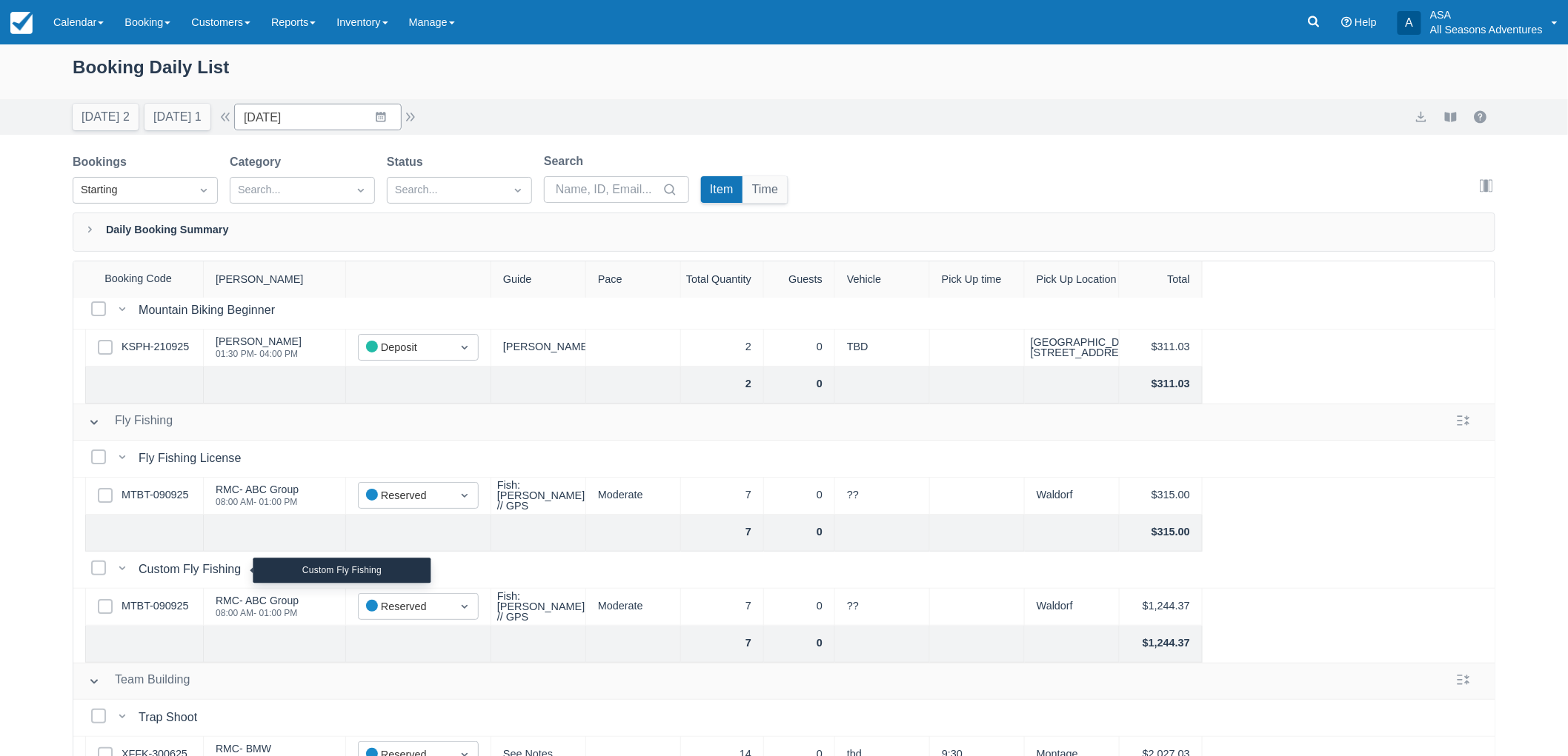
scroll to position [40, 0]
click at [171, 499] on link "MTBT-090925" at bounding box center [154, 498] width 67 height 17
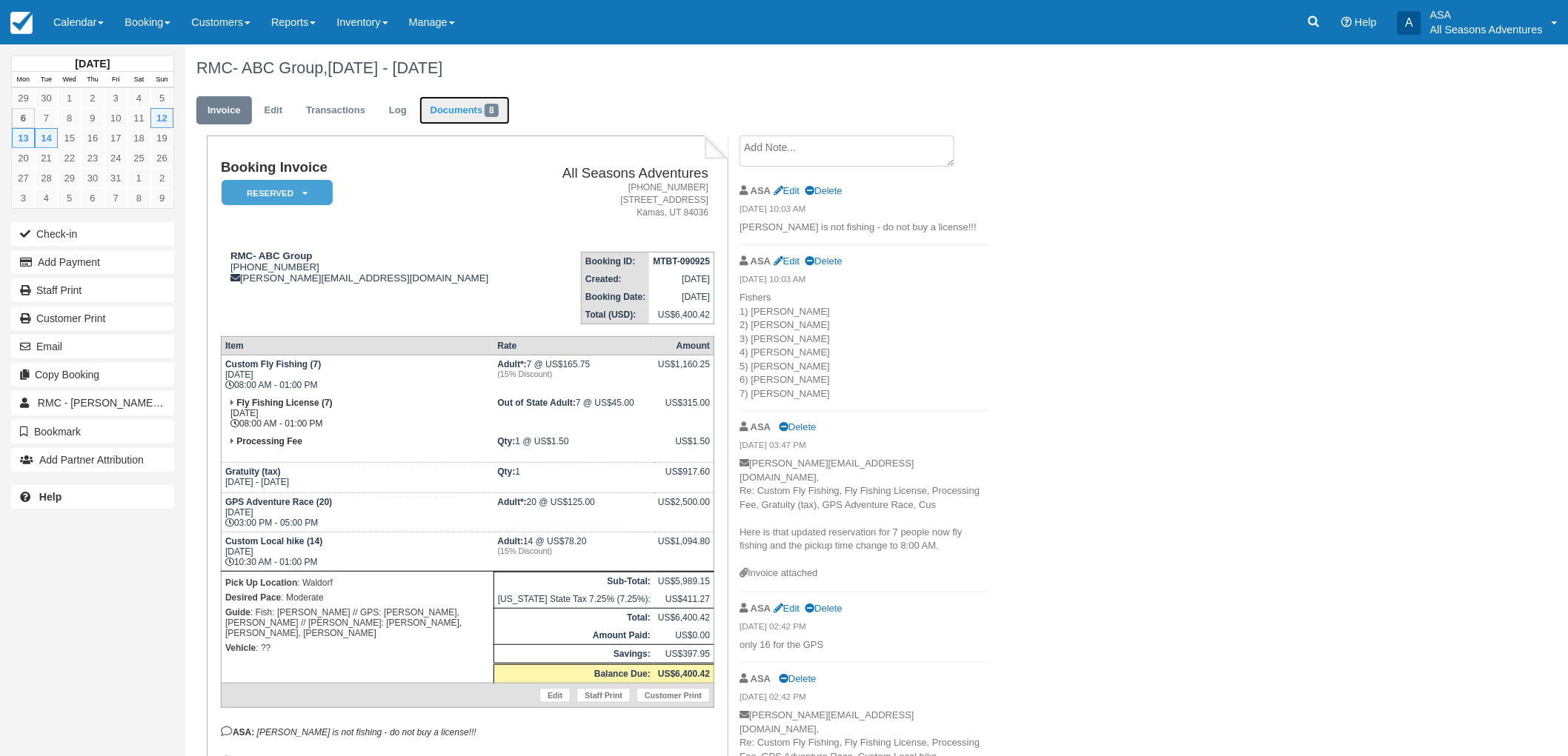
click at [469, 106] on link "Documents 8" at bounding box center [465, 110] width 91 height 29
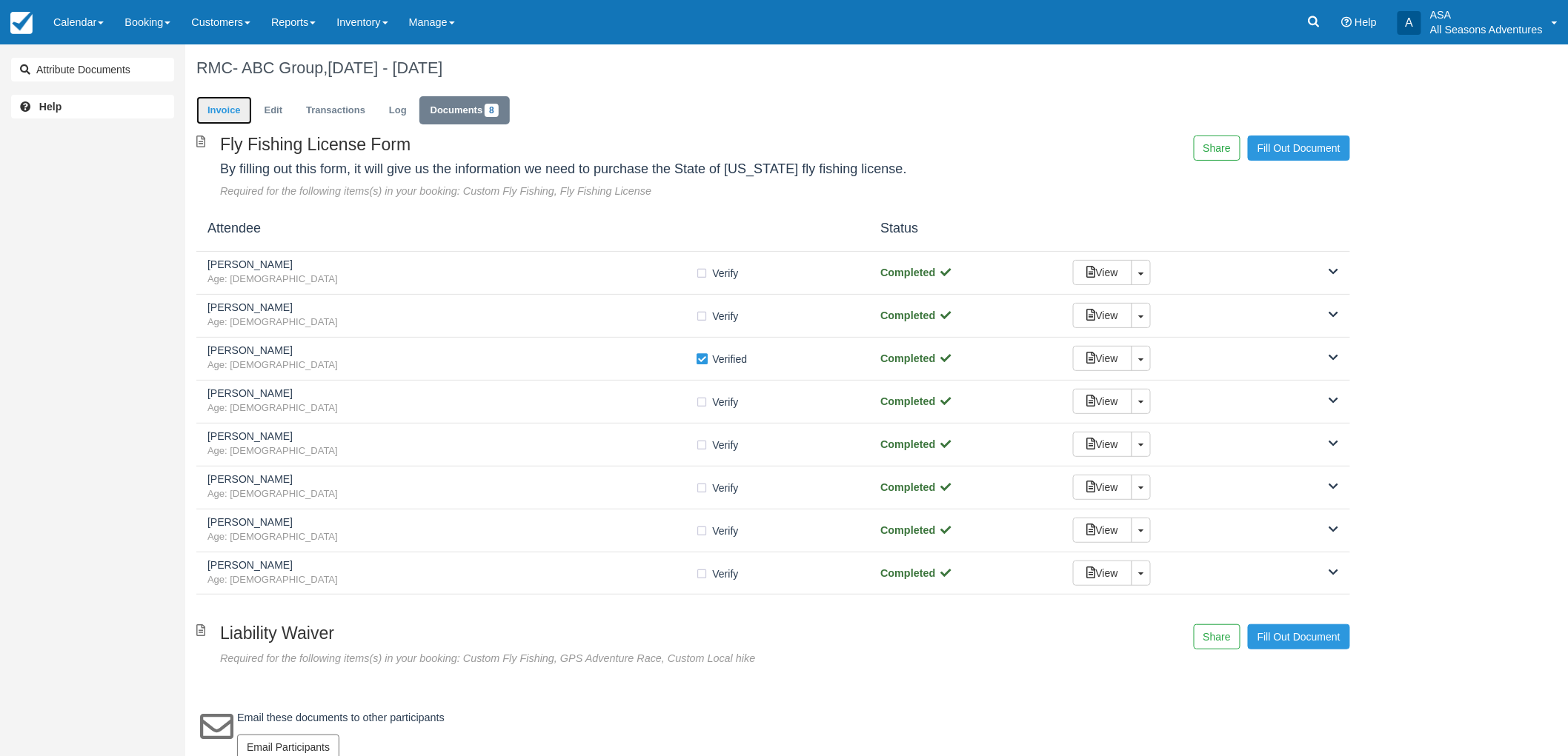
click at [235, 111] on link "Invoice" at bounding box center [224, 110] width 55 height 29
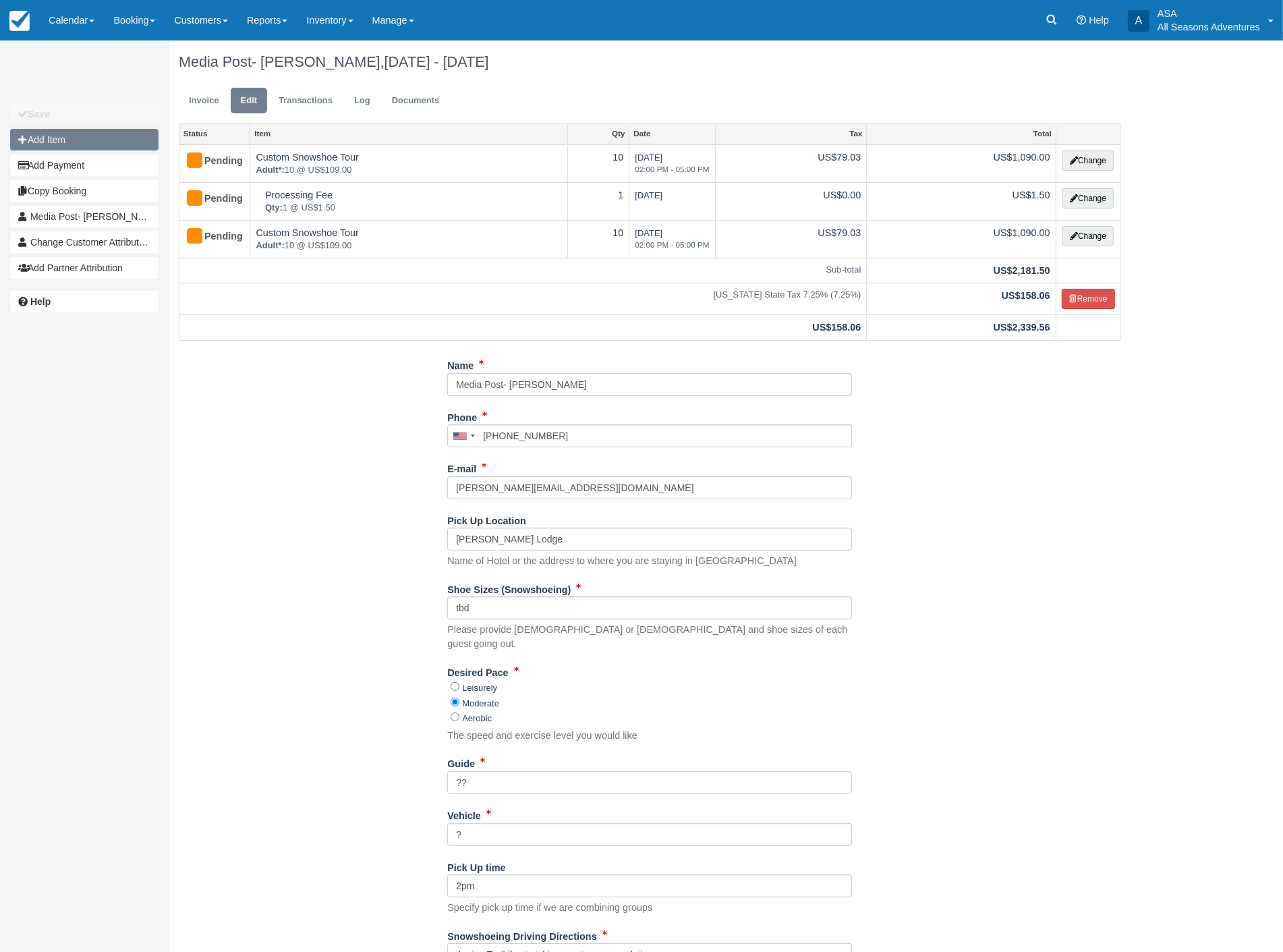
click at [35, 134] on button "Add Item" at bounding box center [84, 140] width 148 height 22
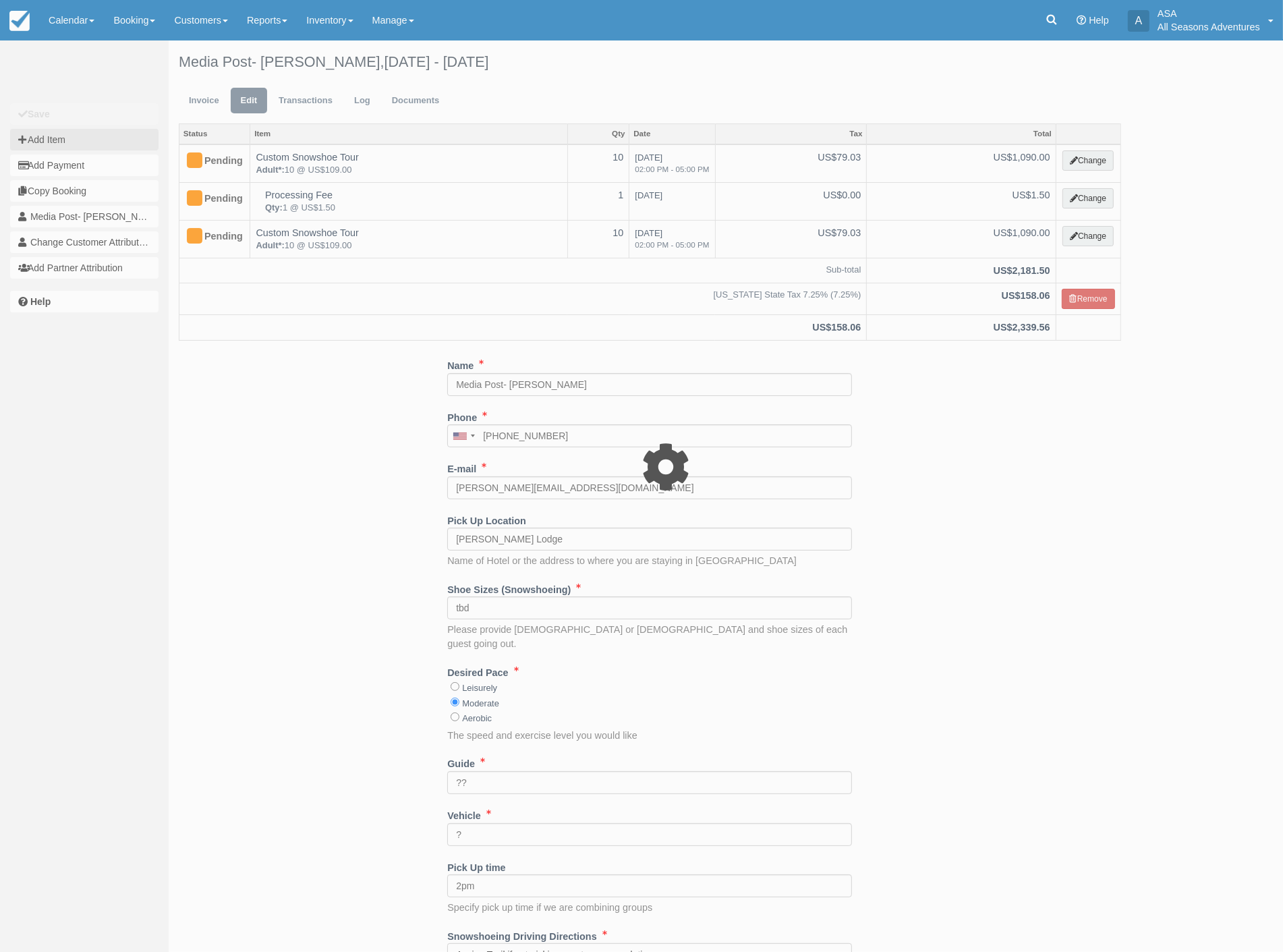
type input "0.00"
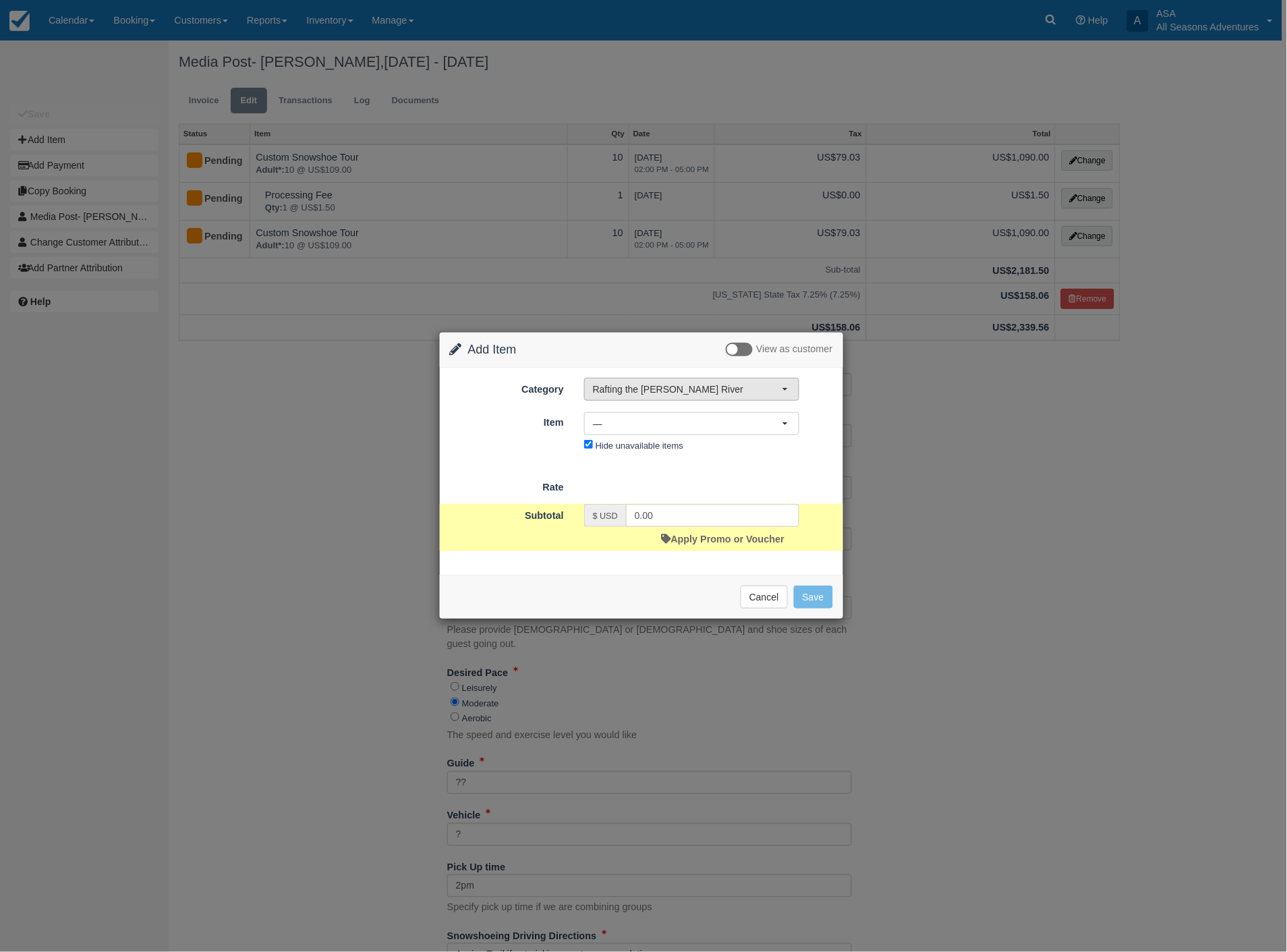
click at [637, 394] on span "Rafting the [PERSON_NAME] River" at bounding box center [687, 389] width 189 height 13
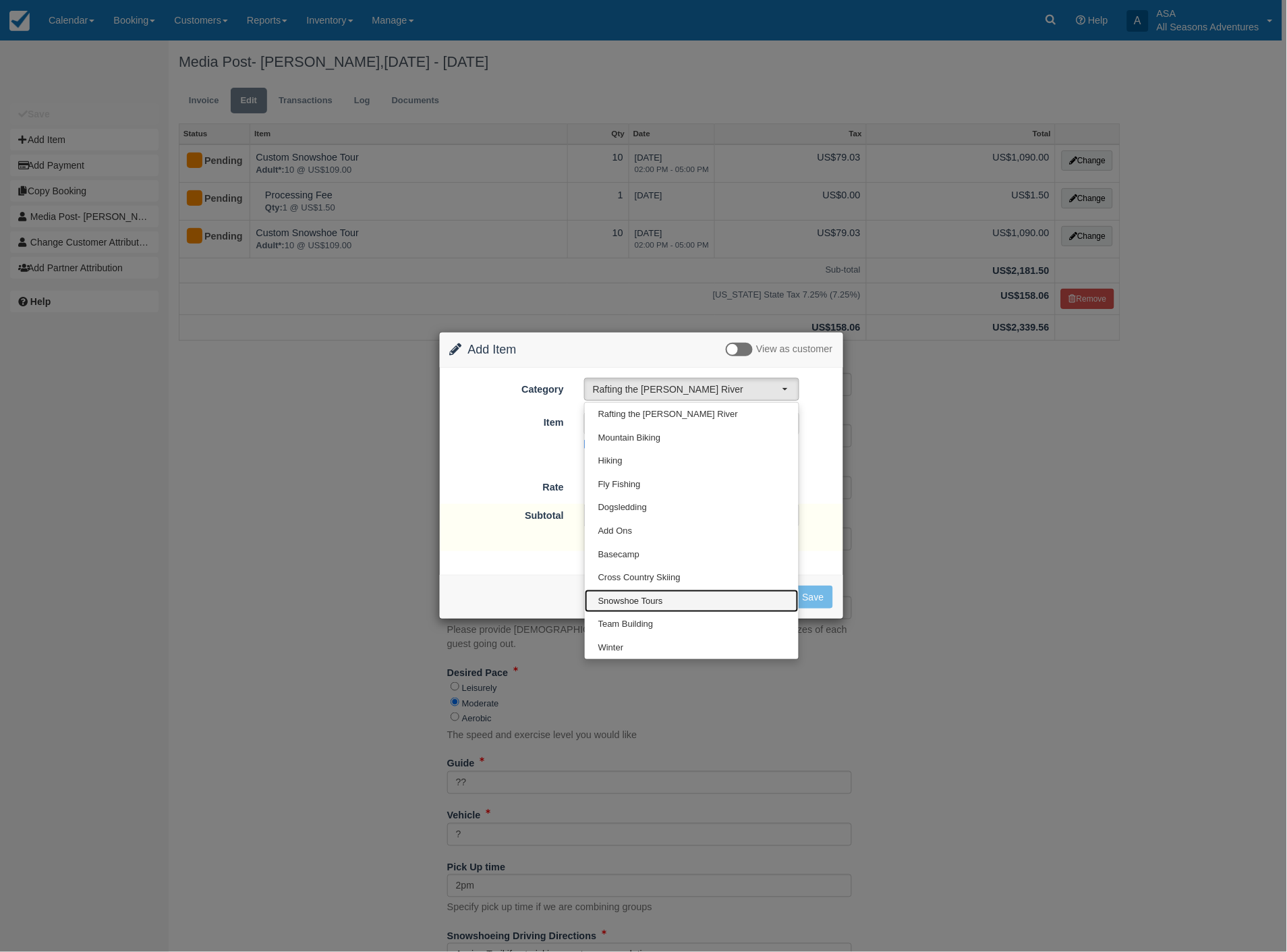
click at [635, 600] on span "Snowshoe Tours" at bounding box center [630, 601] width 65 height 13
select select "5"
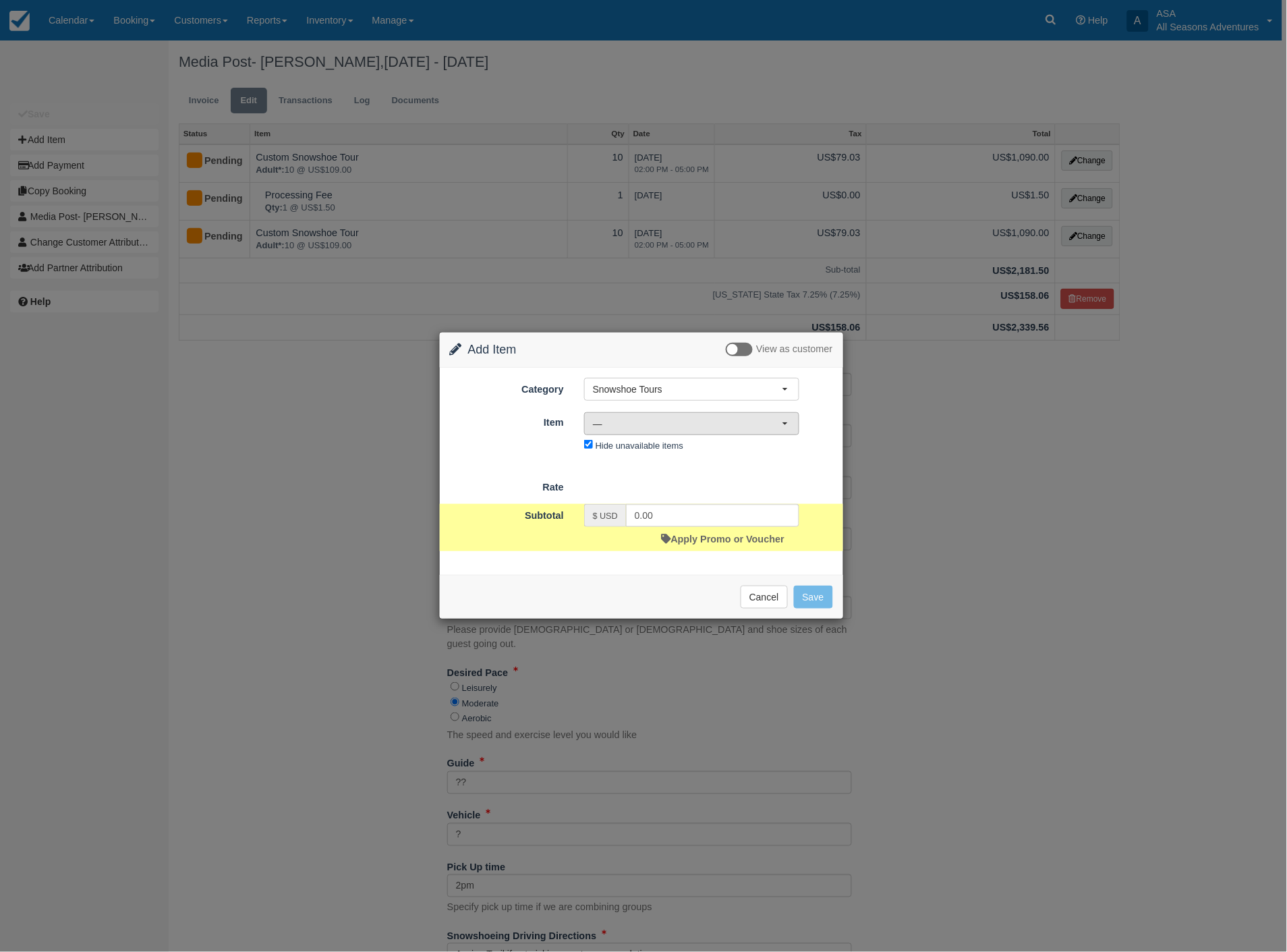
click at [725, 423] on span "—" at bounding box center [687, 423] width 189 height 13
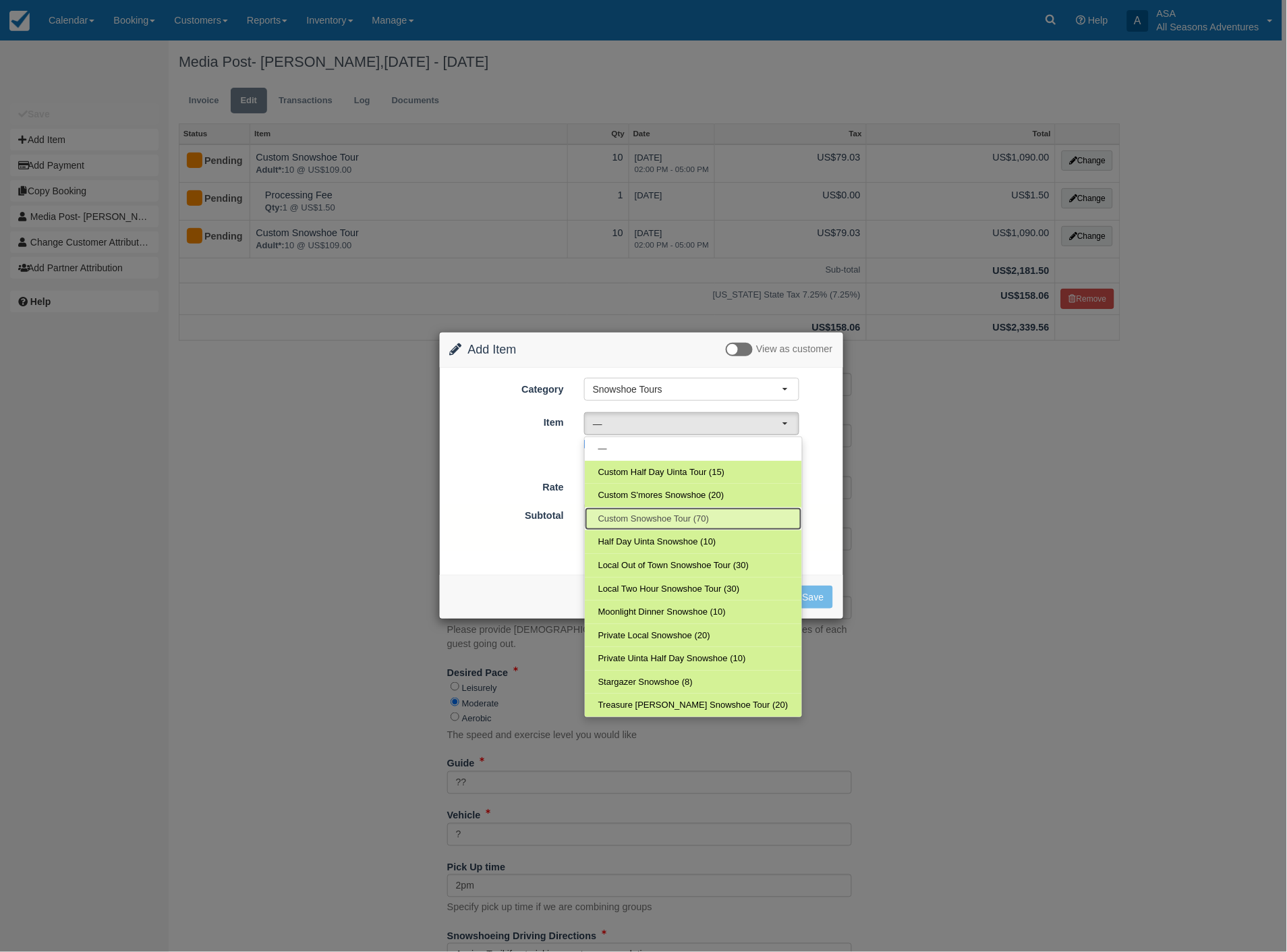
click at [657, 513] on span "Custom Snowshoe Tour (70)" at bounding box center [654, 519] width 111 height 13
select select "73"
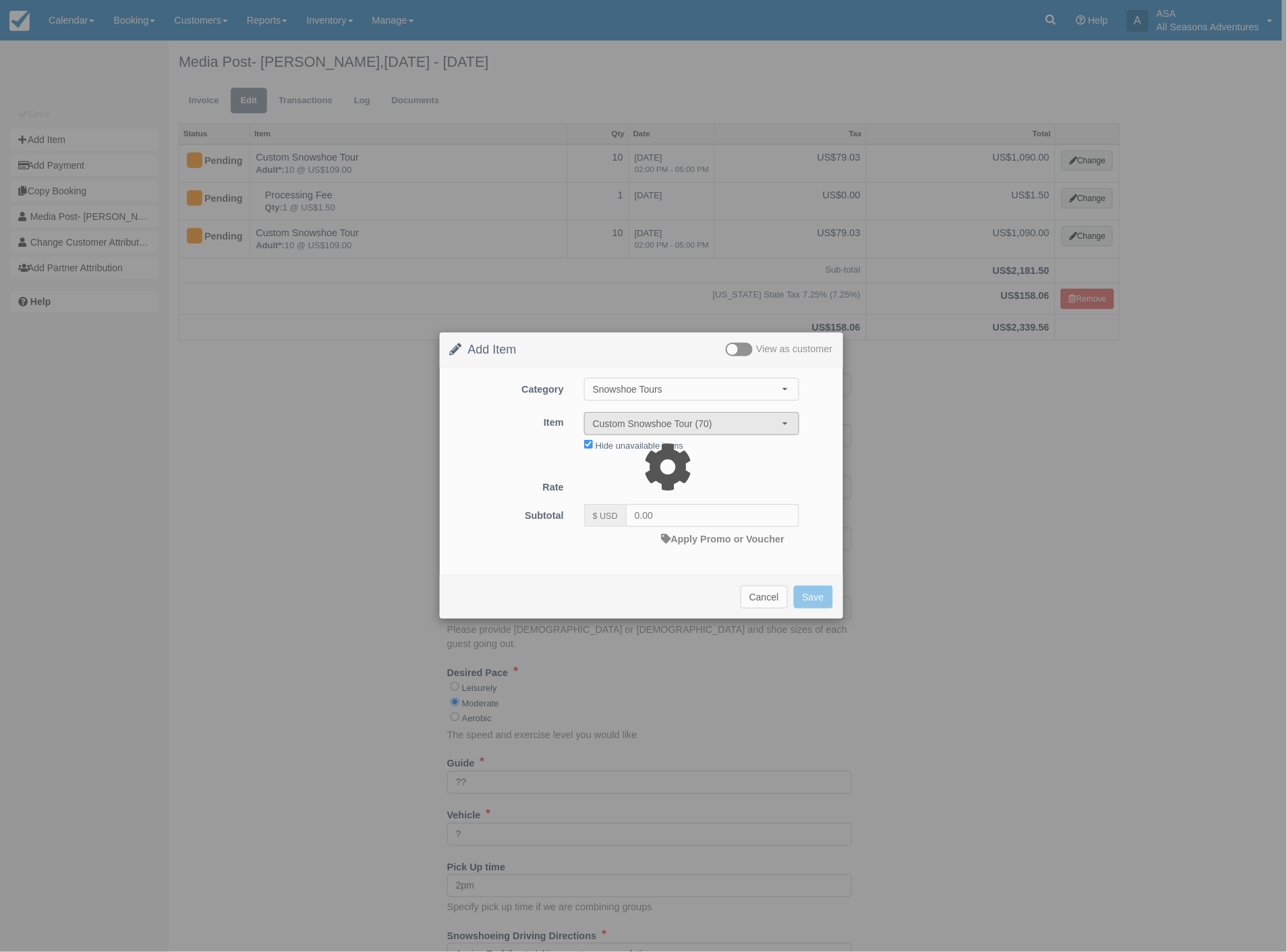
type input "109.00"
select select "06:00"
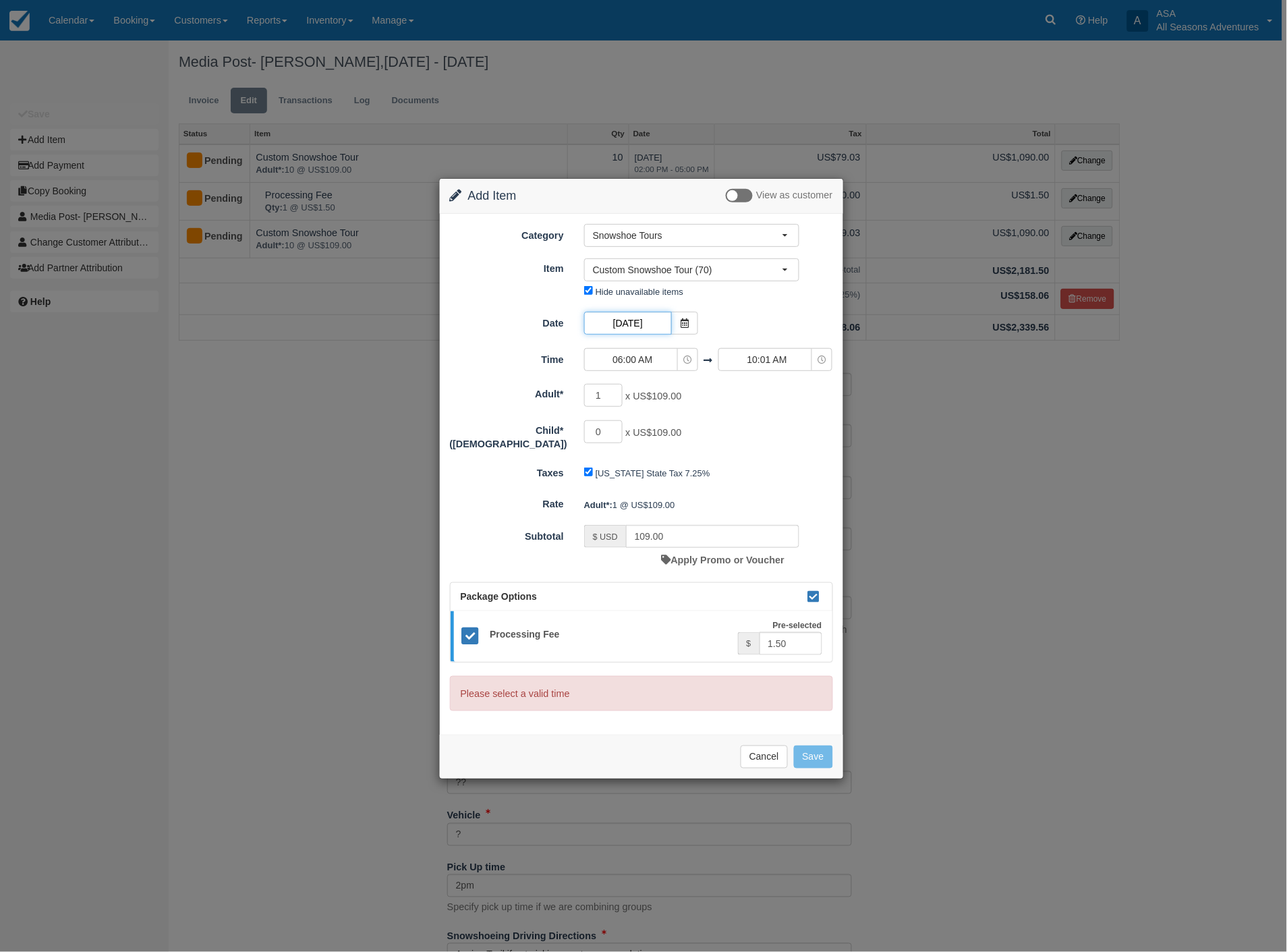
click at [647, 322] on input "12/08/25" at bounding box center [628, 322] width 88 height 23
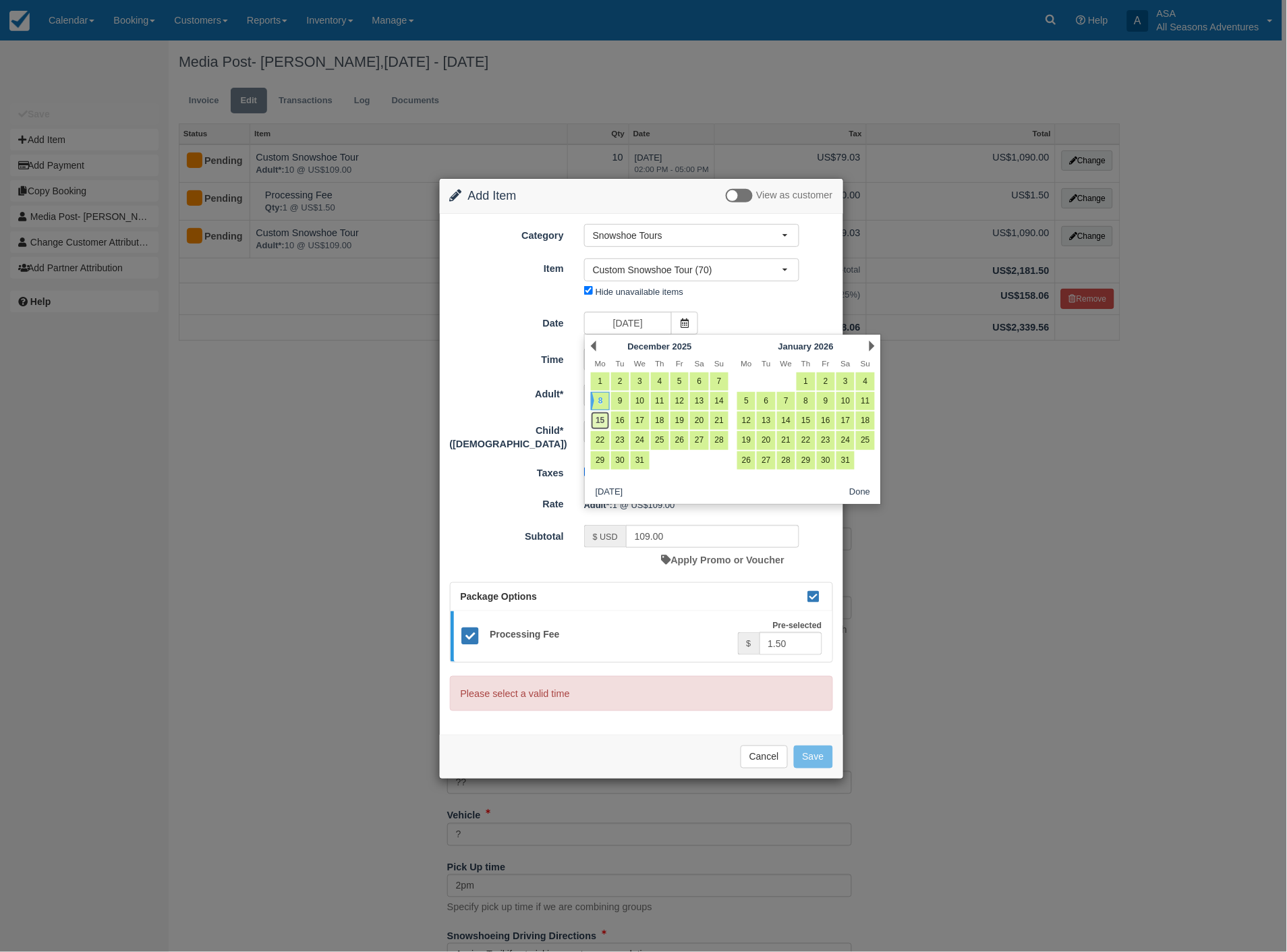
click at [599, 417] on link "15" at bounding box center [600, 421] width 19 height 19
type input "12/15/25"
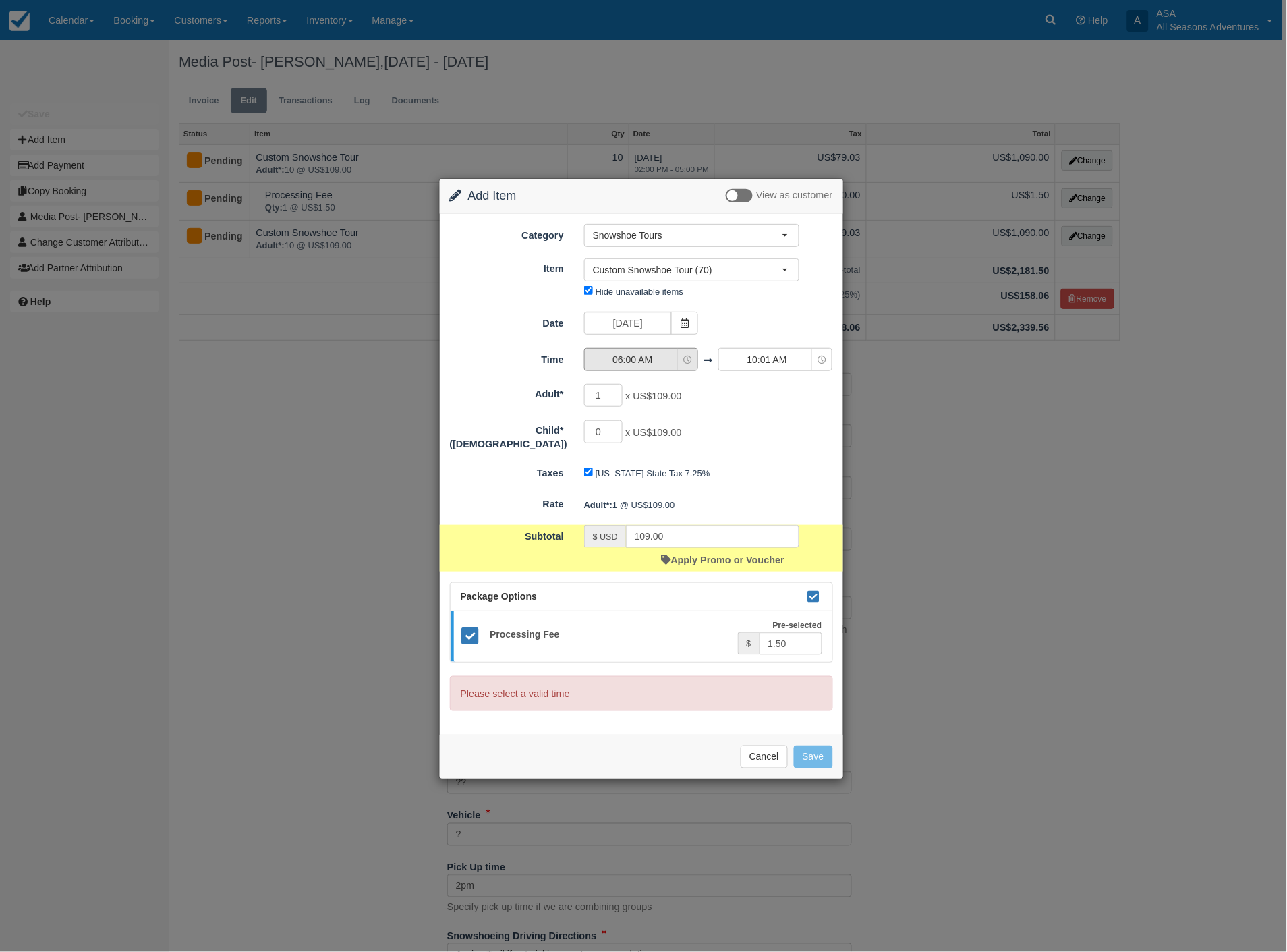
click at [639, 359] on span "06:00 AM" at bounding box center [633, 359] width 96 height 13
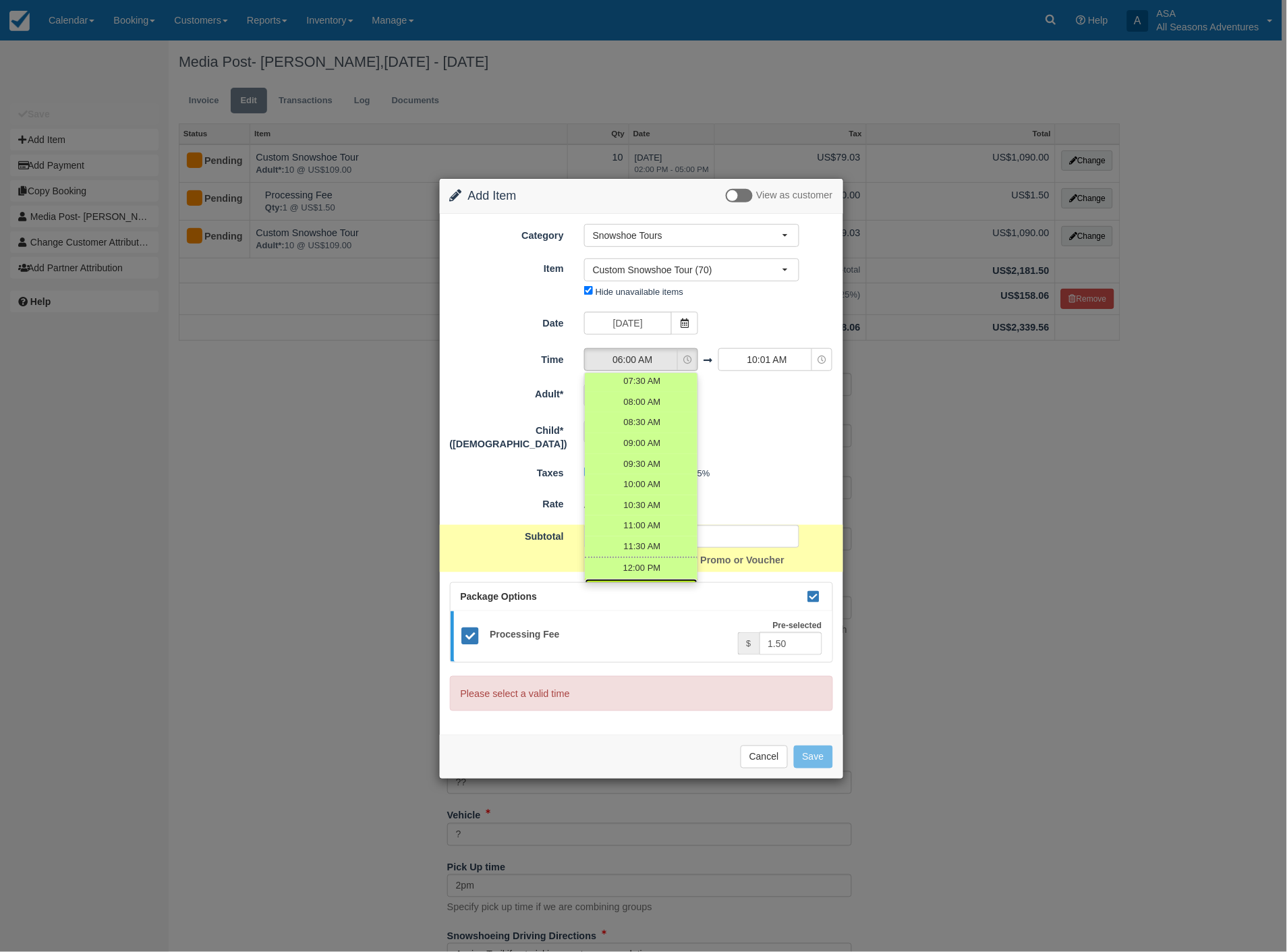
scroll to position [225, 0]
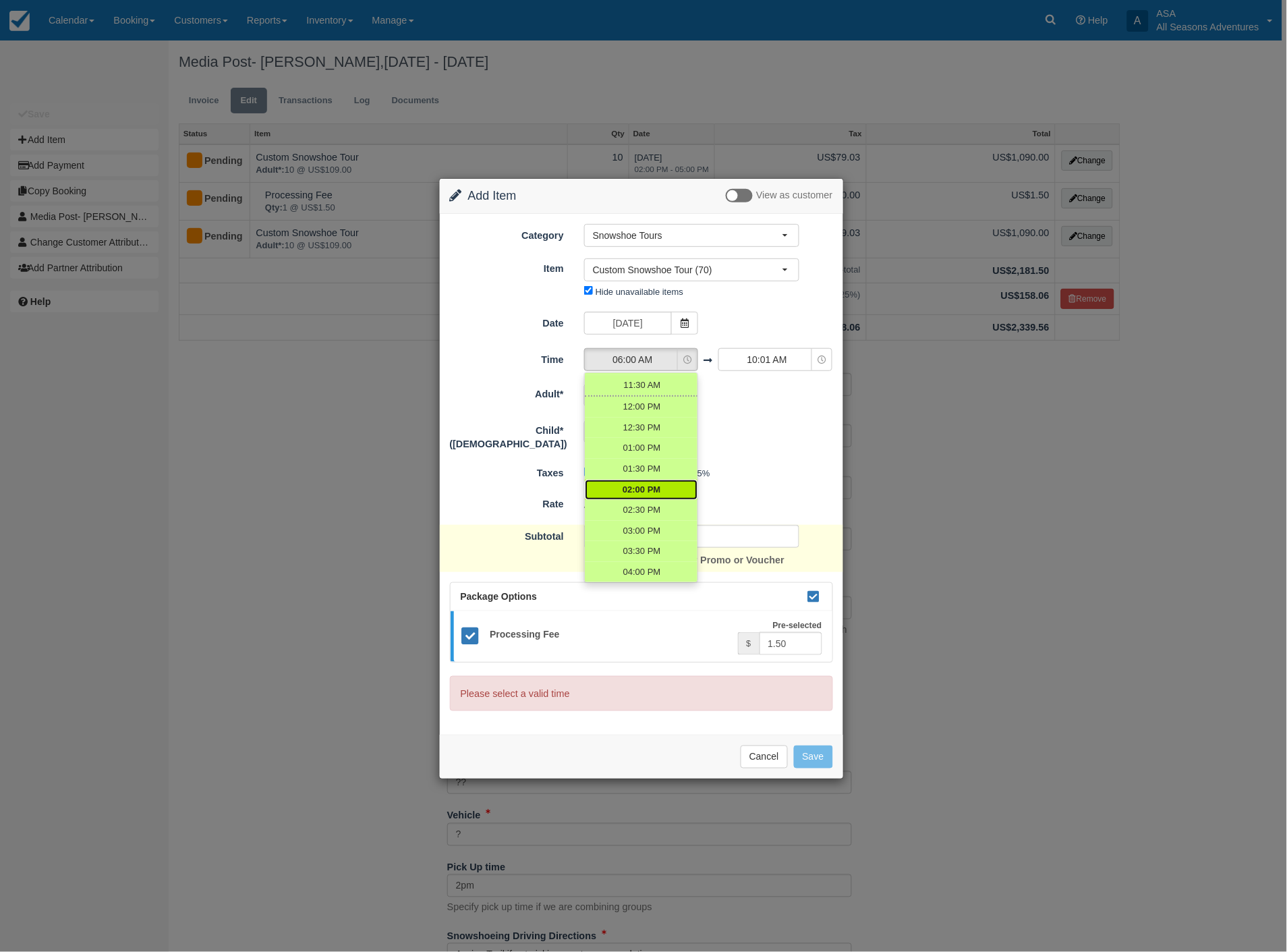
click at [643, 487] on span "02:00 PM" at bounding box center [641, 490] width 38 height 13
select select "14:00"
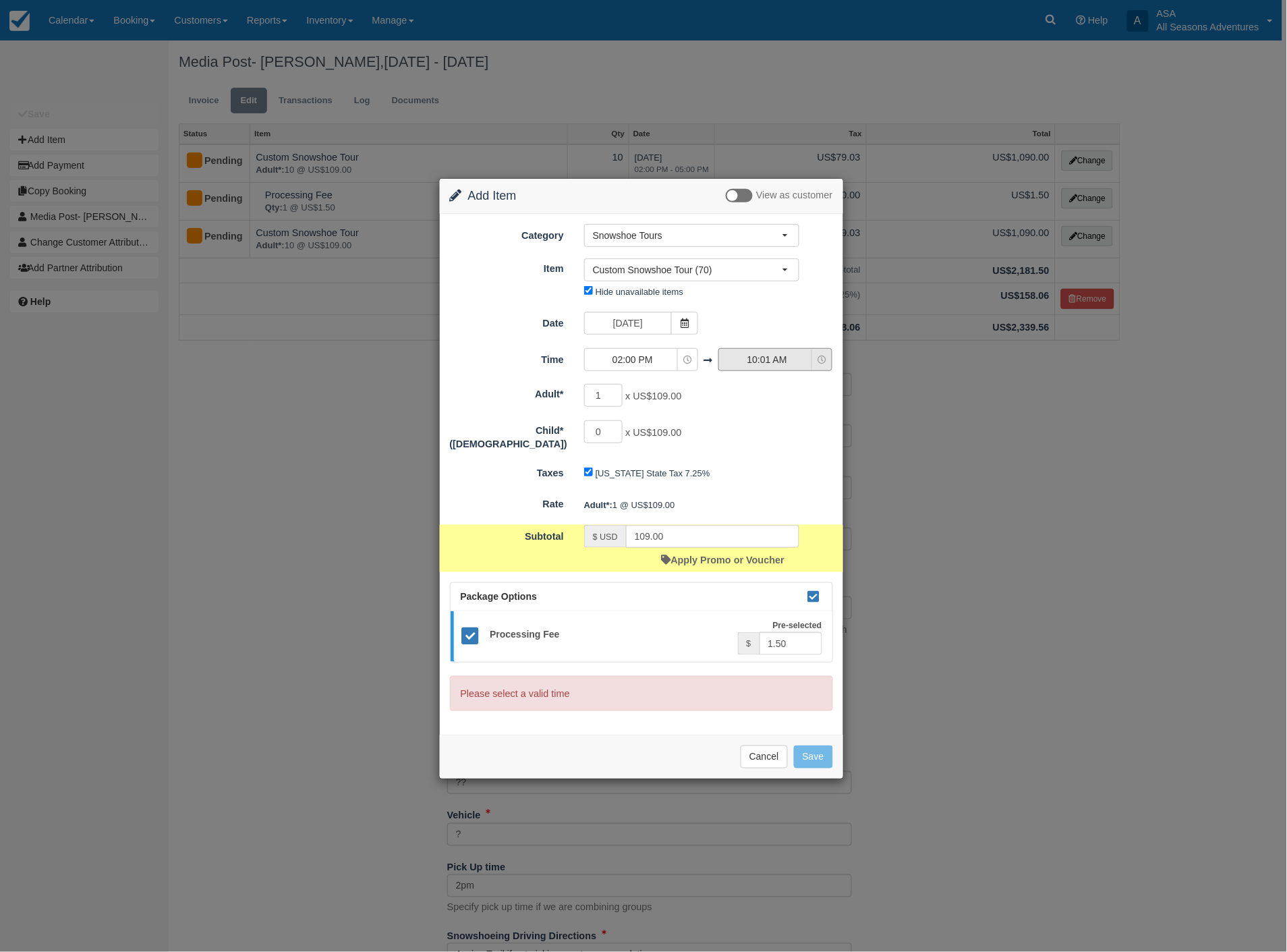
click at [776, 368] on button "10:01 AM" at bounding box center [774, 359] width 114 height 23
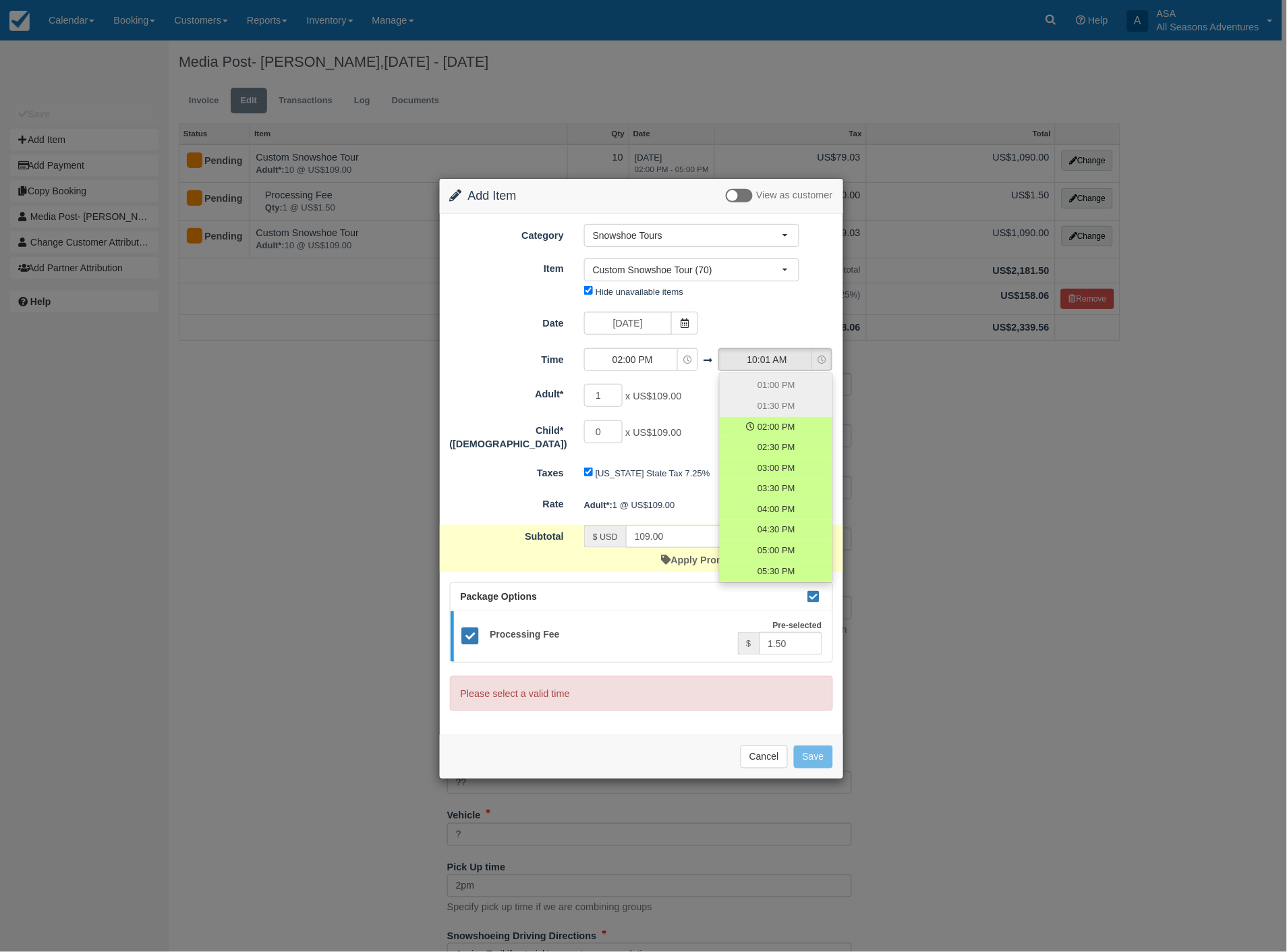
scroll to position [300, 0]
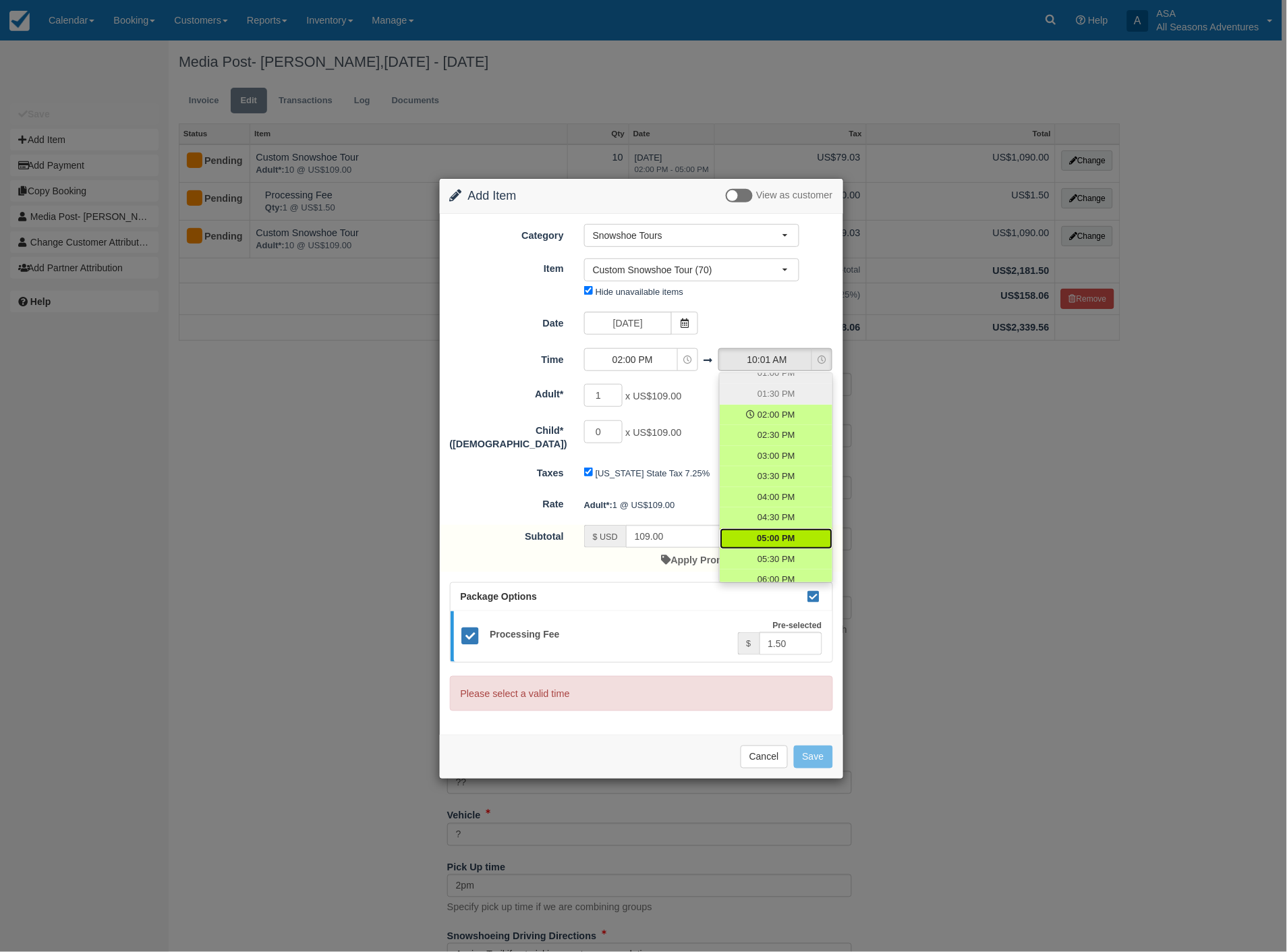
click at [770, 538] on span "05:00 PM" at bounding box center [775, 538] width 38 height 13
select select "17:00"
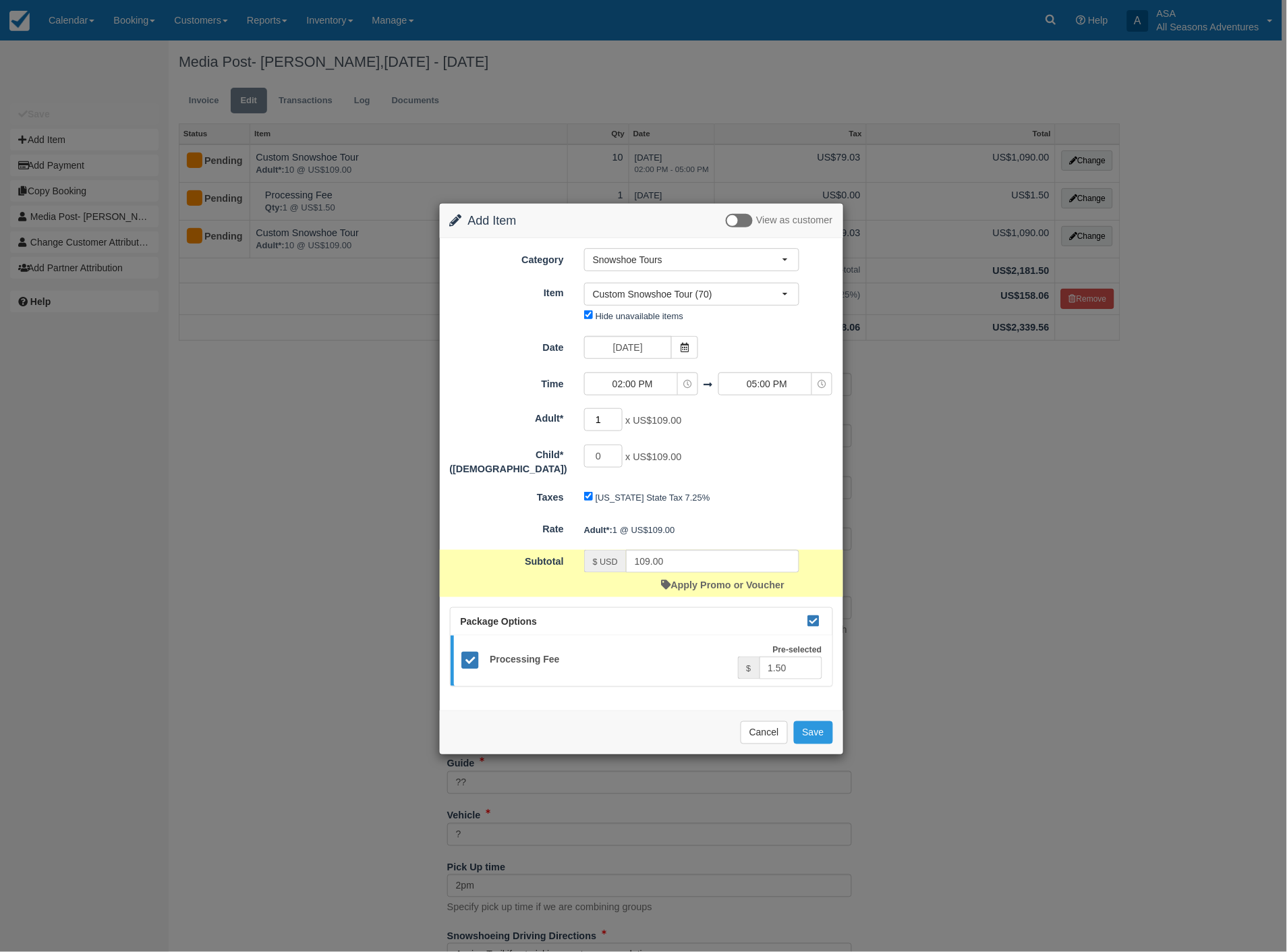
click at [611, 420] on input "1" at bounding box center [604, 419] width 39 height 23
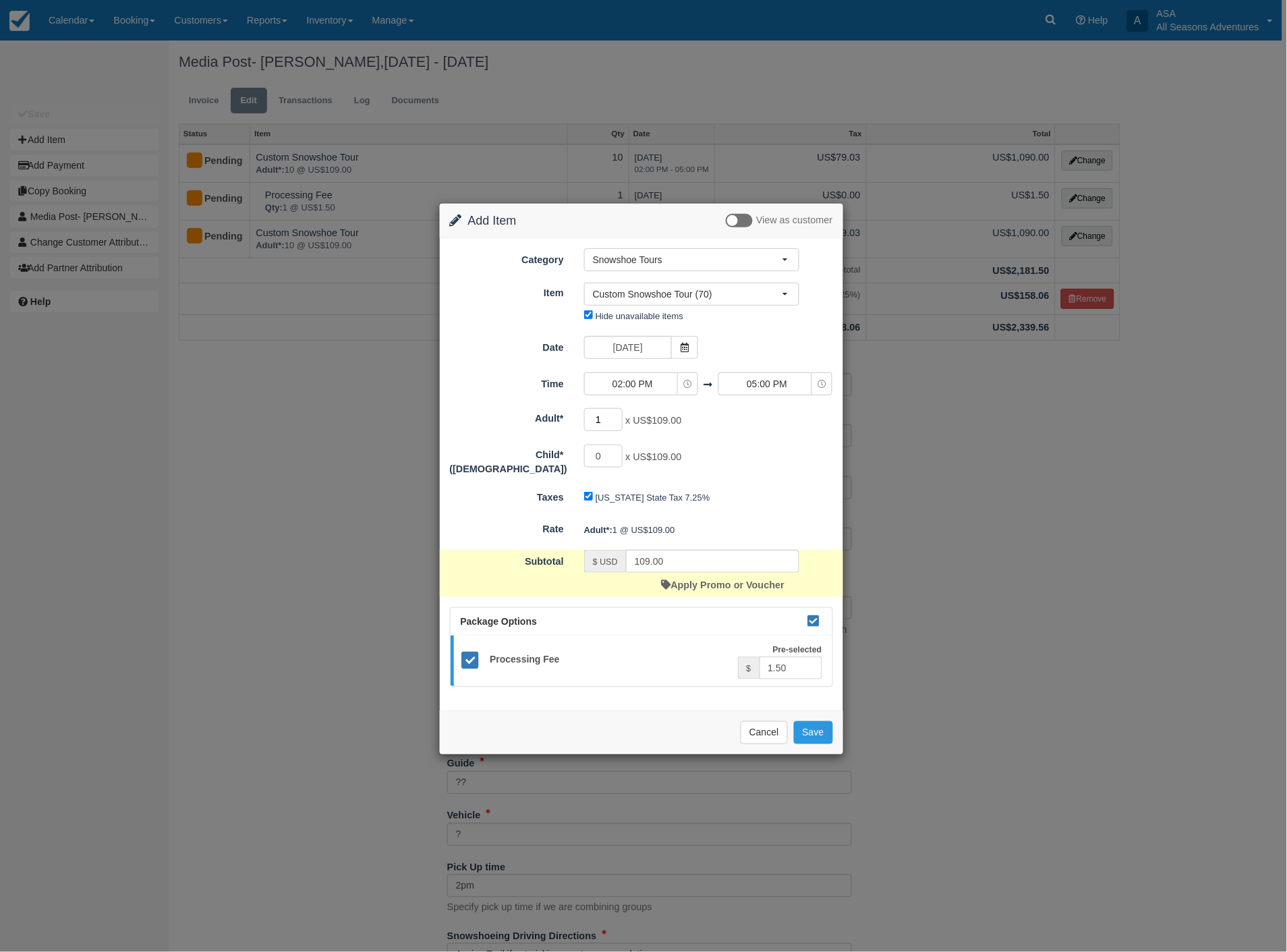
type input "10"
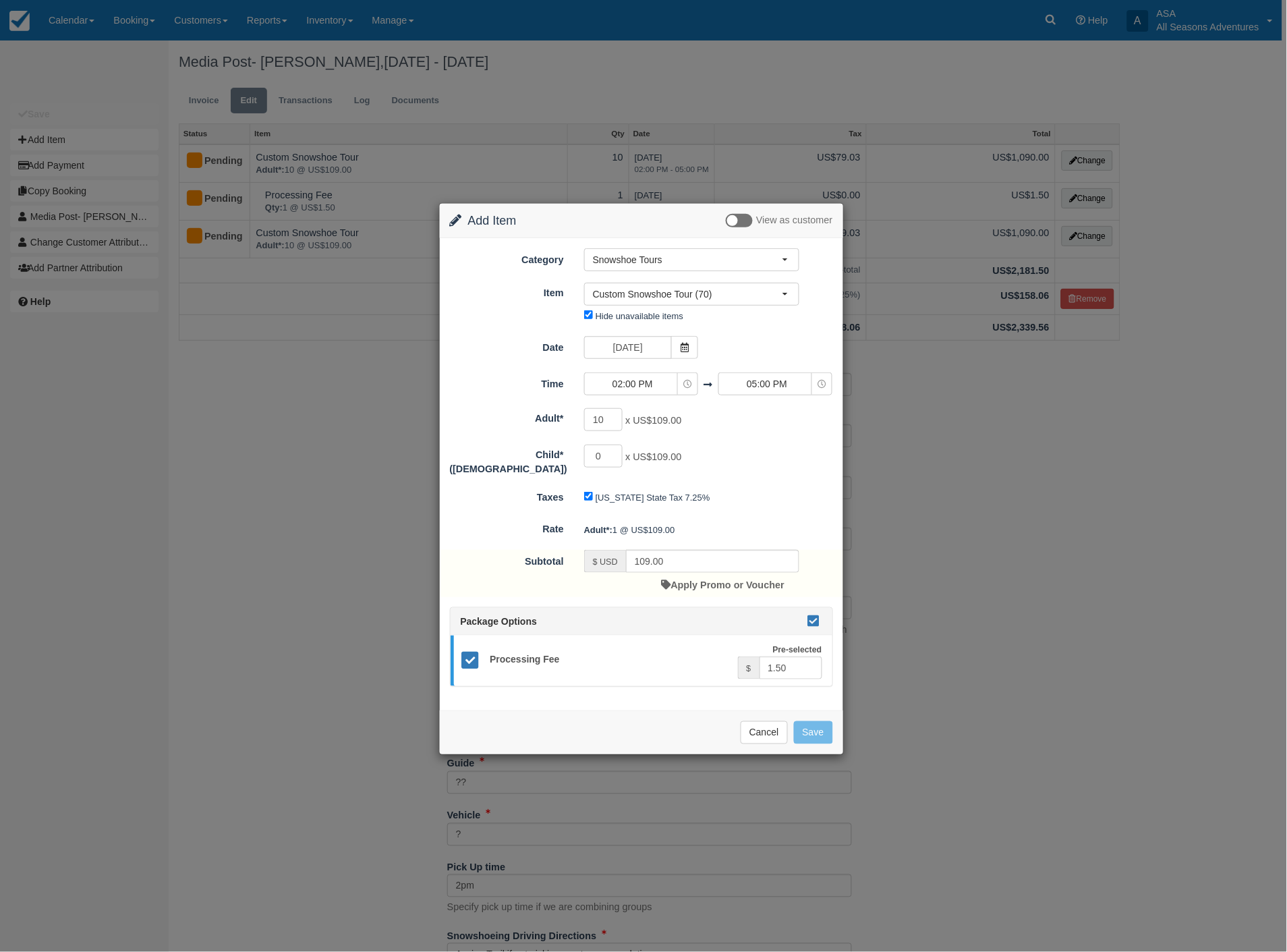
type input "1090.00"
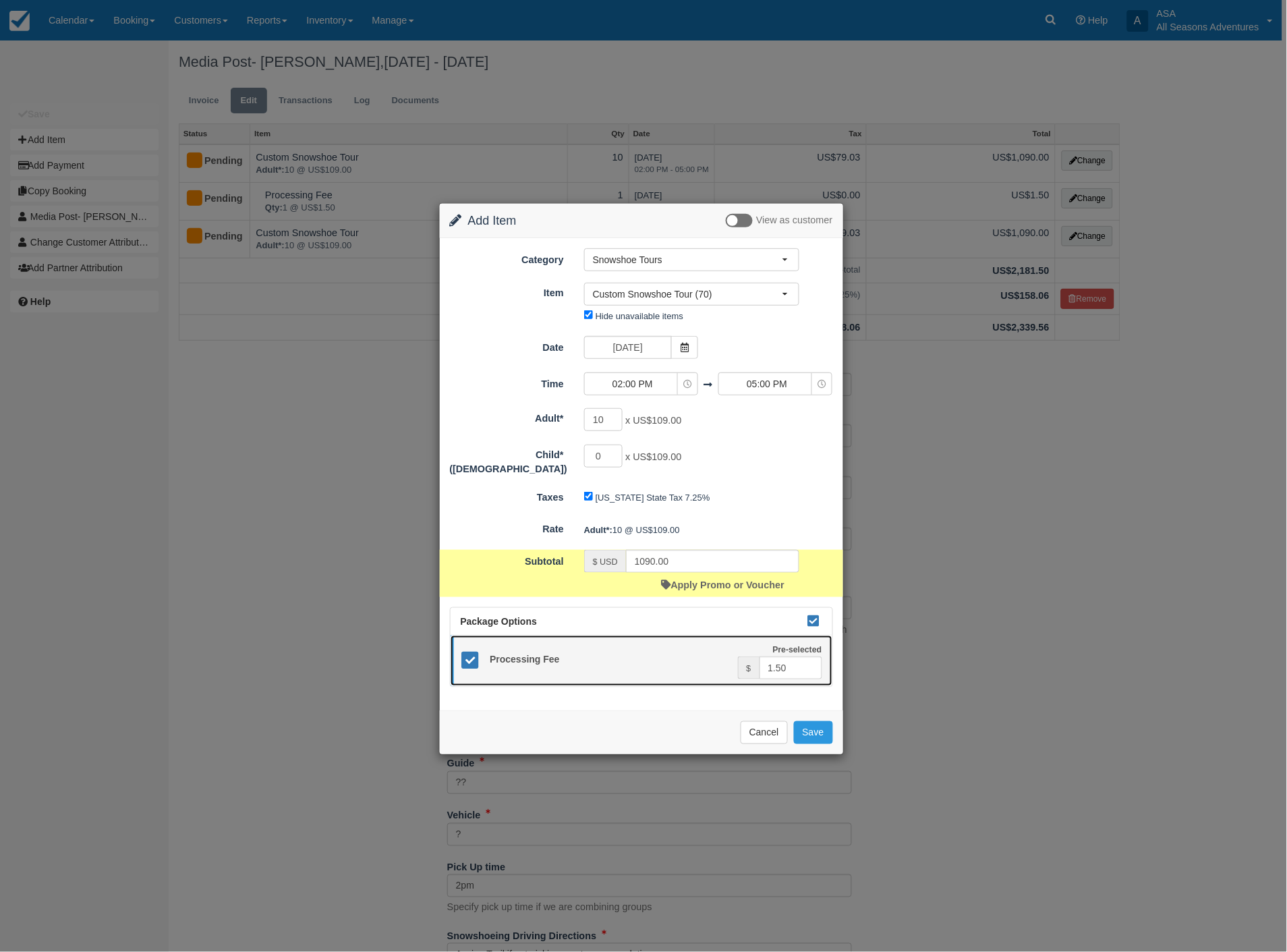
click at [471, 657] on icon at bounding box center [470, 660] width 19 height 19
click at [810, 722] on button "Save" at bounding box center [813, 732] width 39 height 23
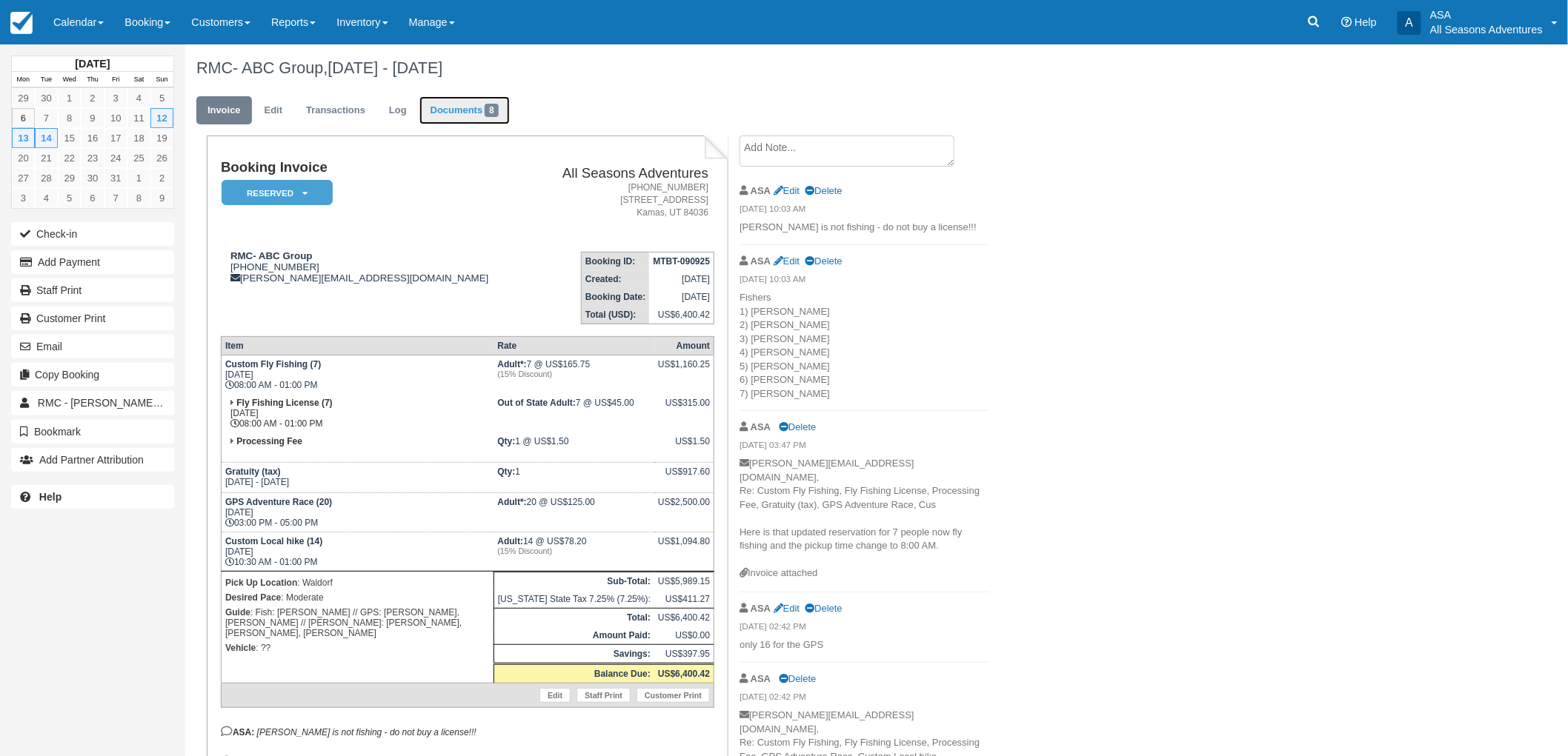
click at [438, 107] on link "Documents 8" at bounding box center [465, 110] width 91 height 29
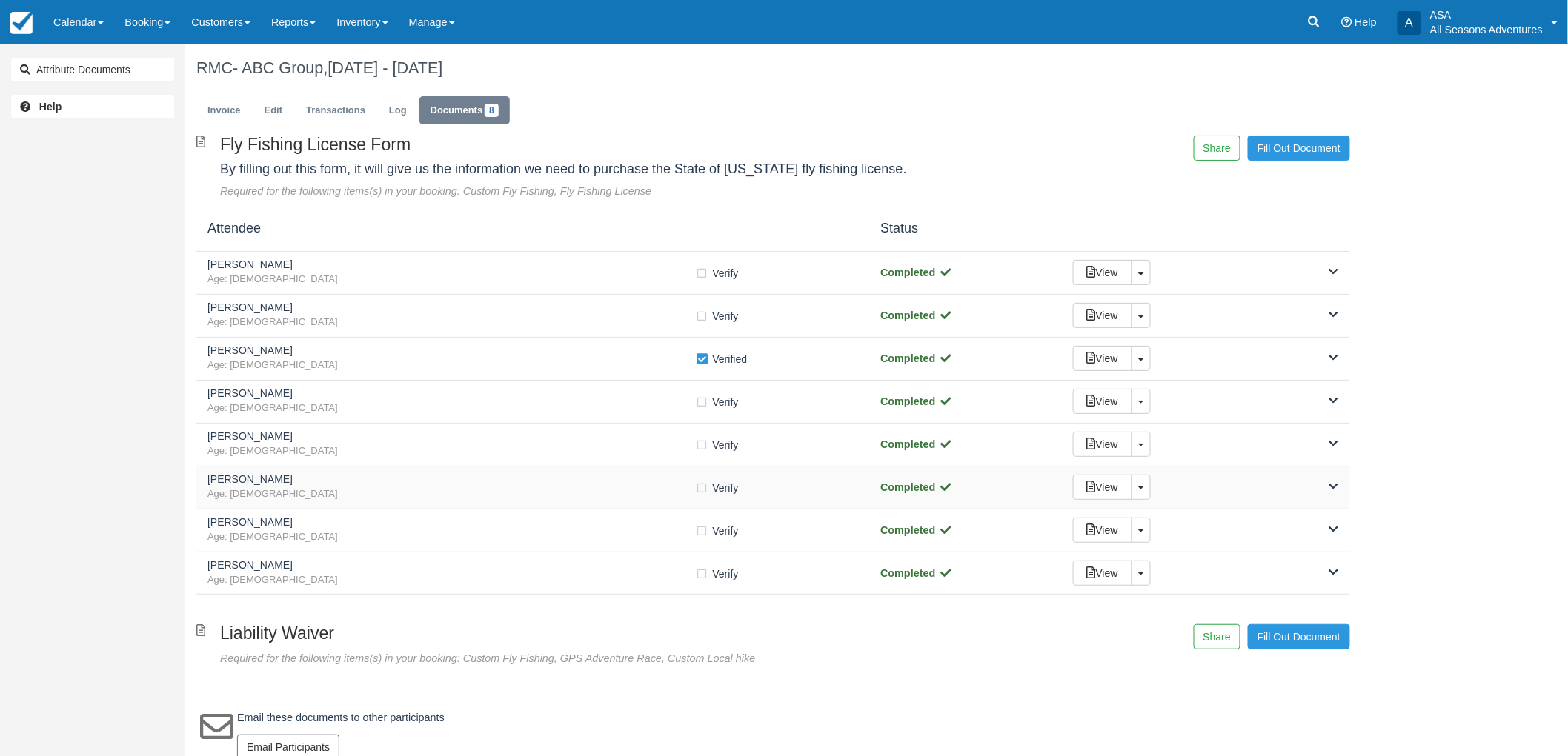
click at [490, 502] on div "Burks Age: 67 Verify Verified Completed View Toggle Dropdown Detach" at bounding box center [773, 488] width 1154 height 43
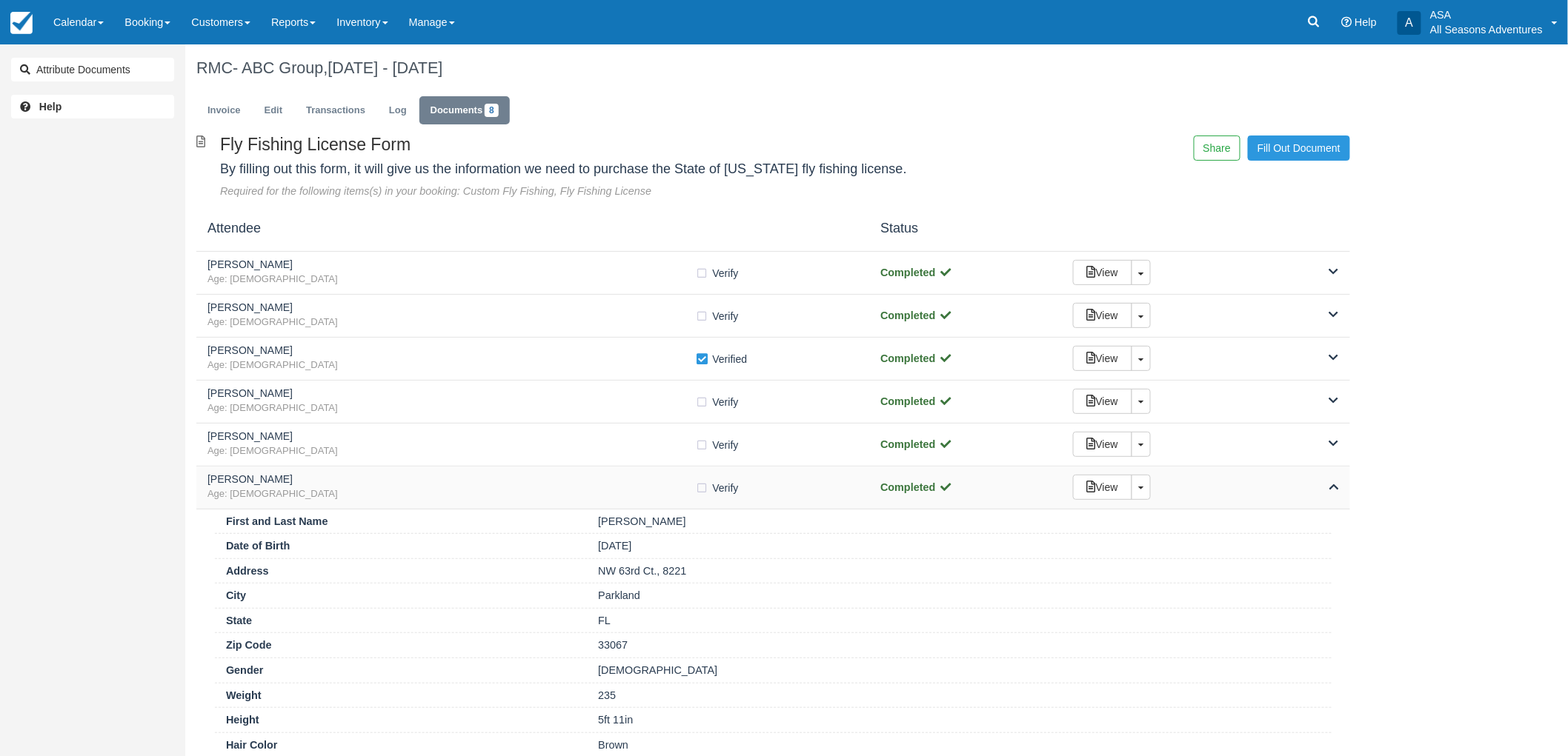
click at [491, 487] on span "Age: 67" at bounding box center [451, 494] width 488 height 14
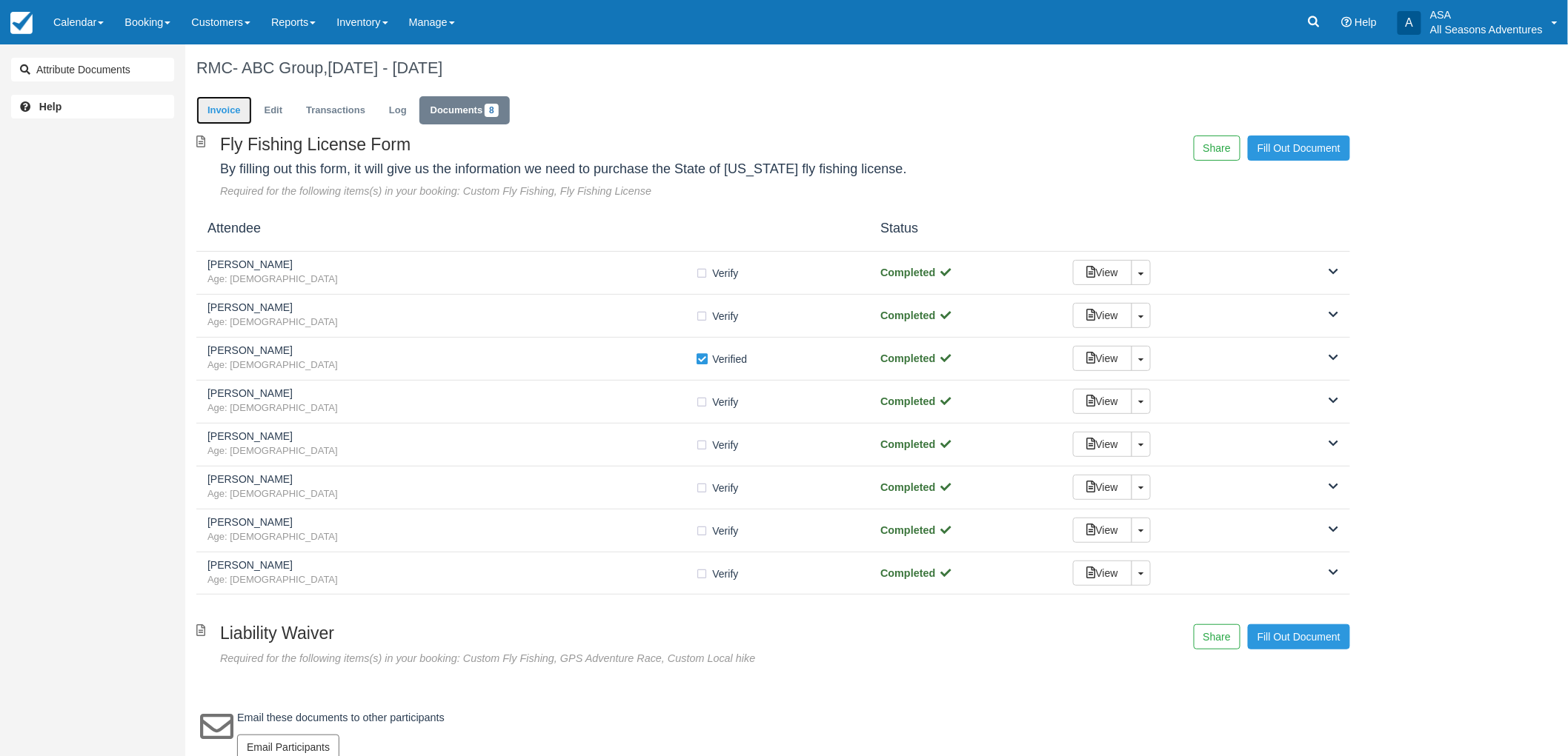
click at [219, 111] on link "Invoice" at bounding box center [224, 110] width 55 height 29
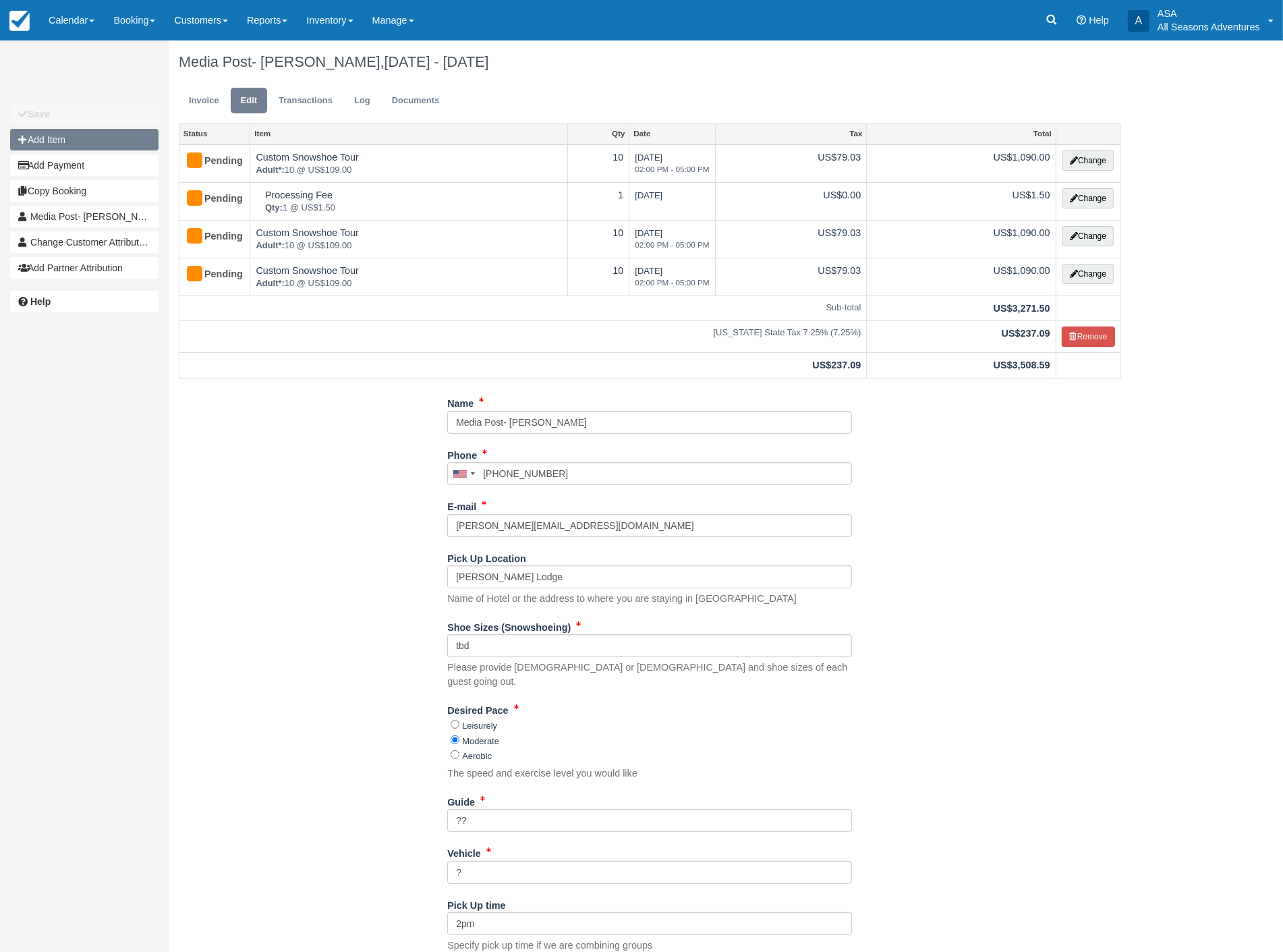
click at [51, 140] on button "Add Item" at bounding box center [84, 140] width 148 height 22
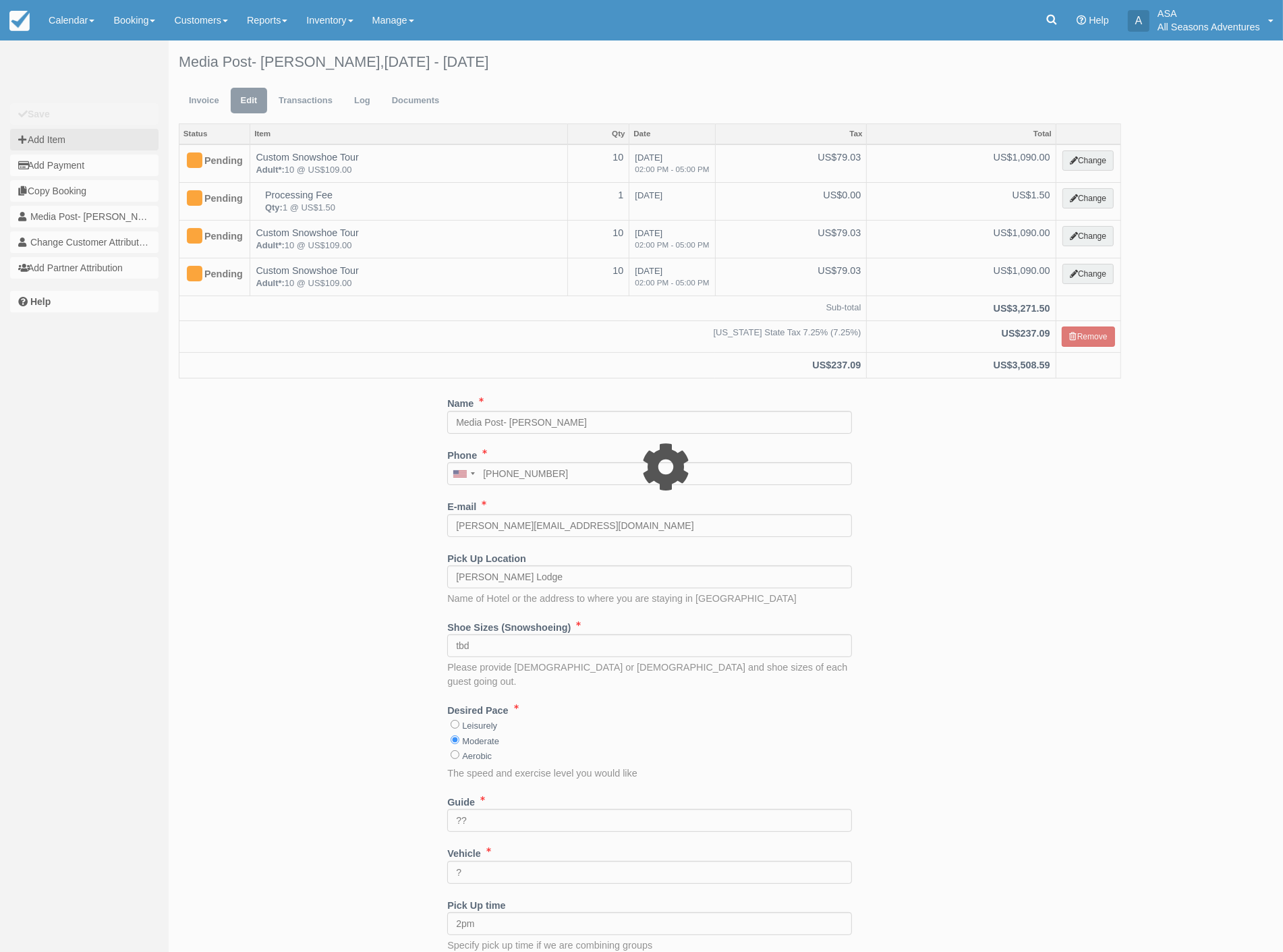
type input "0.00"
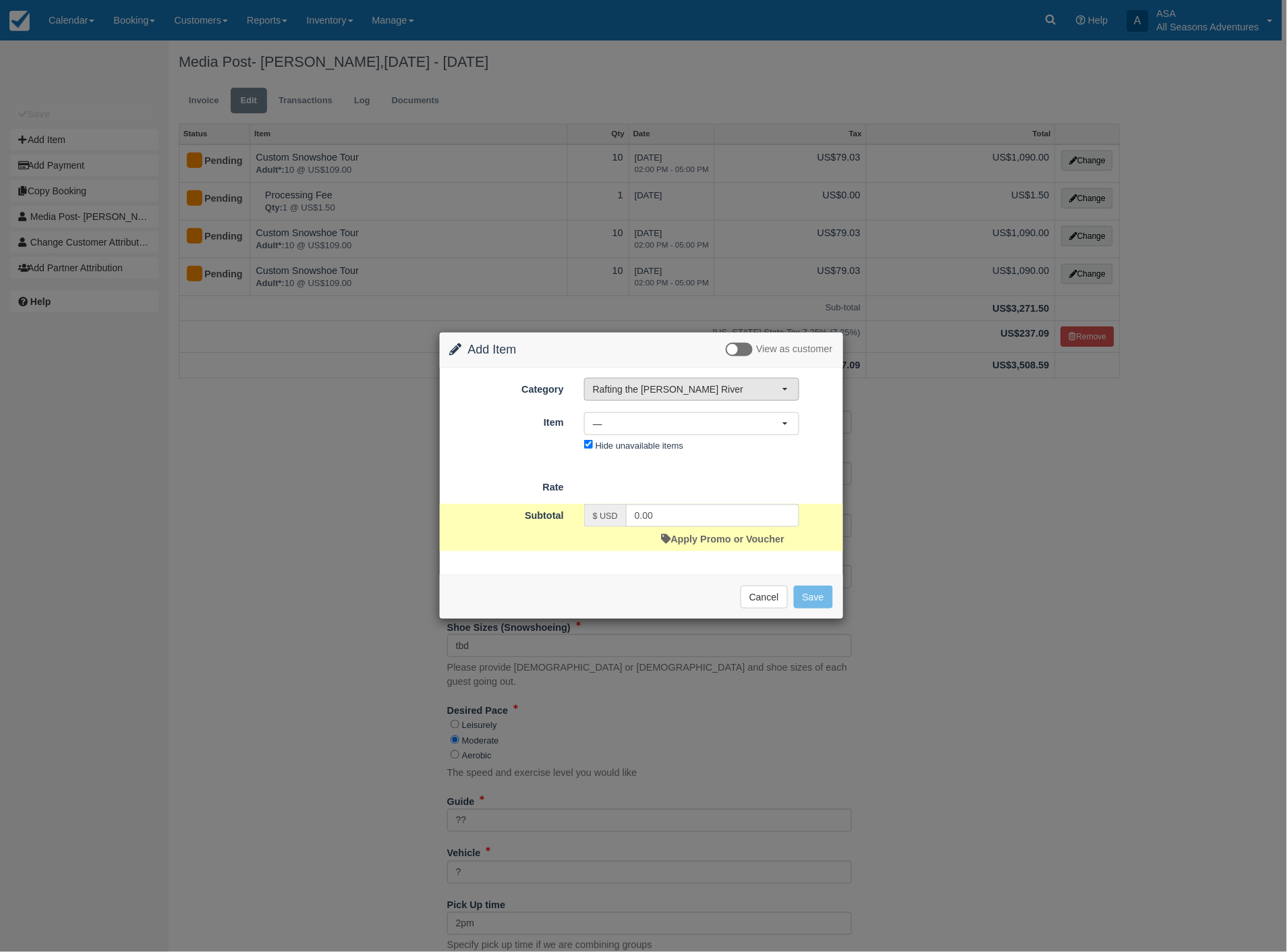
click at [726, 389] on span "Rafting the [PERSON_NAME] River" at bounding box center [687, 389] width 189 height 13
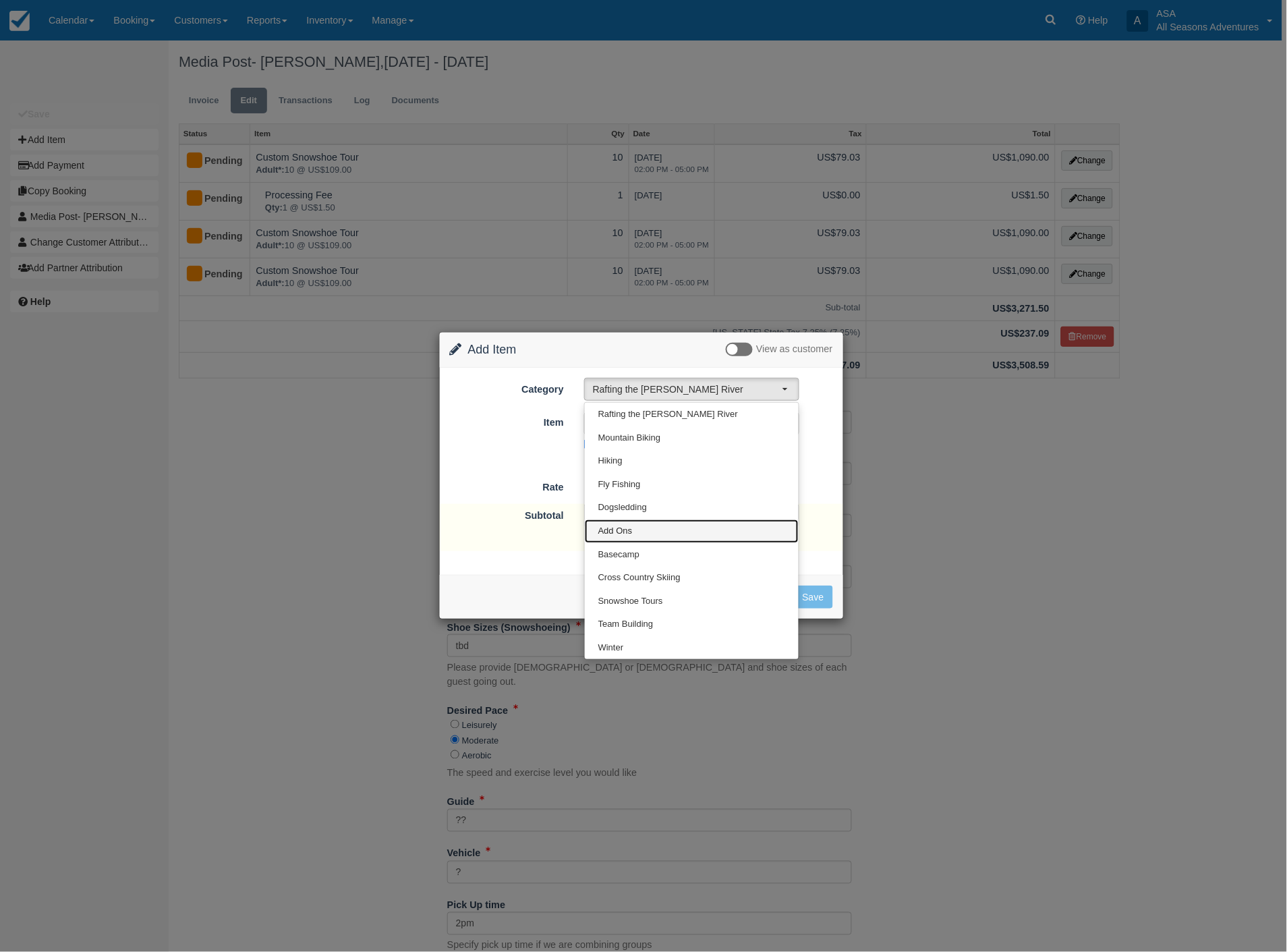
click at [630, 529] on span "Add Ons" at bounding box center [615, 530] width 35 height 13
select select "13"
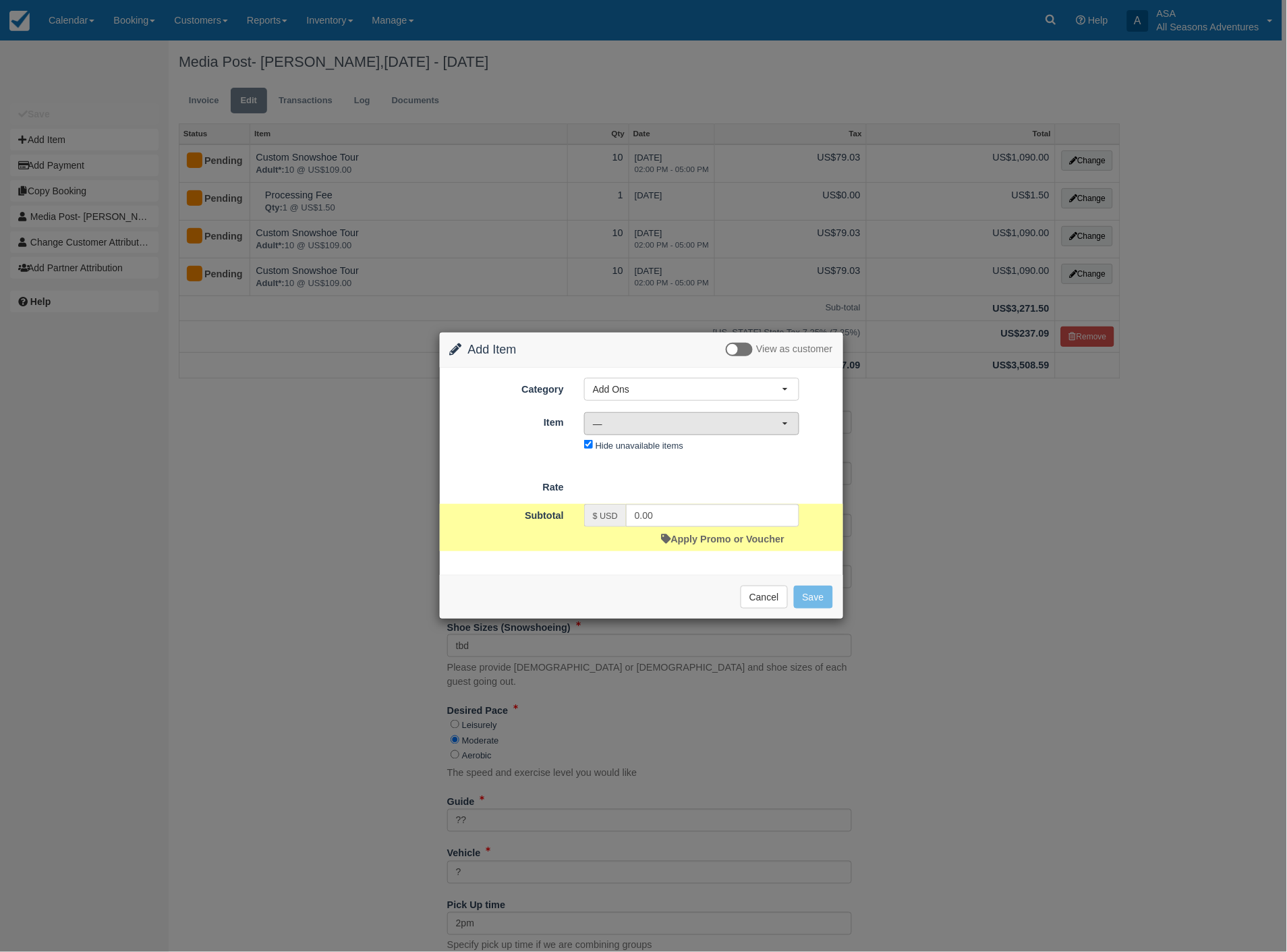
click at [705, 414] on button "—" at bounding box center [692, 423] width 215 height 23
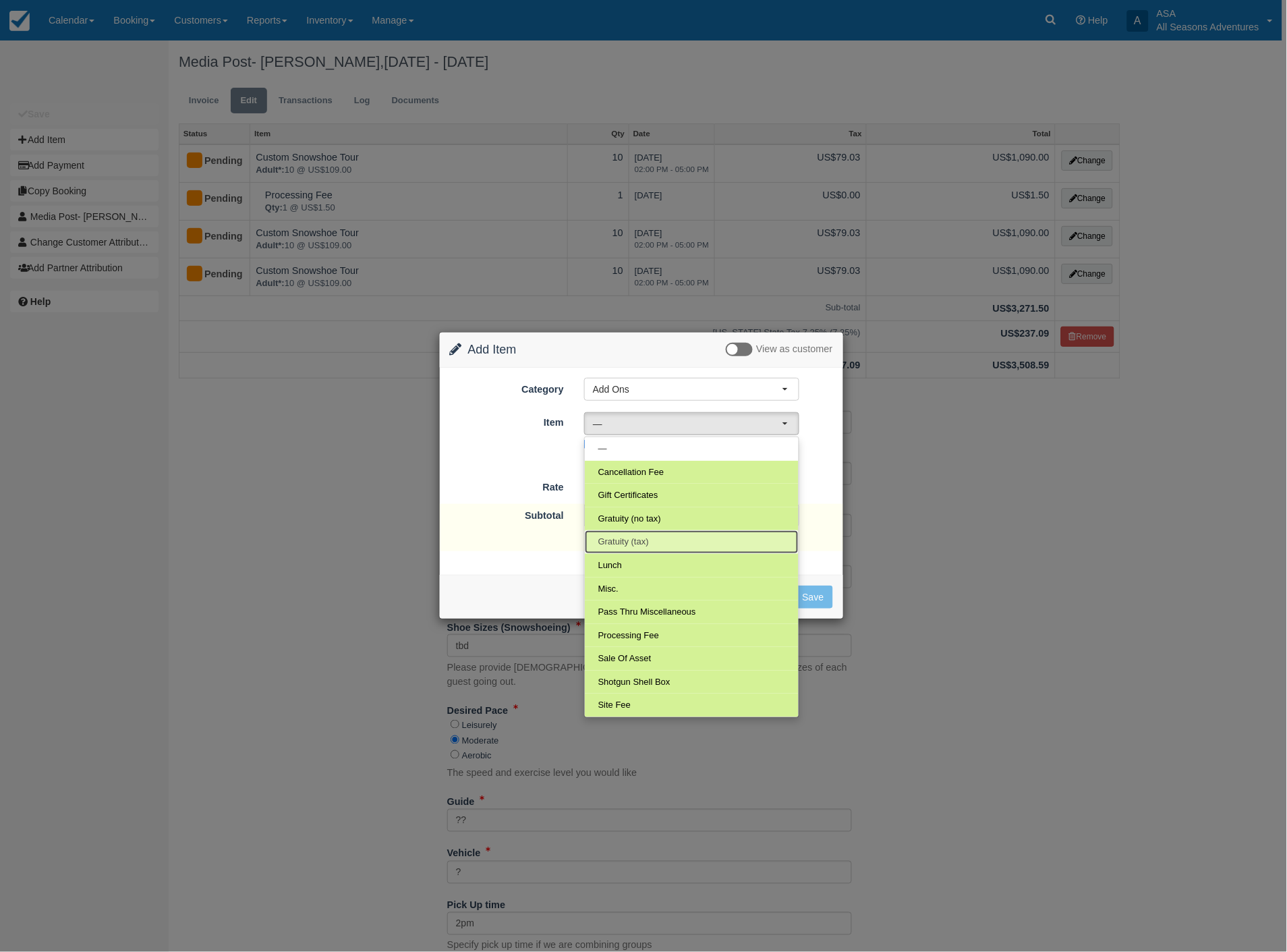
click at [650, 542] on link "Gratuity (tax)" at bounding box center [692, 542] width 214 height 24
select select "68"
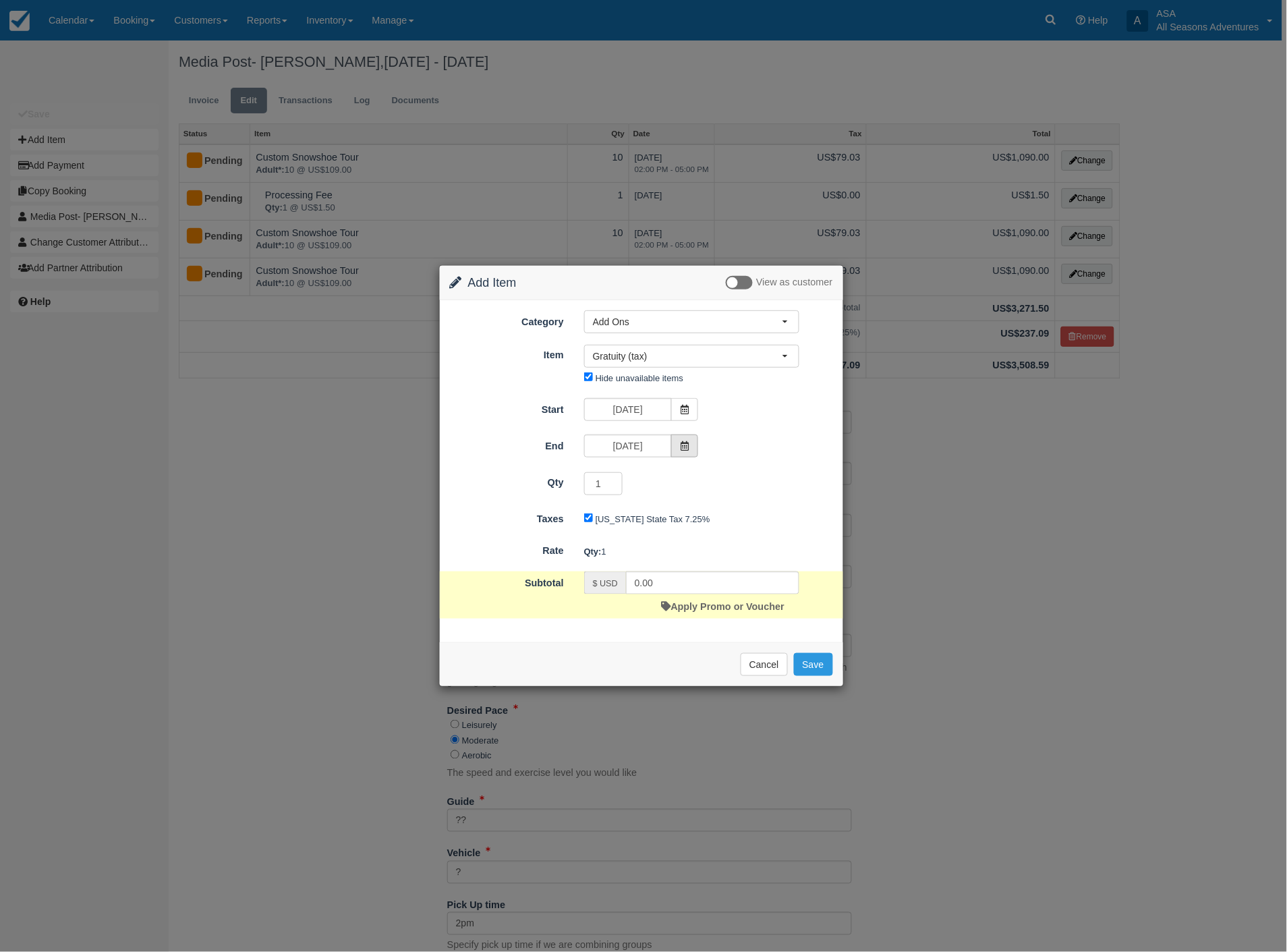
click at [683, 441] on icon at bounding box center [684, 445] width 9 height 9
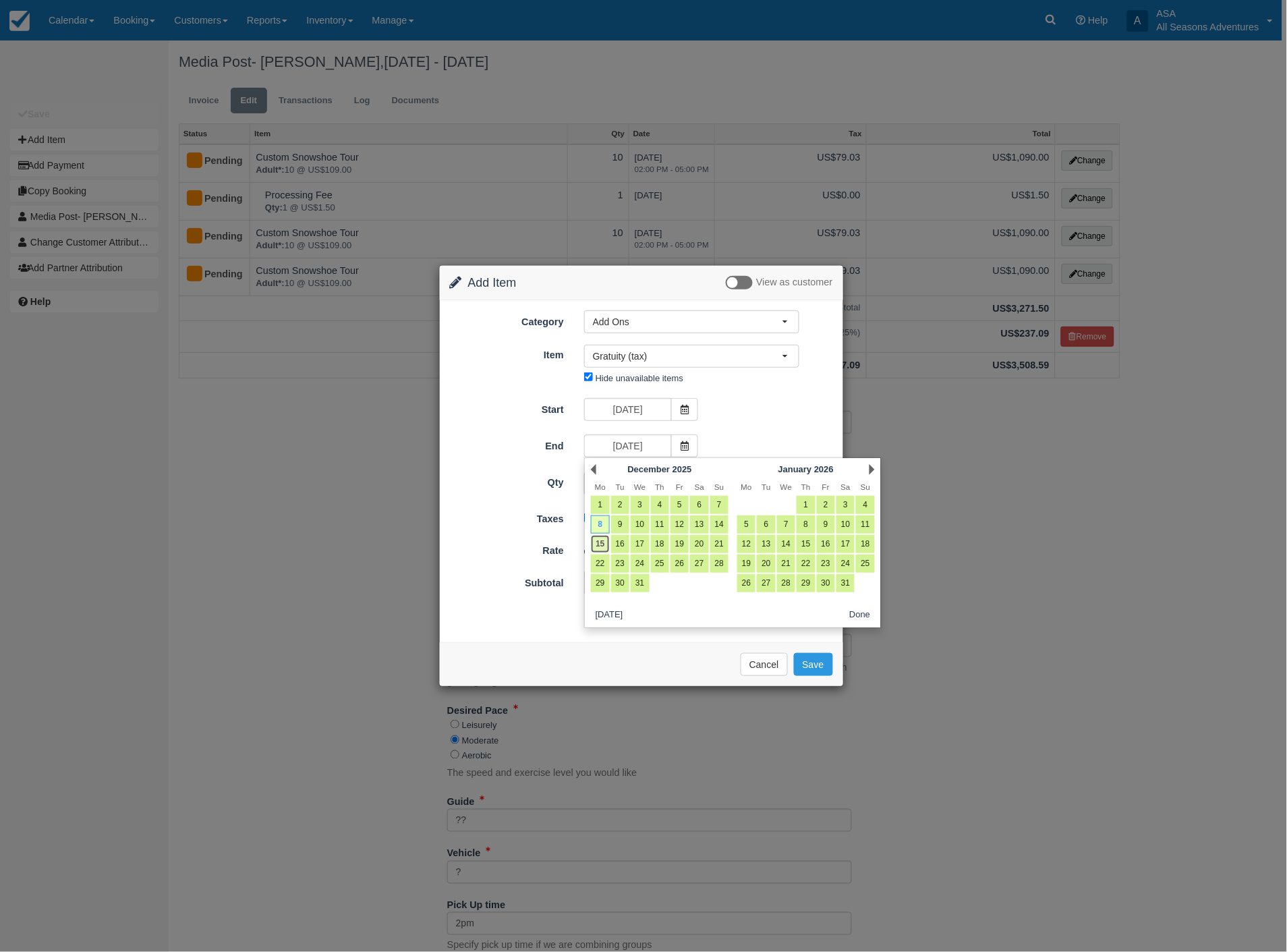
click at [598, 546] on link "15" at bounding box center [600, 544] width 19 height 19
type input "12/15/25"
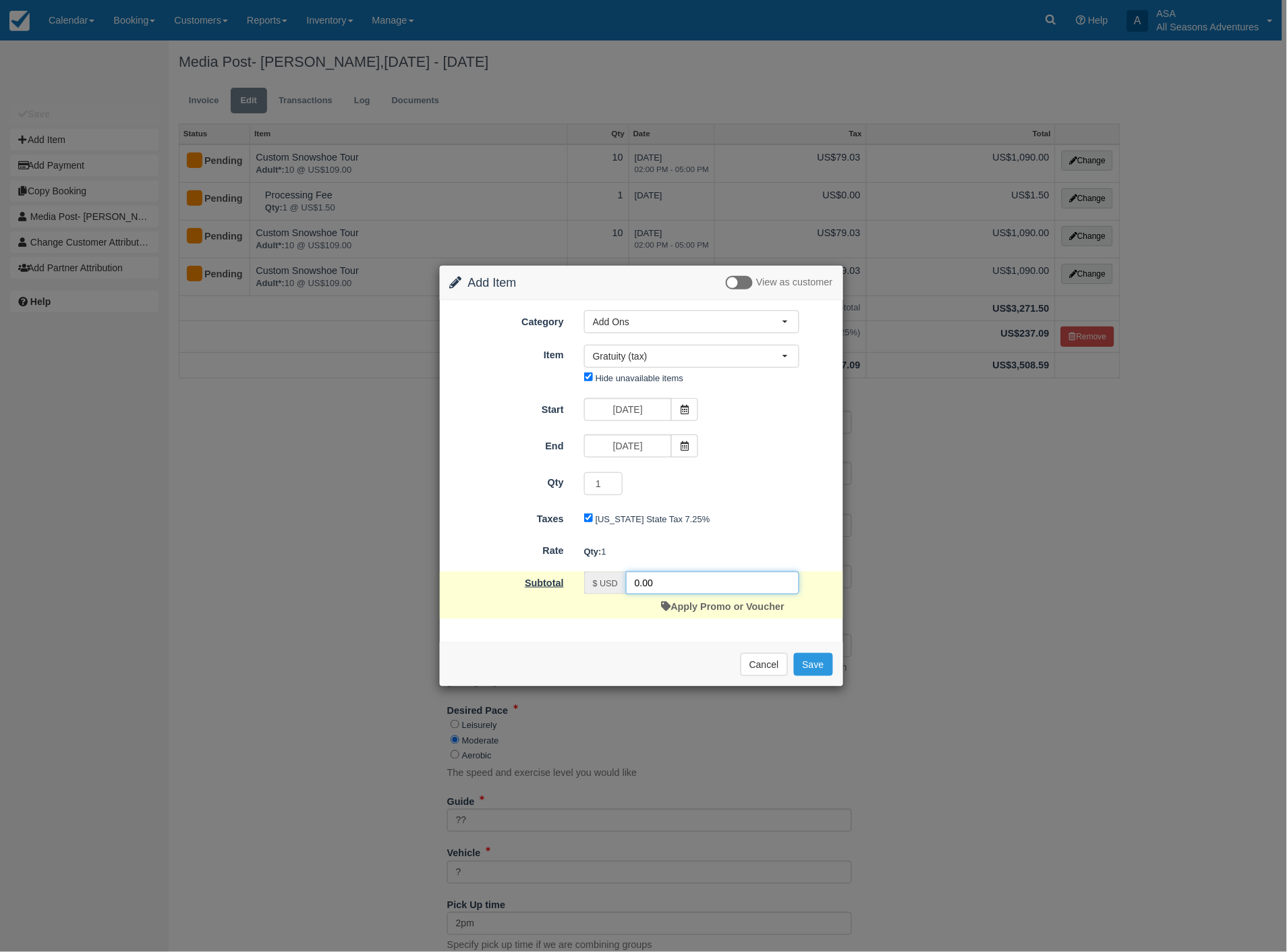
drag, startPoint x: 676, startPoint y: 585, endPoint x: 556, endPoint y: 583, distance: 120.0
click at [556, 583] on div "Subtotal $ USD 0.00 Apply Promo or Voucher" at bounding box center [641, 595] width 403 height 47
type input "654.00"
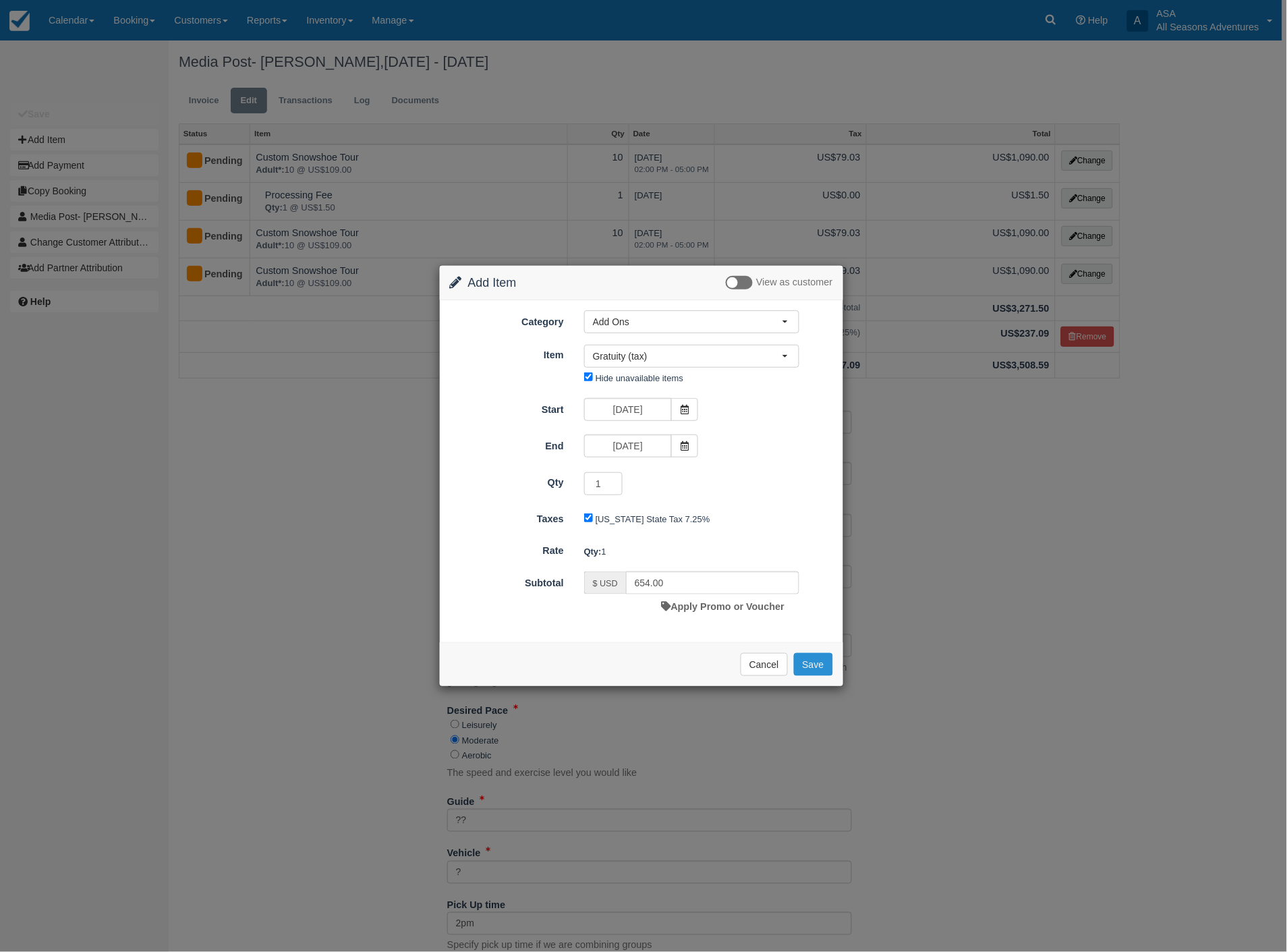
click at [827, 670] on button "Save" at bounding box center [813, 664] width 39 height 23
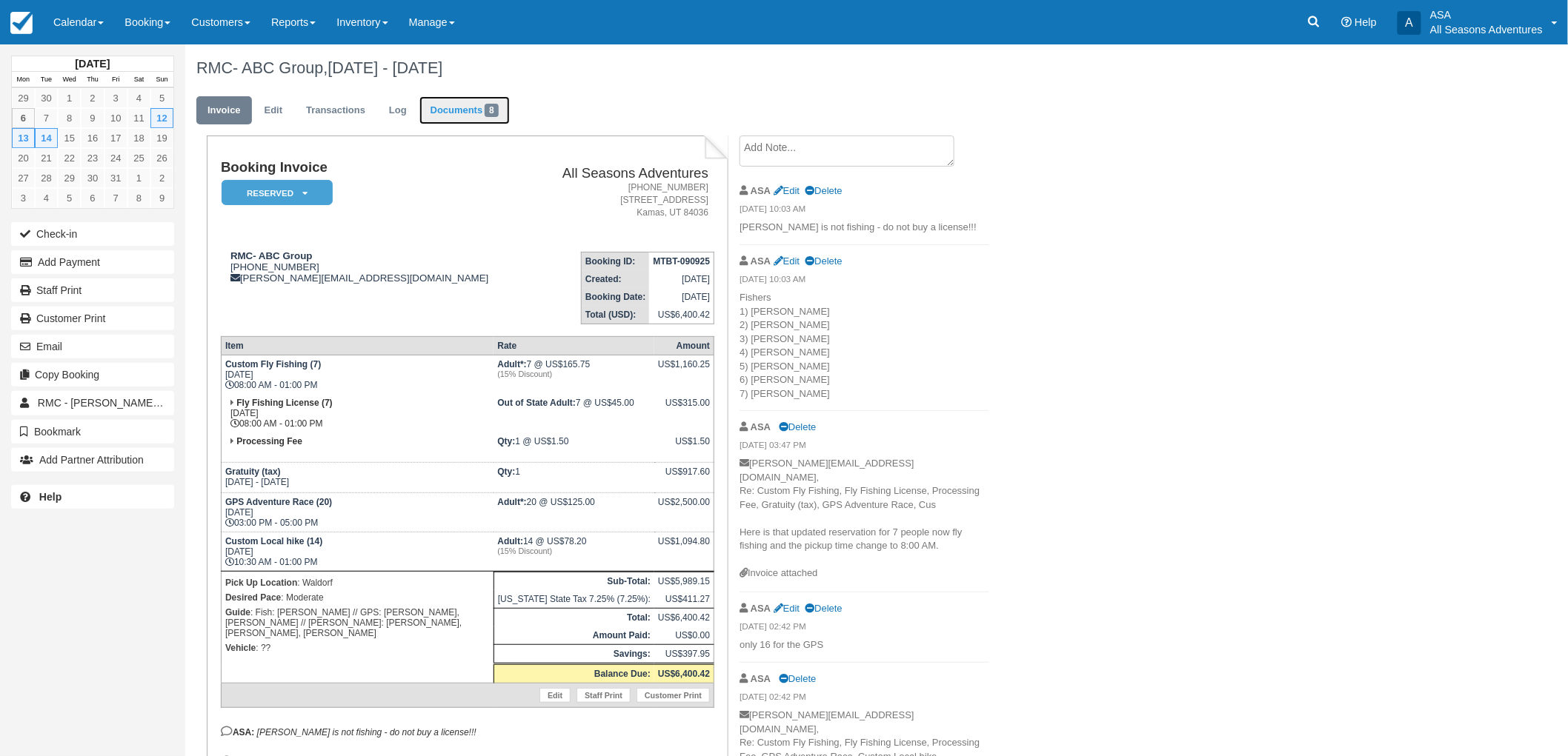
click at [468, 110] on link "Documents 8" at bounding box center [465, 110] width 91 height 29
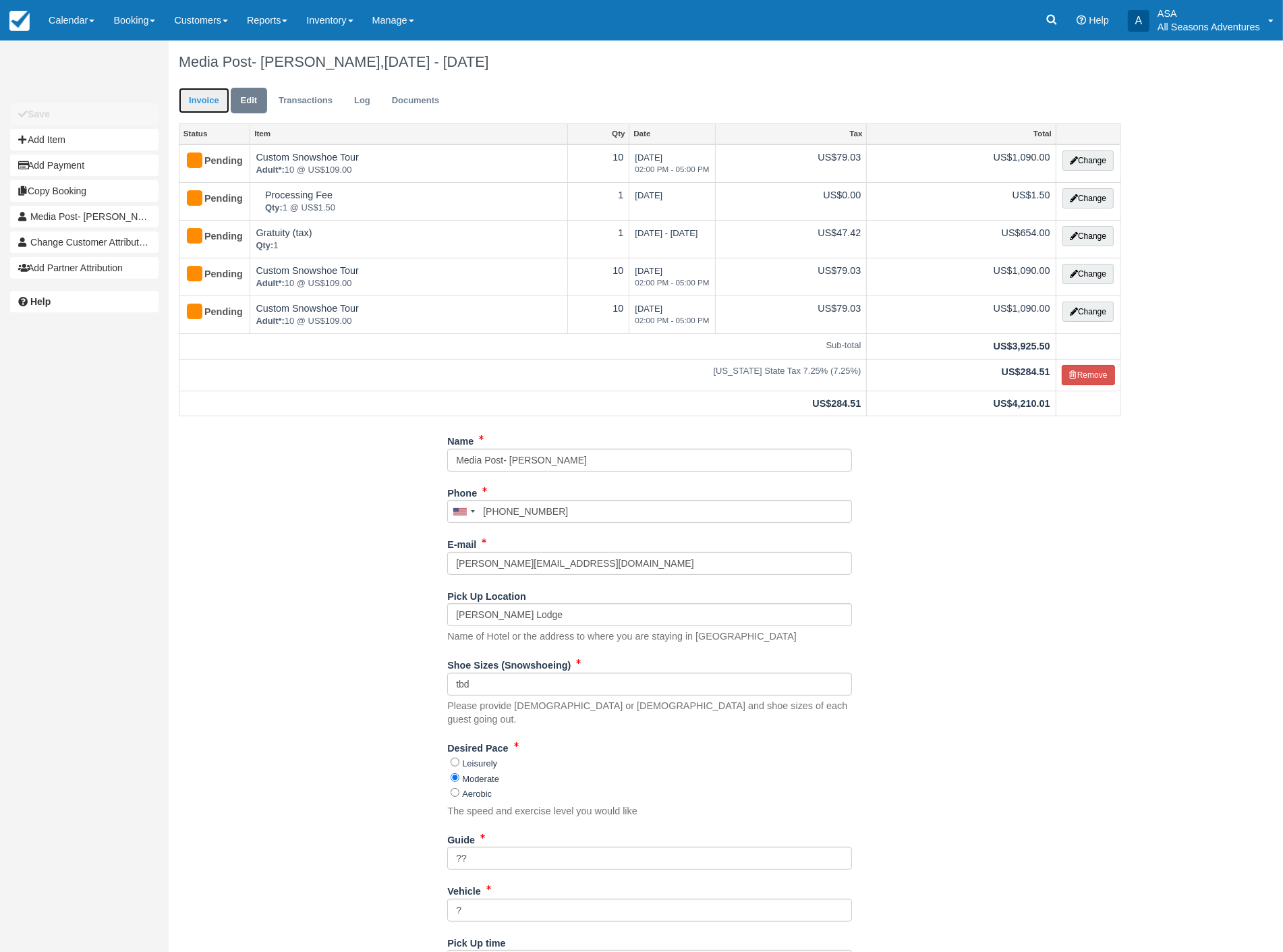
click at [215, 98] on link "Invoice" at bounding box center [204, 100] width 51 height 26
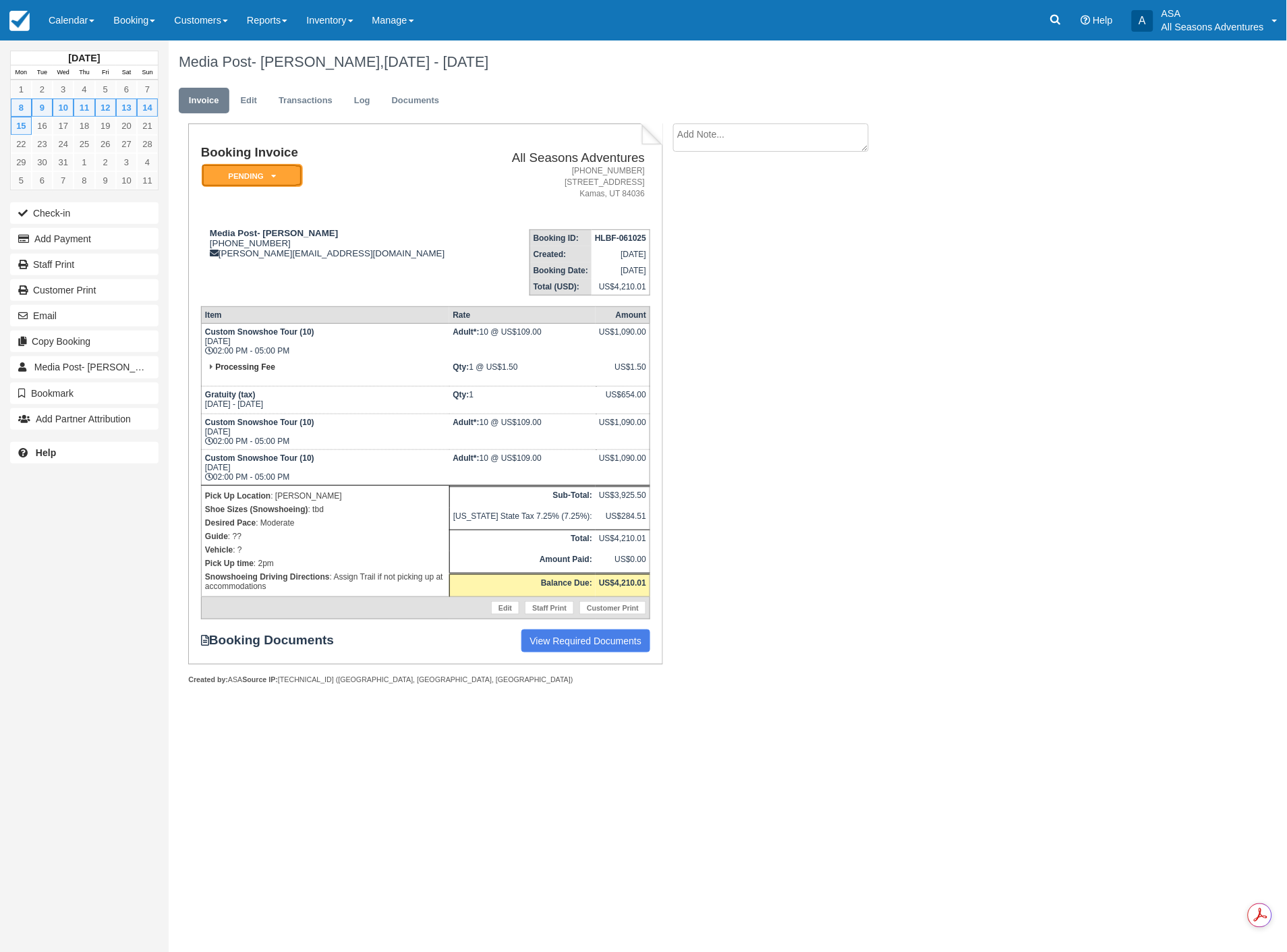
click at [274, 168] on em "Pending" at bounding box center [253, 176] width 101 height 24
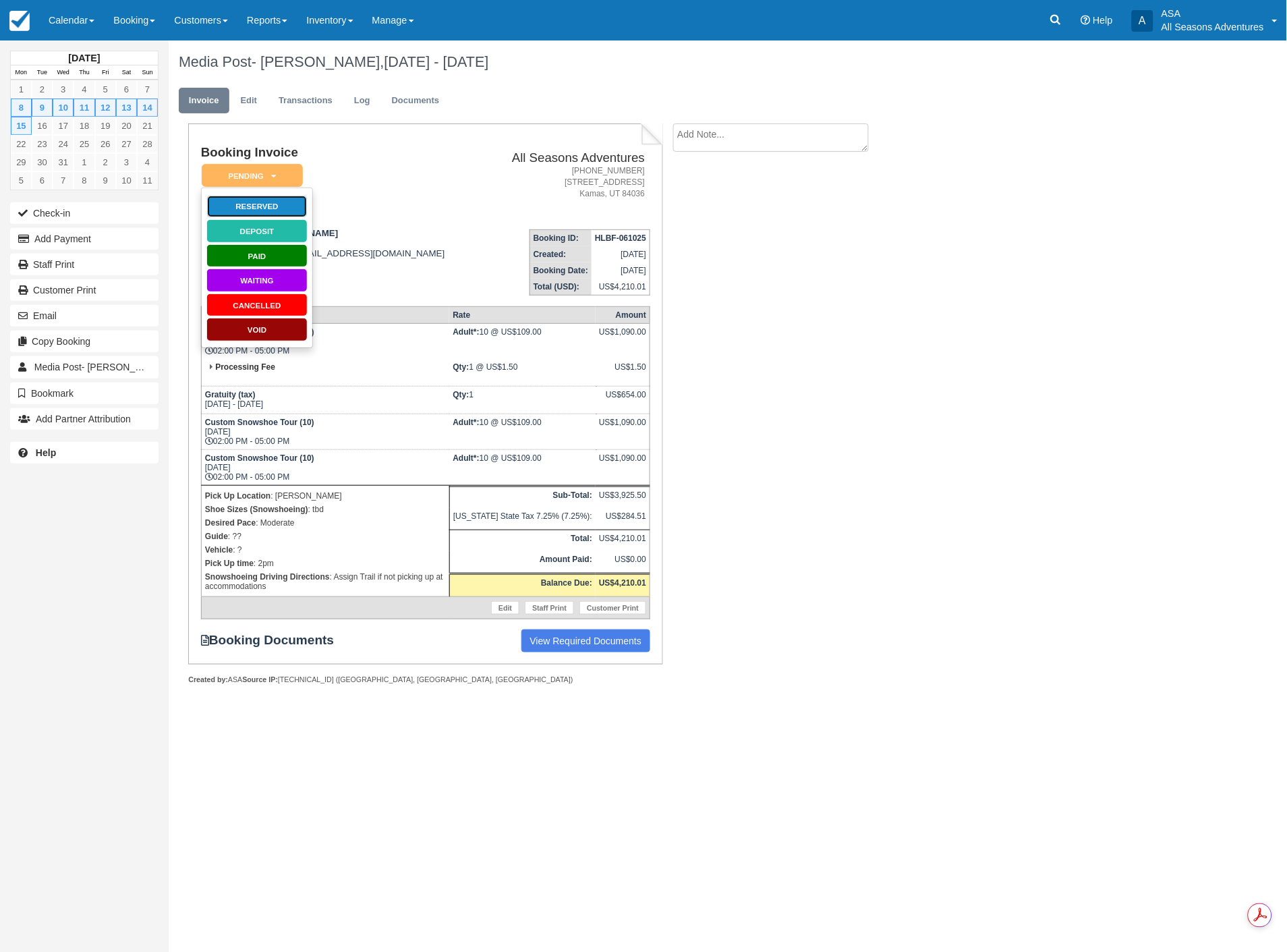
click at [263, 204] on link "Reserved" at bounding box center [257, 207] width 101 height 24
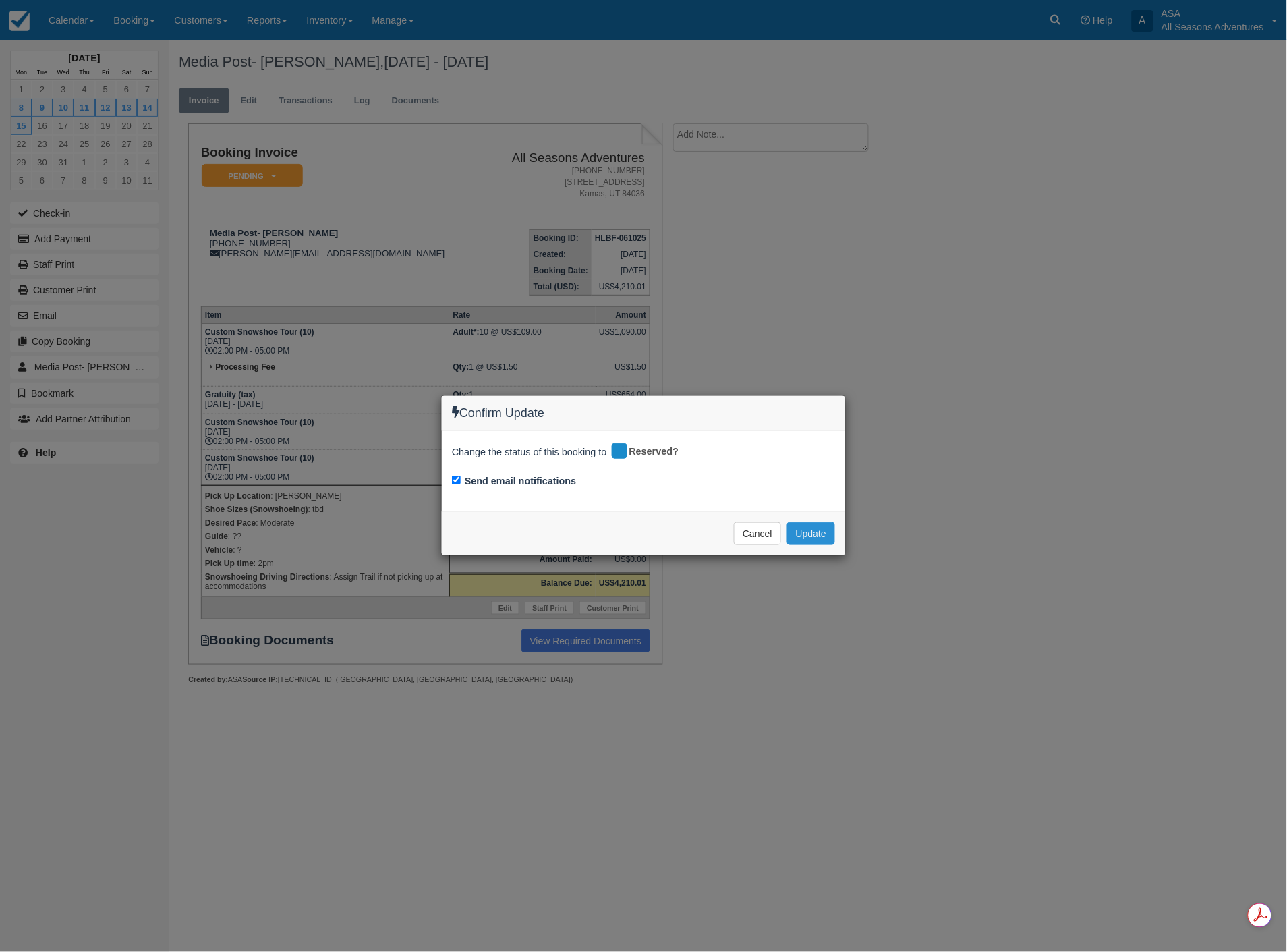
click at [806, 531] on button "Update" at bounding box center [811, 533] width 48 height 23
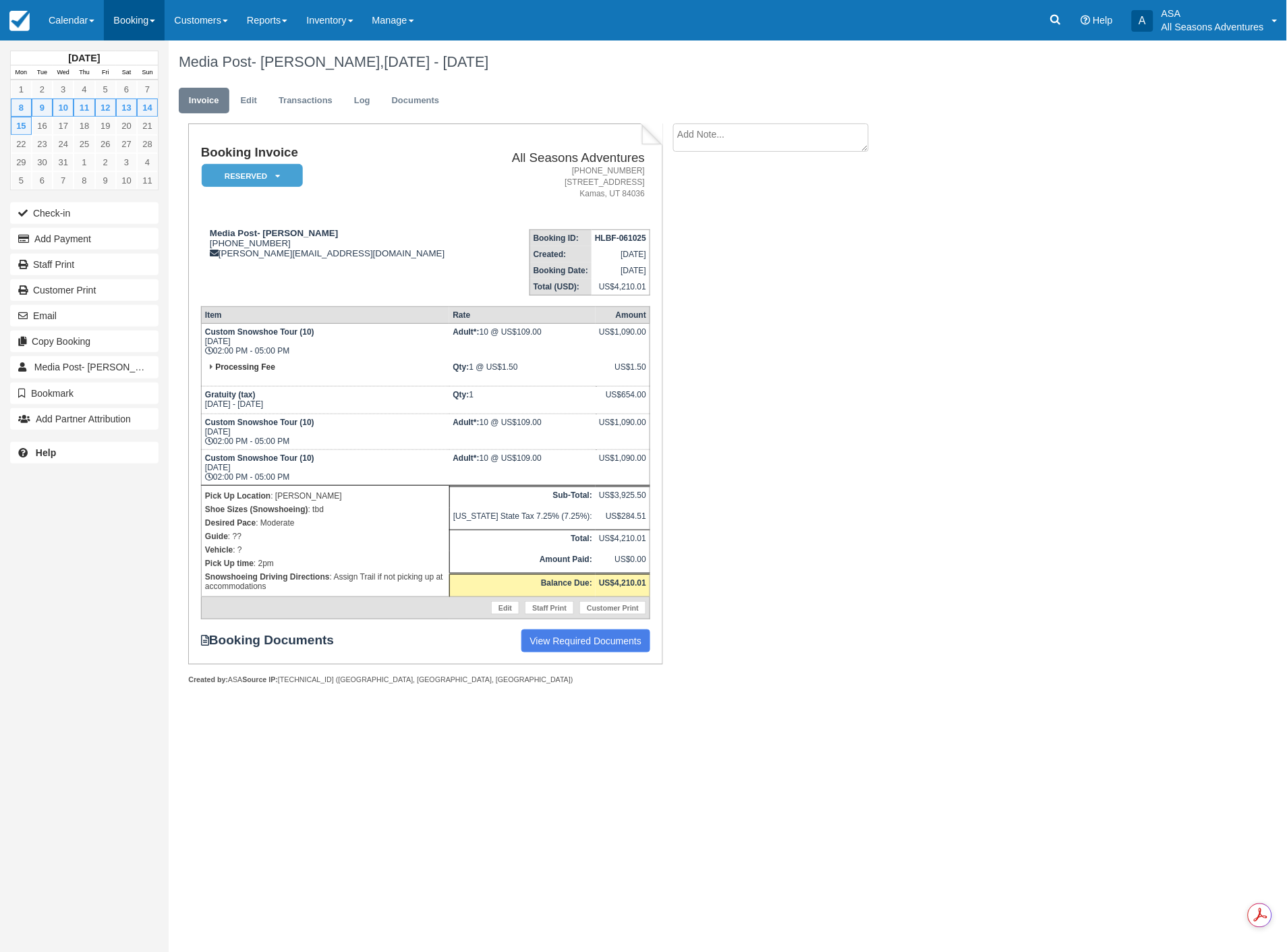
click at [137, 31] on link "Booking" at bounding box center [134, 20] width 61 height 40
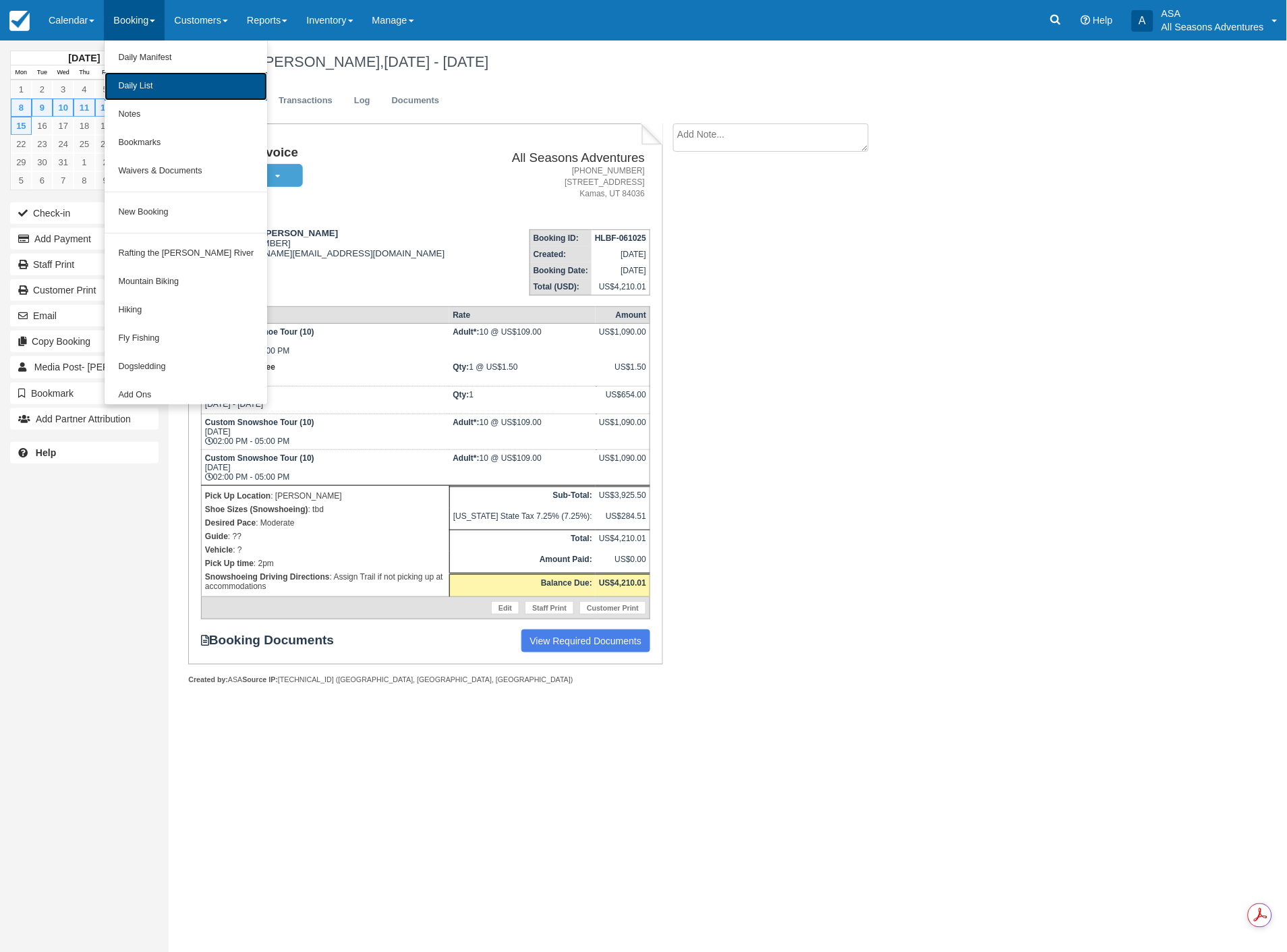
click at [133, 85] on link "Daily List" at bounding box center [185, 87] width 162 height 29
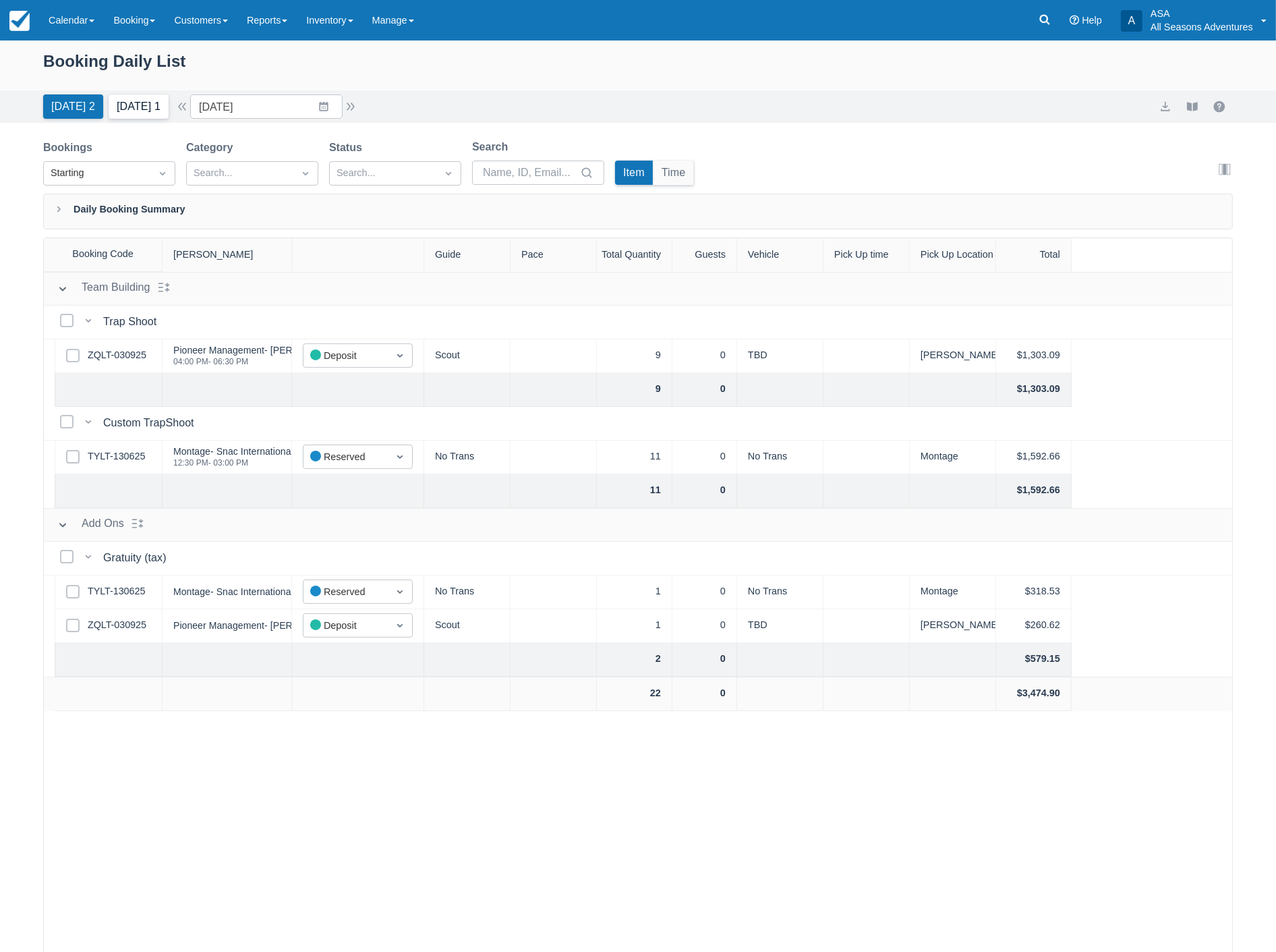
click at [132, 114] on button "[DATE] 1" at bounding box center [138, 106] width 60 height 24
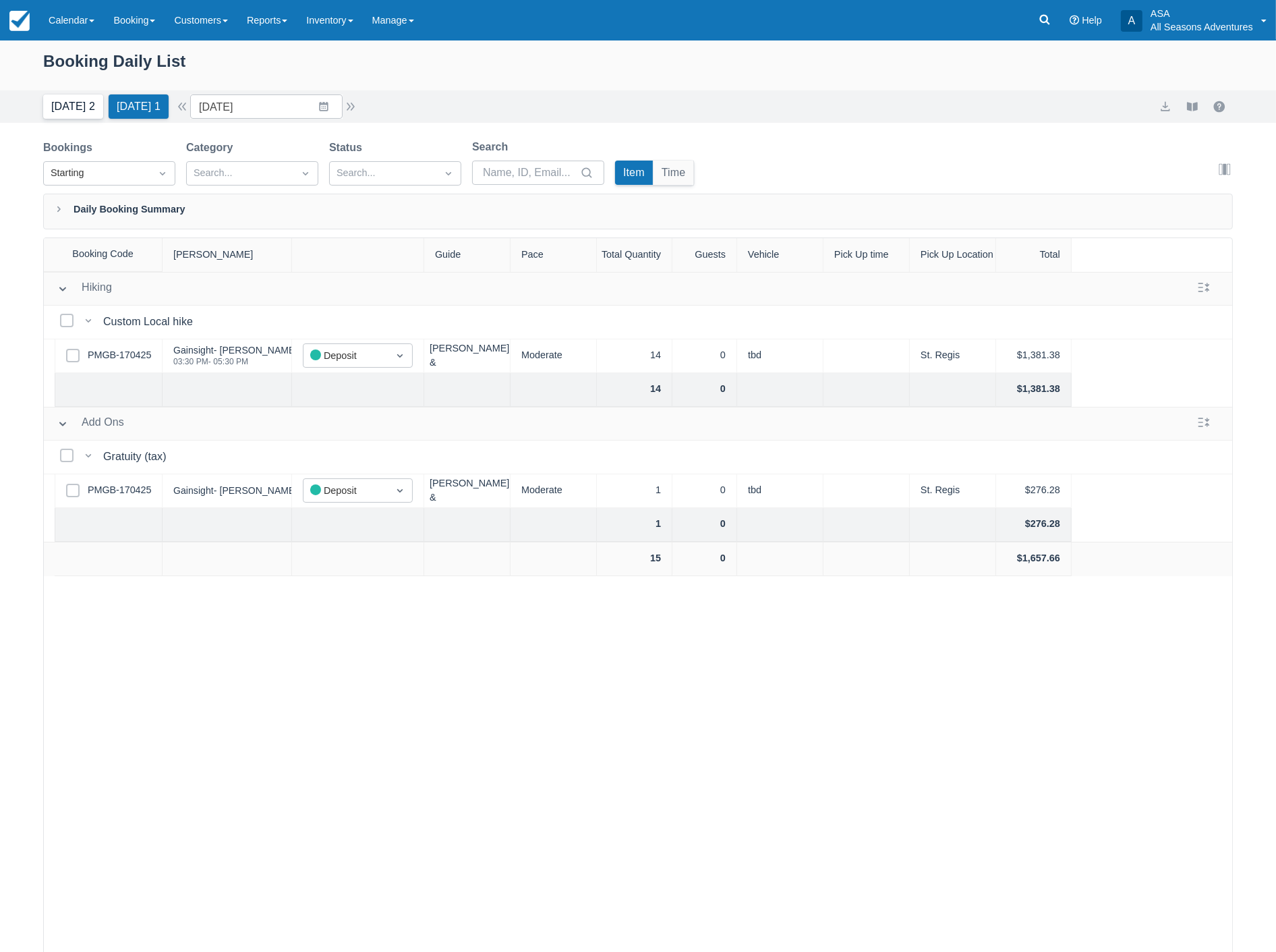
click at [68, 106] on button "[DATE] 2" at bounding box center [72, 106] width 60 height 24
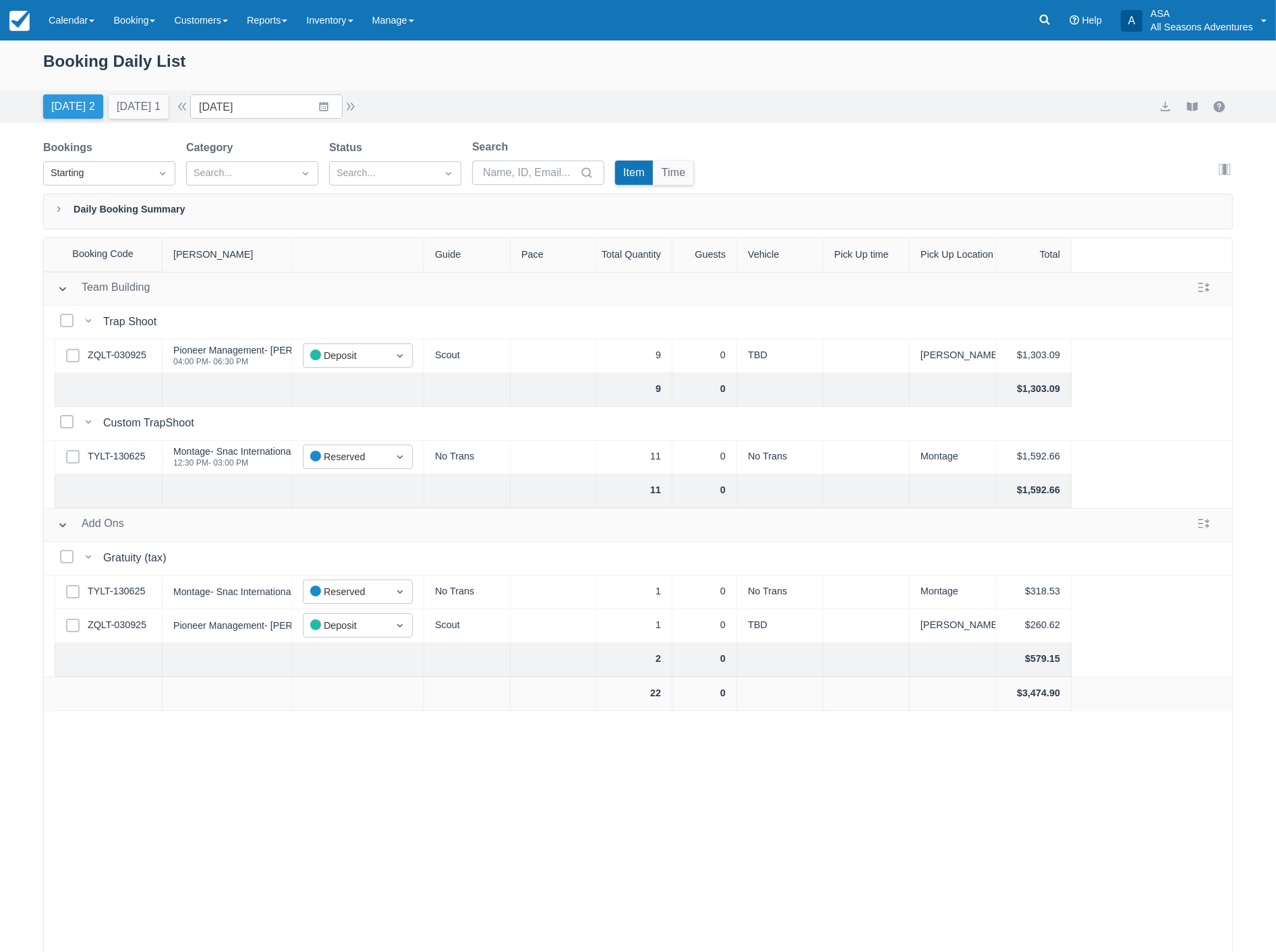
click at [53, 97] on button "Today 2" at bounding box center [72, 106] width 60 height 24
click at [273, 116] on input "10/06/25" at bounding box center [266, 106] width 152 height 24
click at [311, 239] on td "8" at bounding box center [297, 236] width 26 height 25
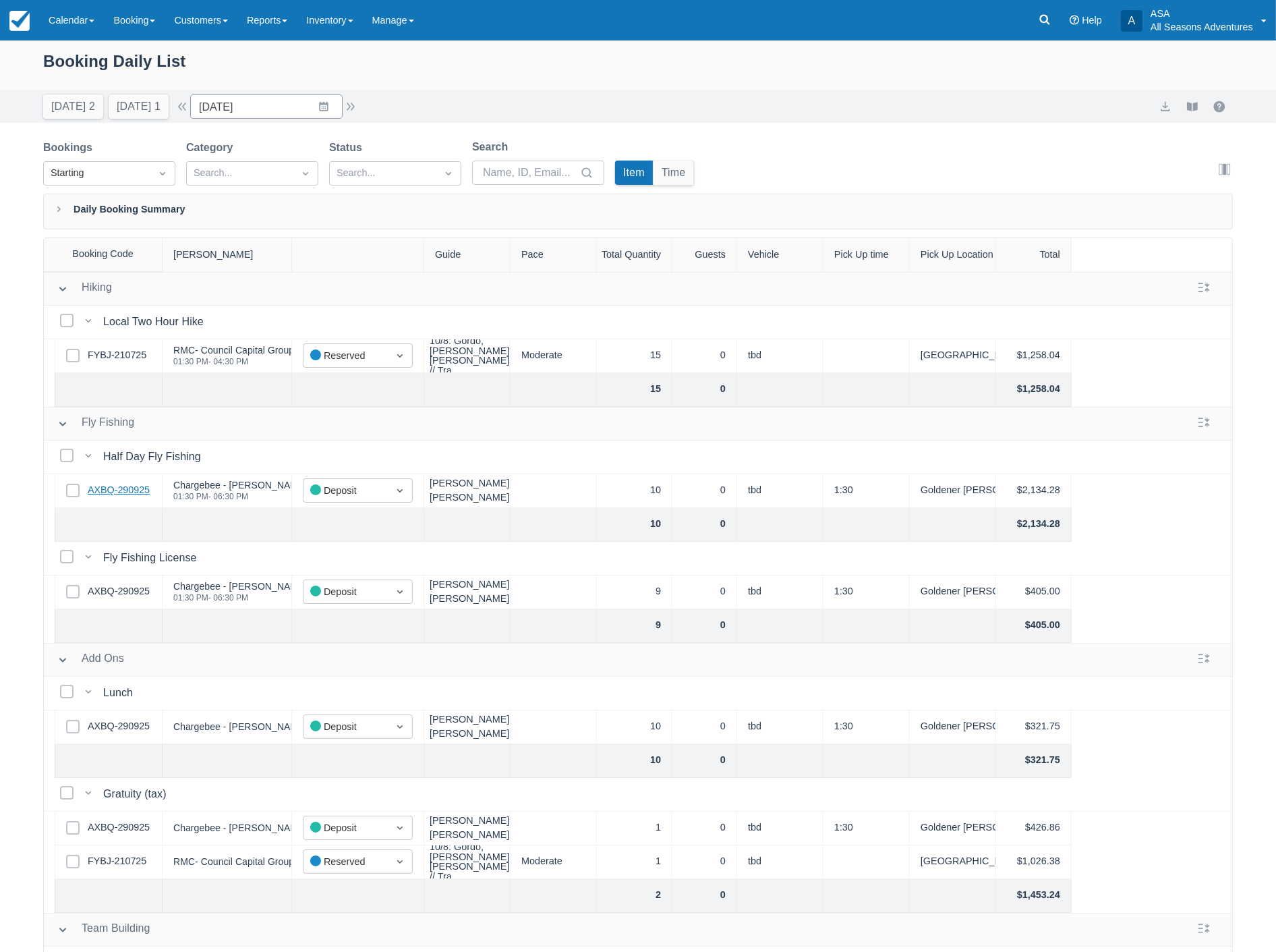
click at [127, 492] on link "AXBQ-290925" at bounding box center [119, 491] width 62 height 15
click at [136, 589] on link "AXBQ-290925" at bounding box center [119, 592] width 62 height 15
click at [55, 105] on button "Today 2" at bounding box center [72, 106] width 60 height 24
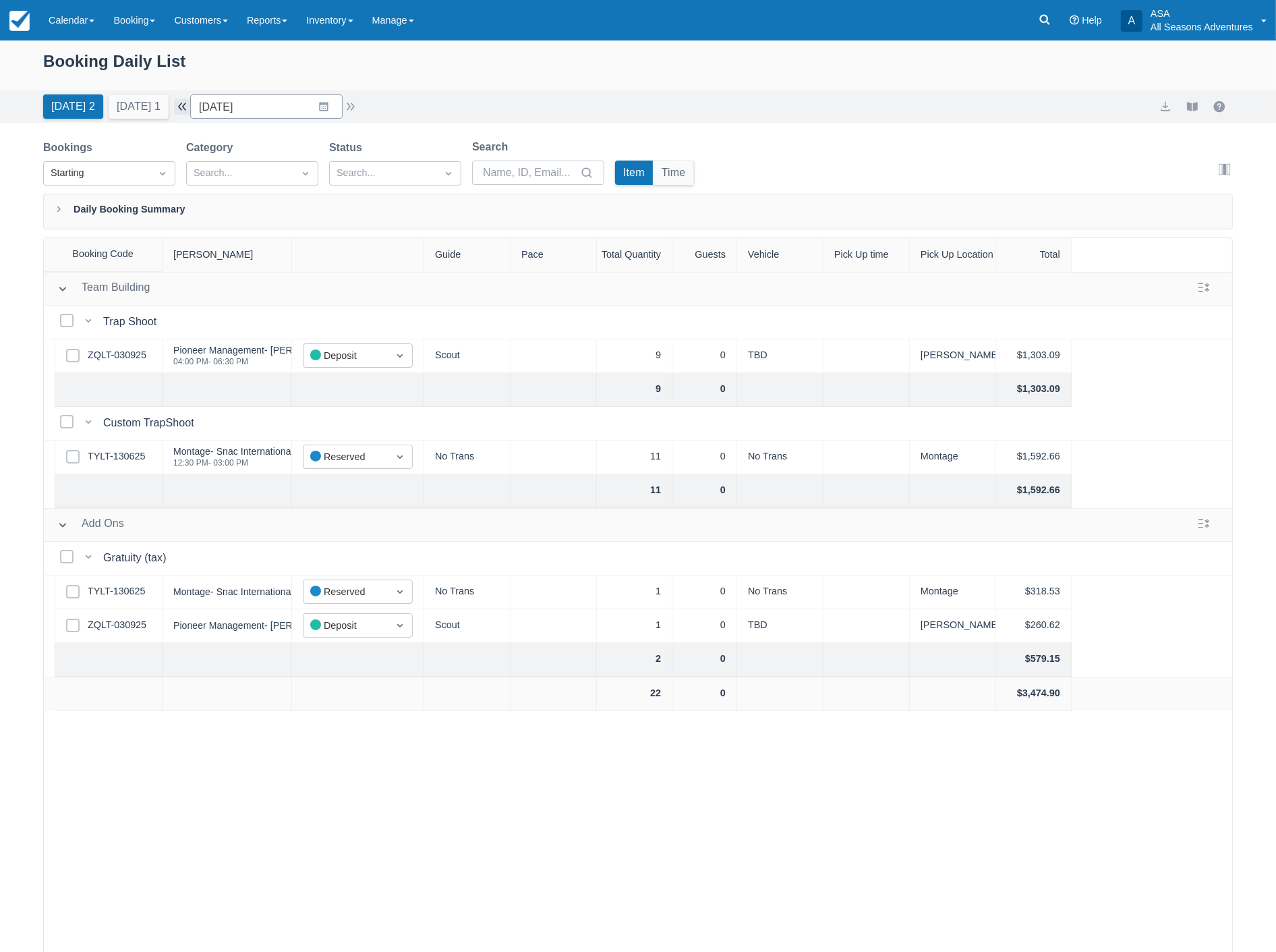
click at [184, 109] on button "button" at bounding box center [182, 106] width 16 height 16
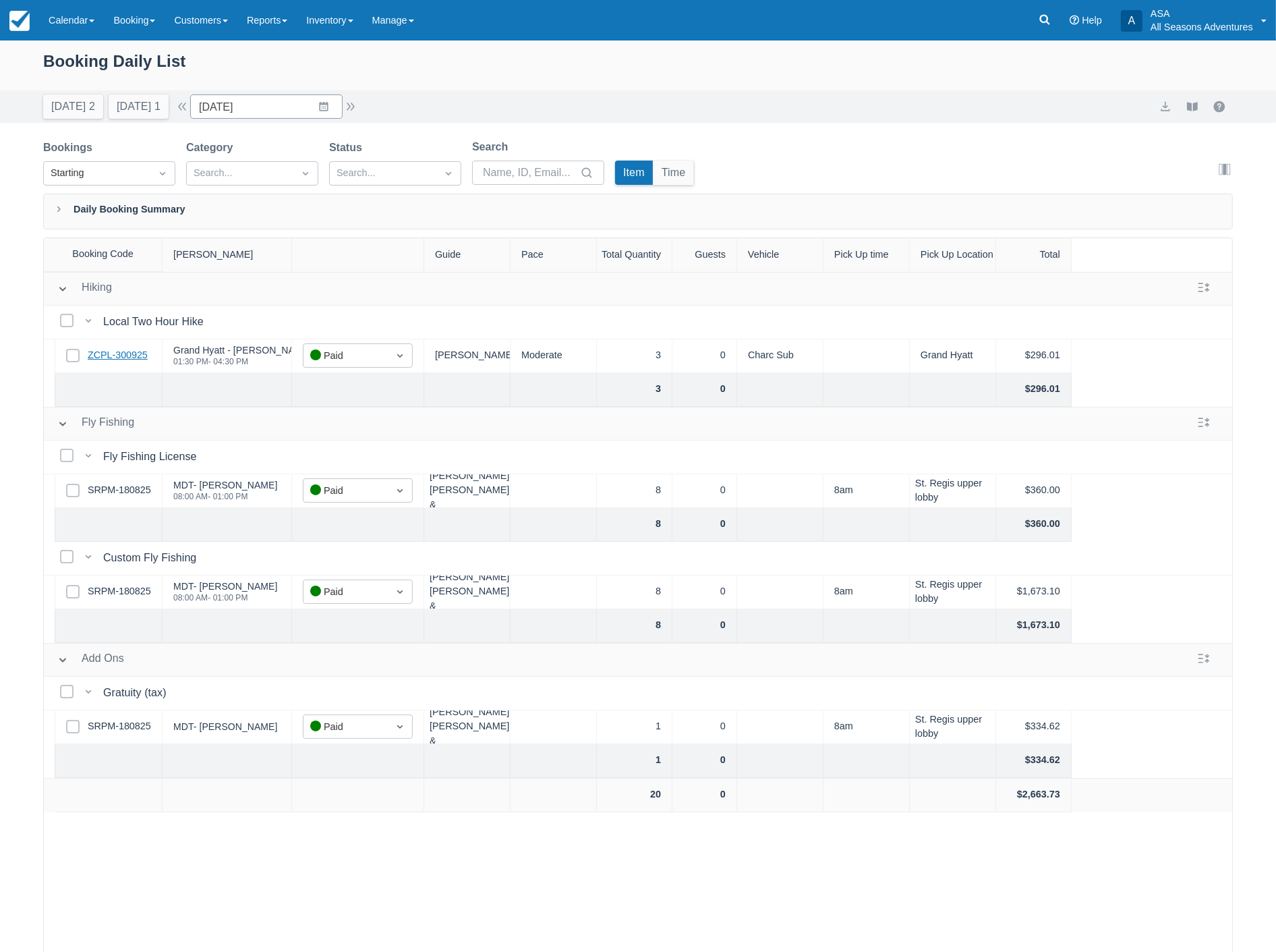
click at [130, 358] on link "ZCPL-300925" at bounding box center [117, 355] width 60 height 15
click at [65, 110] on button "Today 2" at bounding box center [72, 106] width 60 height 24
type input "10/06/25"
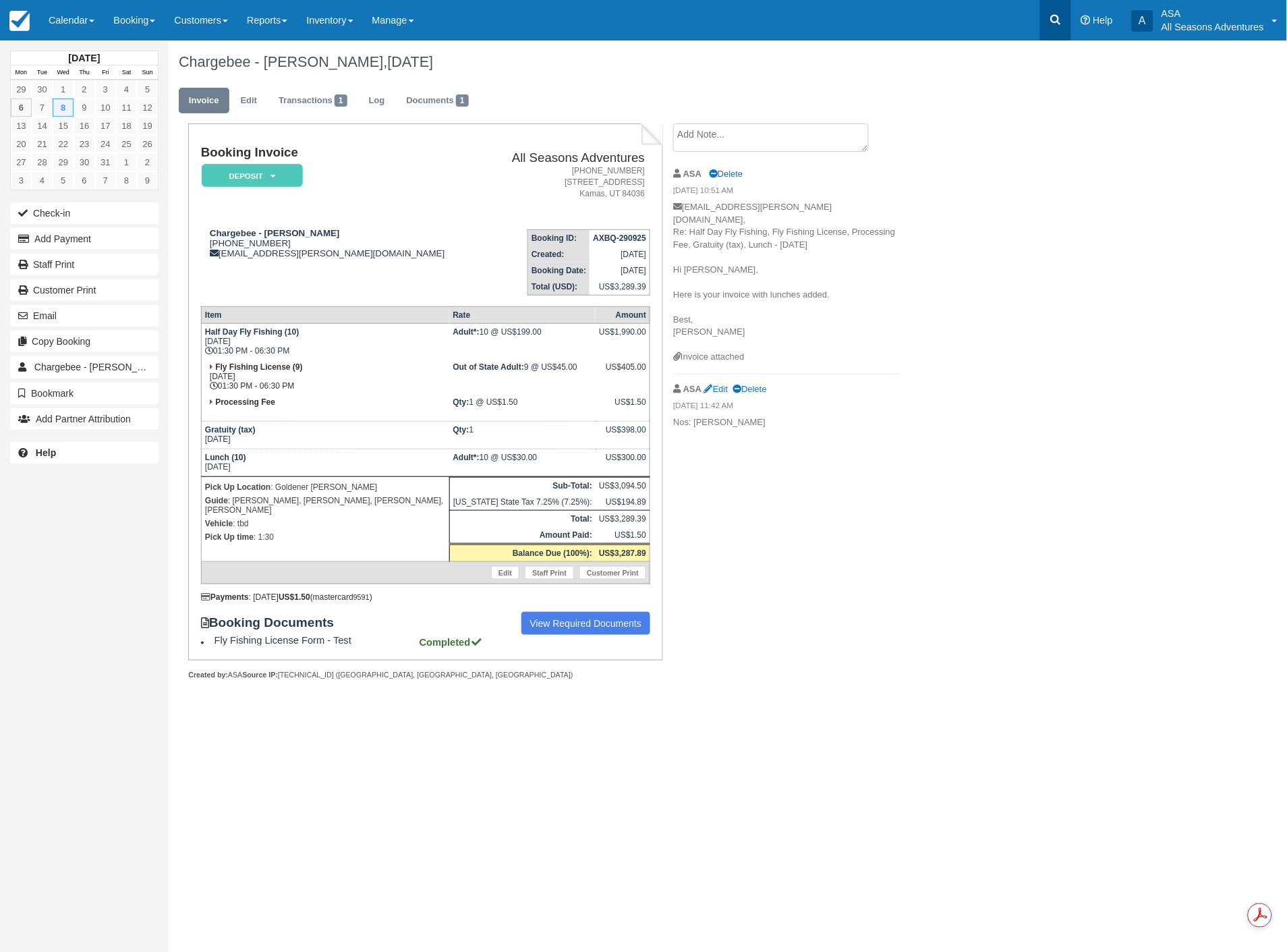
click at [1044, 14] on link at bounding box center [1056, 20] width 31 height 40
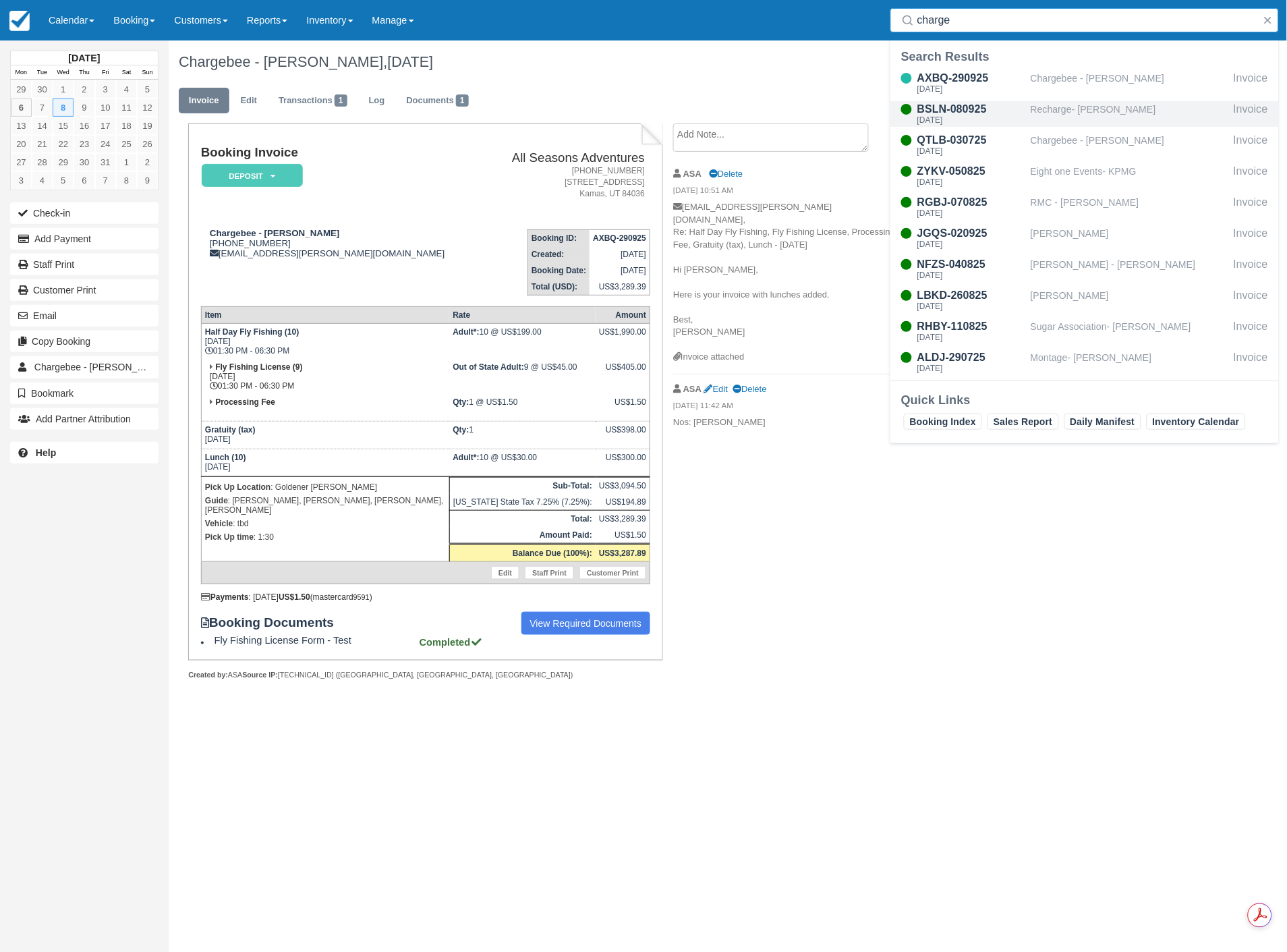
type input "charge"
click at [1030, 108] on div "Recharge- [PERSON_NAME]" at bounding box center [1129, 114] width 198 height 25
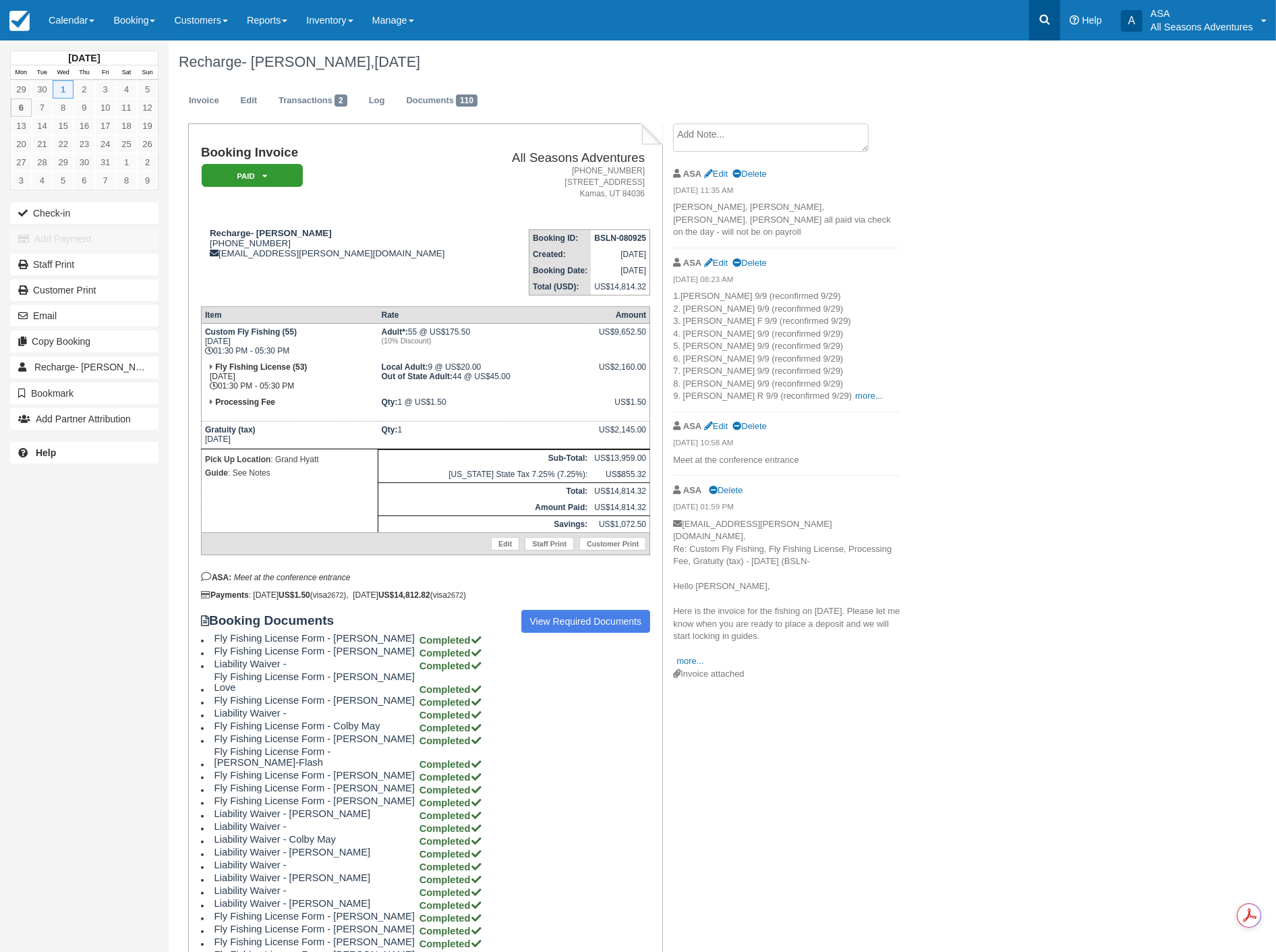
click at [1049, 15] on icon at bounding box center [1045, 19] width 13 height 13
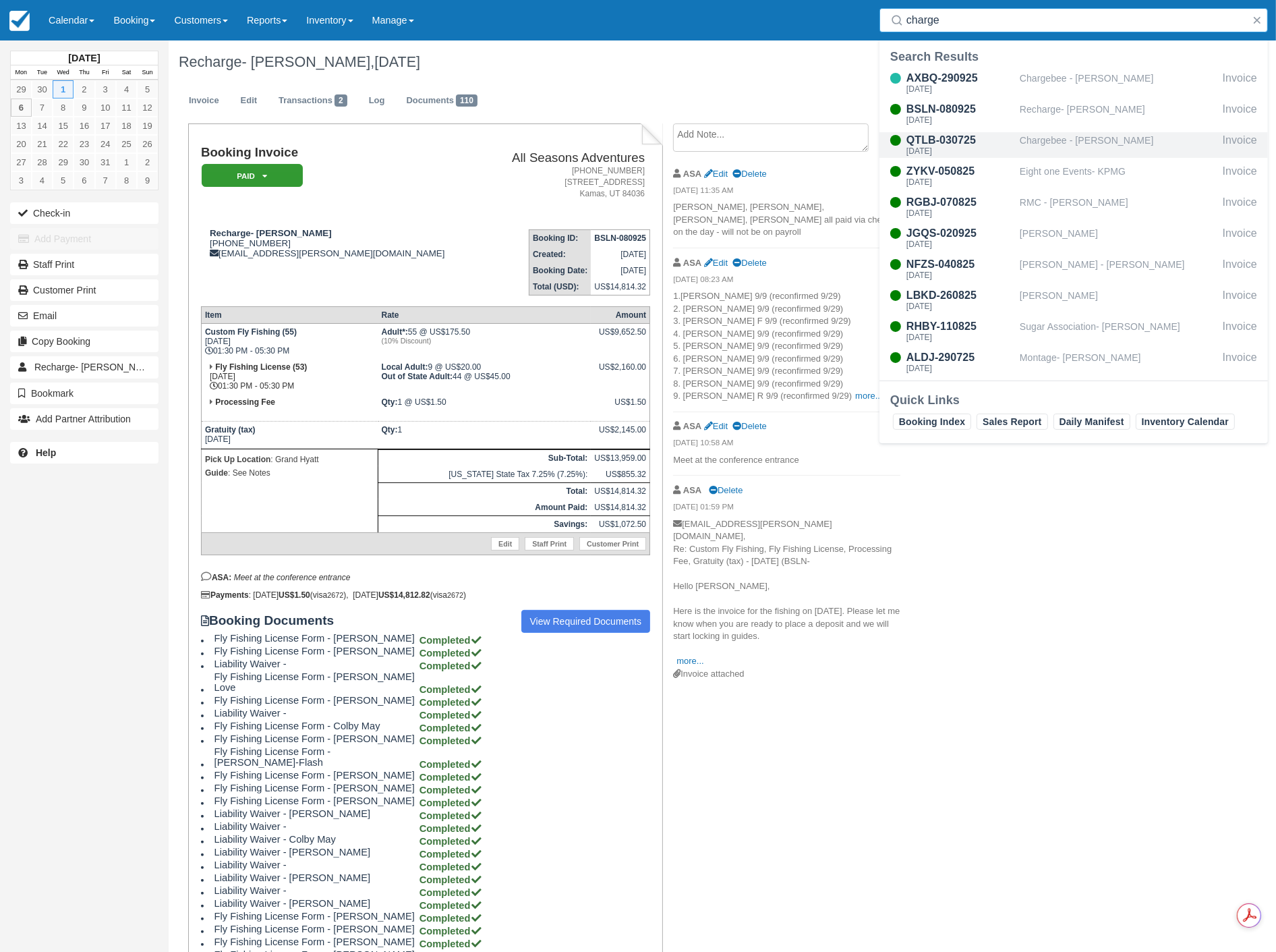
type input "charge"
click at [976, 147] on div "Thu Jul 17, 2025" at bounding box center [960, 152] width 108 height 8
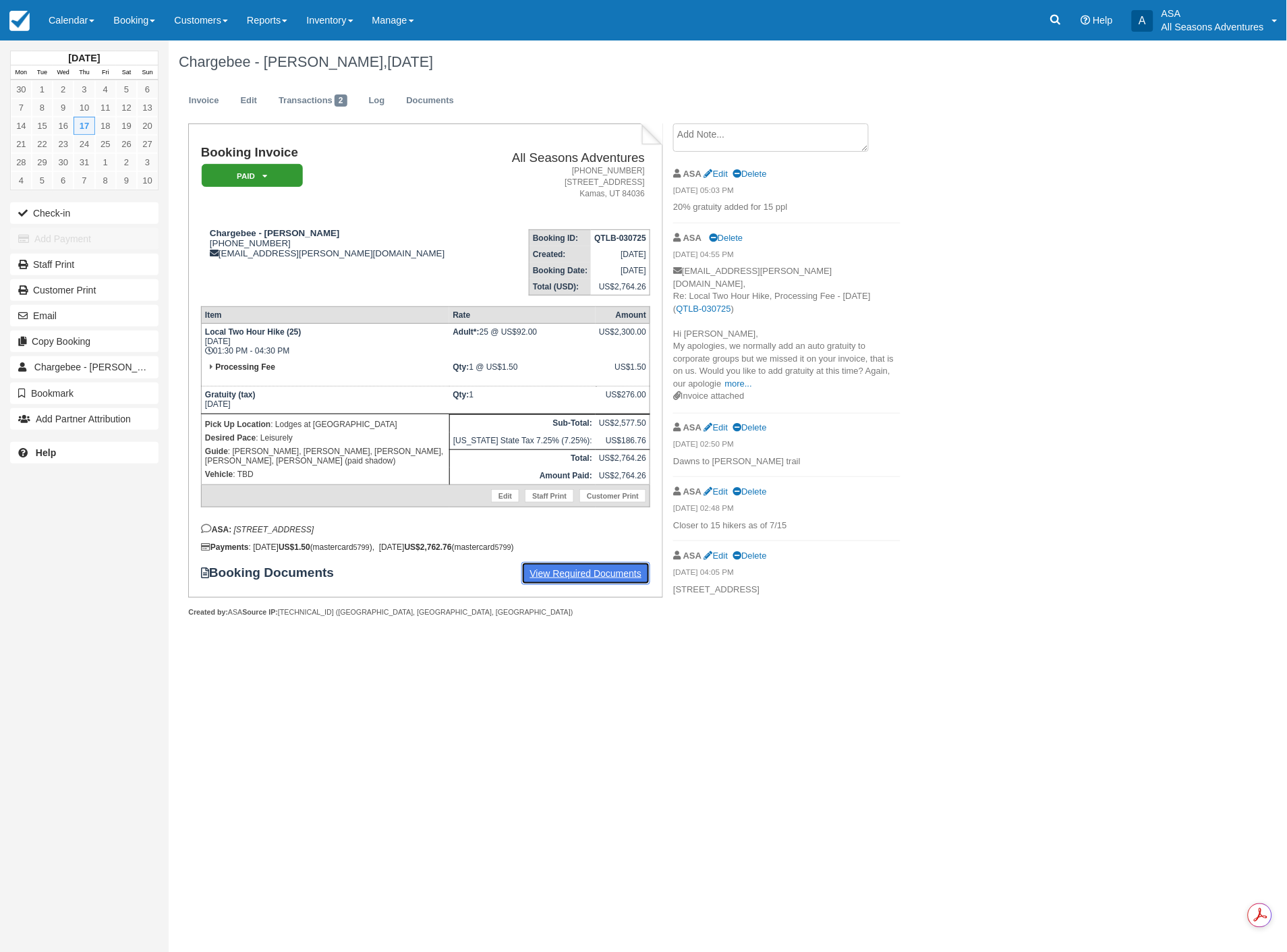
click at [569, 572] on link "View Required Documents" at bounding box center [586, 573] width 130 height 23
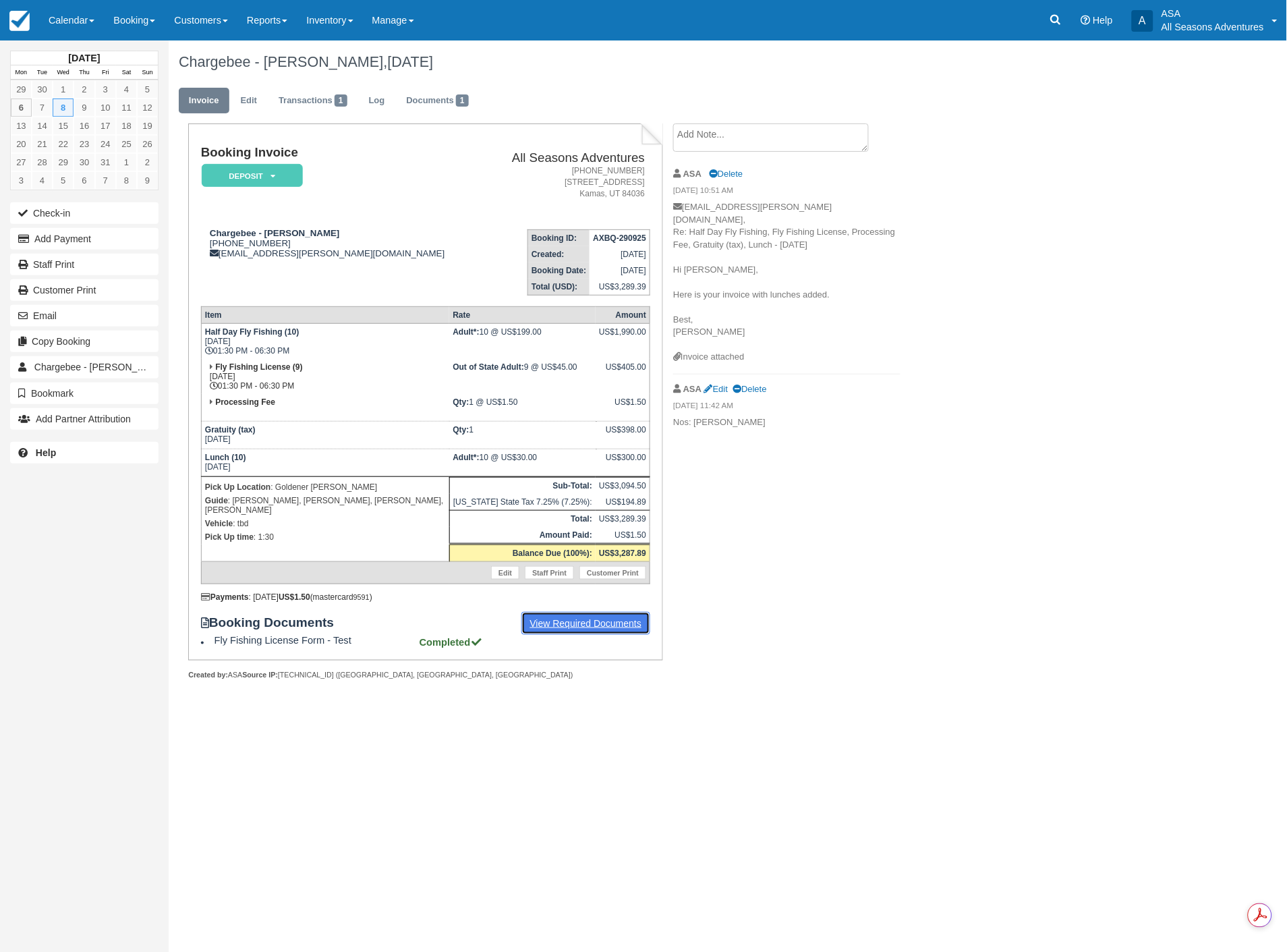
click at [561, 616] on link "View Required Documents" at bounding box center [586, 623] width 130 height 23
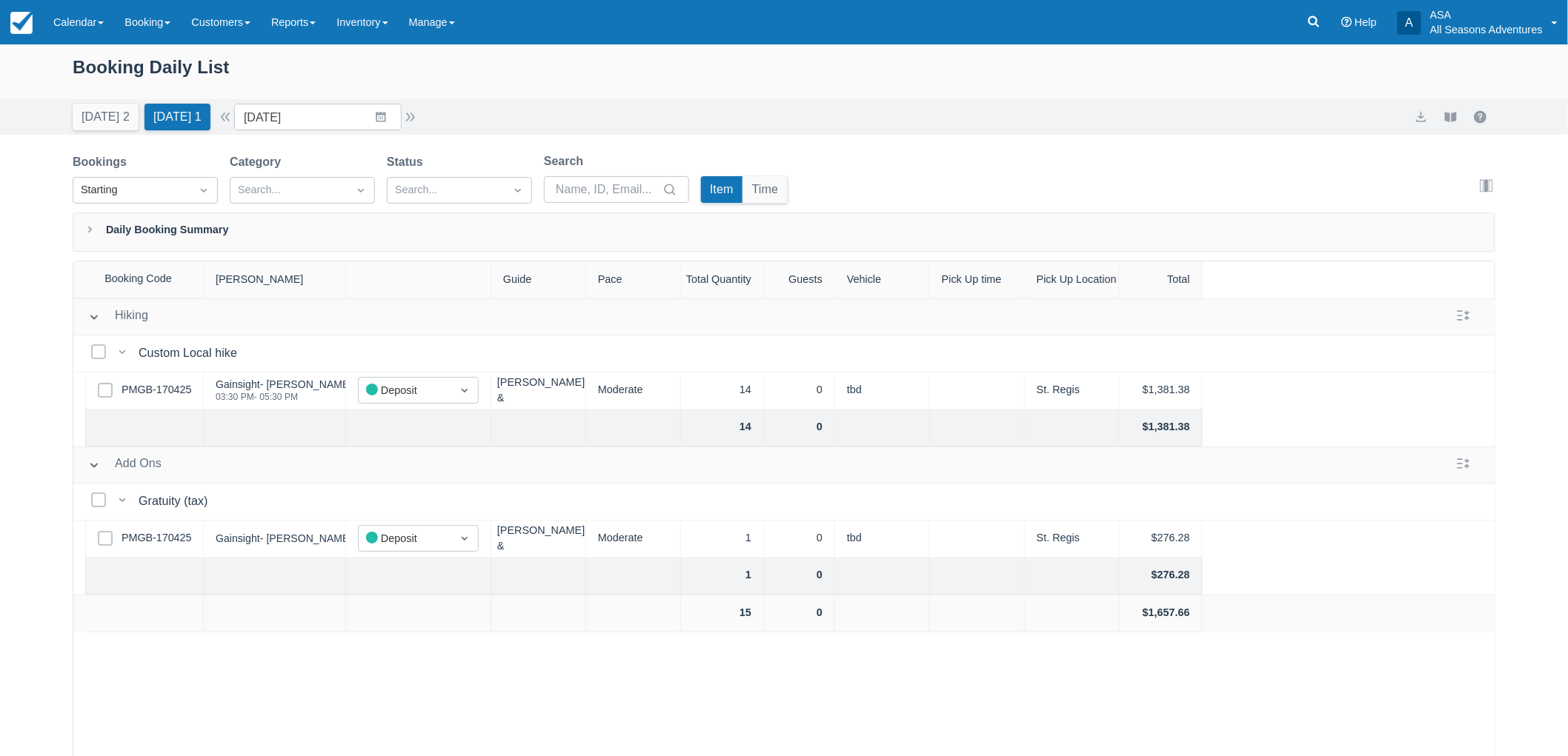
click at [81, 101] on div "Today 2 Tomorrow 1" at bounding box center [141, 114] width 150 height 32
click at [92, 110] on button "Today 2" at bounding box center [105, 116] width 66 height 27
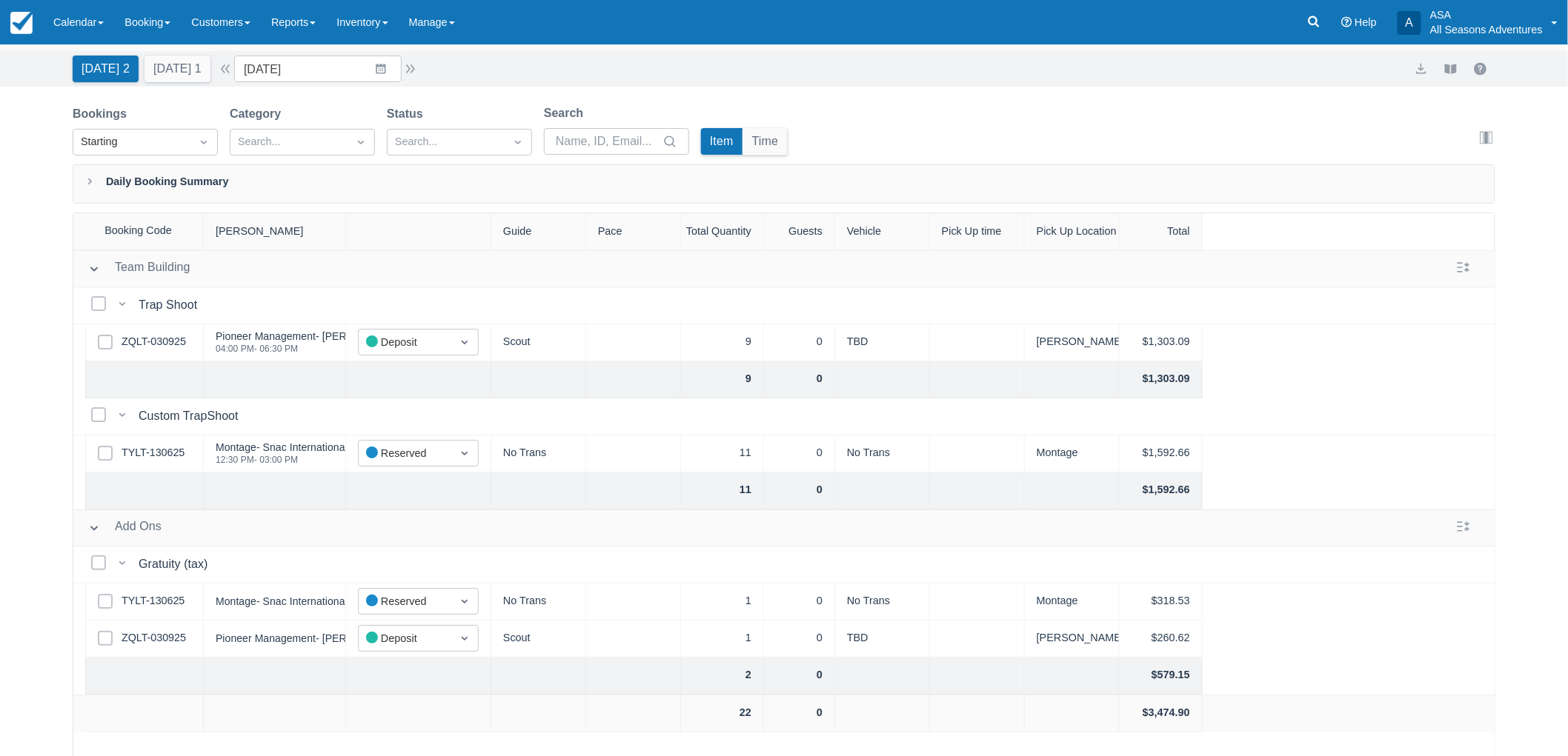
scroll to position [75, 0]
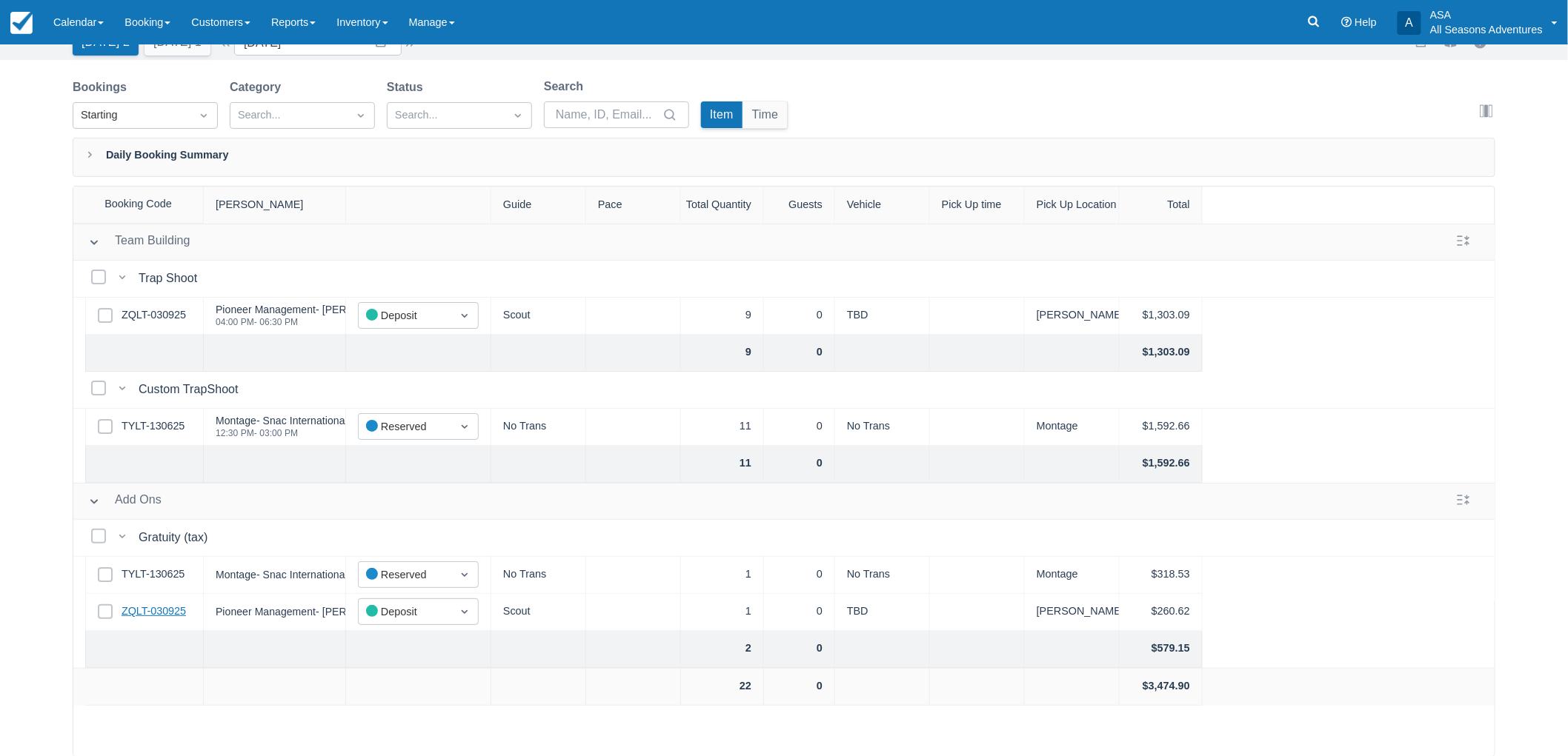
click at [156, 610] on link "ZQLT-030925" at bounding box center [153, 612] width 65 height 17
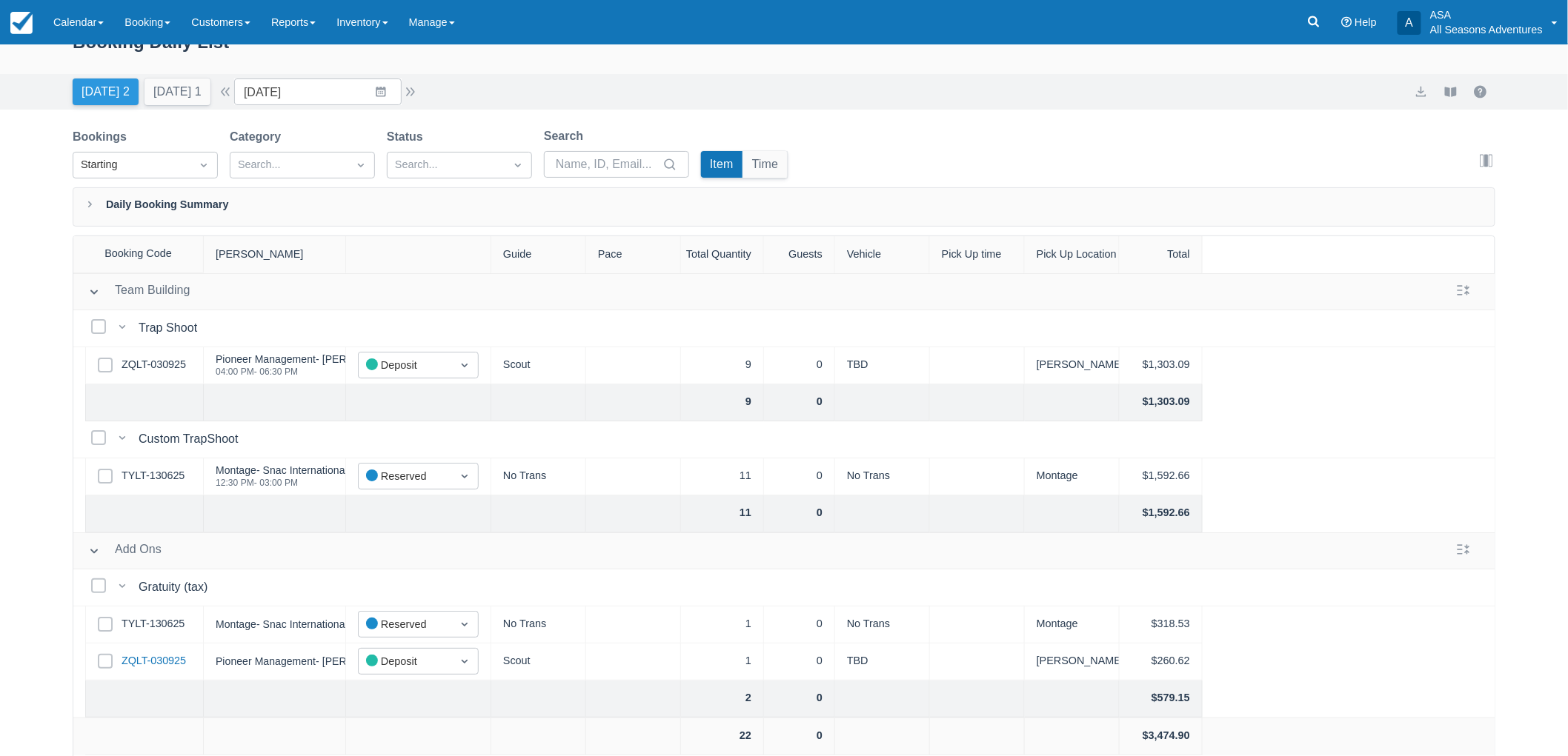
scroll to position [0, 0]
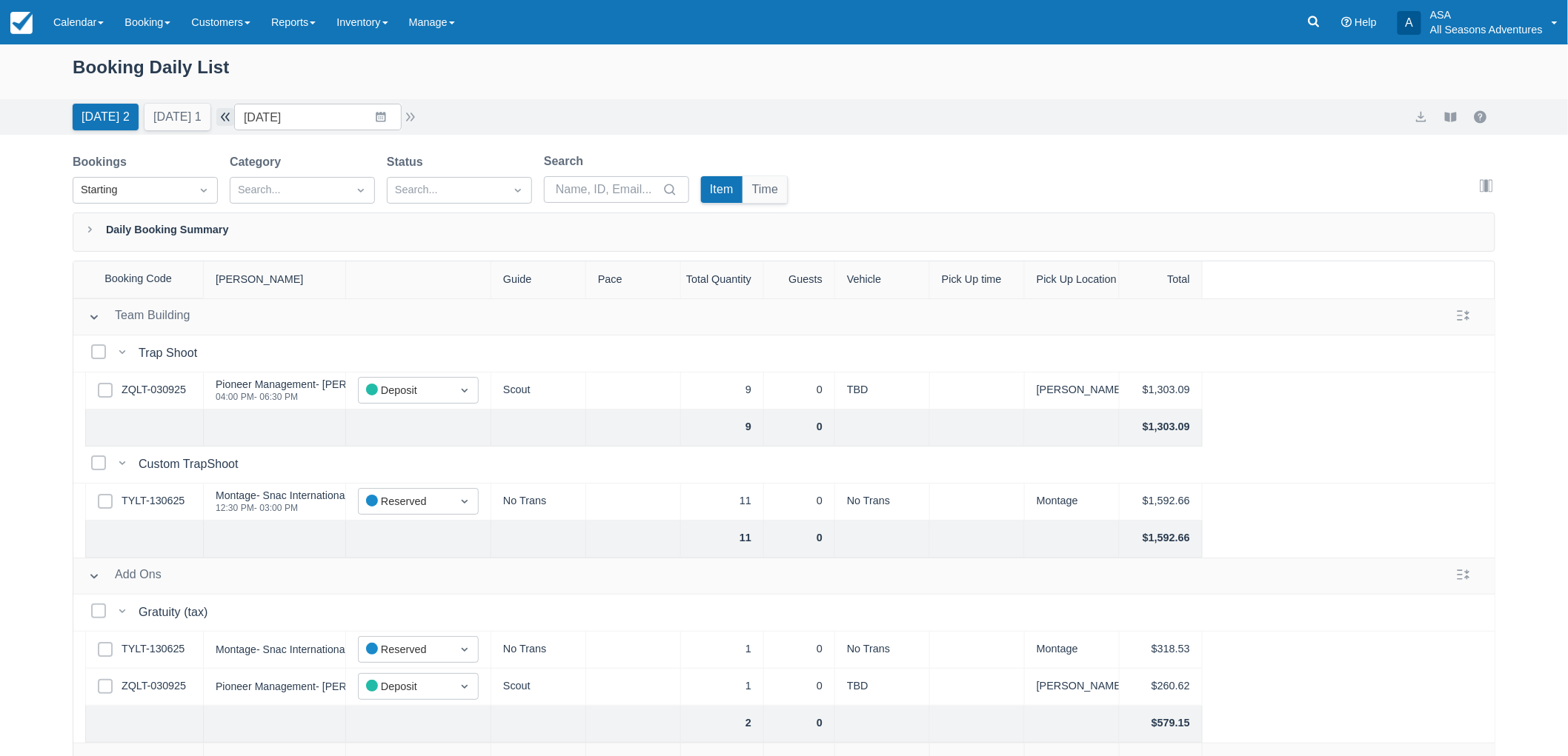
click at [233, 115] on button "button" at bounding box center [225, 116] width 18 height 18
type input "10/05/25"
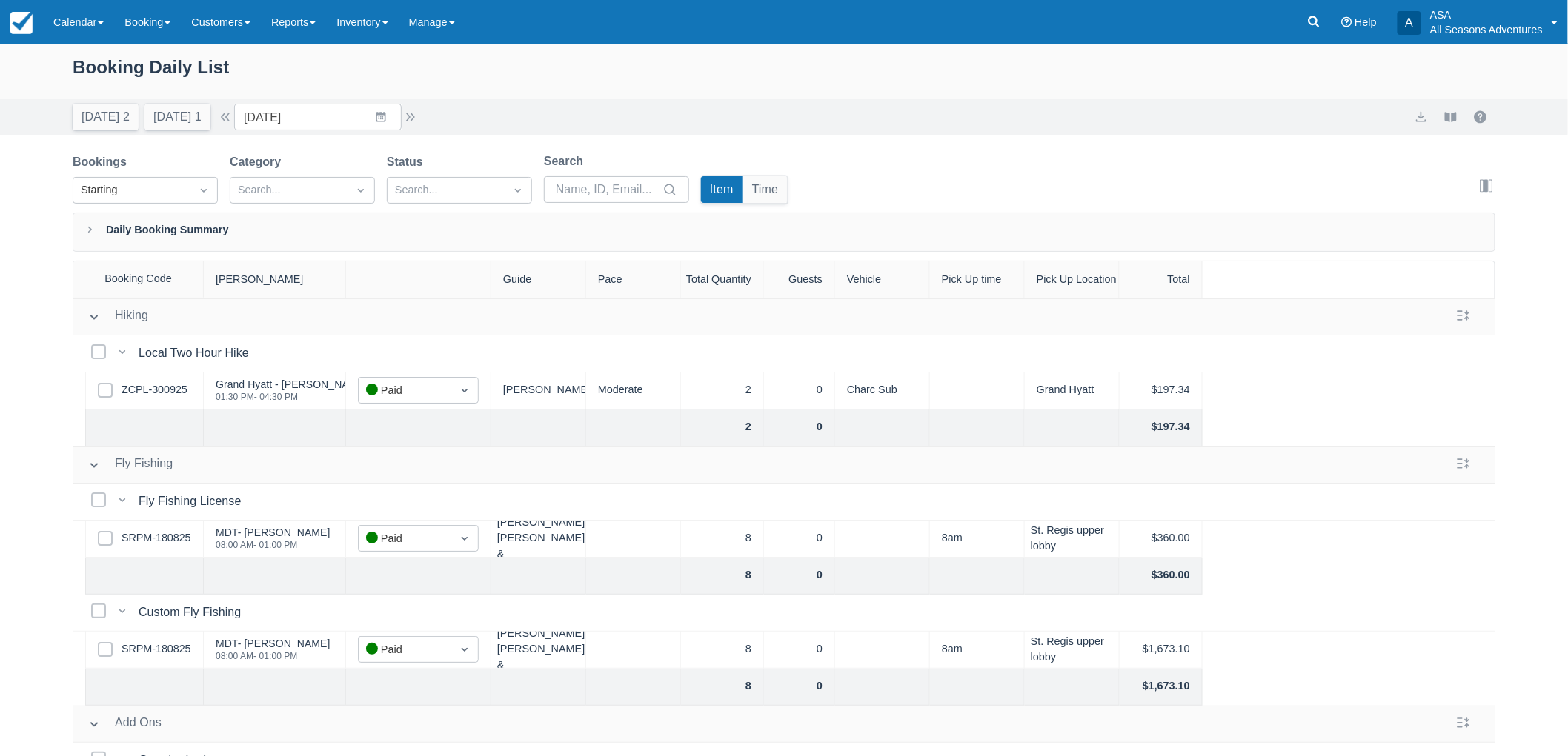
click at [136, 378] on div "Select Row ZCPL-300925" at bounding box center [144, 391] width 118 height 37
click at [150, 397] on link "ZCPL-300925" at bounding box center [153, 390] width 66 height 17
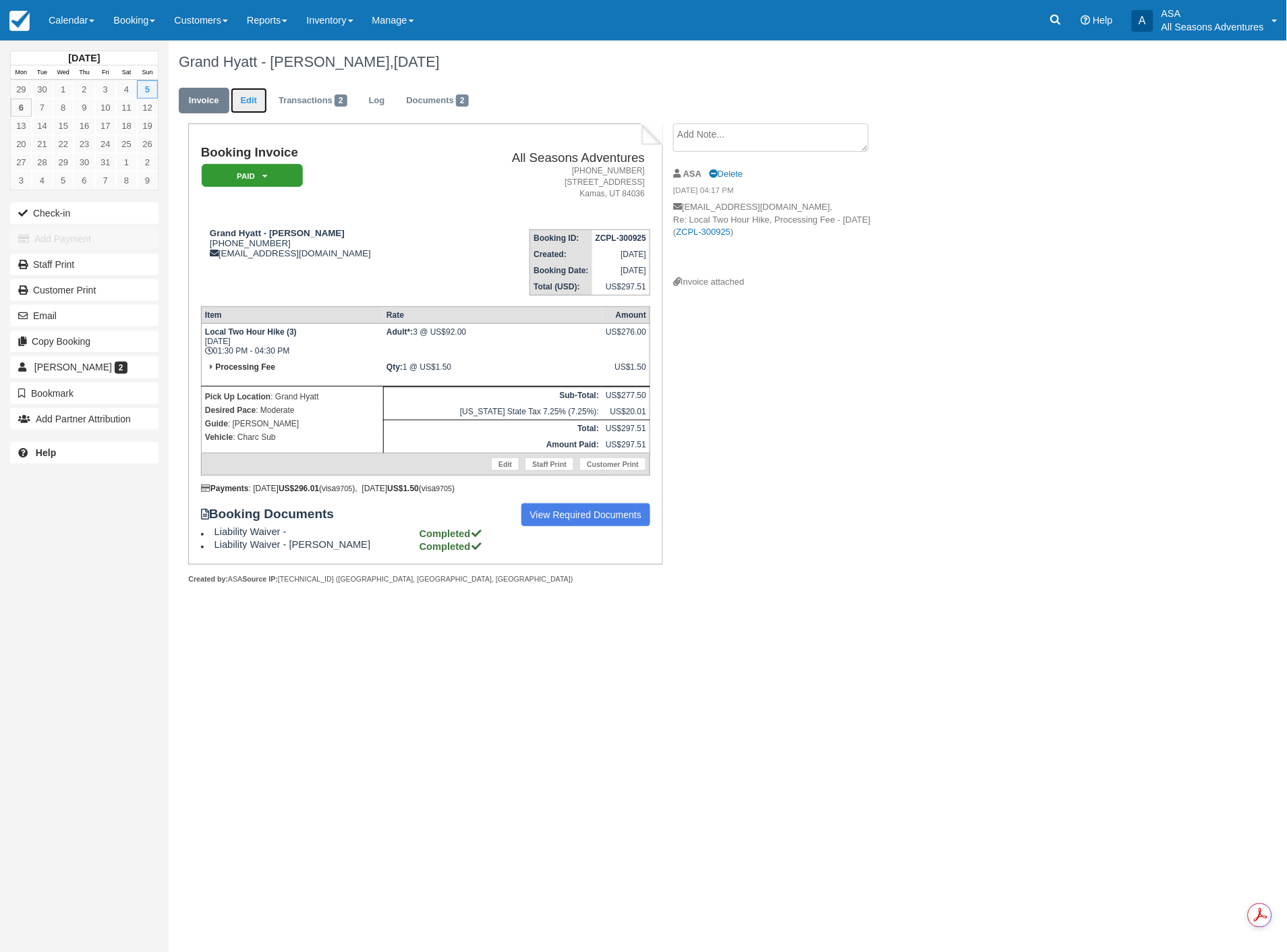
click at [257, 100] on link "Edit" at bounding box center [248, 100] width 36 height 26
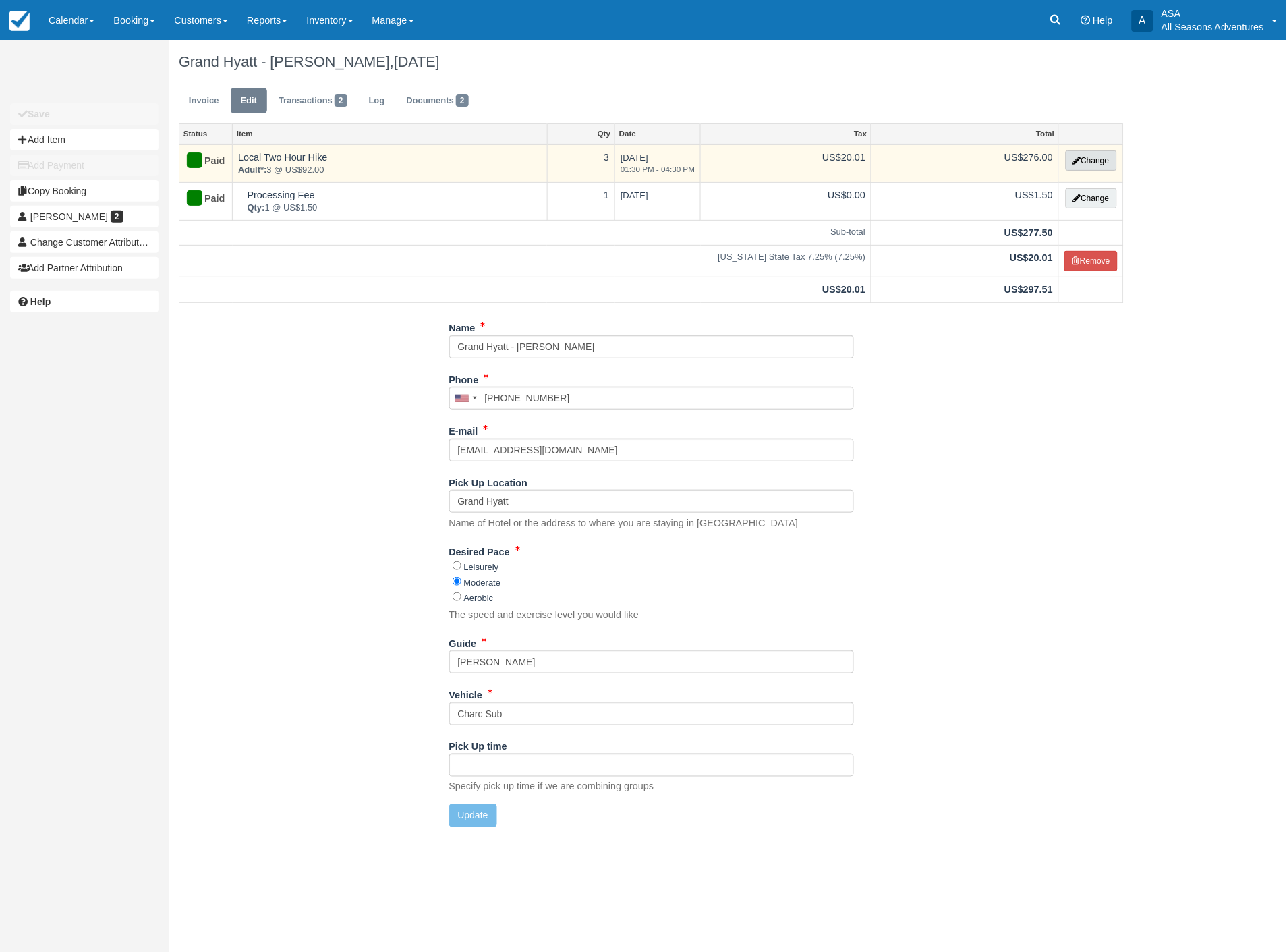
click at [1077, 160] on icon "button" at bounding box center [1077, 161] width 8 height 8
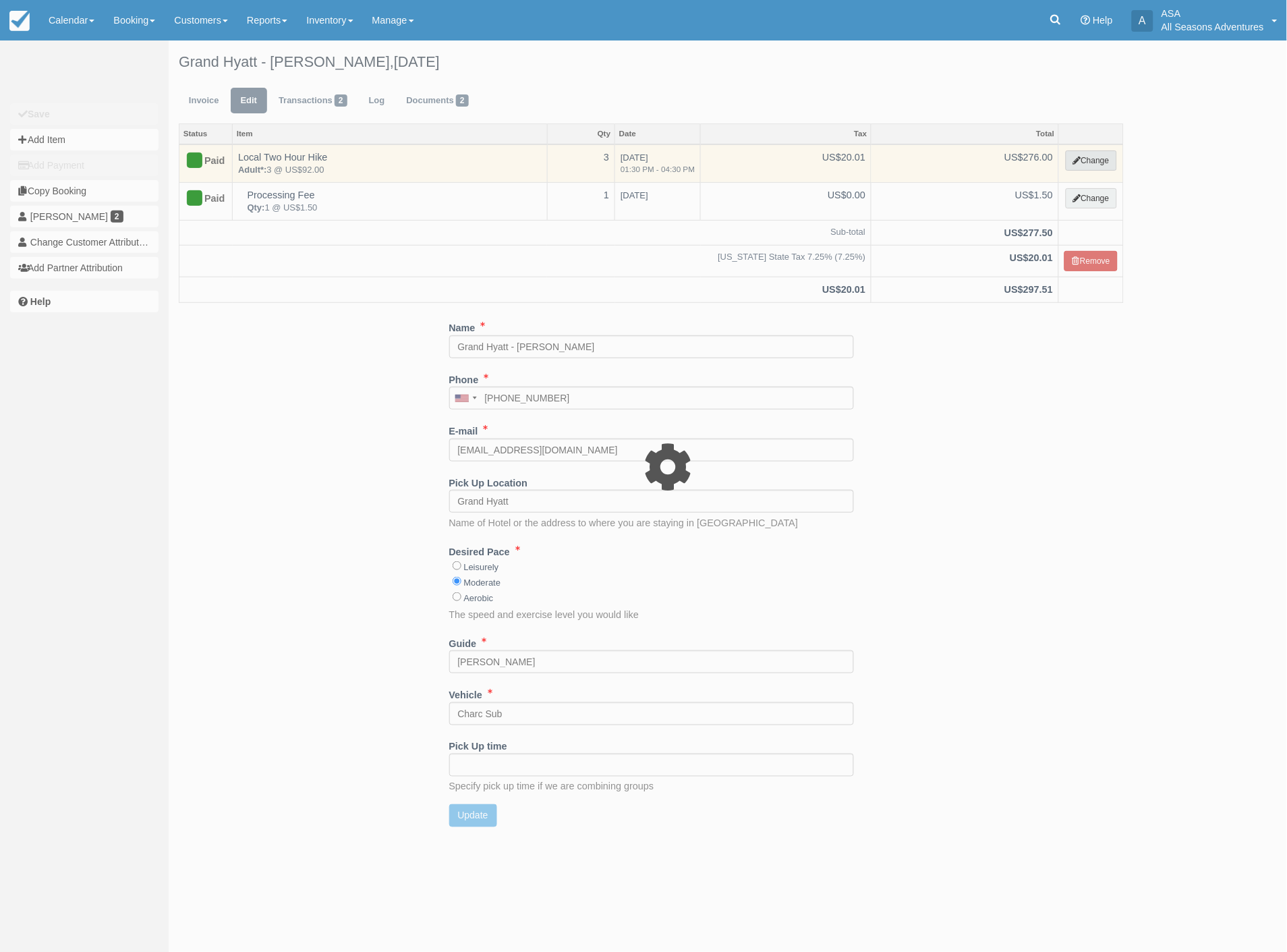
select select "2"
type input "276.00"
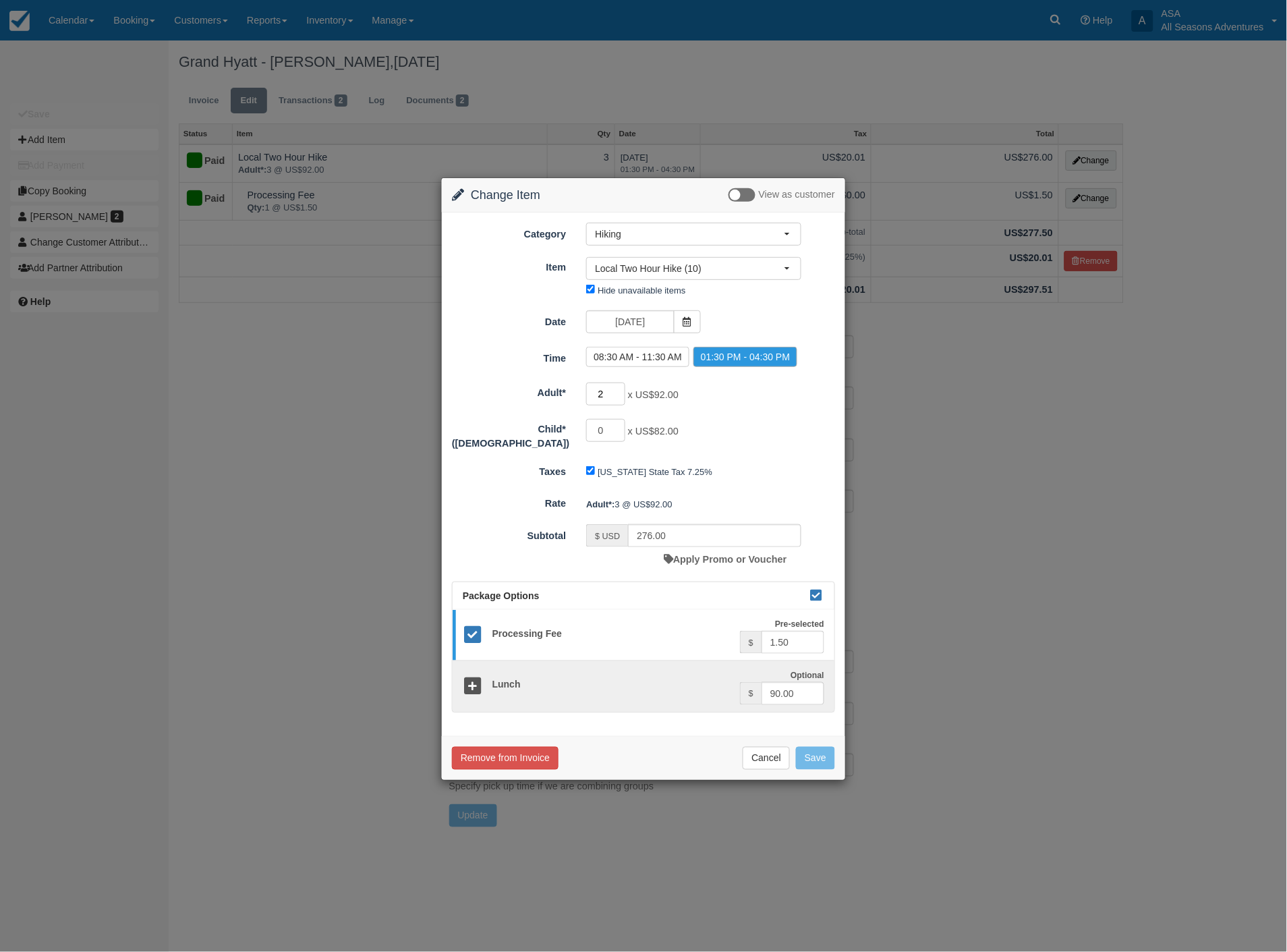
type input "2"
click at [617, 396] on input "2" at bounding box center [605, 393] width 39 height 23
type input "184.00"
click at [810, 751] on button "Save" at bounding box center [816, 758] width 39 height 23
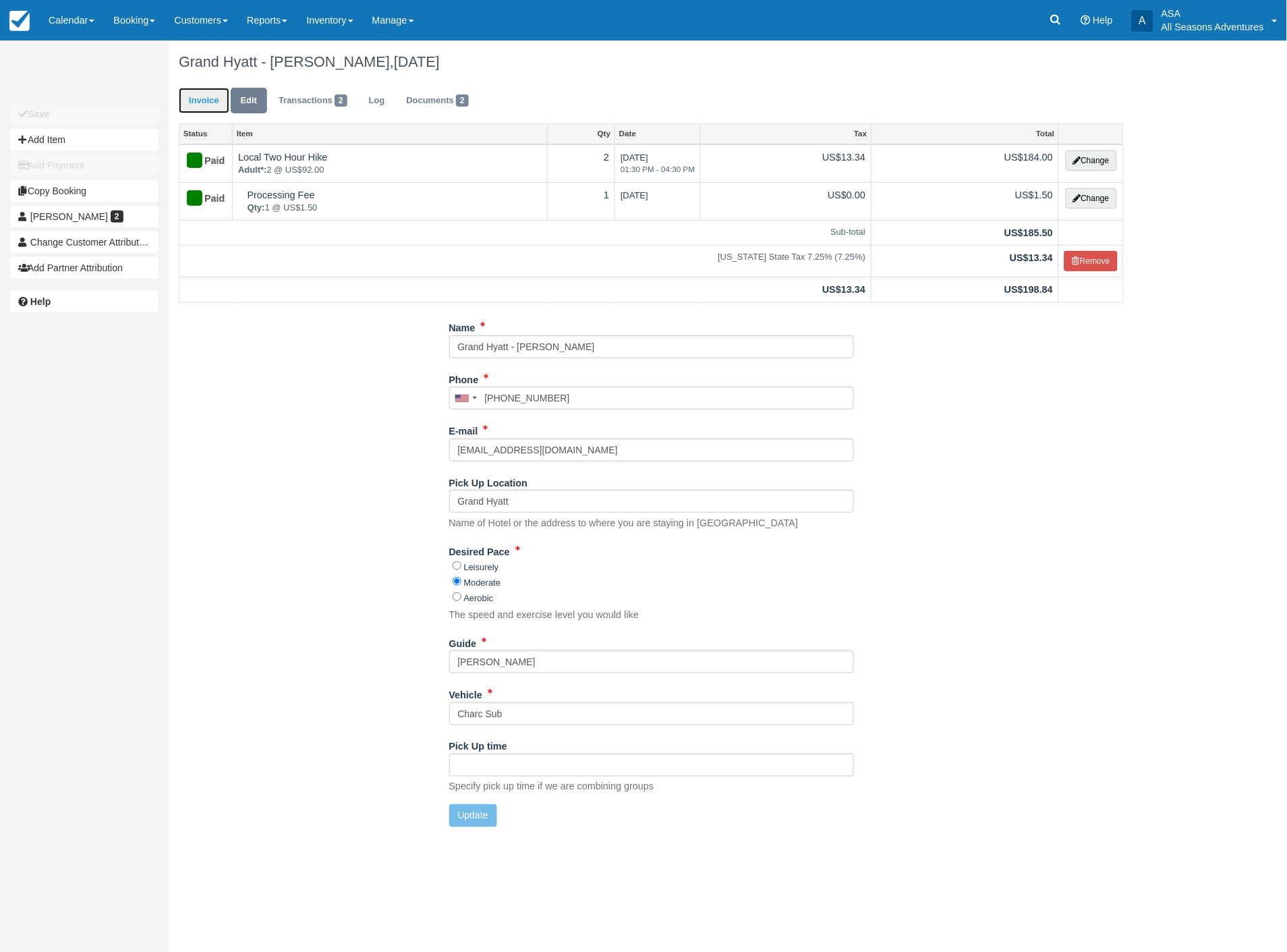
click at [202, 98] on link "Invoice" at bounding box center [204, 100] width 51 height 26
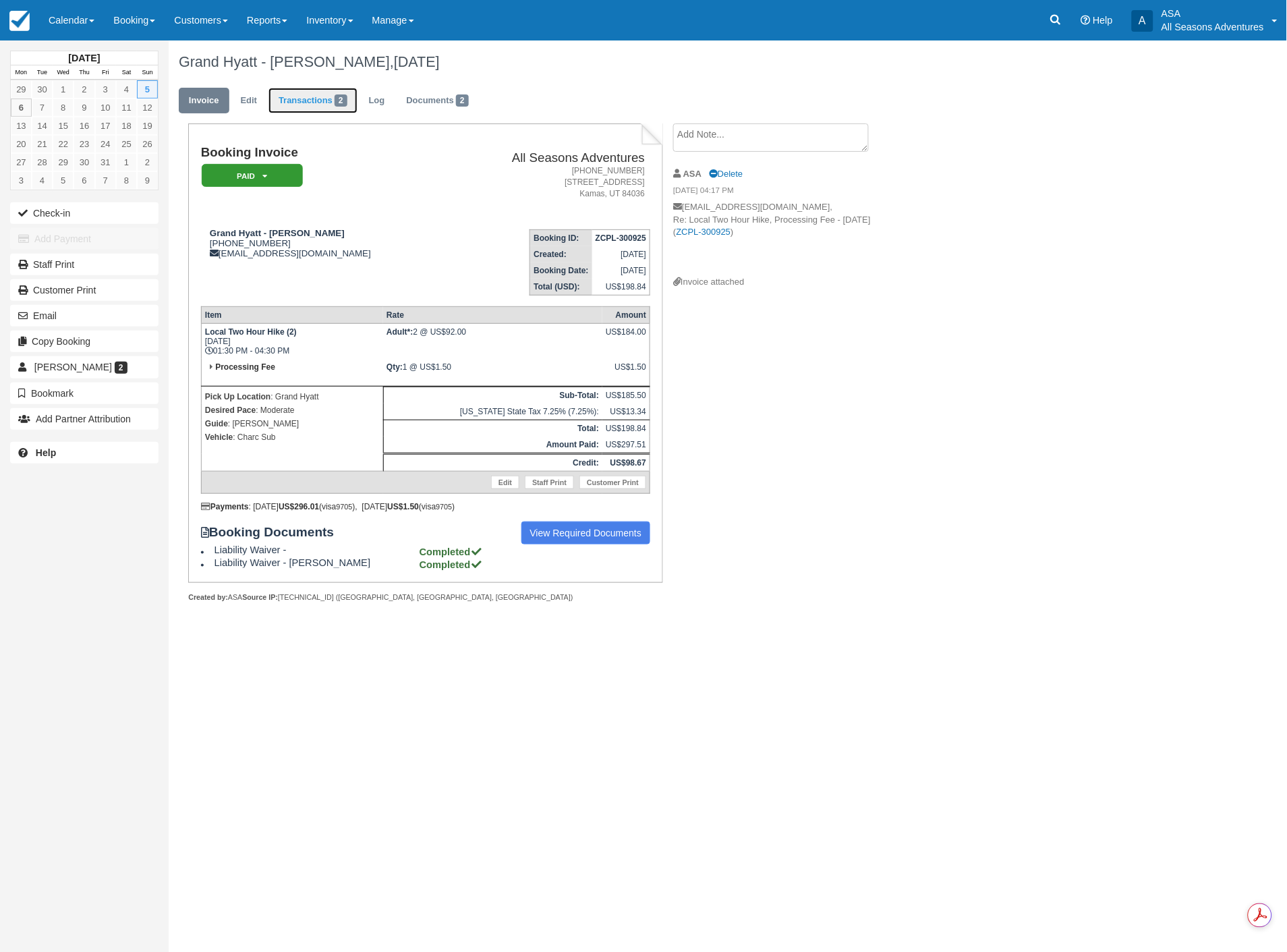
click at [308, 107] on link "Transactions 2" at bounding box center [313, 100] width 89 height 26
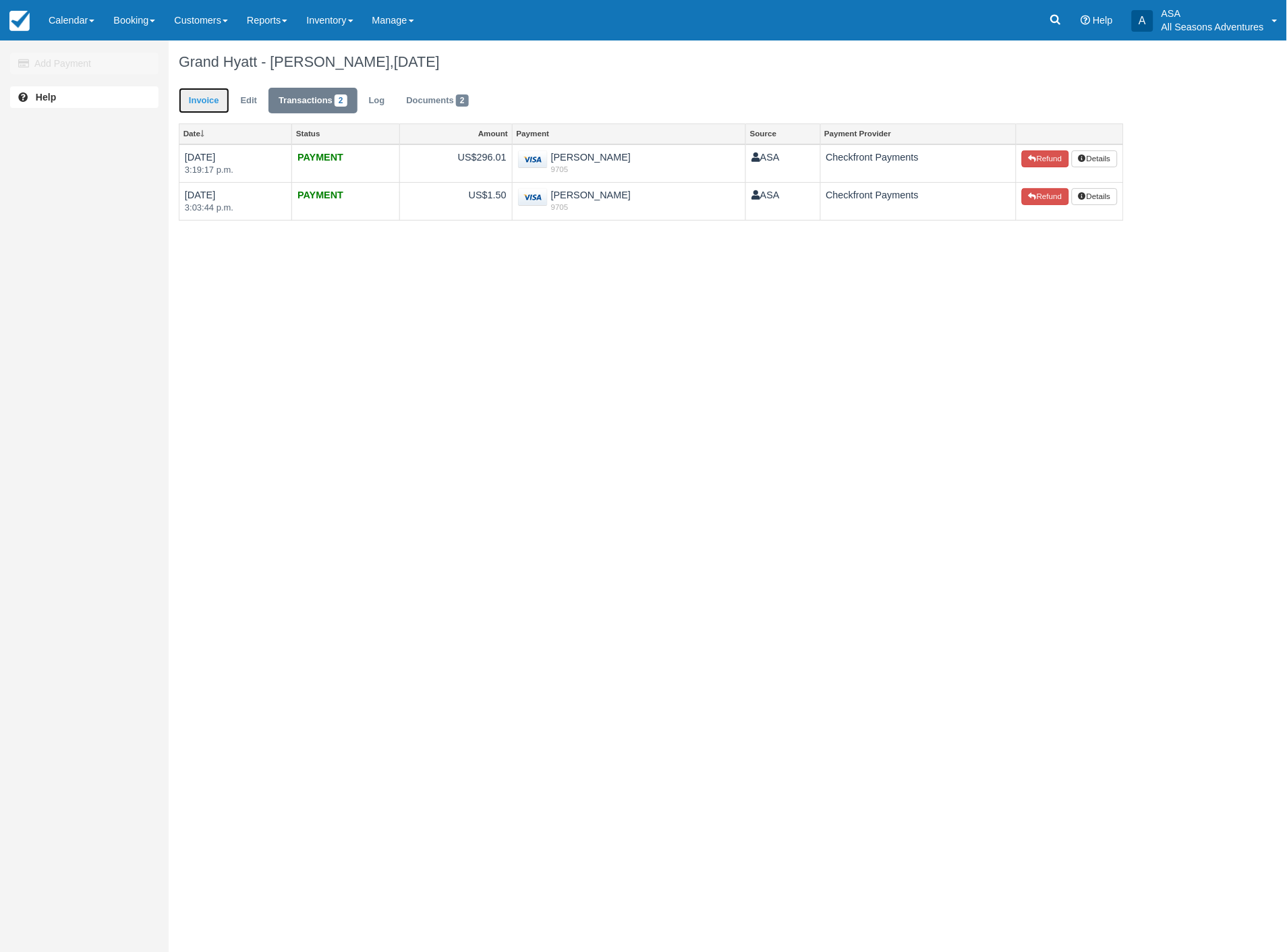
click at [192, 90] on link "Invoice" at bounding box center [204, 100] width 51 height 26
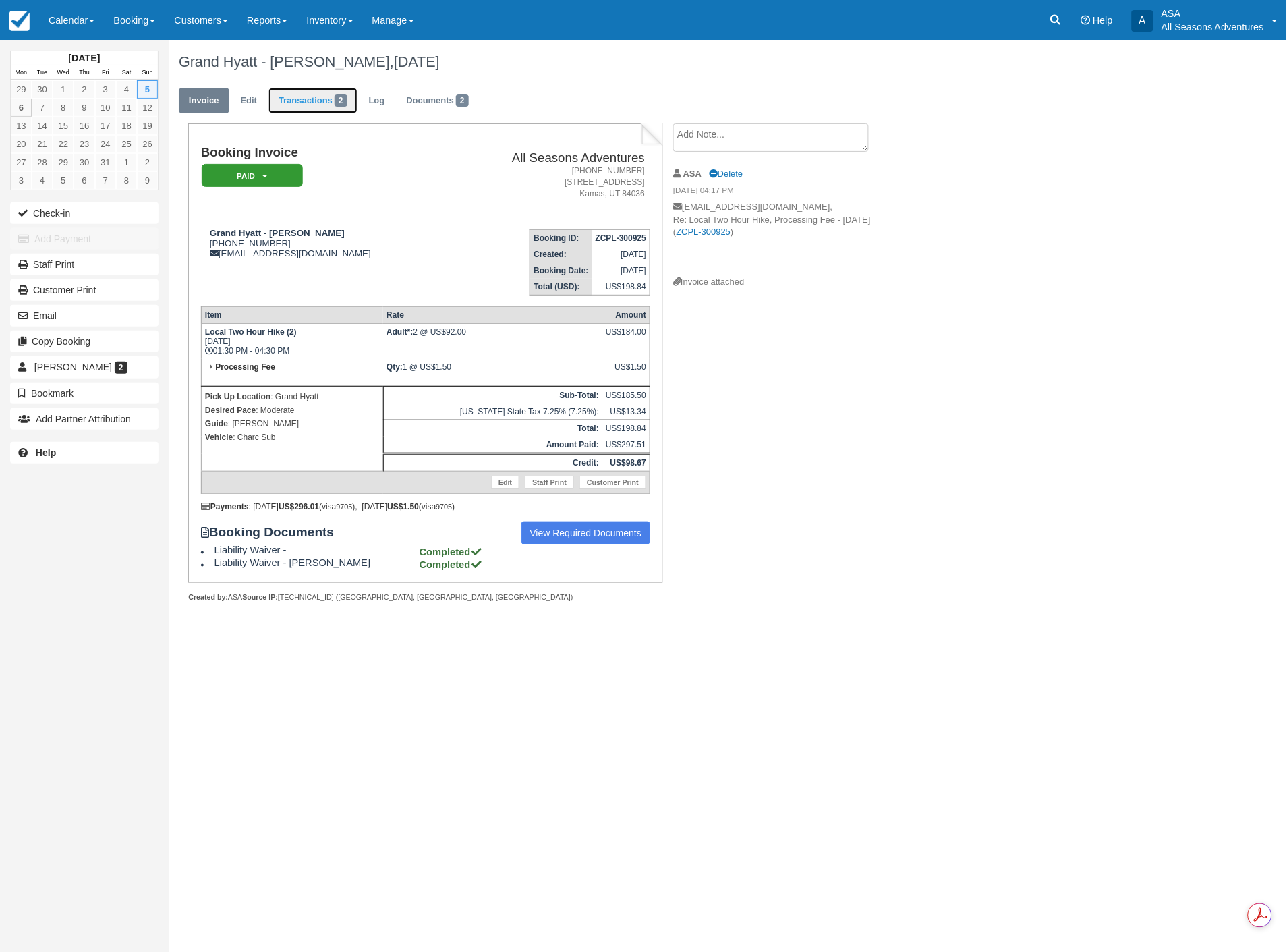
click at [317, 98] on link "Transactions 2" at bounding box center [313, 100] width 89 height 26
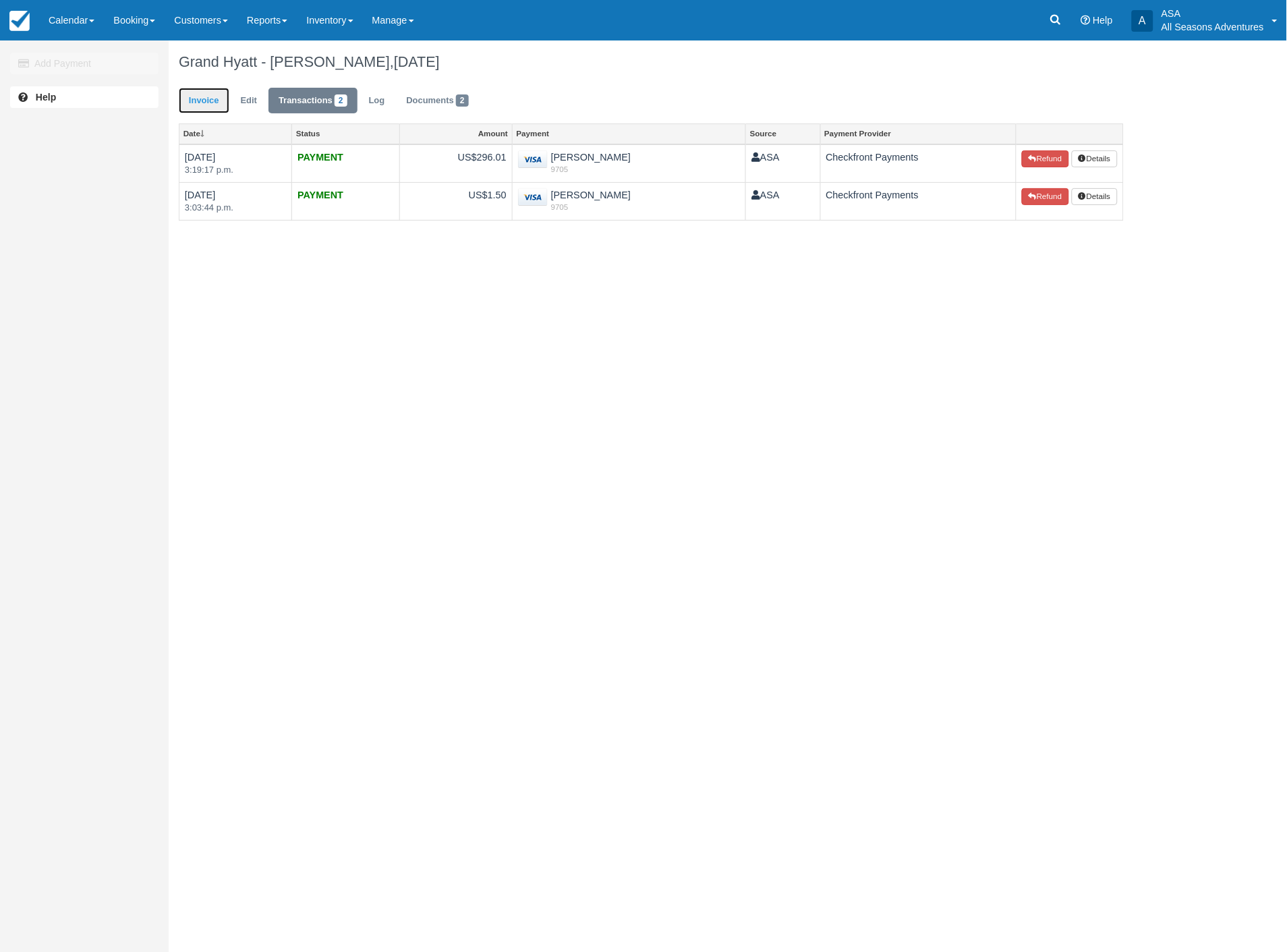
click at [198, 97] on link "Invoice" at bounding box center [204, 100] width 51 height 26
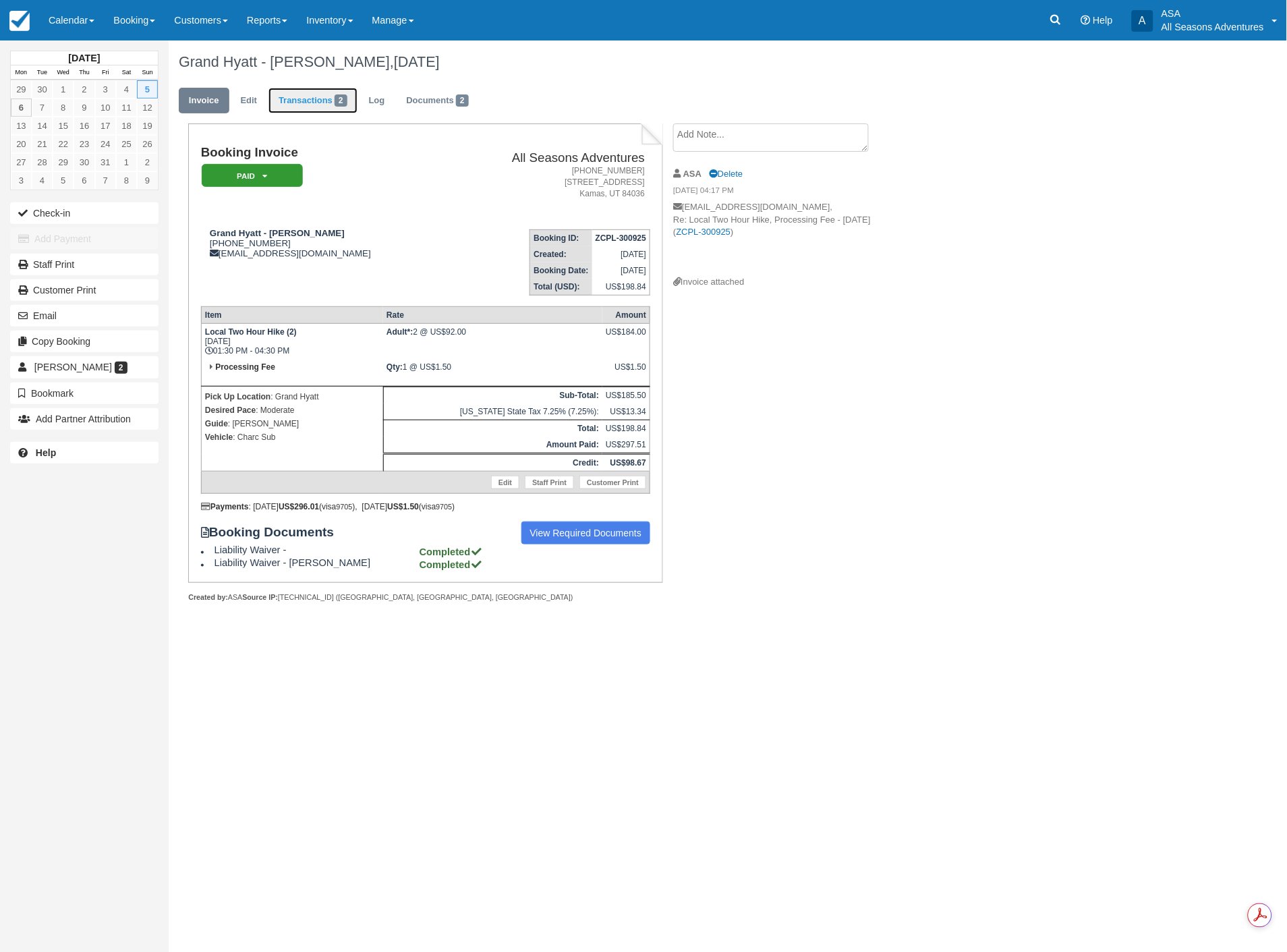
click at [301, 98] on link "Transactions 2" at bounding box center [313, 100] width 89 height 26
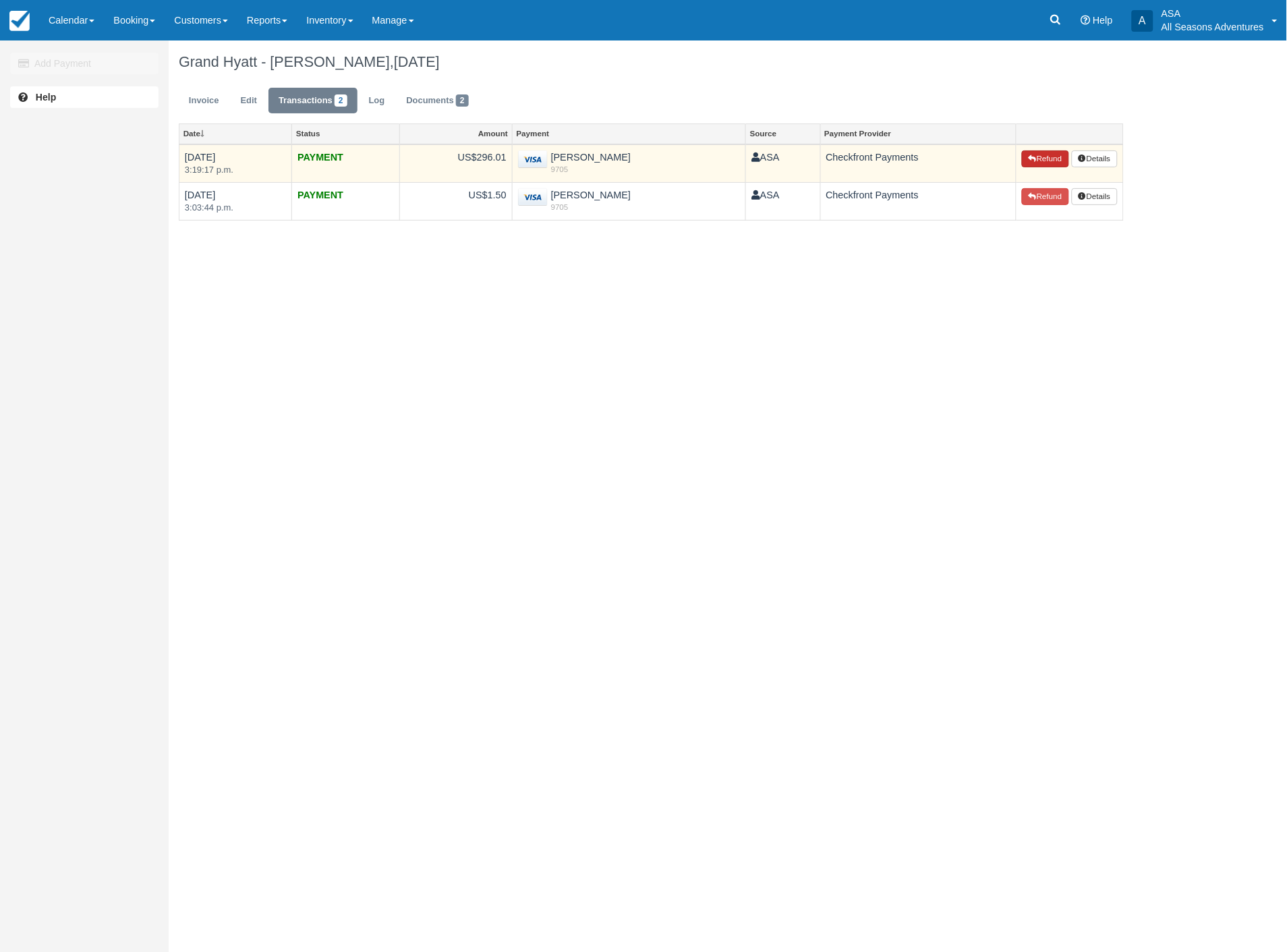
click at [1036, 163] on button "Refund" at bounding box center [1045, 159] width 47 height 18
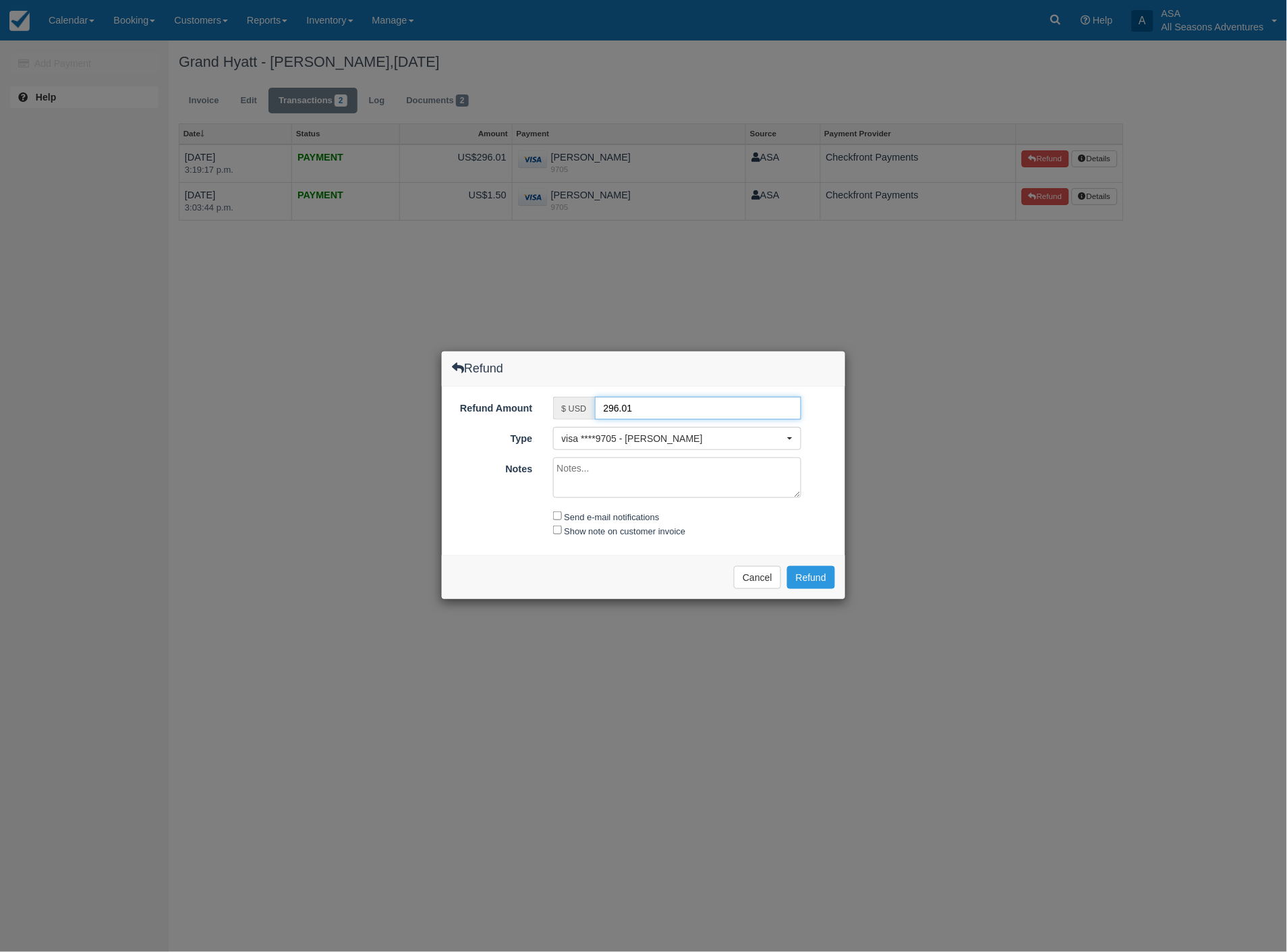
drag, startPoint x: 660, startPoint y: 401, endPoint x: 571, endPoint y: 409, distance: 89.4
click at [571, 409] on div "$ USD 296.01" at bounding box center [678, 407] width 249 height 23
type input "98.67"
click at [557, 516] on input "Send e-mail notifications" at bounding box center [557, 515] width 8 height 8
checkbox input "true"
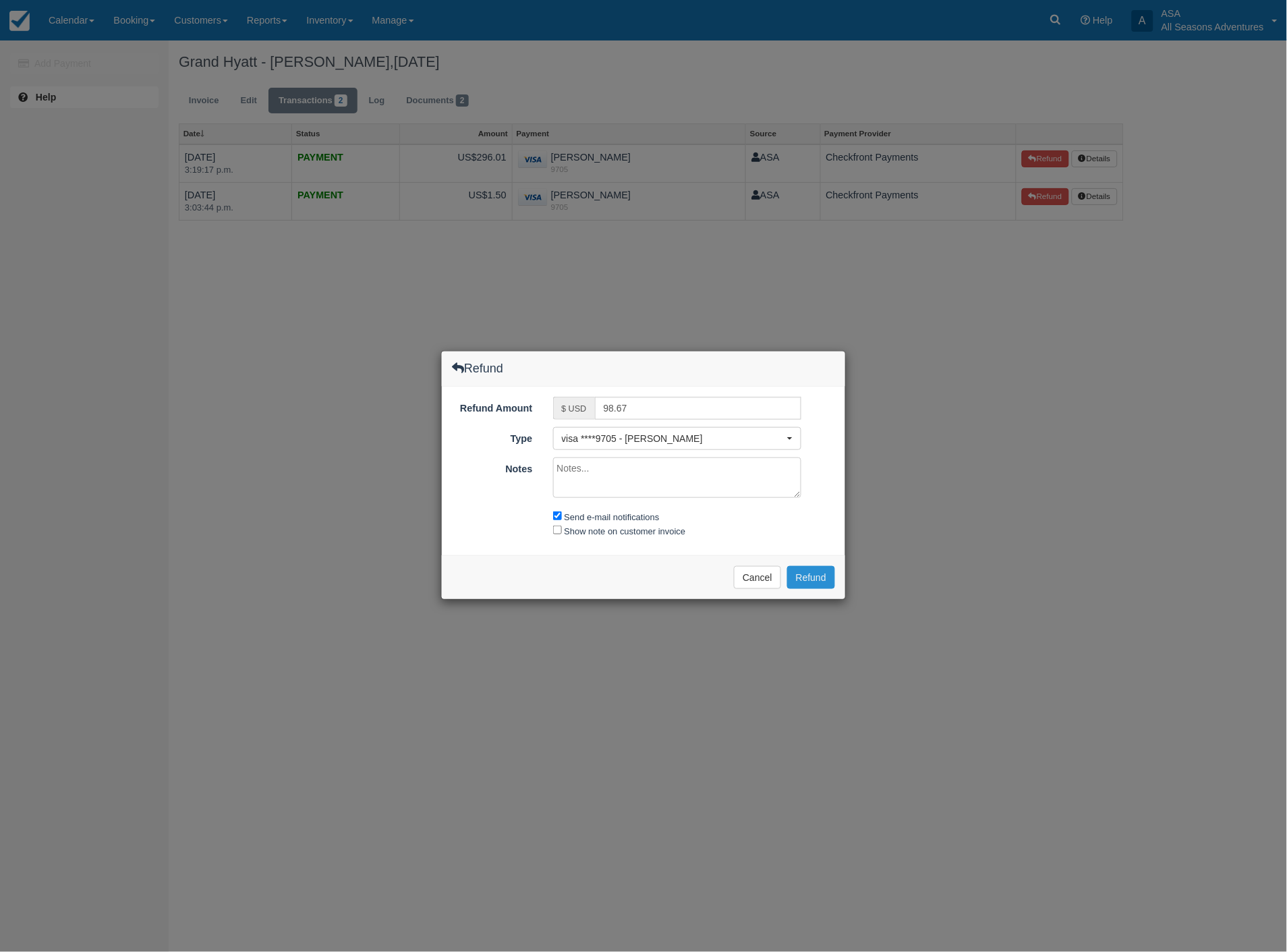
click at [803, 570] on button "Refund" at bounding box center [811, 577] width 48 height 23
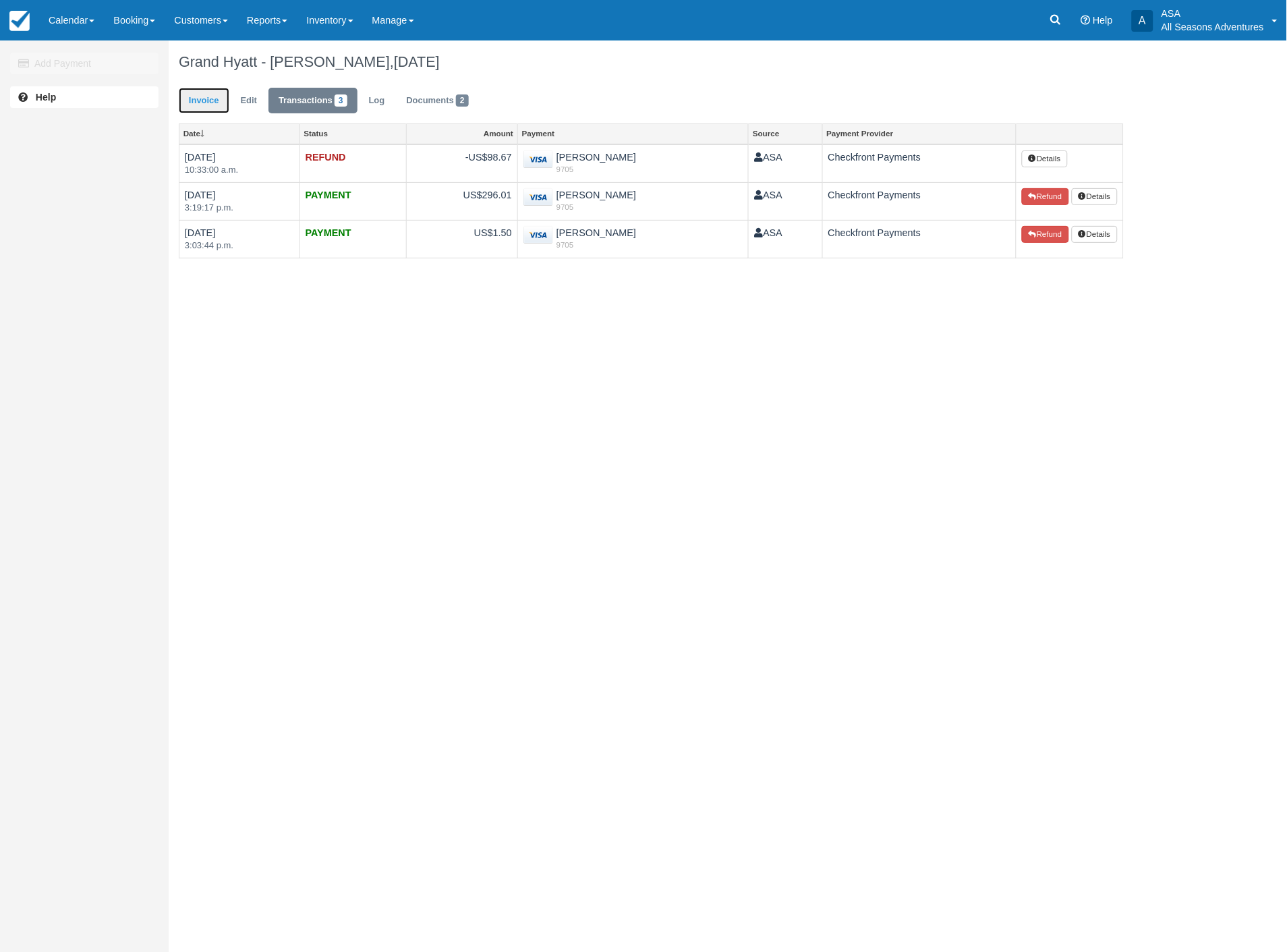
click at [201, 100] on link "Invoice" at bounding box center [204, 100] width 51 height 26
